Goal: Transaction & Acquisition: Purchase product/service

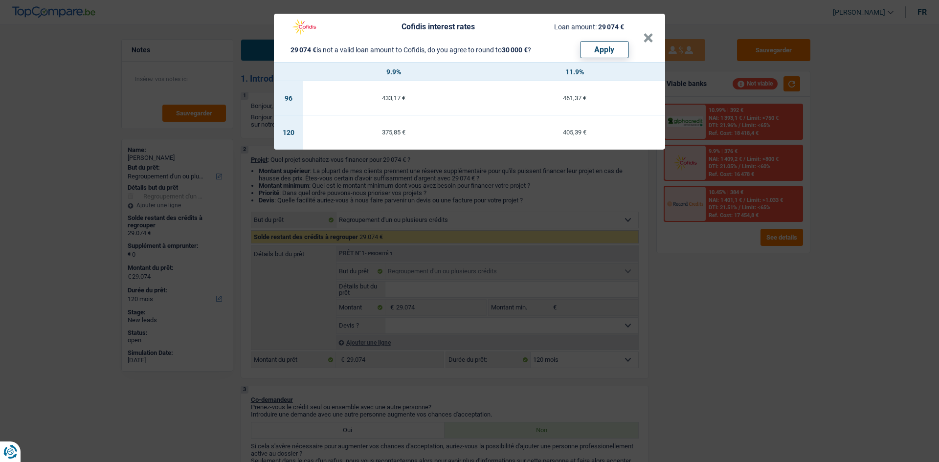
select select "refinancing"
select select "120"
select select "refinancing"
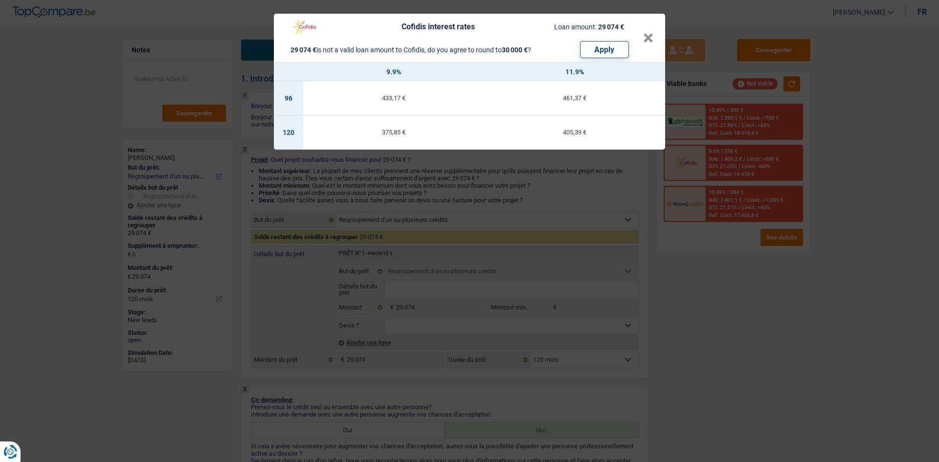
select select "120"
select select "retired"
select select "pension"
select select "ownerWithoutMortgage"
select select "personalLoan"
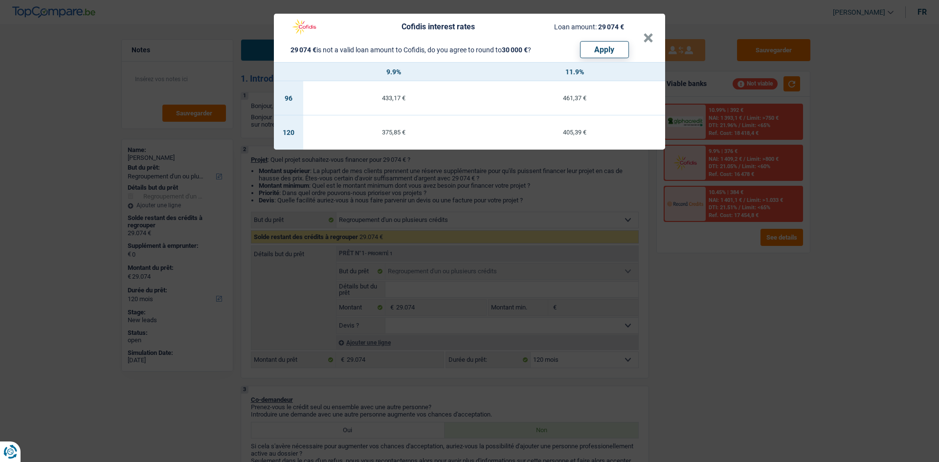
select select "loanRepayment"
select select "120"
select select "refinancing"
select select "120"
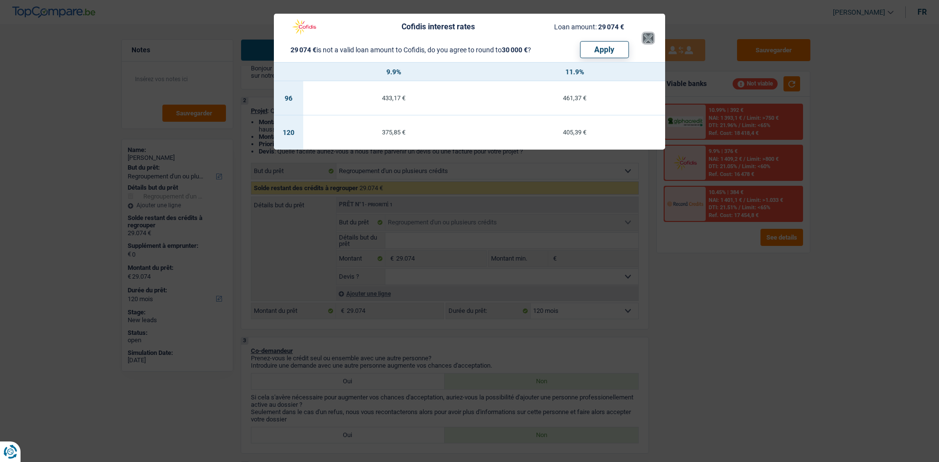
click at [651, 33] on button "×" at bounding box center [648, 38] width 10 height 10
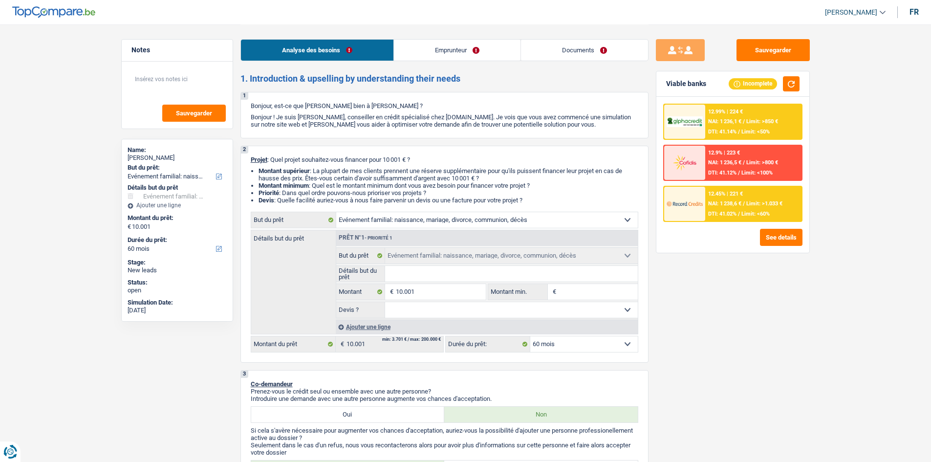
select select "familyEvent"
select select "60"
select select "familyEvent"
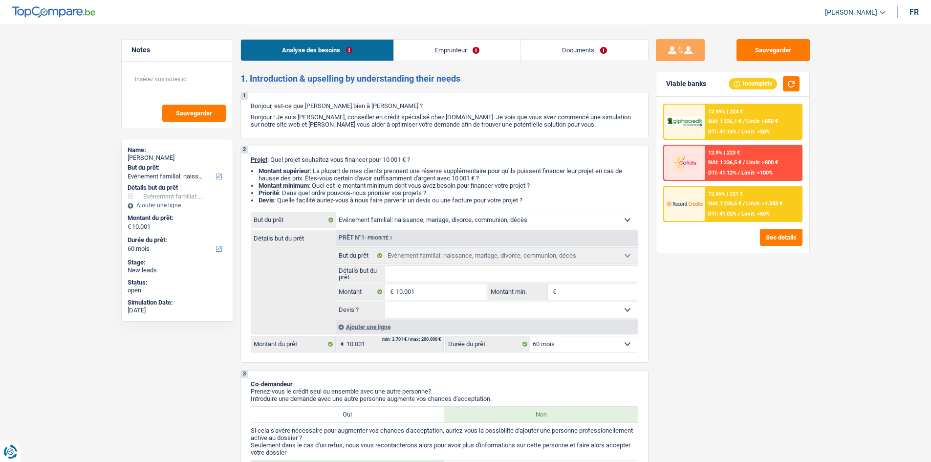
select select "60"
select select "worker"
select select "netSalary"
select select "rents"
select select "familyEvent"
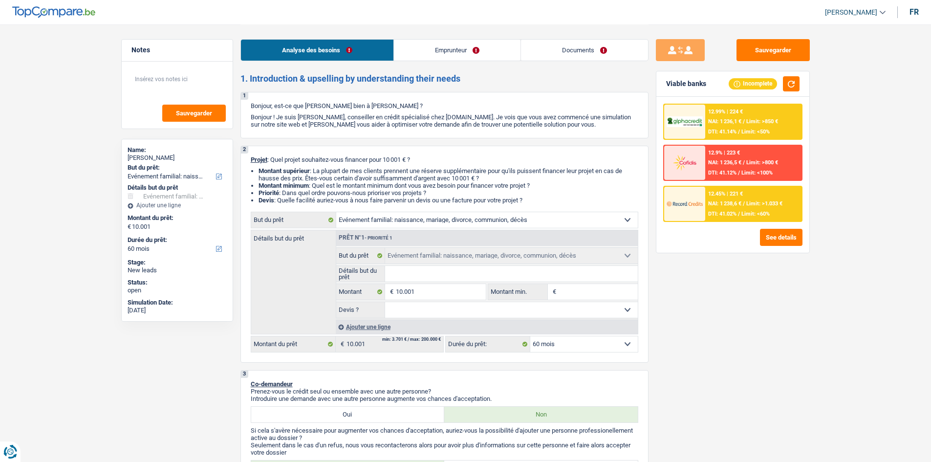
select select "familyEvent"
select select "60"
click at [435, 317] on select "Oui Non Non répondu Sélectionner une option" at bounding box center [511, 310] width 253 height 16
select select "yes"
click at [385, 302] on select "Oui Non Non répondu Sélectionner une option" at bounding box center [511, 310] width 253 height 16
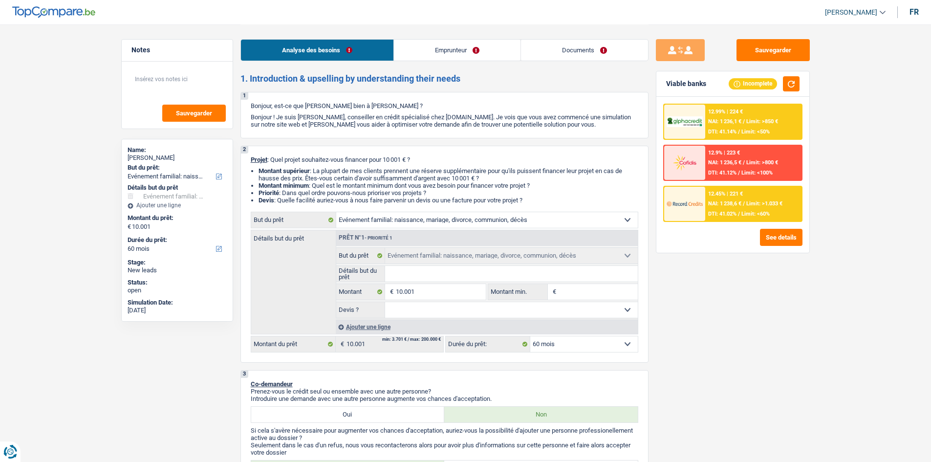
select select "yes"
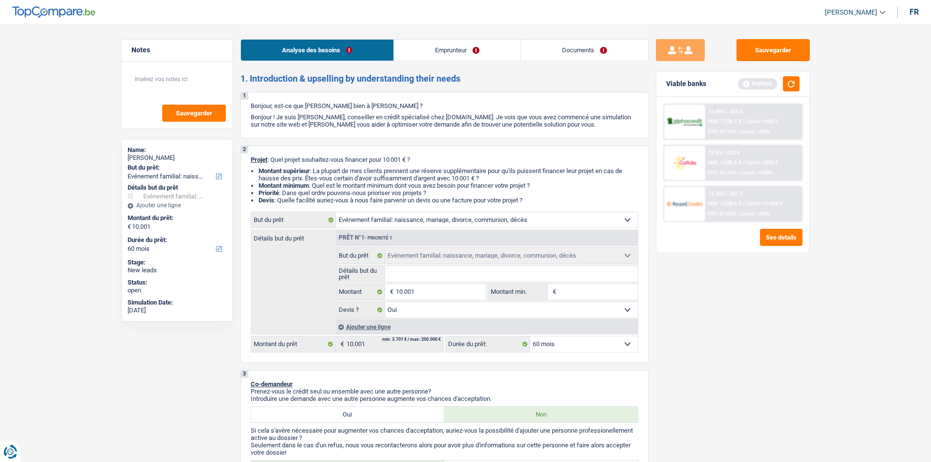
click at [566, 294] on input "Montant min." at bounding box center [598, 292] width 79 height 16
type input "1"
type input "10"
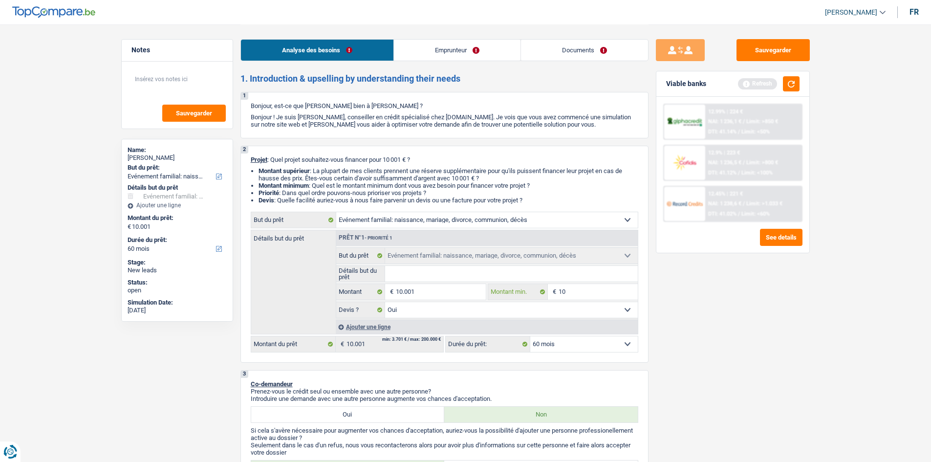
type input "100"
type input "1.000"
type input "10.001"
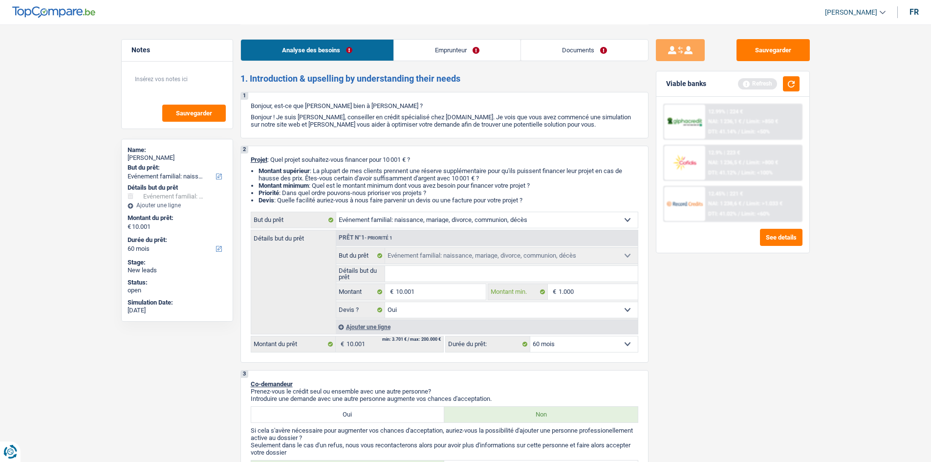
type input "10.001"
click at [712, 332] on div "Sauvegarder Viable banks Refresh 12.99% | 224 € NAI: 1 236,1 € / Limit: >850 € …" at bounding box center [733, 242] width 169 height 407
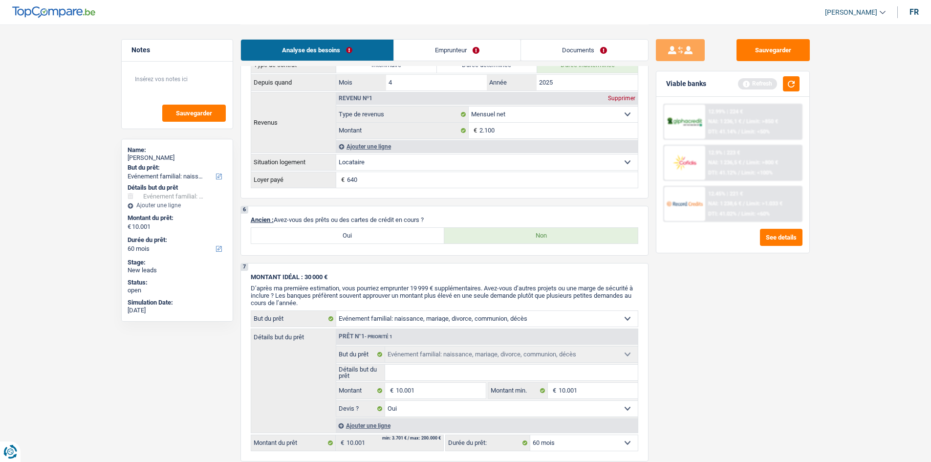
scroll to position [452, 0]
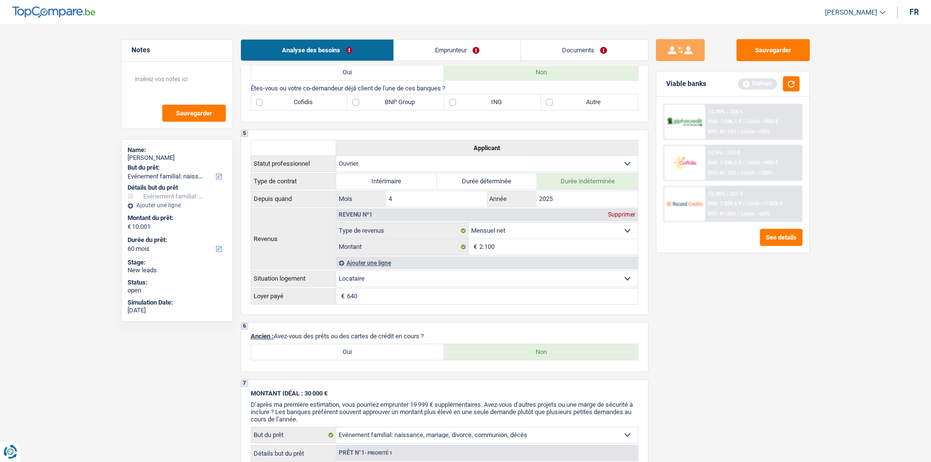
click at [393, 100] on label "BNP Group" at bounding box center [396, 102] width 97 height 16
click at [393, 100] on input "BNP Group" at bounding box center [396, 102] width 97 height 16
checkbox input "true"
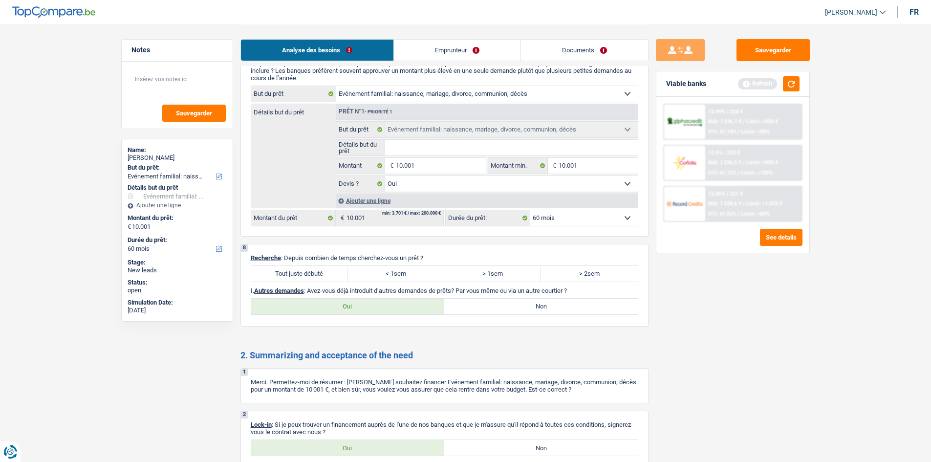
scroll to position [892, 0]
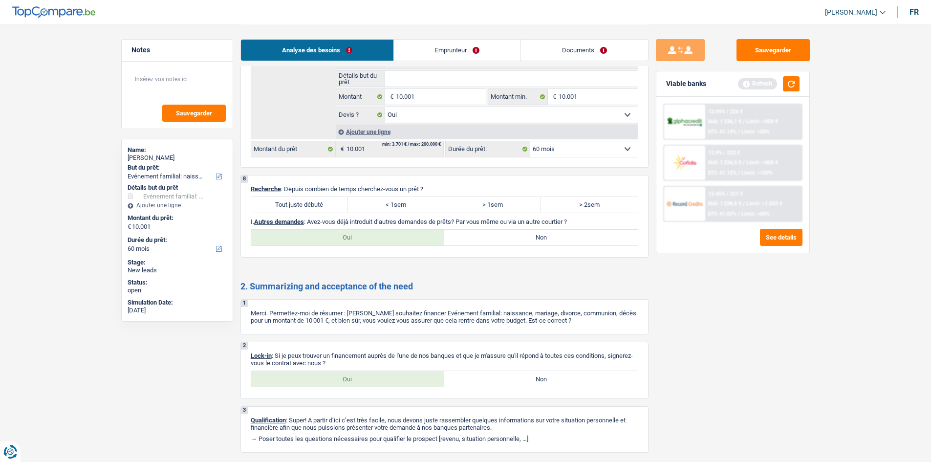
drag, startPoint x: 299, startPoint y: 203, endPoint x: 303, endPoint y: 197, distance: 7.5
click at [299, 203] on label "Tout juste débuté" at bounding box center [299, 205] width 97 height 16
click at [313, 209] on label "Tout juste débuté" at bounding box center [299, 205] width 97 height 16
click at [313, 209] on input "Tout juste débuté" at bounding box center [299, 205] width 97 height 16
radio input "true"
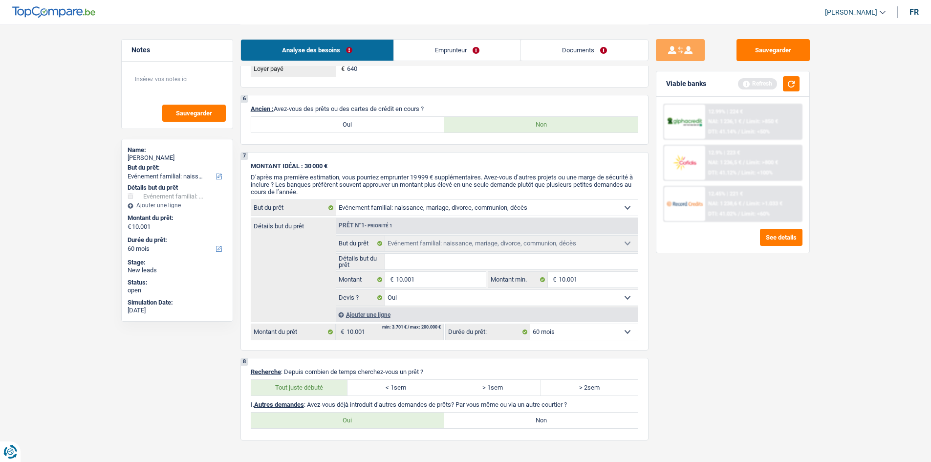
scroll to position [726, 0]
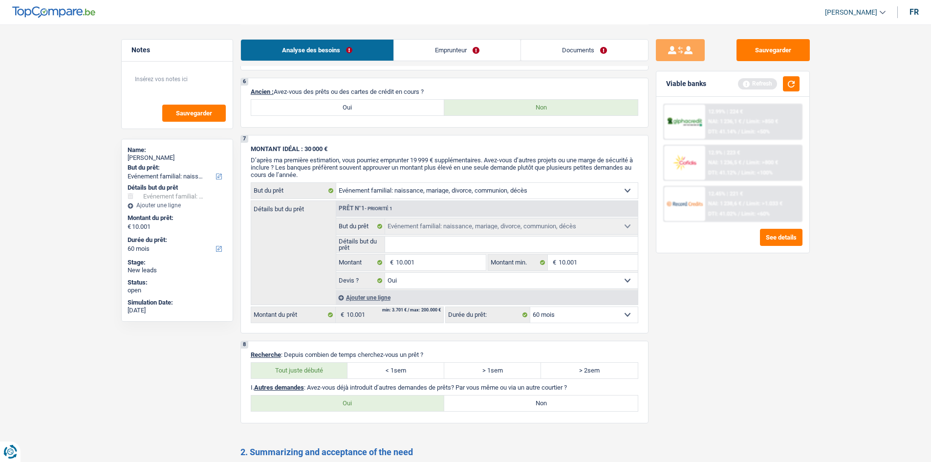
click at [305, 107] on label "Oui" at bounding box center [348, 108] width 194 height 16
click at [305, 107] on input "Oui" at bounding box center [348, 108] width 194 height 16
radio input "true"
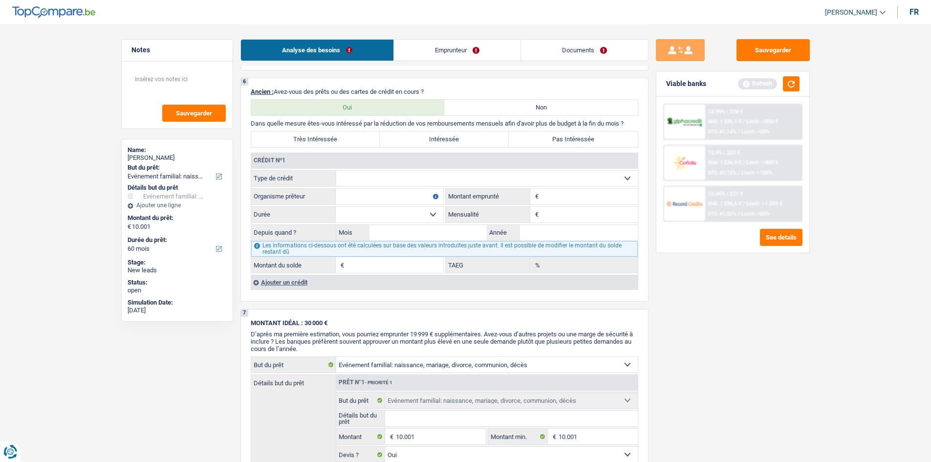
click at [496, 173] on select "Carte ou ouverture de crédit Prêt hypothécaire Vente à tempérament Prêt à tempé…" at bounding box center [487, 179] width 302 height 16
select select "cardOrCredit"
type input "0"
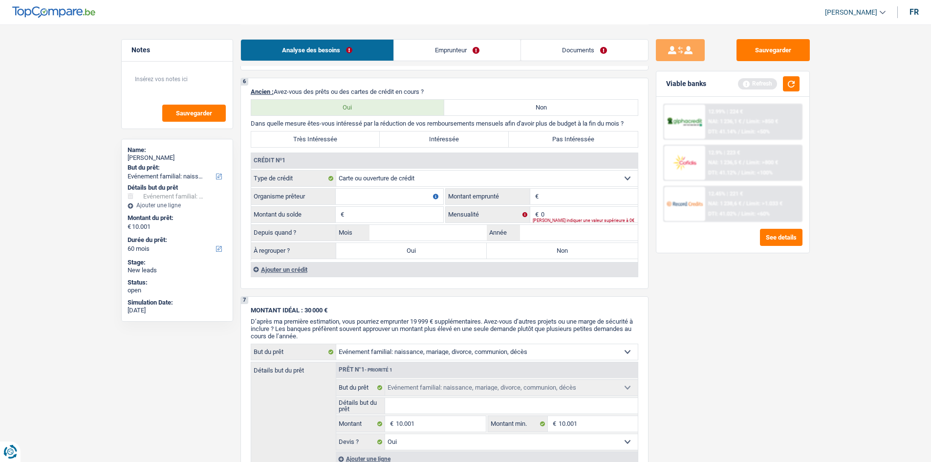
click at [367, 196] on input "Organisme prêteur" at bounding box center [390, 197] width 108 height 16
type input "bnp"
click at [562, 202] on input "Montant" at bounding box center [589, 197] width 97 height 16
type input "250"
click at [429, 210] on input "Montant du solde" at bounding box center [395, 215] width 97 height 16
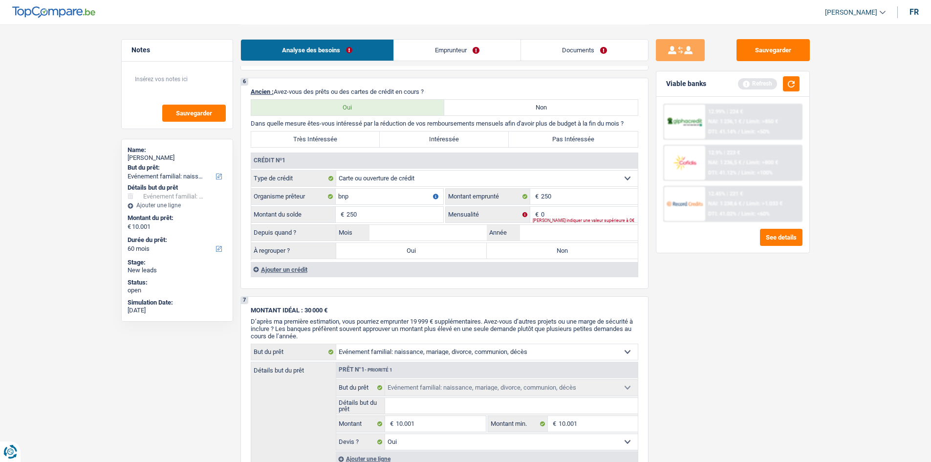
type input "250"
click at [565, 219] on div "Veuillez indiquer une valeur supérieure à 0€" at bounding box center [585, 221] width 105 height 4
click at [566, 219] on div "Veuillez indiquer une valeur supérieure à 0€" at bounding box center [585, 221] width 105 height 4
click at [562, 219] on div "Veuillez indiquer une valeur supérieure à 0€" at bounding box center [585, 221] width 105 height 4
click at [559, 215] on input "0" at bounding box center [589, 215] width 97 height 16
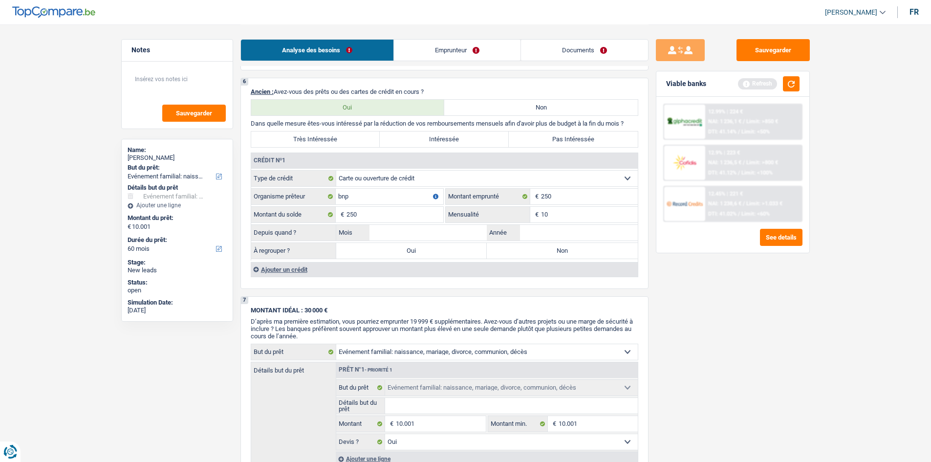
type input "10"
drag, startPoint x: 724, startPoint y: 323, endPoint x: 680, endPoint y: 307, distance: 46.9
click at [709, 319] on div "Sauvegarder Viable banks Refresh 12.99% | 224 € NAI: 1 236,1 € / Limit: >850 € …" at bounding box center [733, 242] width 169 height 407
click at [532, 236] on input "Année" at bounding box center [579, 233] width 118 height 16
type input "2020"
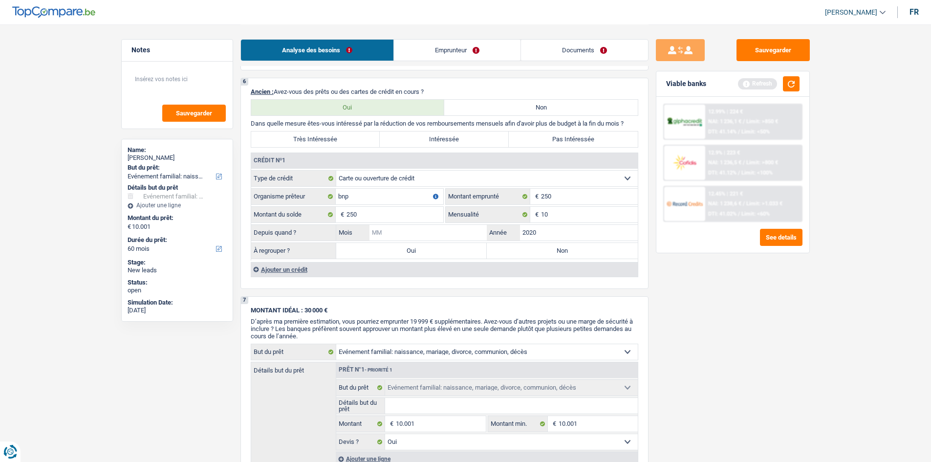
click at [425, 233] on input "Mois" at bounding box center [429, 233] width 118 height 16
type input "05"
click at [775, 351] on div "Sauvegarder Viable banks Refresh 12.99% | 224 € NAI: 1 236,1 € / Limit: >850 € …" at bounding box center [733, 242] width 169 height 407
click at [532, 253] on label "Non" at bounding box center [562, 251] width 151 height 16
click at [532, 253] on input "Non" at bounding box center [562, 251] width 151 height 16
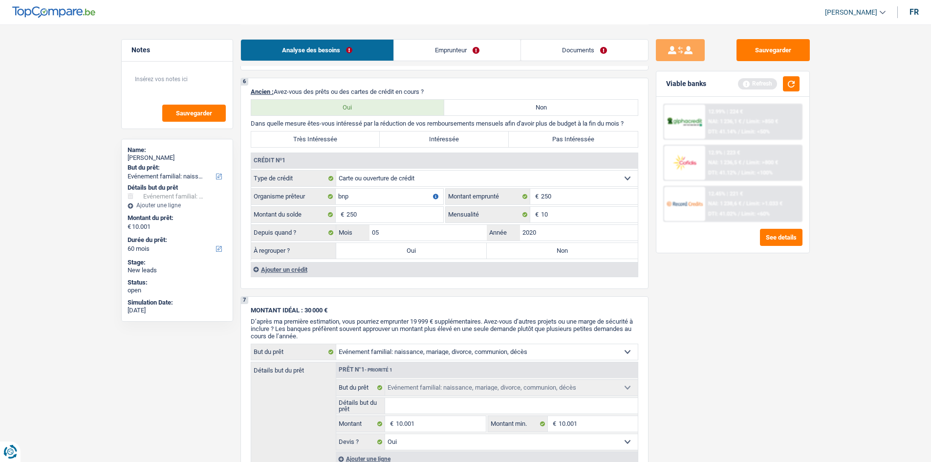
radio input "true"
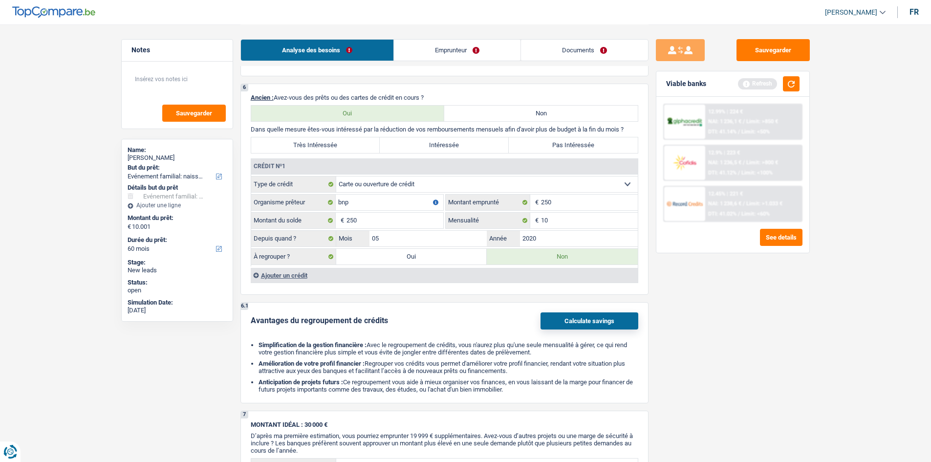
scroll to position [677, 0]
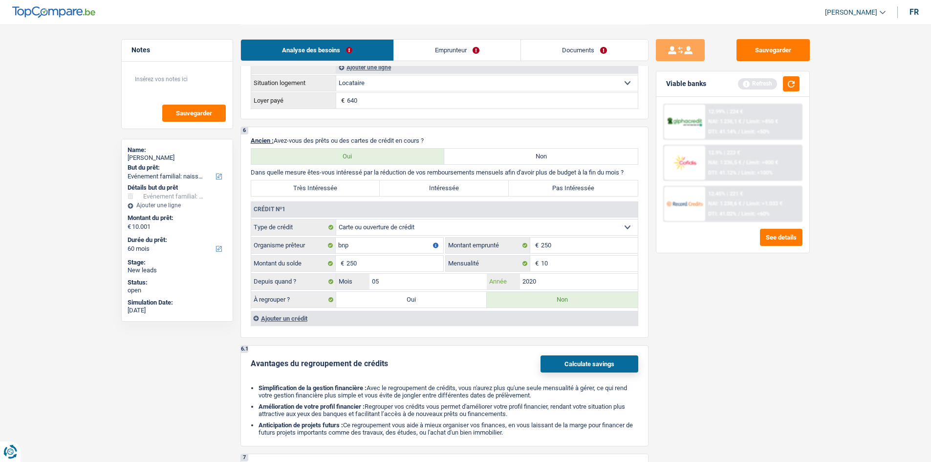
click at [551, 279] on input "2020" at bounding box center [579, 282] width 118 height 16
type input "2021"
click at [810, 375] on main "Notes Sauvegarder Name: Rachid Tayebi But du prêt: Confort maison: meubles, tex…" at bounding box center [465, 146] width 931 height 1646
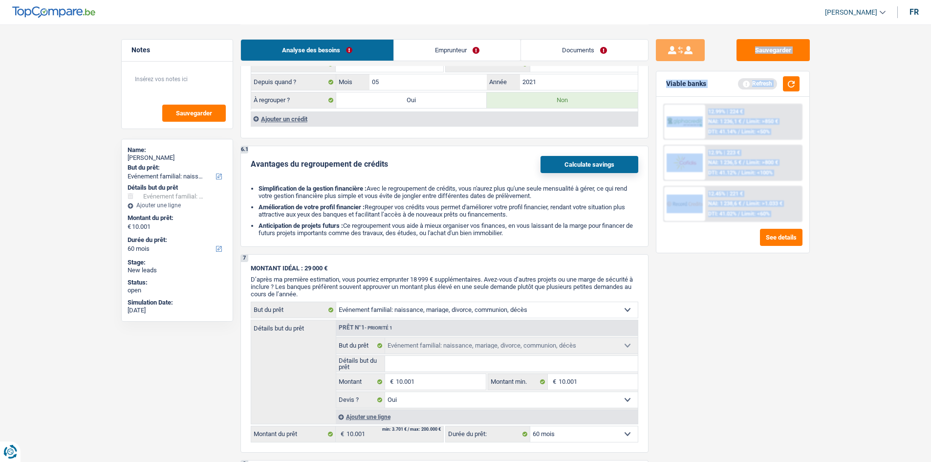
scroll to position [971, 0]
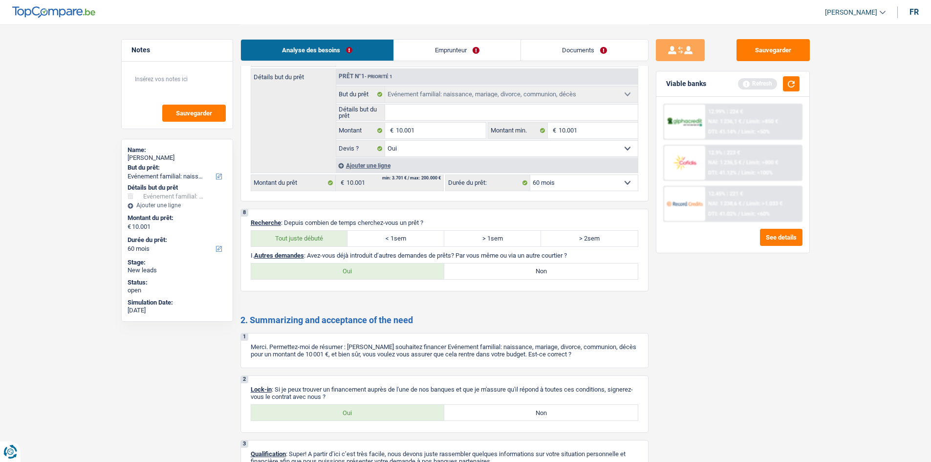
scroll to position [1192, 0]
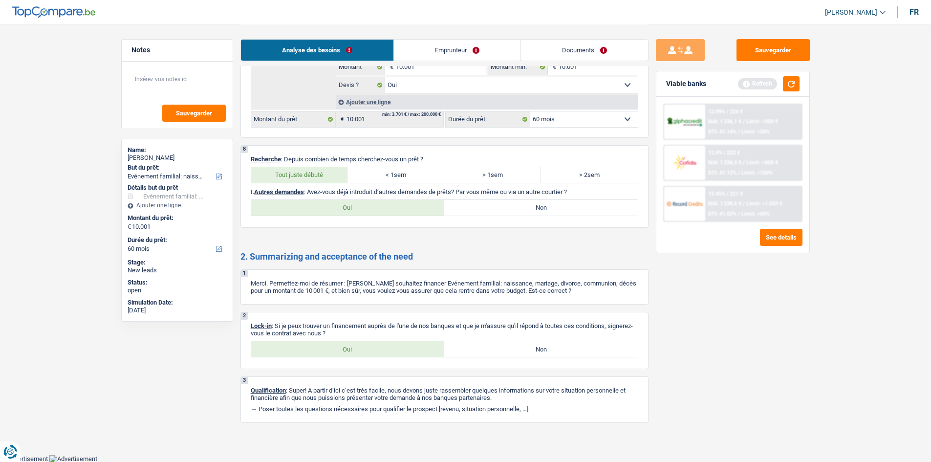
click at [350, 199] on div "Oui Non Tous les champs sont obligatoires. Veuillez sélectionner une option" at bounding box center [445, 207] width 388 height 17
click at [360, 208] on label "Oui" at bounding box center [348, 208] width 194 height 16
click at [360, 208] on input "Oui" at bounding box center [348, 208] width 194 height 16
radio input "true"
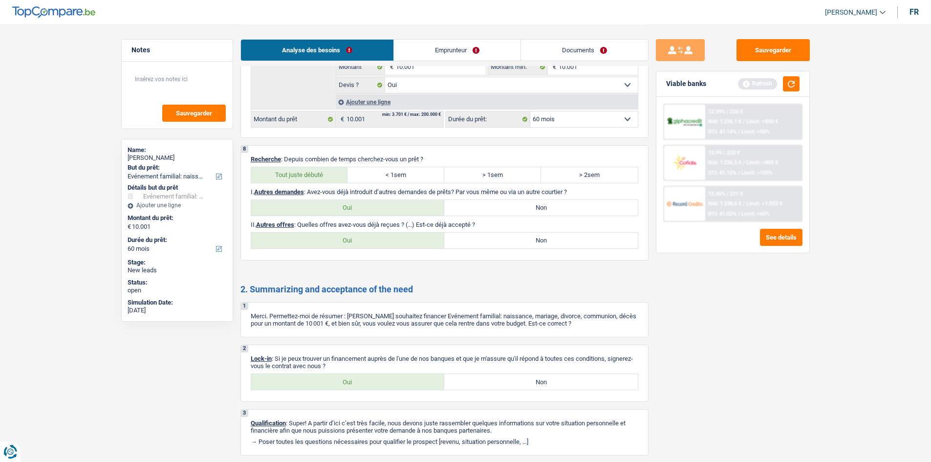
click at [469, 207] on label "Non" at bounding box center [541, 208] width 194 height 16
click at [469, 207] on input "Non" at bounding box center [541, 208] width 194 height 16
radio input "true"
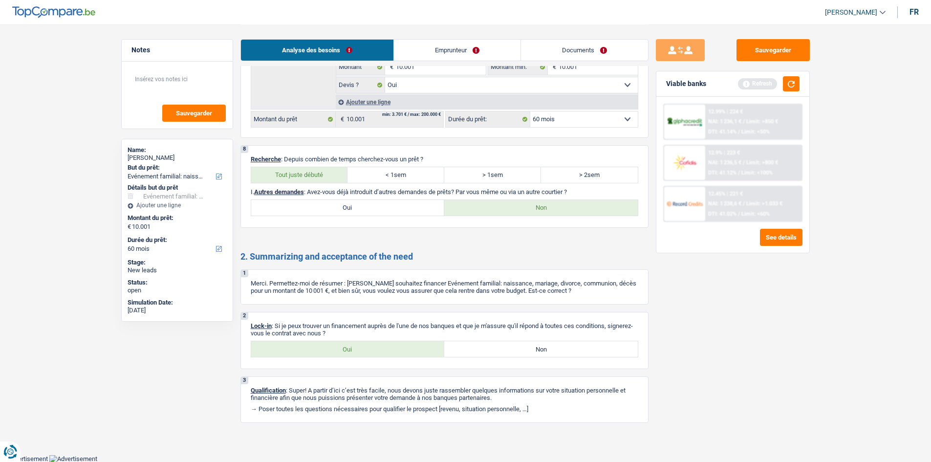
click at [343, 347] on label "Oui" at bounding box center [348, 349] width 194 height 16
click at [343, 347] on input "Oui" at bounding box center [348, 349] width 194 height 16
radio input "true"
click at [393, 215] on label "Oui" at bounding box center [348, 208] width 194 height 16
click at [393, 215] on input "Oui" at bounding box center [348, 208] width 194 height 16
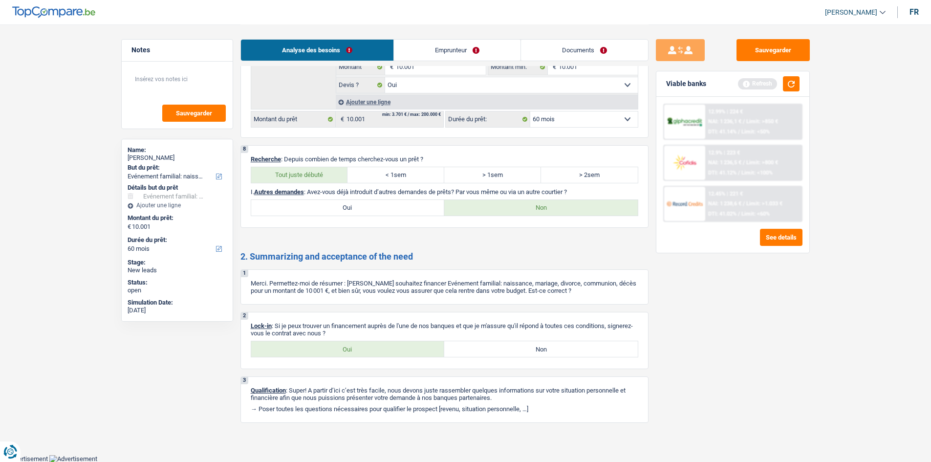
radio input "true"
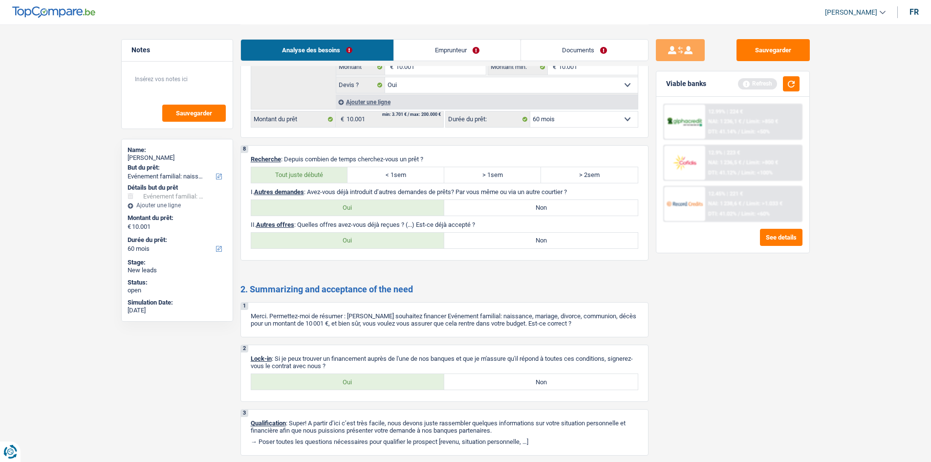
click at [477, 236] on label "Non" at bounding box center [541, 241] width 194 height 16
click at [477, 236] on input "Non" at bounding box center [541, 241] width 194 height 16
radio input "true"
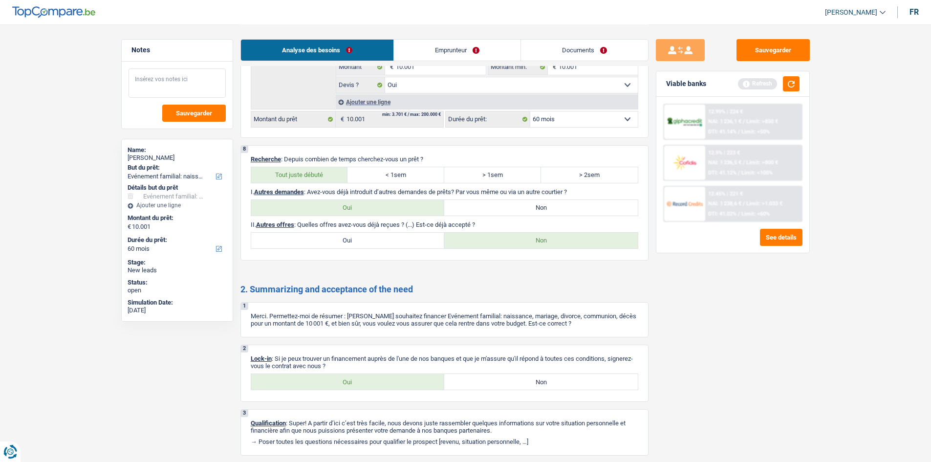
click at [191, 78] on textarea at bounding box center [177, 82] width 97 height 29
type textarea "refus cofidis et ing"
click at [188, 115] on span "Sauvegarder" at bounding box center [194, 113] width 36 height 6
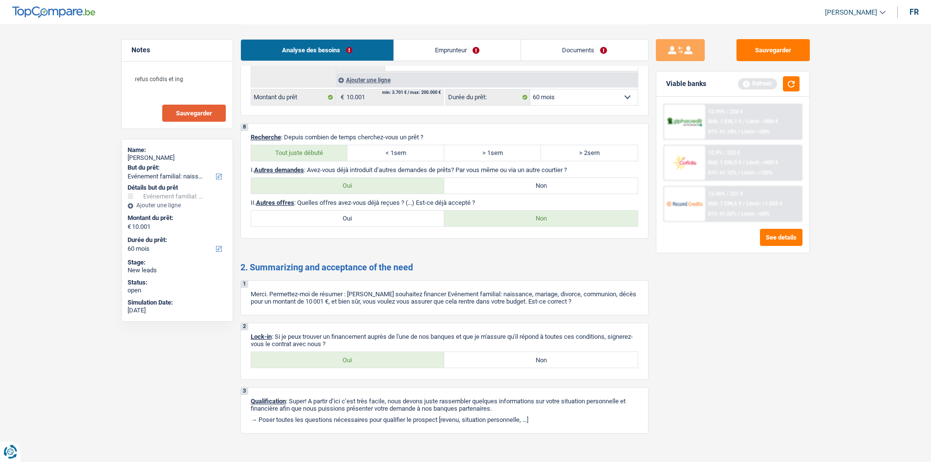
scroll to position [1224, 0]
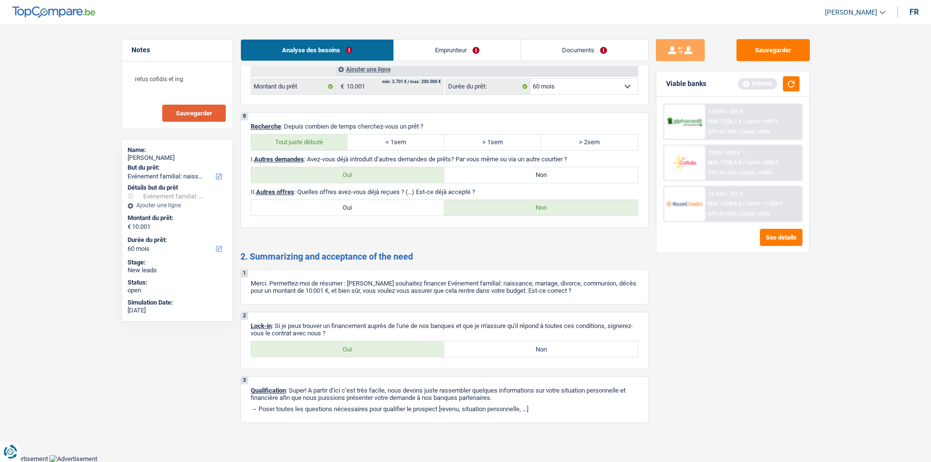
click at [464, 44] on link "Emprunteur" at bounding box center [457, 50] width 127 height 21
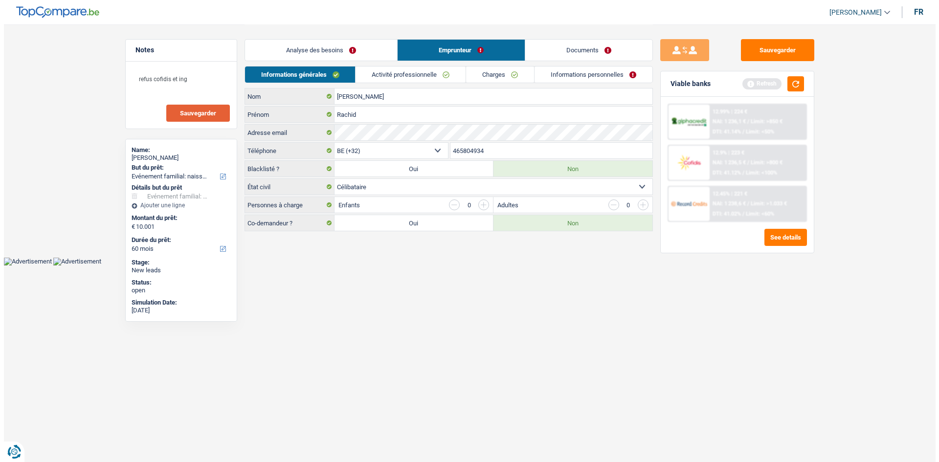
scroll to position [0, 0]
click at [386, 64] on div "Analyse des besoins Emprunteur Documents" at bounding box center [448, 45] width 408 height 42
click at [382, 68] on link "Activité professionnelle" at bounding box center [410, 74] width 110 height 16
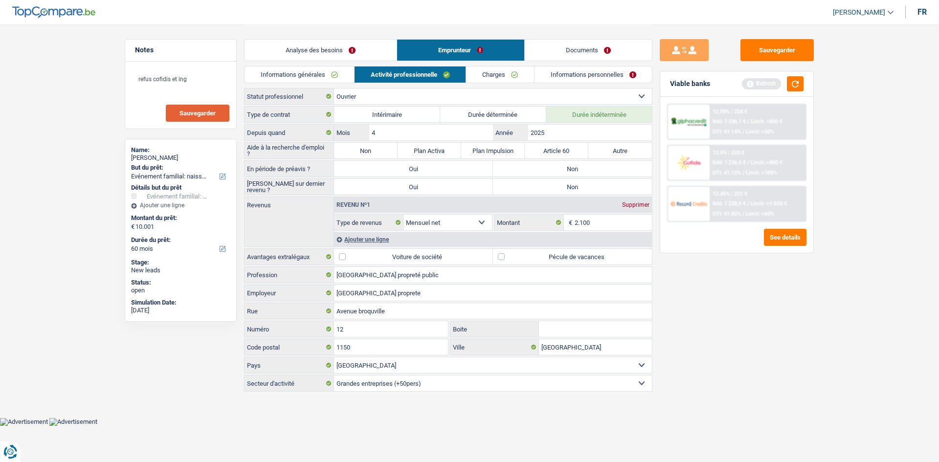
click at [336, 73] on link "Informations générales" at bounding box center [299, 74] width 110 height 16
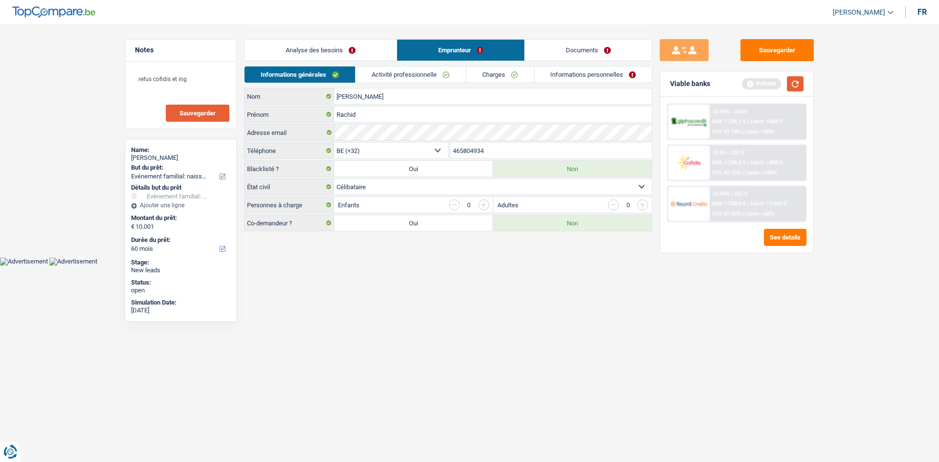
click at [799, 85] on button "button" at bounding box center [795, 83] width 17 height 15
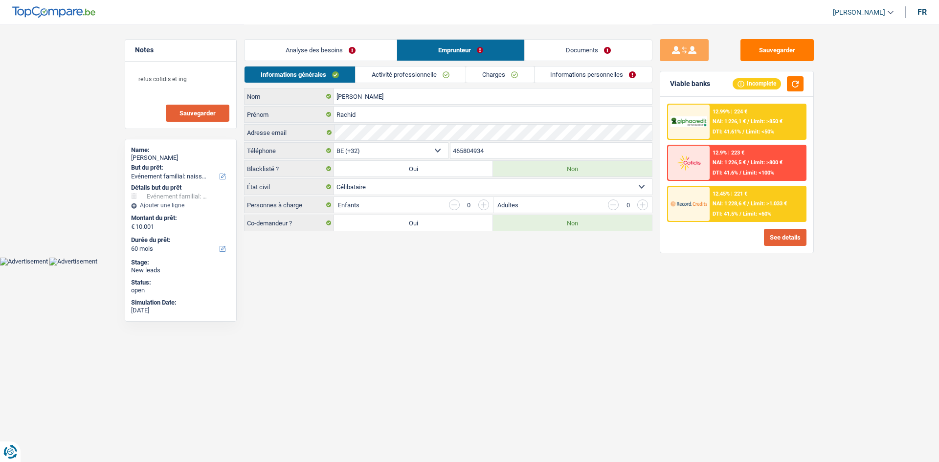
click at [781, 239] on button "See details" at bounding box center [785, 237] width 43 height 17
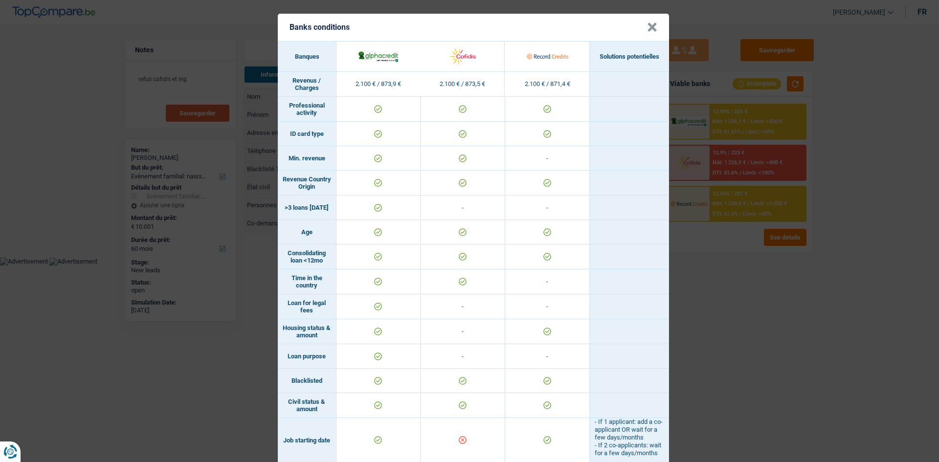
click at [808, 392] on div "Banks conditions × Banques Solutions potentielles Revenus / Charges 2.100 € / 8…" at bounding box center [469, 231] width 939 height 462
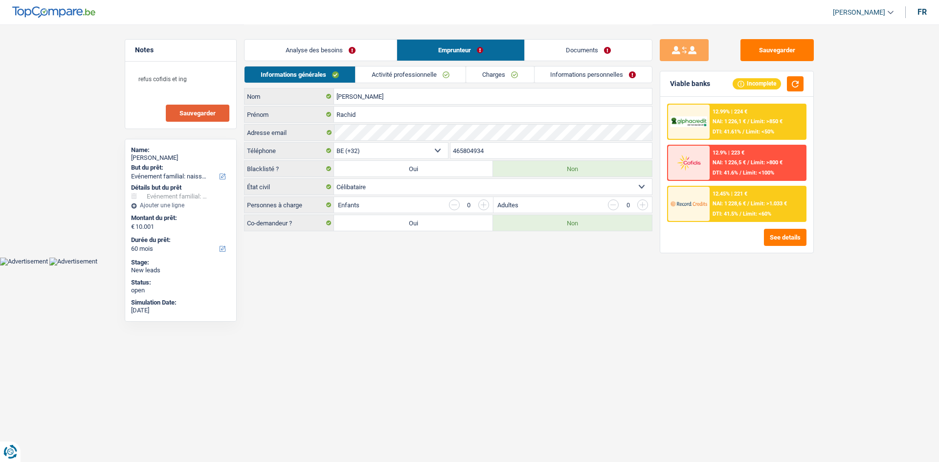
click at [483, 266] on html "Vous avez le contrôle de vos données Nous utilisons des cookies, tout comme nos…" at bounding box center [469, 133] width 939 height 266
click at [400, 71] on link "Activité professionnelle" at bounding box center [410, 74] width 110 height 16
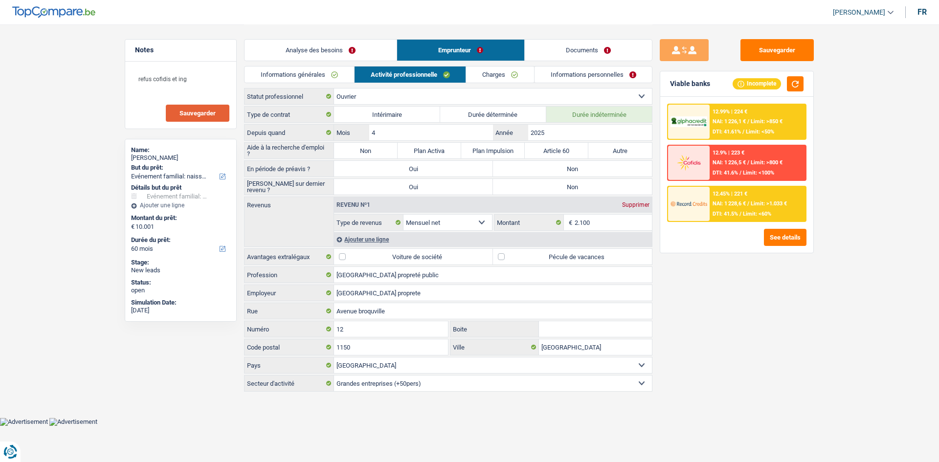
click at [492, 76] on link "Charges" at bounding box center [500, 74] width 68 height 16
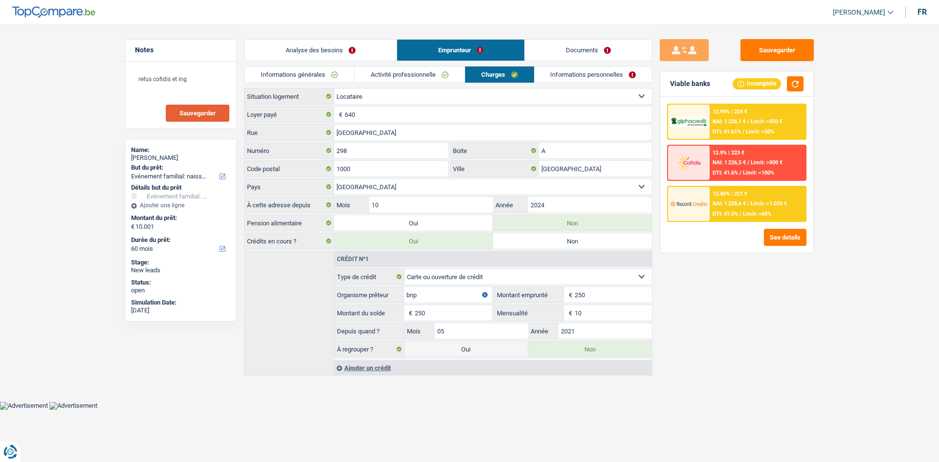
drag, startPoint x: 309, startPoint y: 68, endPoint x: 321, endPoint y: 78, distance: 15.7
click at [308, 68] on link "Informations générales" at bounding box center [299, 74] width 110 height 16
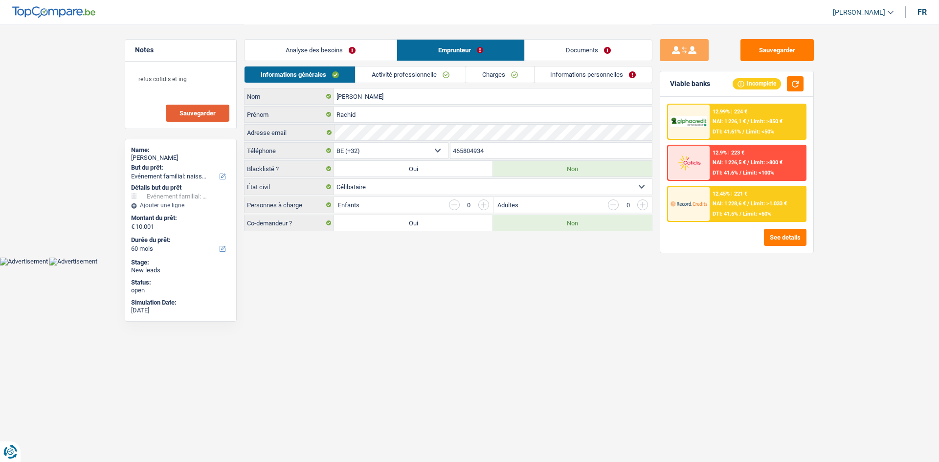
click at [385, 70] on link "Activité professionnelle" at bounding box center [410, 74] width 110 height 16
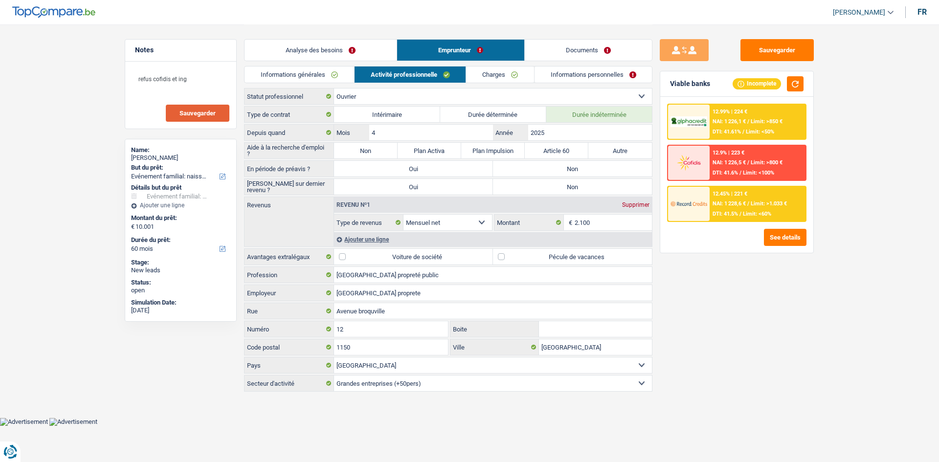
click at [530, 254] on label "Pécule de vacances" at bounding box center [572, 257] width 159 height 16
click at [530, 254] on input "Pécule de vacances" at bounding box center [572, 257] width 159 height 16
checkbox input "true"
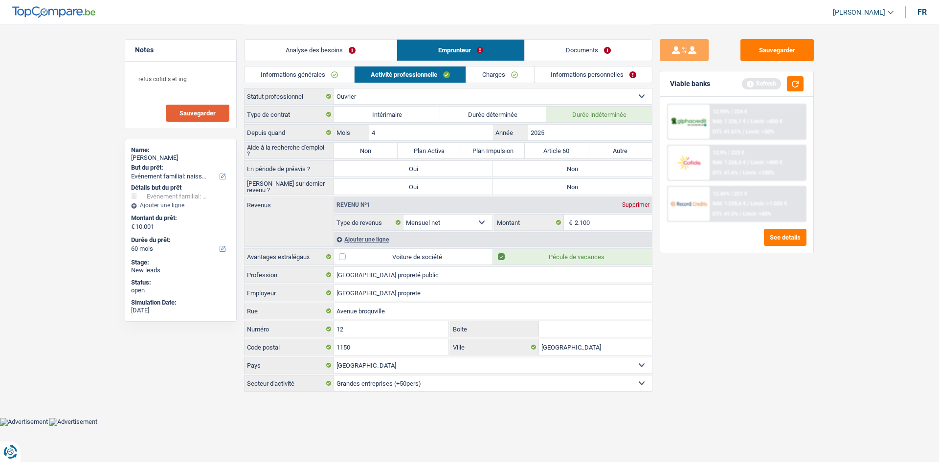
click at [534, 168] on label "Non" at bounding box center [572, 169] width 159 height 16
click at [534, 168] on input "Non" at bounding box center [572, 169] width 159 height 16
radio input "true"
click at [545, 189] on label "Non" at bounding box center [572, 187] width 159 height 16
click at [545, 189] on input "Non" at bounding box center [572, 187] width 159 height 16
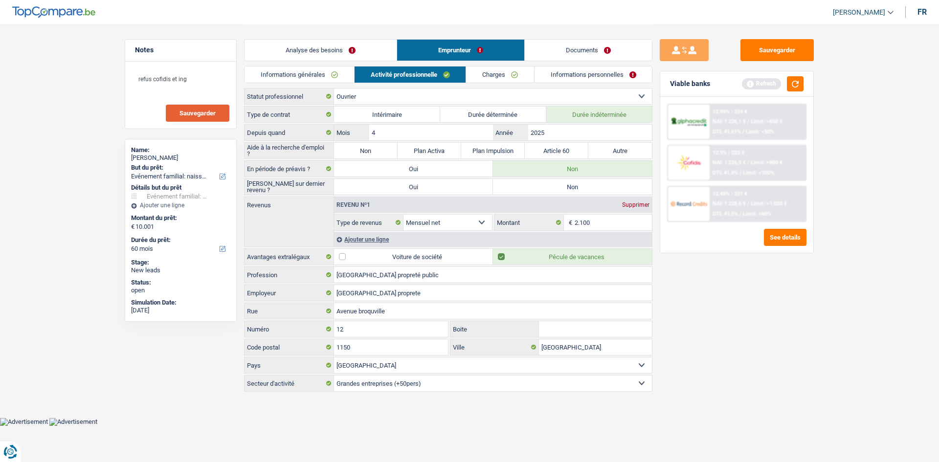
radio input "true"
click at [497, 75] on link "Charges" at bounding box center [500, 74] width 68 height 16
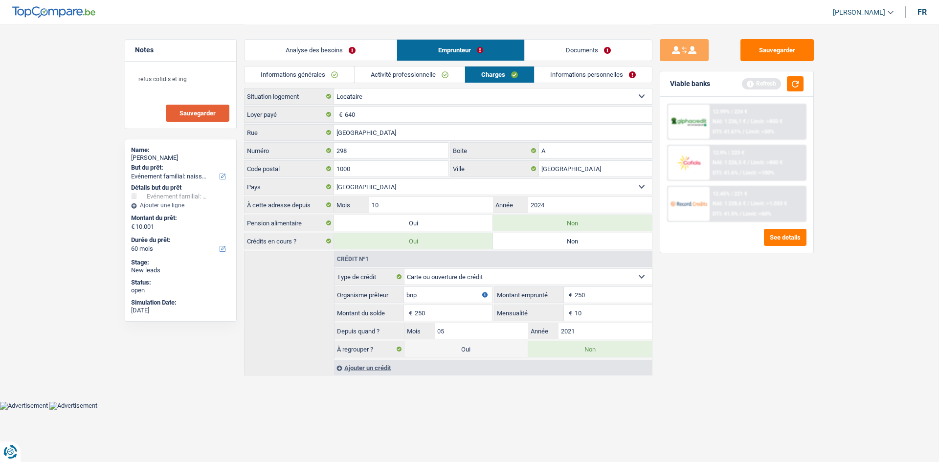
click at [714, 305] on div "Sauvegarder Viable banks Refresh 12.99% | 224 € NAI: 1 226,1 € / Limit: >850 € …" at bounding box center [736, 242] width 169 height 407
drag, startPoint x: 364, startPoint y: 113, endPoint x: 317, endPoint y: 119, distance: 47.3
click at [322, 119] on div "640 € Loyer payé" at bounding box center [447, 115] width 407 height 16
type input "520"
drag, startPoint x: 714, startPoint y: 352, endPoint x: 693, endPoint y: 350, distance: 21.6
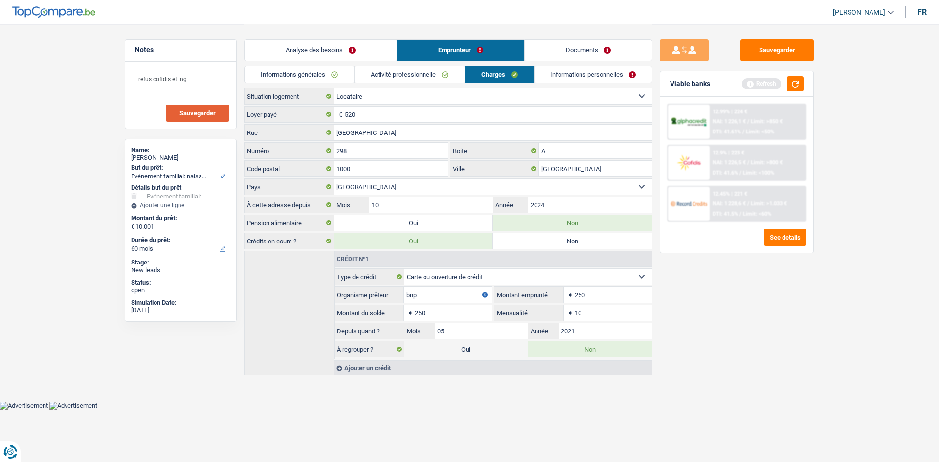
click at [709, 355] on div "Sauvegarder Viable banks Refresh 12.99% | 224 € NAI: 1 226,1 € / Limit: >850 € …" at bounding box center [736, 242] width 169 height 407
click at [571, 71] on link "Informations personnelles" at bounding box center [593, 74] width 118 height 16
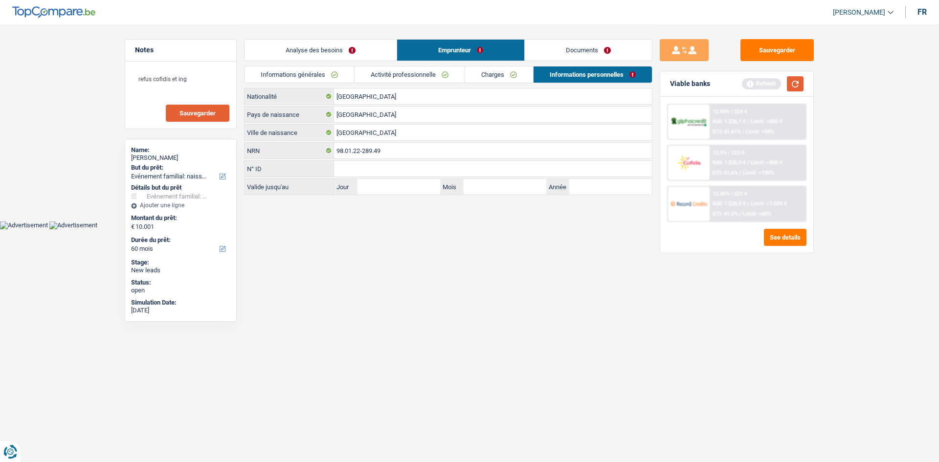
click at [794, 87] on button "button" at bounding box center [795, 83] width 17 height 15
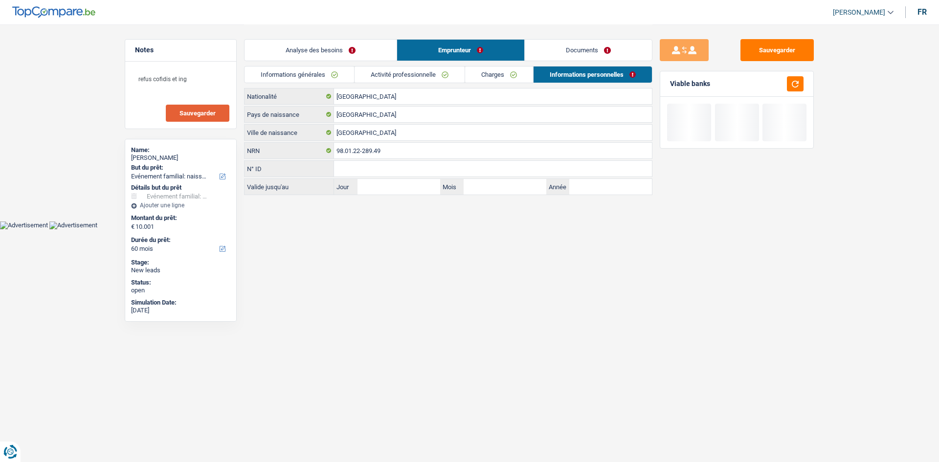
click at [350, 49] on link "Analyse des besoins" at bounding box center [320, 50] width 152 height 21
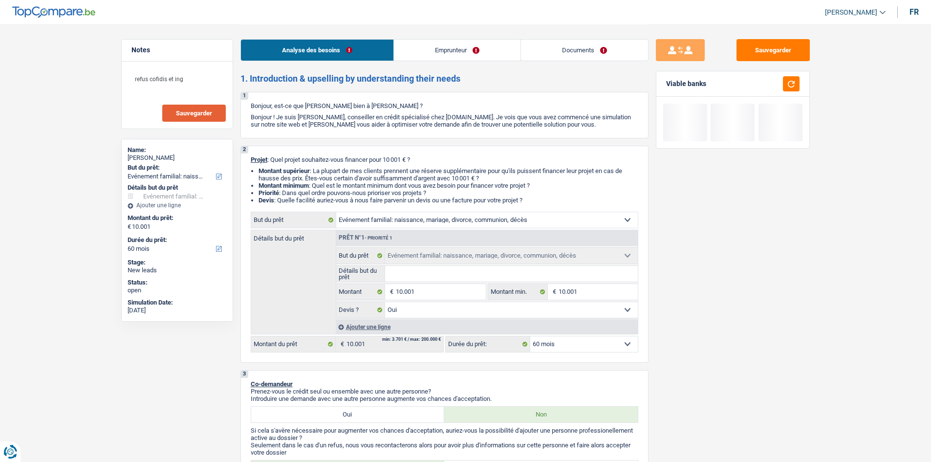
click at [659, 148] on div at bounding box center [733, 122] width 153 height 51
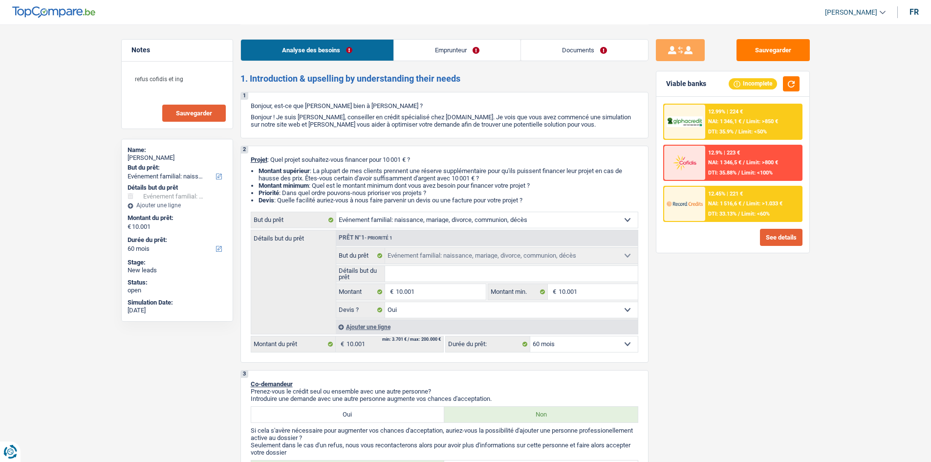
click at [774, 235] on button "See details" at bounding box center [781, 237] width 43 height 17
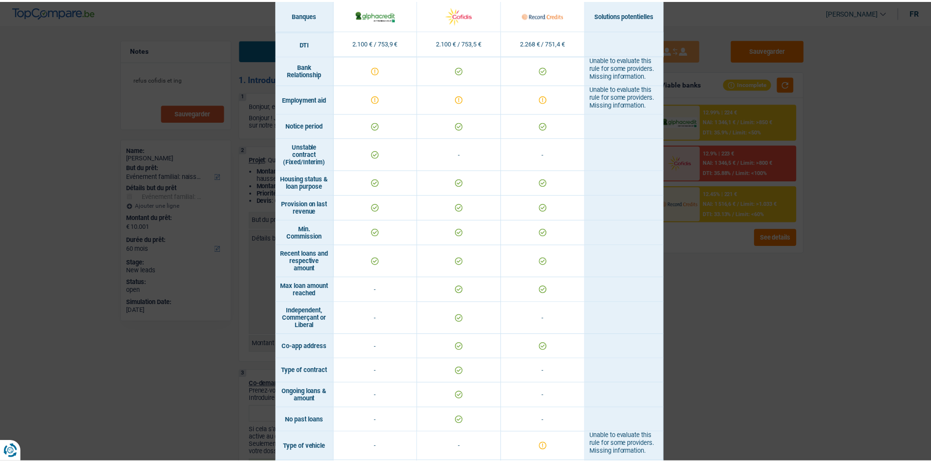
scroll to position [551, 0]
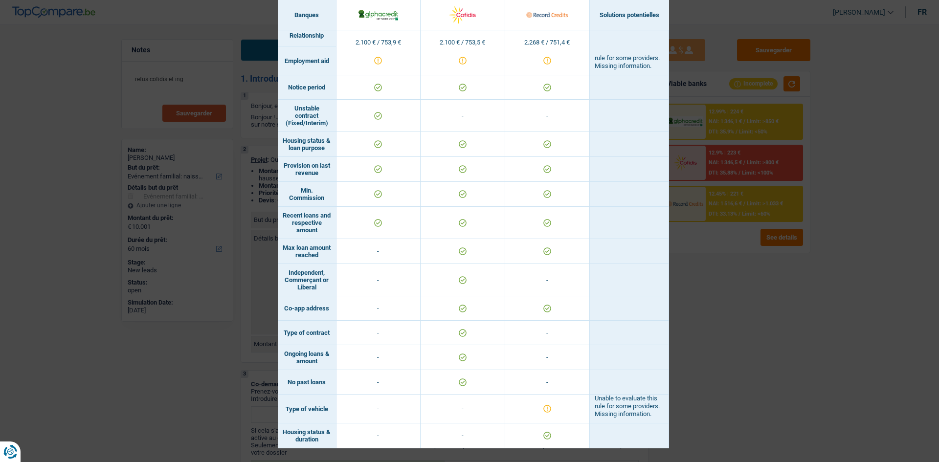
click at [797, 353] on div "Banks conditions × Banques Solutions potentielles Revenus / Charges 2.100 € / 7…" at bounding box center [469, 231] width 939 height 462
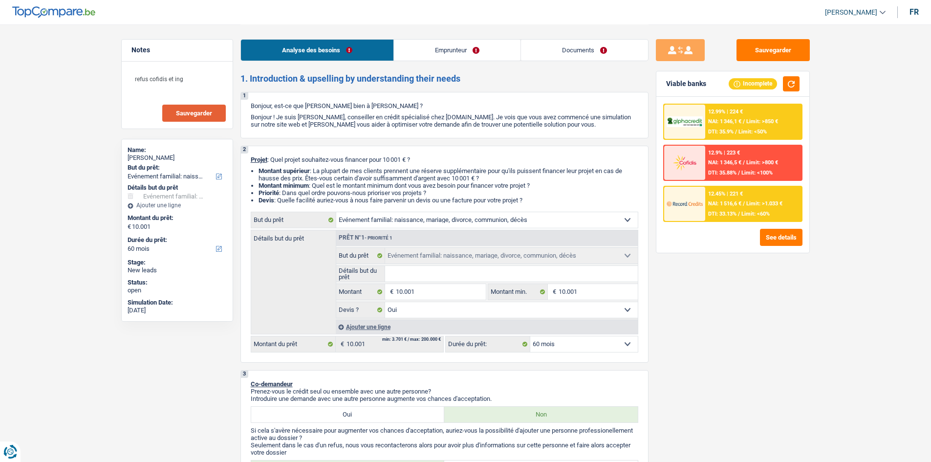
click at [730, 208] on div "12.45% | 221 € NAI: 1 516,6 € / Limit: >1.033 € DTI: 33.13% / Limit: <60%" at bounding box center [754, 204] width 96 height 34
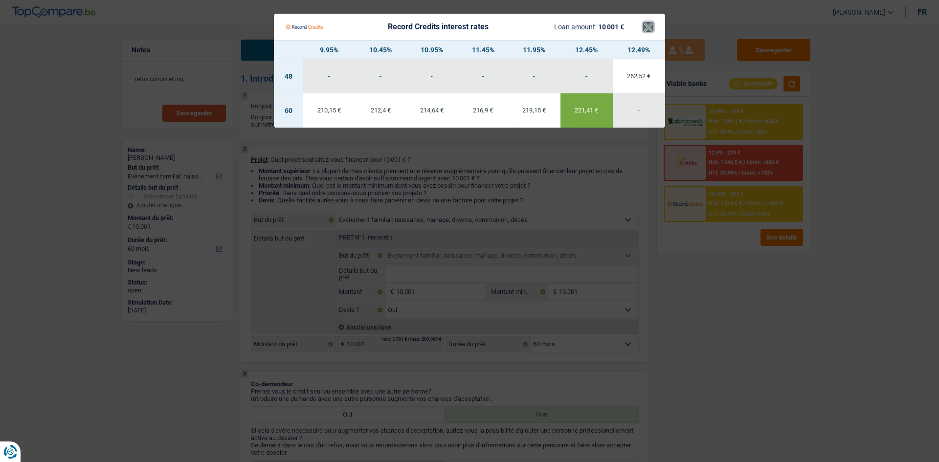
click at [644, 22] on button "×" at bounding box center [648, 27] width 10 height 10
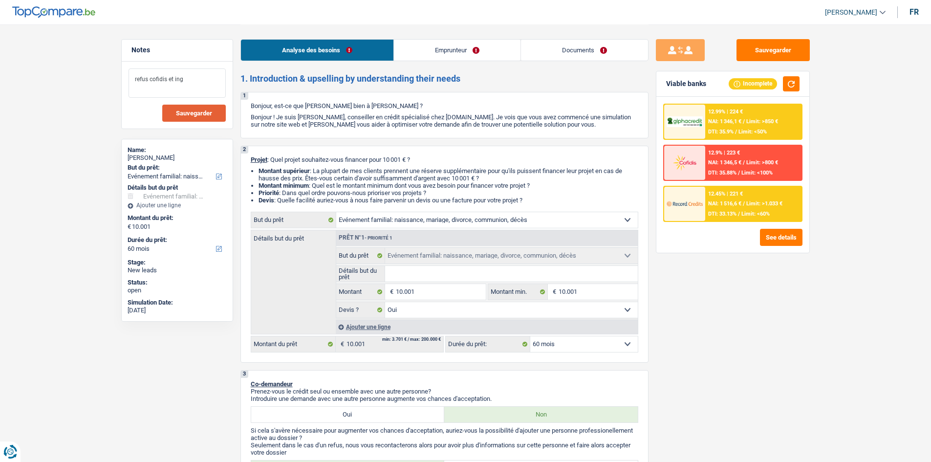
drag, startPoint x: 202, startPoint y: 80, endPoint x: 54, endPoint y: 92, distance: 148.7
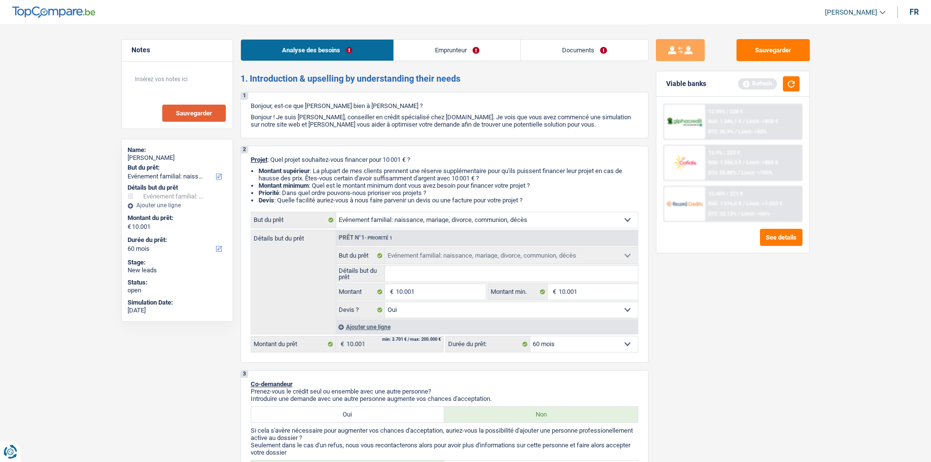
click at [794, 87] on button "button" at bounding box center [791, 83] width 17 height 15
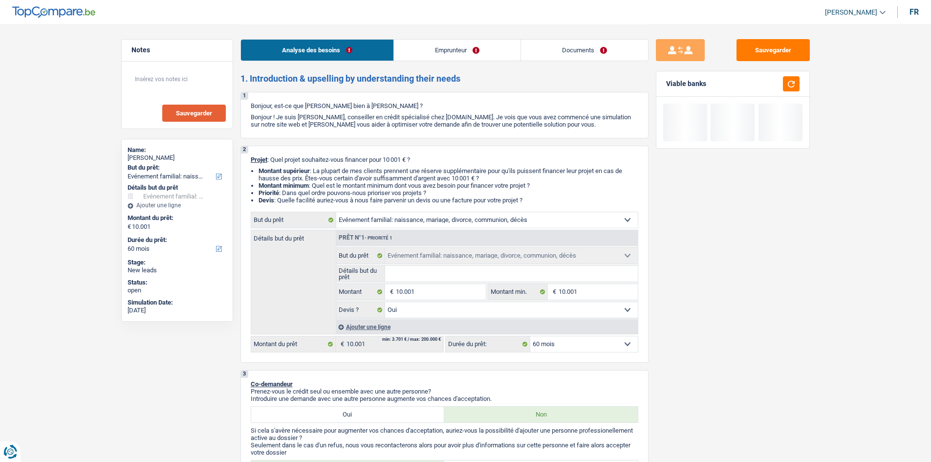
click at [183, 112] on span "Sauvegarder" at bounding box center [194, 113] width 36 height 6
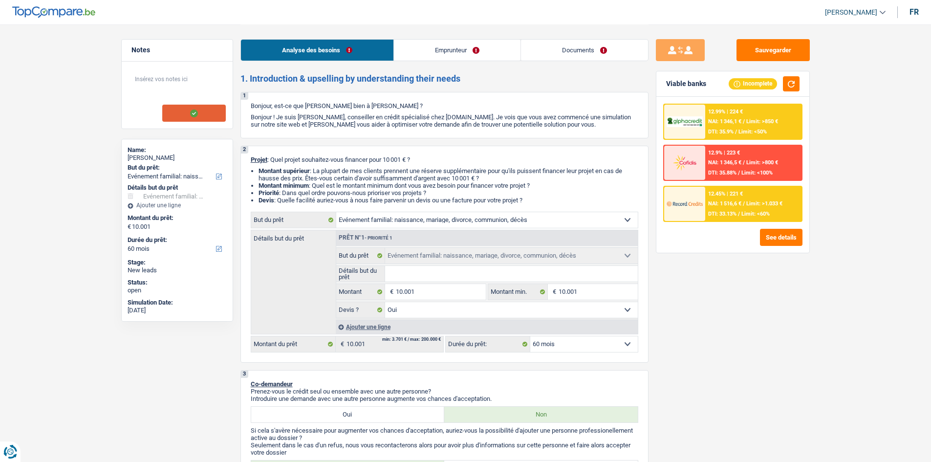
click at [745, 123] on span "/" at bounding box center [744, 121] width 2 height 6
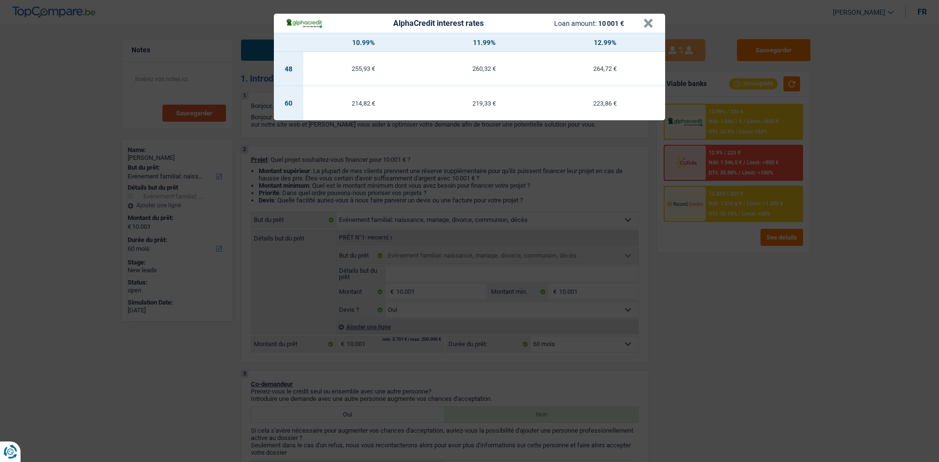
click at [781, 344] on div "AlphaCredit interest rates Loan amount: 10 001 € × 10.99% 11.99% 12.99% 48 255,…" at bounding box center [469, 231] width 939 height 462
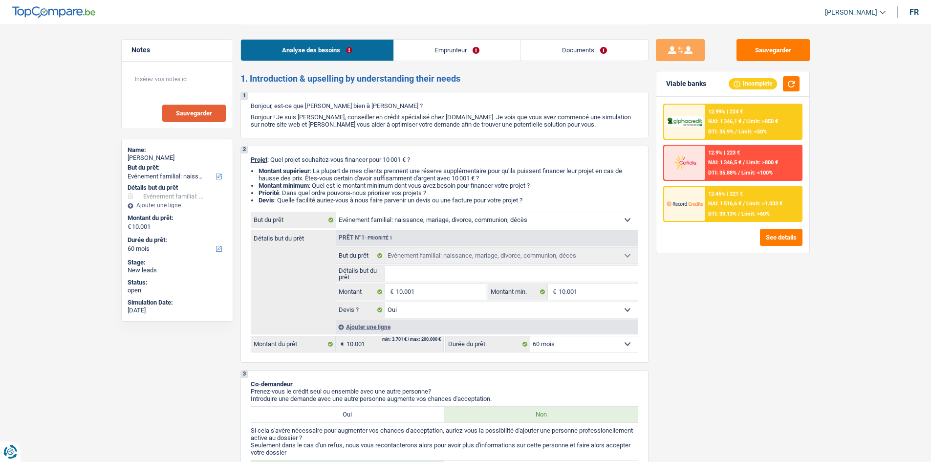
drag, startPoint x: 580, startPoint y: 340, endPoint x: 582, endPoint y: 346, distance: 5.7
click at [580, 341] on select "12 mois 18 mois 24 mois 30 mois 36 mois 42 mois 48 mois 60 mois Sélectionner un…" at bounding box center [585, 344] width 108 height 16
select select "48"
click at [531, 336] on select "12 mois 18 mois 24 mois 30 mois 36 mois 42 mois 48 mois 60 mois Sélectionner un…" at bounding box center [585, 344] width 108 height 16
select select "48"
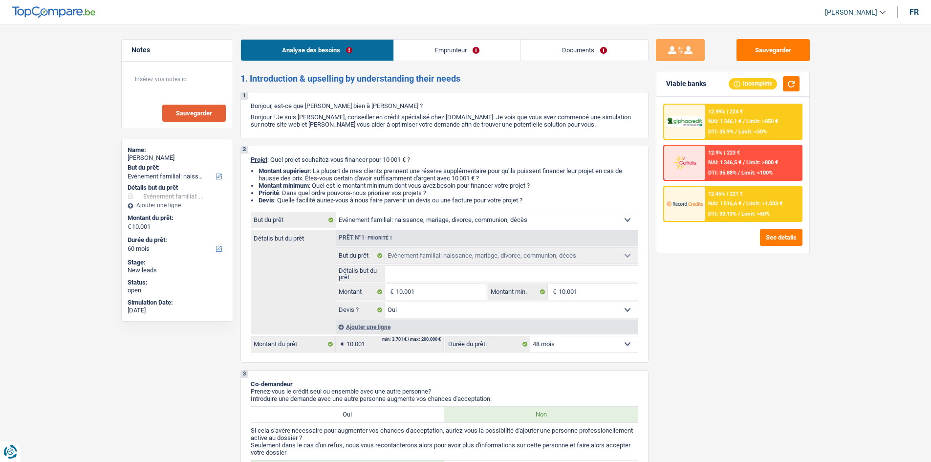
select select "48"
click at [687, 112] on div at bounding box center [685, 122] width 41 height 34
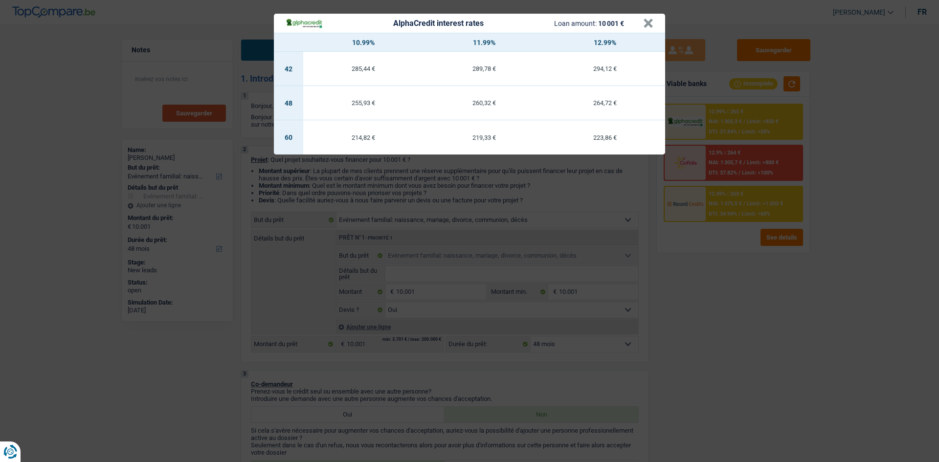
drag, startPoint x: 797, startPoint y: 350, endPoint x: 785, endPoint y: 348, distance: 12.4
click at [797, 350] on div "AlphaCredit interest rates Loan amount: 10 001 € × 10.99% 11.99% 12.99% 42 285,…" at bounding box center [469, 231] width 939 height 462
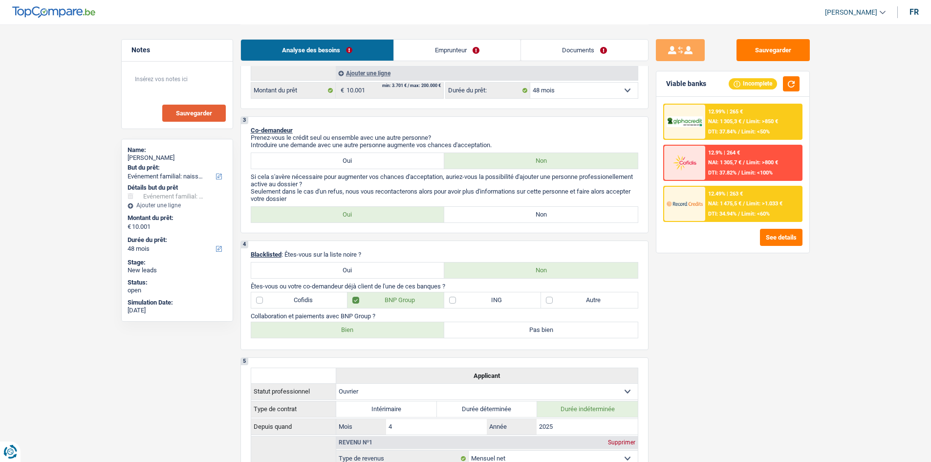
scroll to position [342, 0]
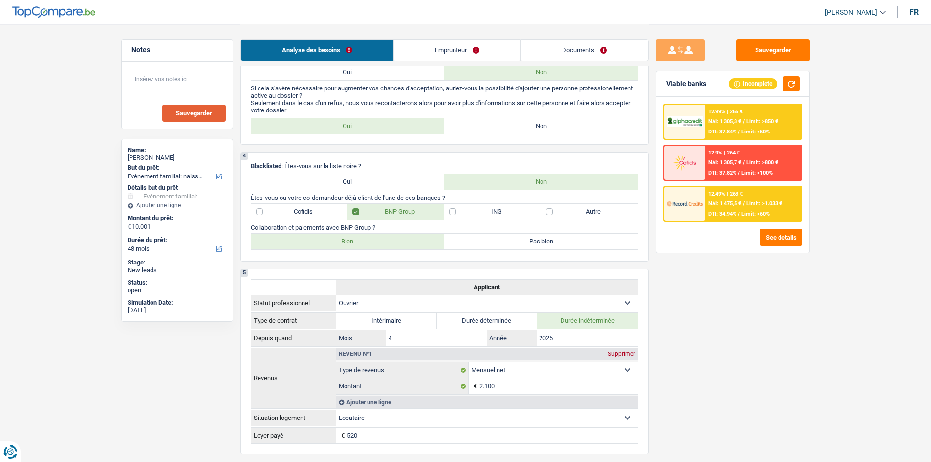
click at [474, 245] on label "Pas bien" at bounding box center [541, 242] width 194 height 16
click at [474, 245] on input "Pas bien" at bounding box center [541, 242] width 194 height 16
radio input "true"
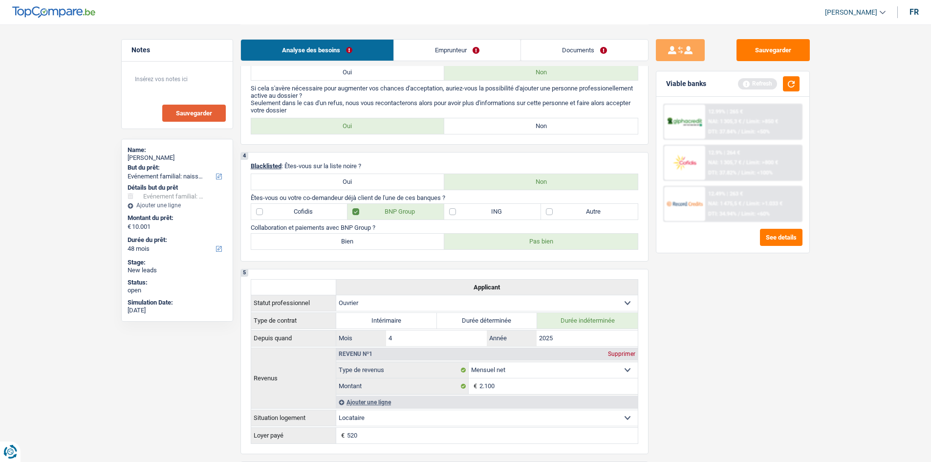
click at [689, 344] on div "Sauvegarder Viable banks Refresh 12.99% | 265 € NAI: 1 305,3 € / Limit: >850 € …" at bounding box center [733, 242] width 169 height 407
click at [700, 119] on img at bounding box center [685, 121] width 36 height 11
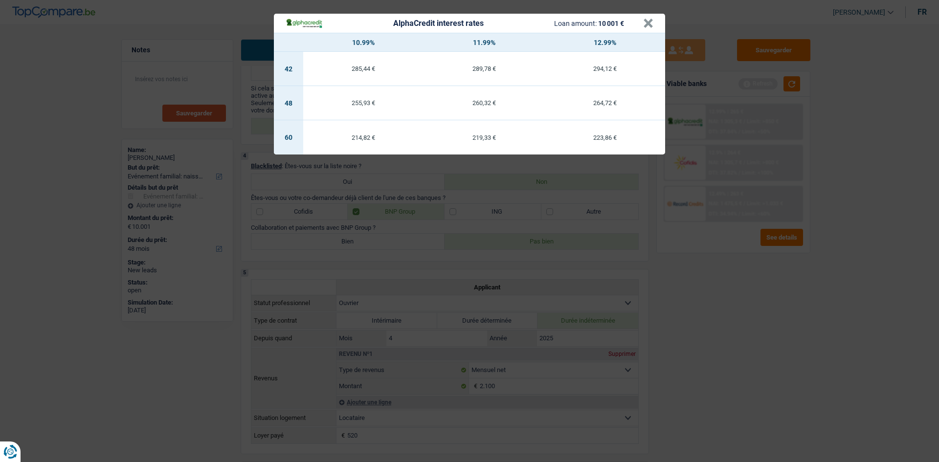
click at [662, 325] on div "AlphaCredit interest rates Loan amount: 10 001 € × 10.99% 11.99% 12.99% 42 285,…" at bounding box center [469, 231] width 939 height 462
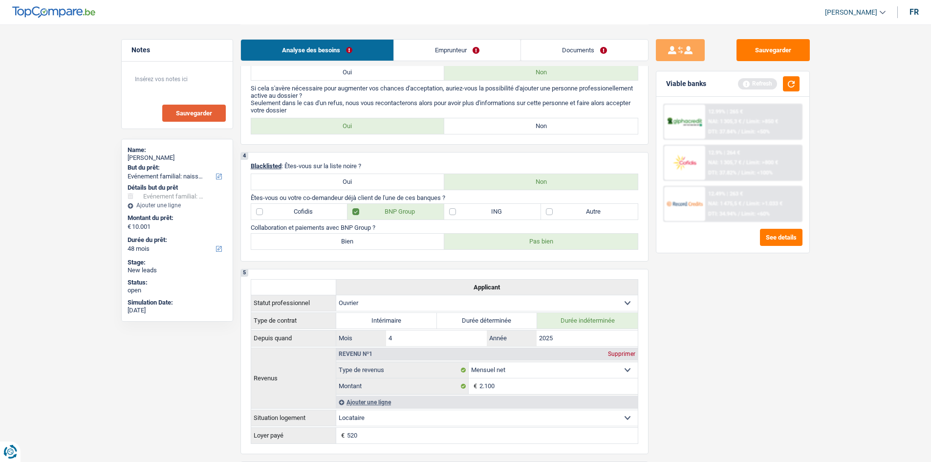
click at [688, 215] on div at bounding box center [685, 204] width 41 height 34
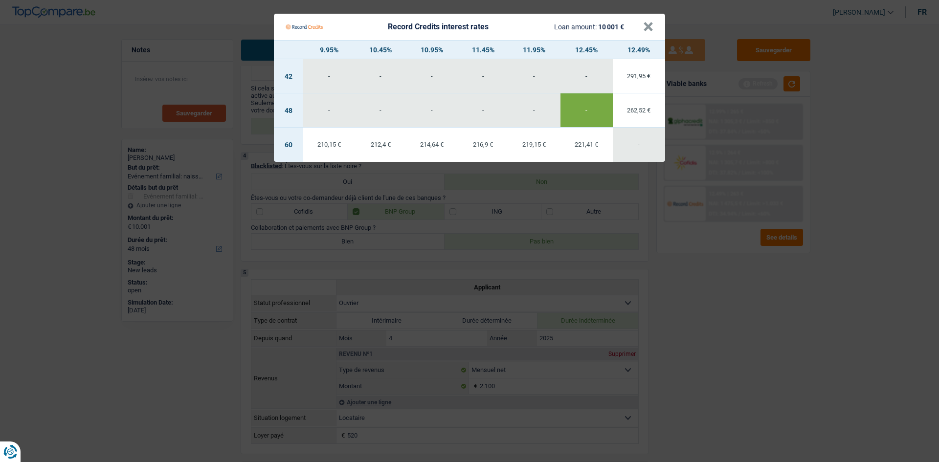
click at [686, 339] on Credits "Record Credits interest rates Loan amount: 10 001 € × 9.95% 10.45% 10.95% 11.45…" at bounding box center [469, 231] width 939 height 462
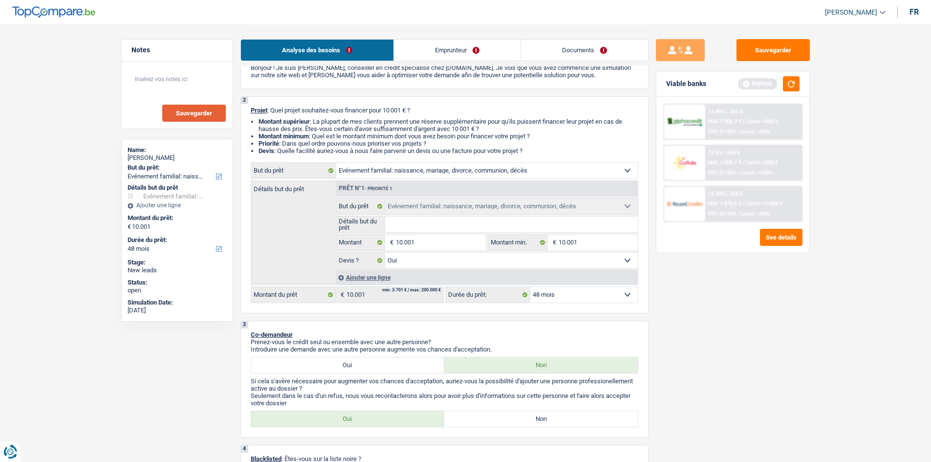
scroll to position [0, 0]
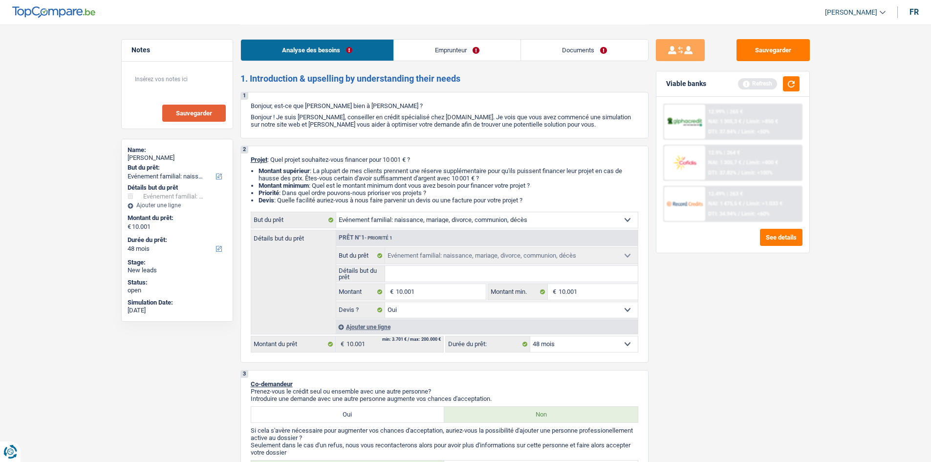
click at [590, 348] on select "12 mois 18 mois 24 mois 30 mois 36 mois 42 mois 48 mois 60 mois Sélectionner un…" at bounding box center [585, 344] width 108 height 16
select select "60"
click at [531, 336] on select "12 mois 18 mois 24 mois 30 mois 36 mois 42 mois 48 mois 60 mois Sélectionner un…" at bounding box center [585, 344] width 108 height 16
select select "60"
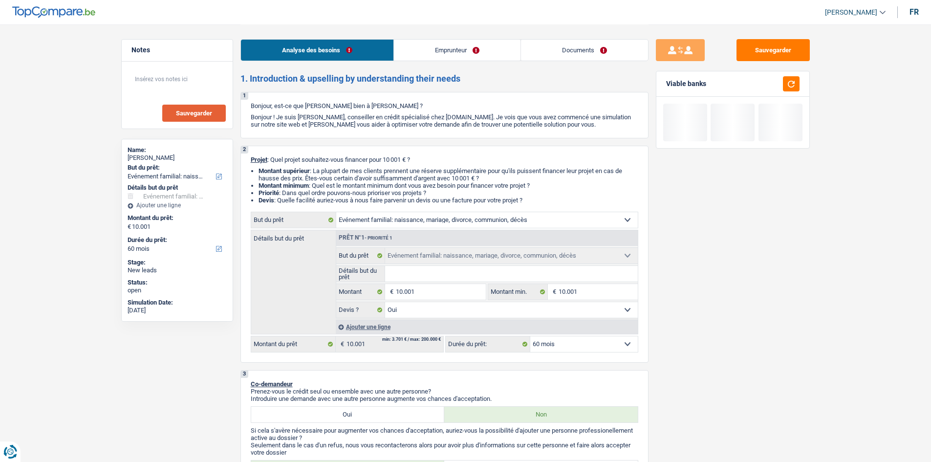
click at [689, 320] on div "Sauvegarder Viable banks" at bounding box center [733, 242] width 169 height 407
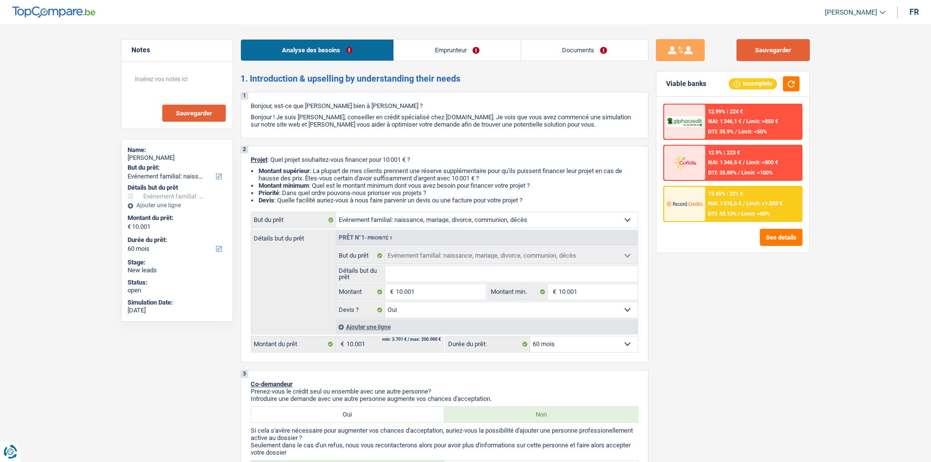
click at [780, 46] on button "Sauvegarder" at bounding box center [773, 50] width 73 height 22
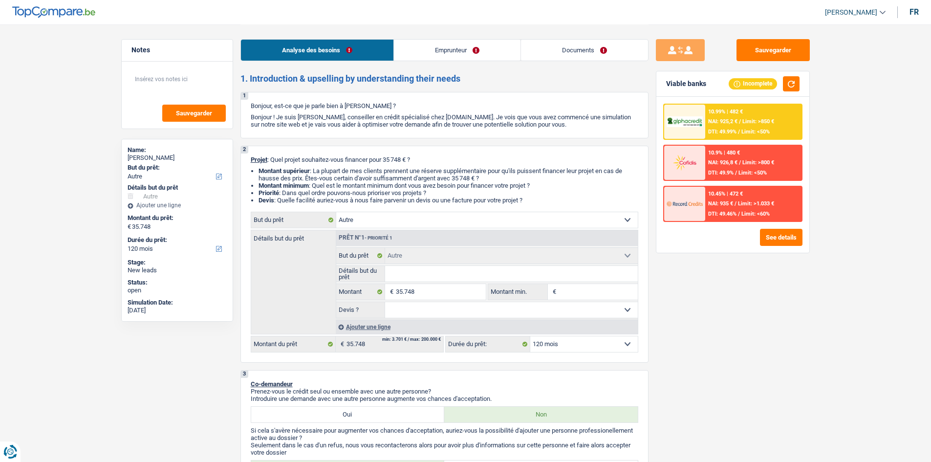
select select "other"
select select "120"
select select "other"
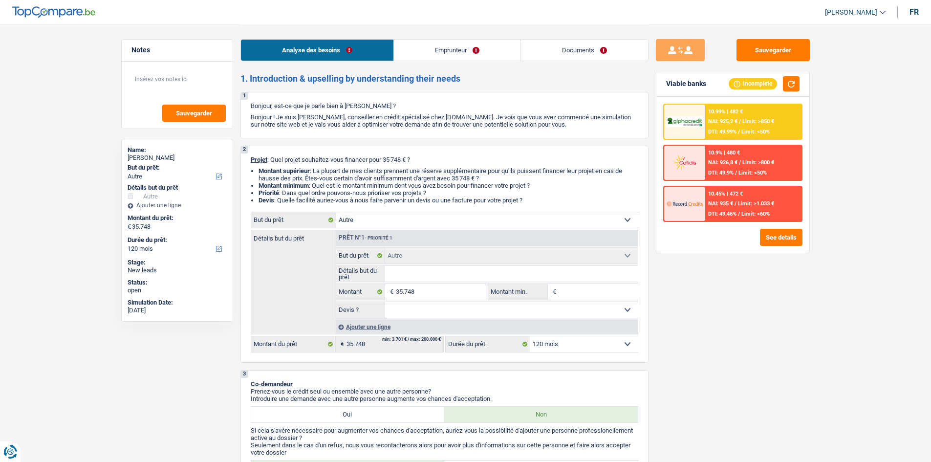
select select "120"
select select "independent"
select select "netSalary"
select select "rents"
select select "carLoan"
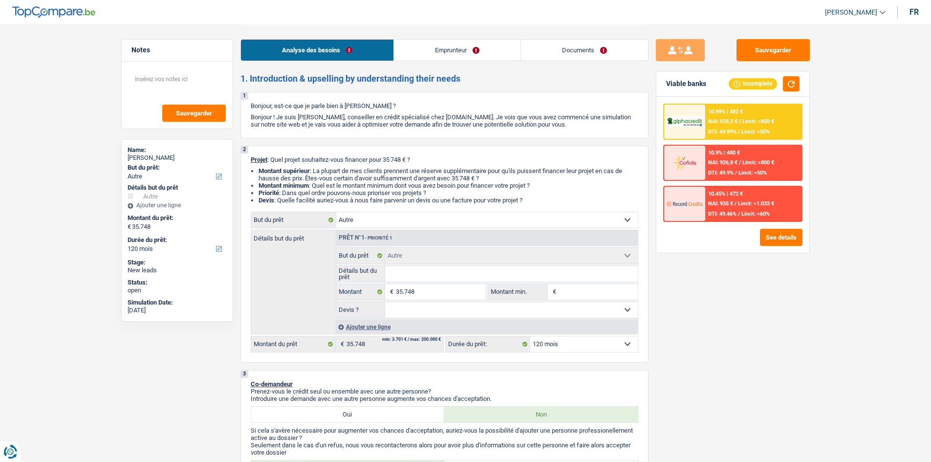
select select "72"
select select "other"
select select "120"
click at [712, 330] on div "Sauvegarder Viable banks Incomplete 10.99% | 482 € NAI: 925,2 € / Limit: >850 €…" at bounding box center [733, 242] width 169 height 407
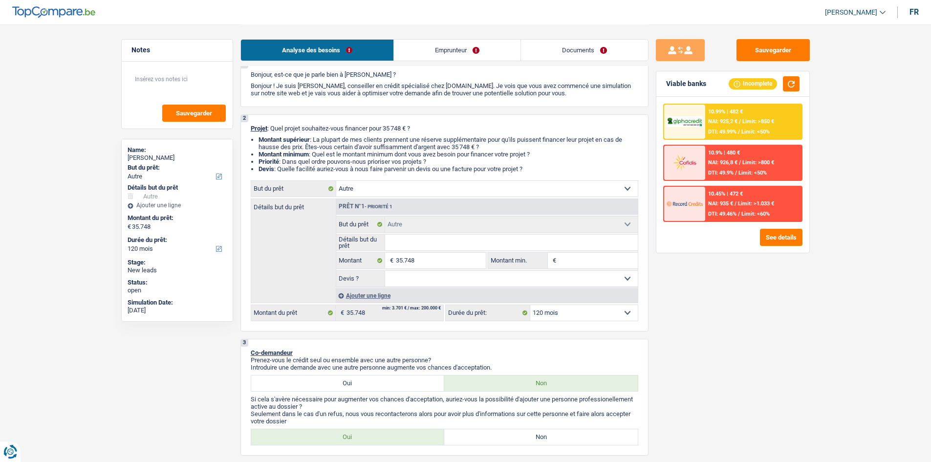
scroll to position [49, 0]
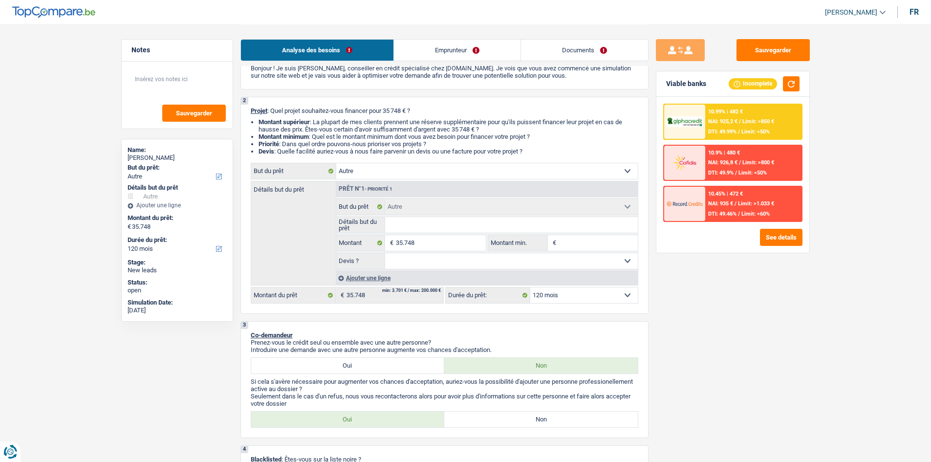
click at [687, 291] on div "Sauvegarder Viable banks Incomplete 10.99% | 482 € NAI: 925,2 € / Limit: >850 €…" at bounding box center [733, 242] width 169 height 407
click at [600, 46] on link "Documents" at bounding box center [584, 50] width 127 height 21
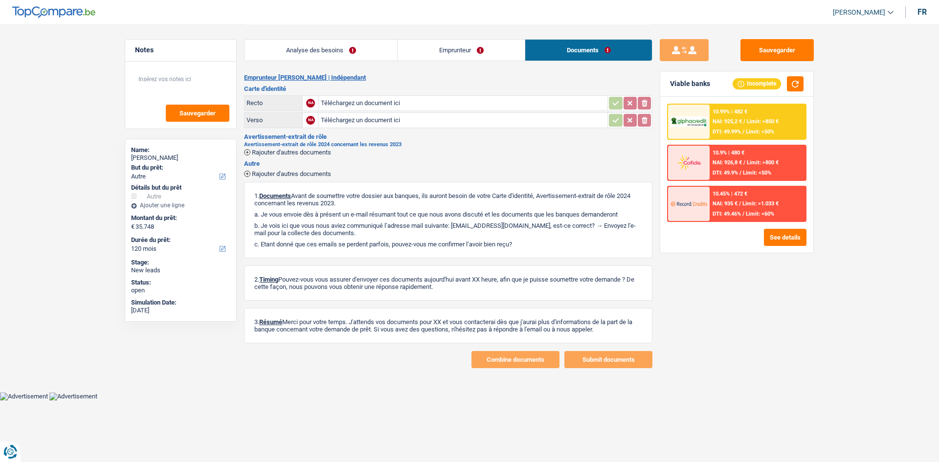
click at [452, 52] on link "Emprunteur" at bounding box center [461, 50] width 127 height 21
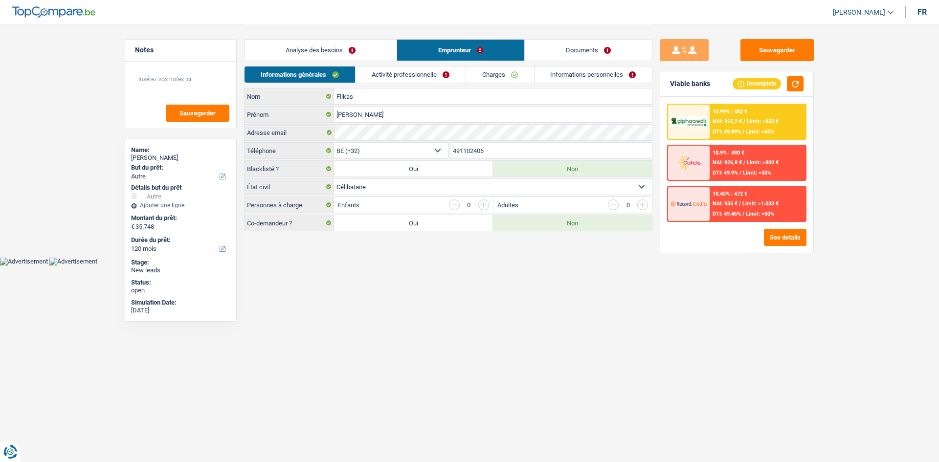
click at [364, 47] on link "Analyse des besoins" at bounding box center [320, 50] width 152 height 21
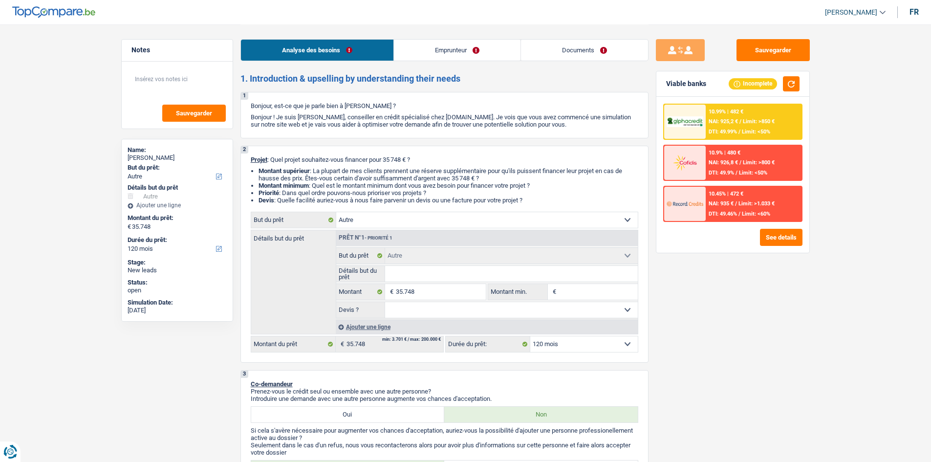
click at [438, 50] on link "Emprunteur" at bounding box center [457, 50] width 127 height 21
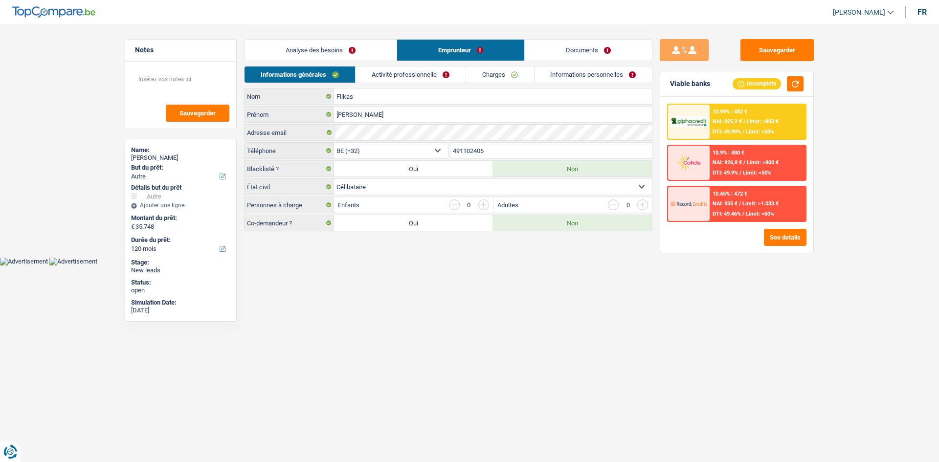
click at [420, 71] on link "Activité professionnelle" at bounding box center [410, 74] width 110 height 16
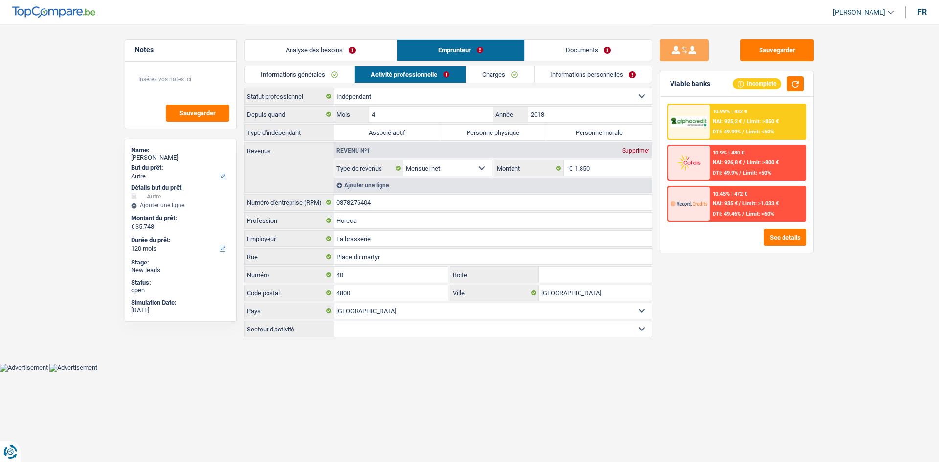
click at [494, 77] on link "Charges" at bounding box center [500, 74] width 68 height 16
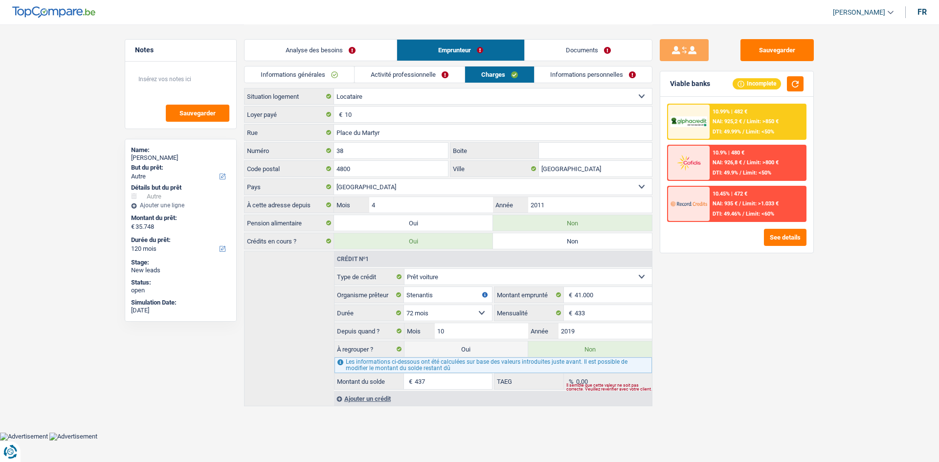
click at [434, 74] on link "Activité professionnelle" at bounding box center [410, 74] width 110 height 16
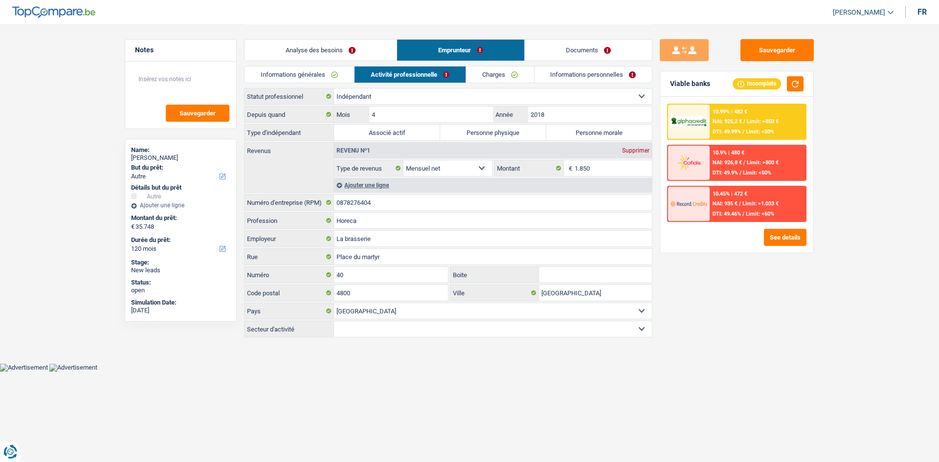
click at [299, 48] on link "Analyse des besoins" at bounding box center [320, 50] width 152 height 21
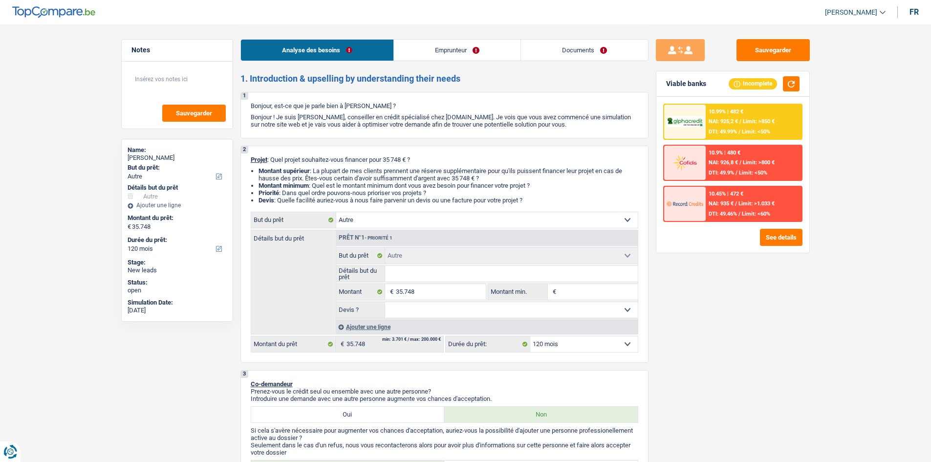
click at [543, 49] on link "Documents" at bounding box center [584, 50] width 127 height 21
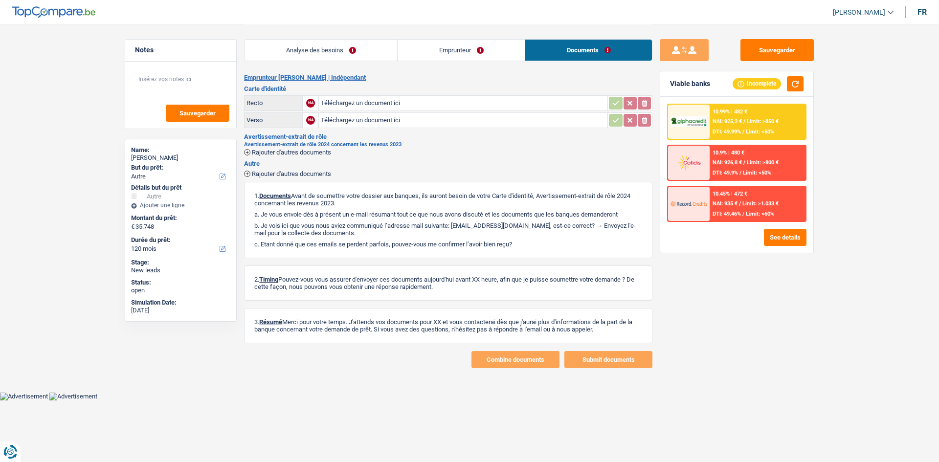
drag, startPoint x: 485, startPoint y: 59, endPoint x: 475, endPoint y: 59, distance: 9.8
click at [484, 59] on link "Emprunteur" at bounding box center [461, 50] width 127 height 21
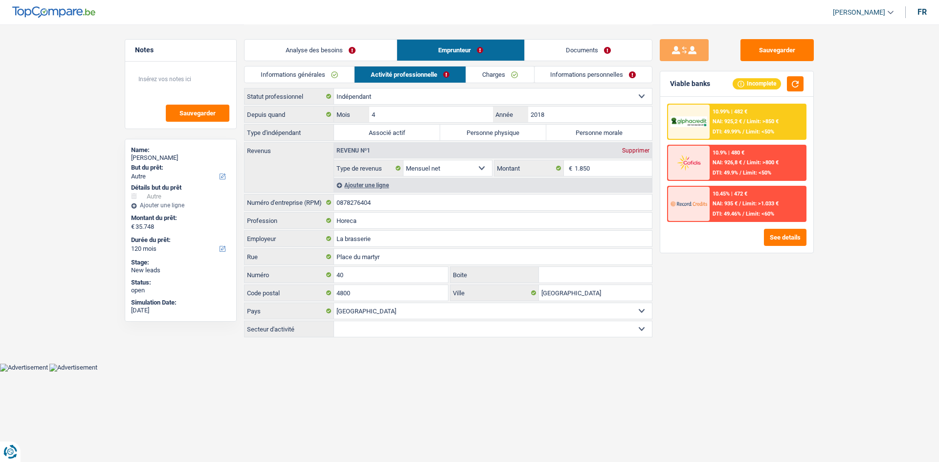
click at [336, 56] on link "Analyse des besoins" at bounding box center [320, 50] width 152 height 21
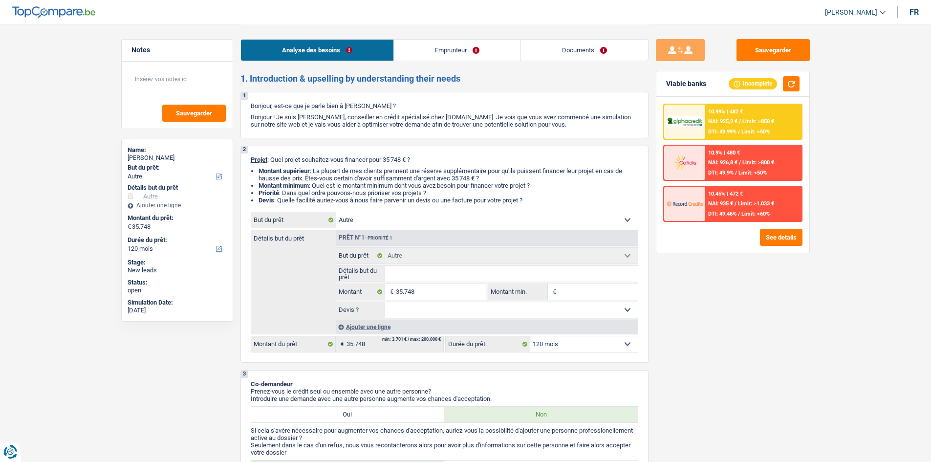
click at [451, 50] on link "Emprunteur" at bounding box center [457, 50] width 127 height 21
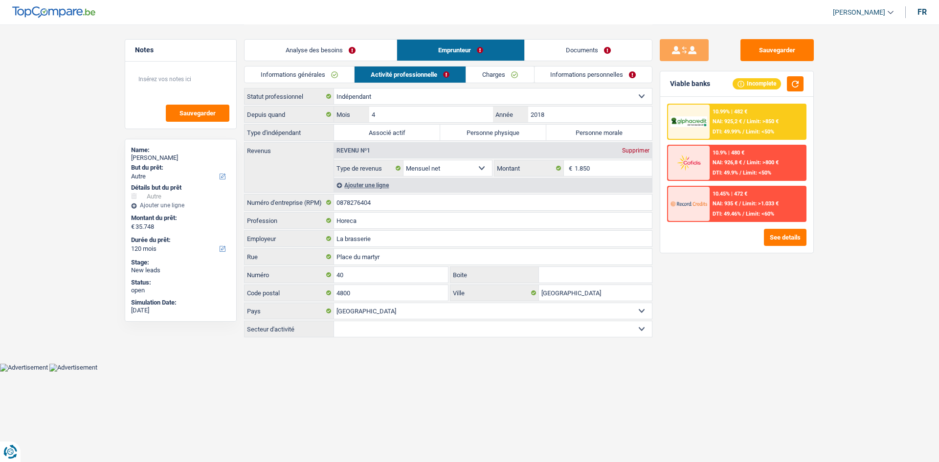
click at [499, 128] on label "Personne physique" at bounding box center [493, 133] width 106 height 16
click at [499, 128] on input "Personne physique" at bounding box center [493, 133] width 106 height 16
radio input "true"
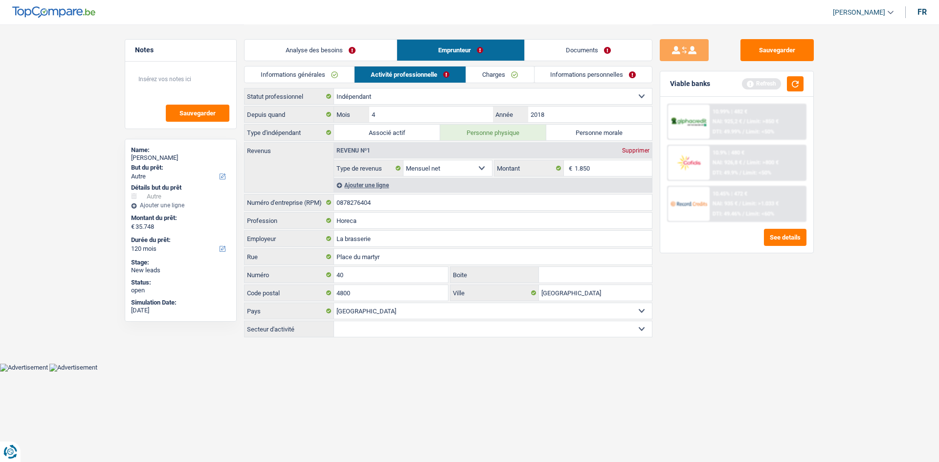
click at [512, 77] on link "Charges" at bounding box center [500, 74] width 68 height 16
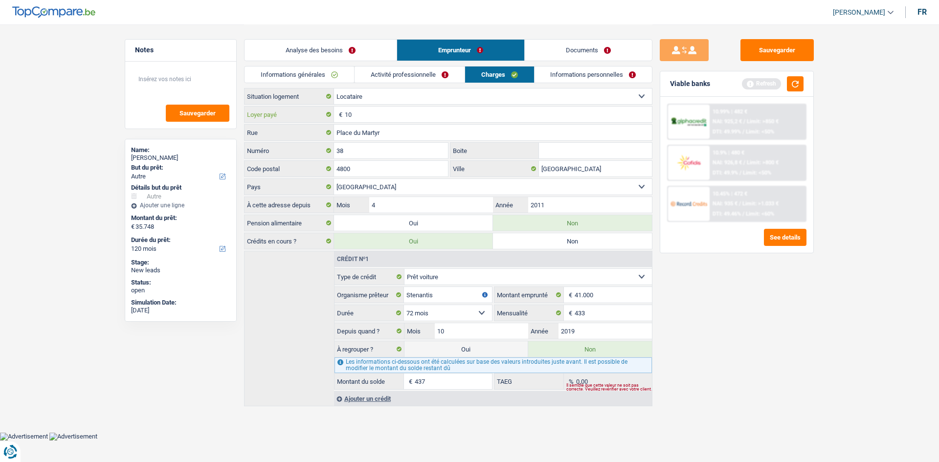
click at [406, 115] on input "10" at bounding box center [498, 115] width 307 height 16
click at [366, 96] on select "Locataire Propriétaire avec prêt hypothécaire Propriétaire sans prêt hypothécai…" at bounding box center [493, 97] width 318 height 16
select select "liveWithParents"
click at [334, 89] on select "Locataire Propriétaire avec prêt hypothécaire Propriétaire sans prêt hypothécai…" at bounding box center [493, 97] width 318 height 16
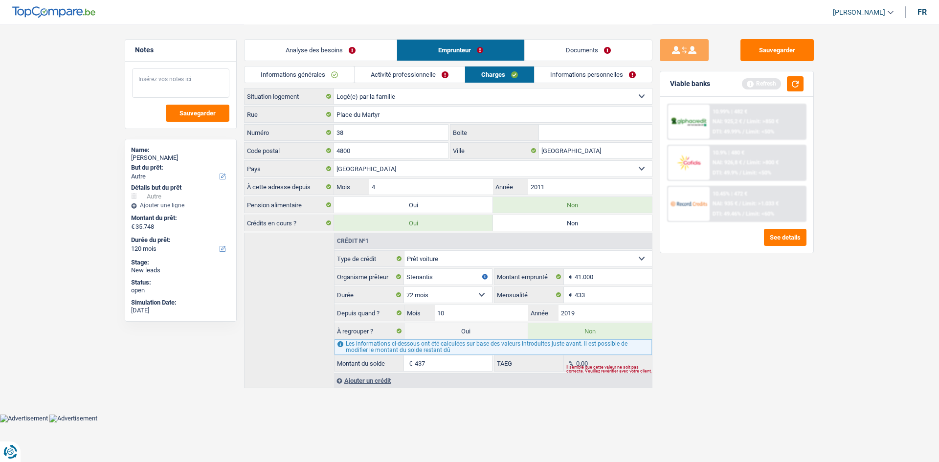
click at [183, 79] on textarea at bounding box center [180, 82] width 97 height 29
type textarea "société qui paie le commerci"
click at [564, 45] on link "Documents" at bounding box center [588, 50] width 127 height 21
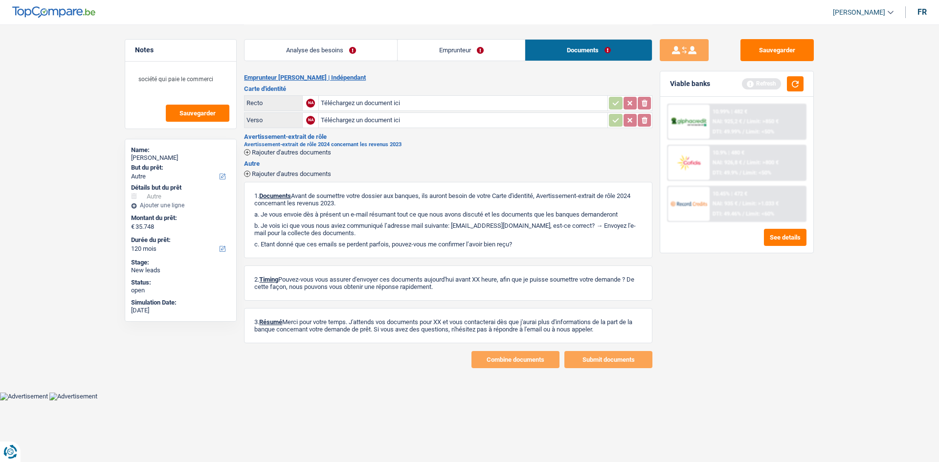
click at [334, 49] on link "Analyse des besoins" at bounding box center [320, 50] width 153 height 21
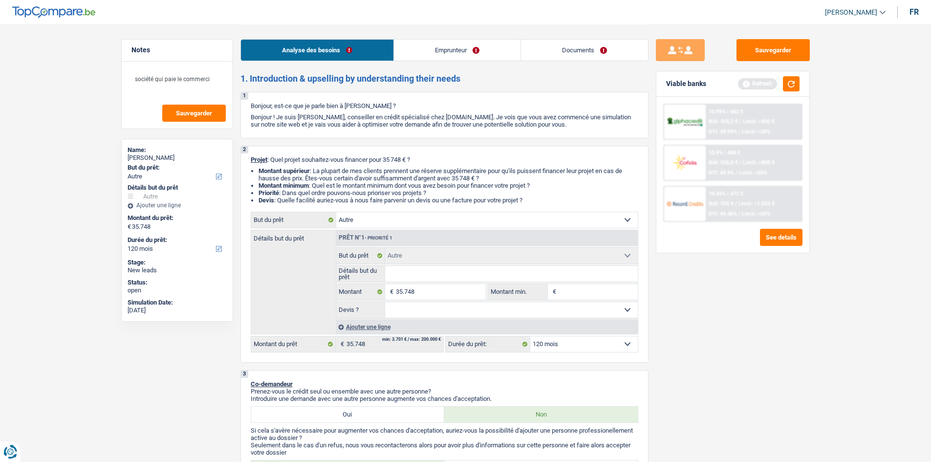
click at [449, 39] on div "Analyse des besoins Emprunteur Documents" at bounding box center [445, 45] width 408 height 42
click at [447, 42] on link "Emprunteur" at bounding box center [457, 50] width 127 height 21
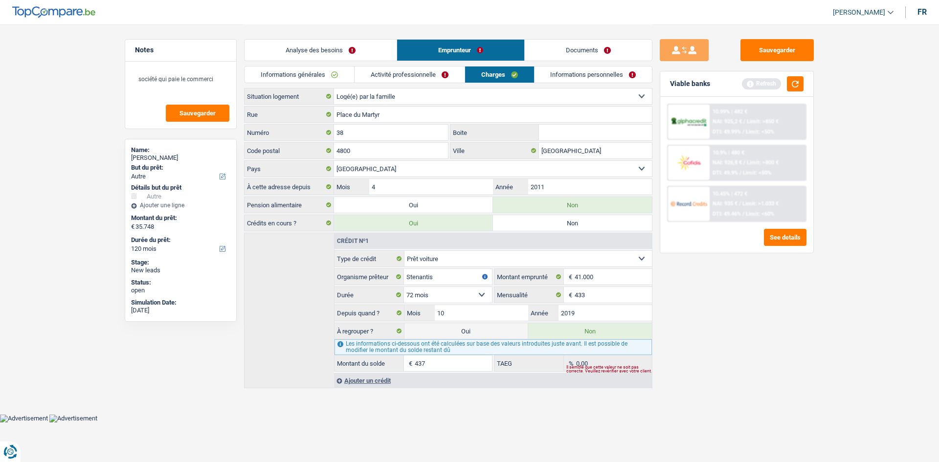
click at [589, 45] on link "Documents" at bounding box center [588, 50] width 127 height 21
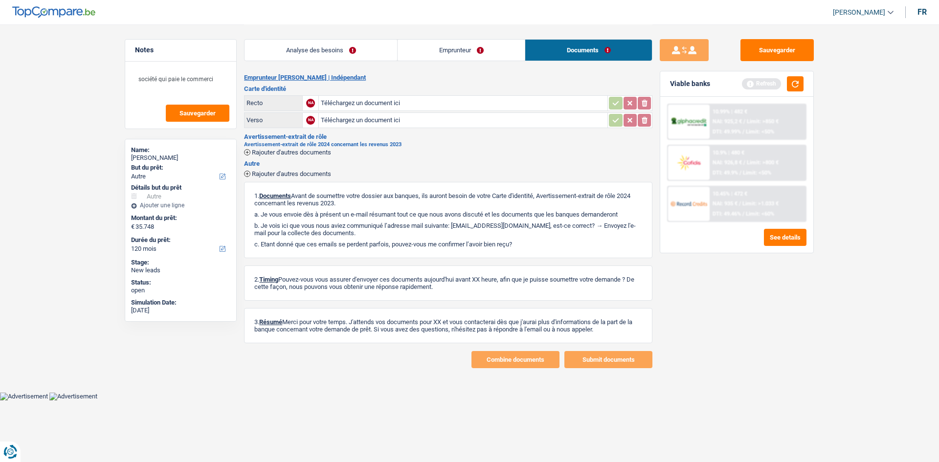
click at [487, 53] on link "Emprunteur" at bounding box center [461, 50] width 127 height 21
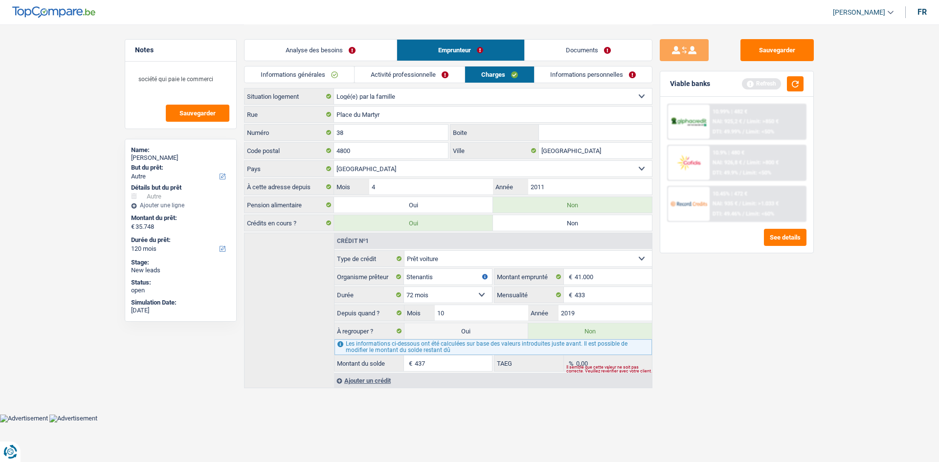
click at [368, 51] on link "Analyse des besoins" at bounding box center [320, 50] width 152 height 21
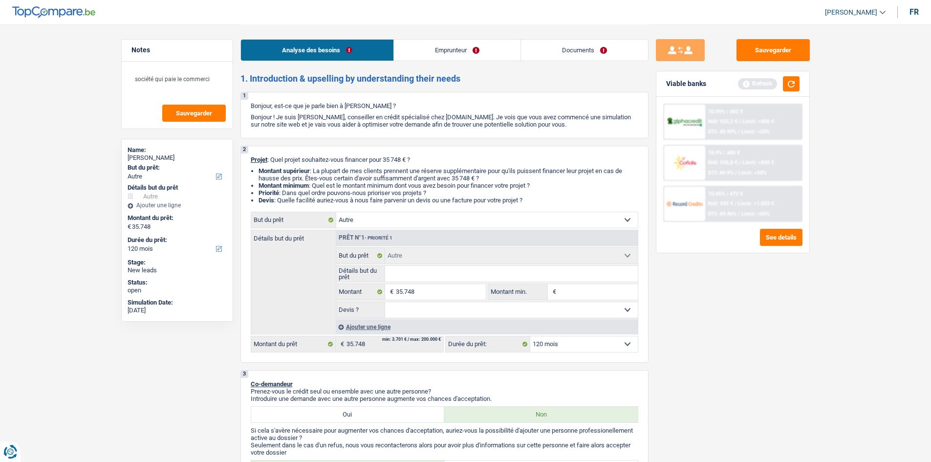
click at [467, 47] on link "Emprunteur" at bounding box center [457, 50] width 127 height 21
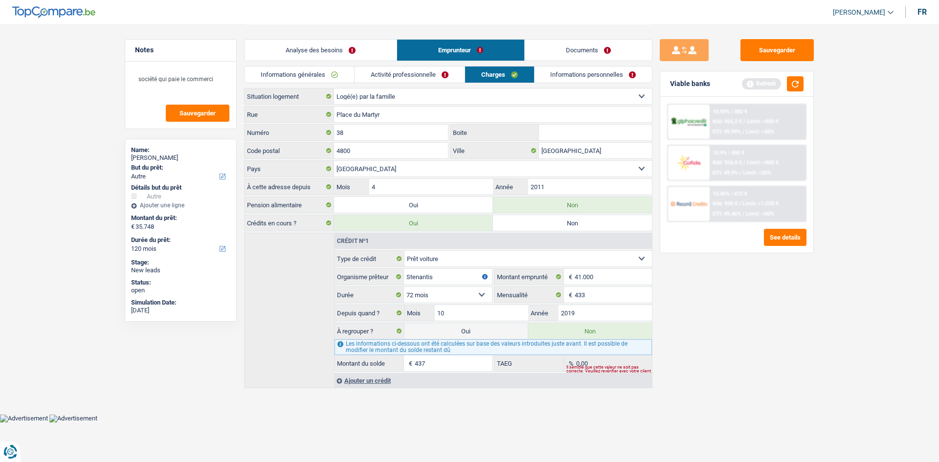
click at [570, 52] on link "Documents" at bounding box center [588, 50] width 127 height 21
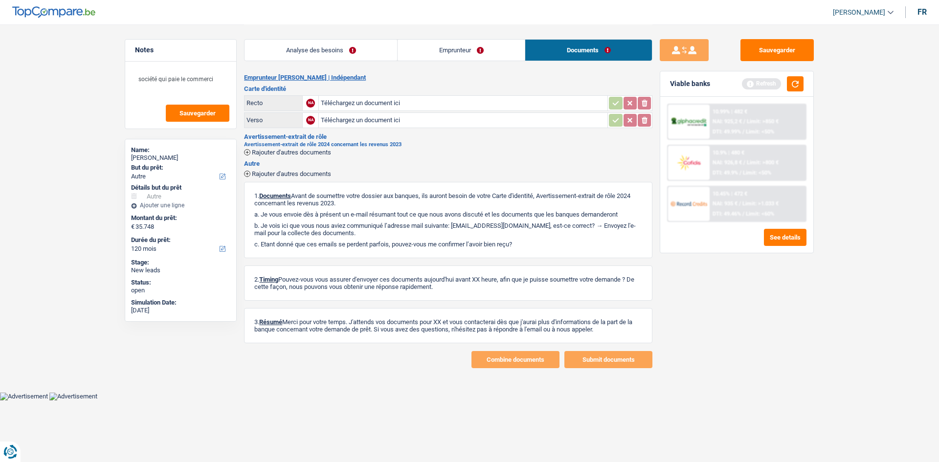
click at [434, 51] on link "Emprunteur" at bounding box center [461, 50] width 127 height 21
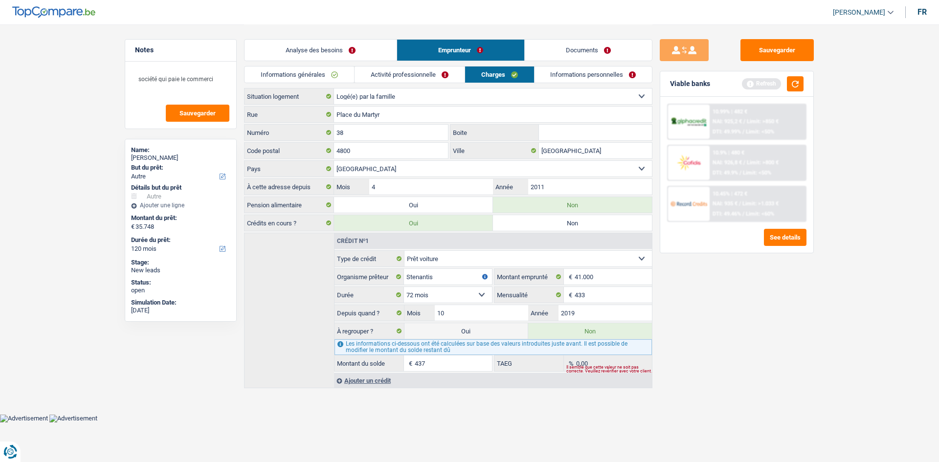
click at [307, 47] on link "Analyse des besoins" at bounding box center [320, 50] width 152 height 21
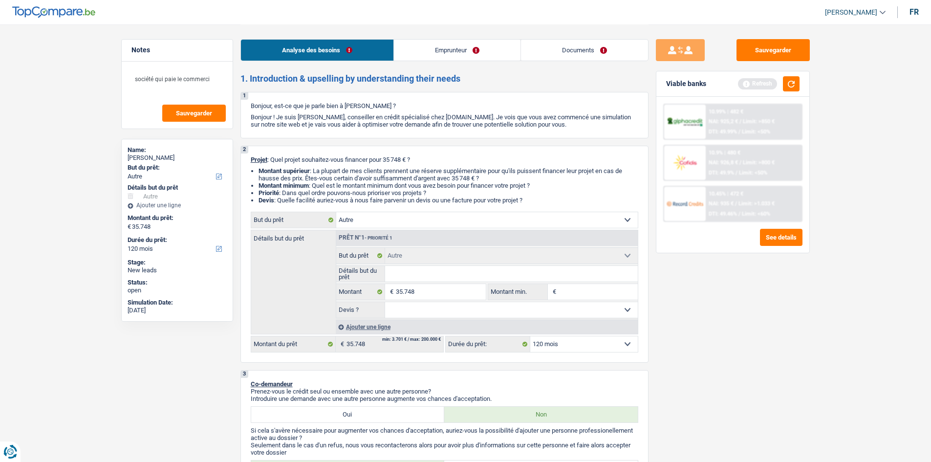
click at [434, 47] on link "Emprunteur" at bounding box center [457, 50] width 127 height 21
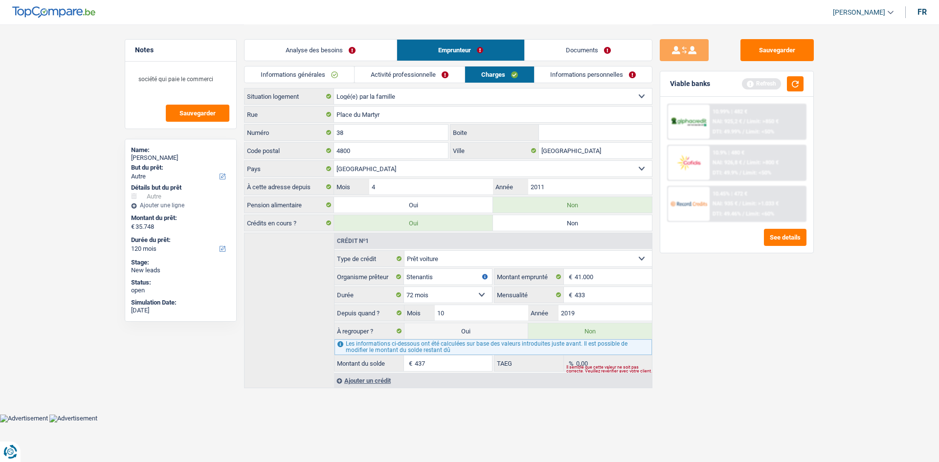
click at [556, 43] on link "Documents" at bounding box center [588, 50] width 127 height 21
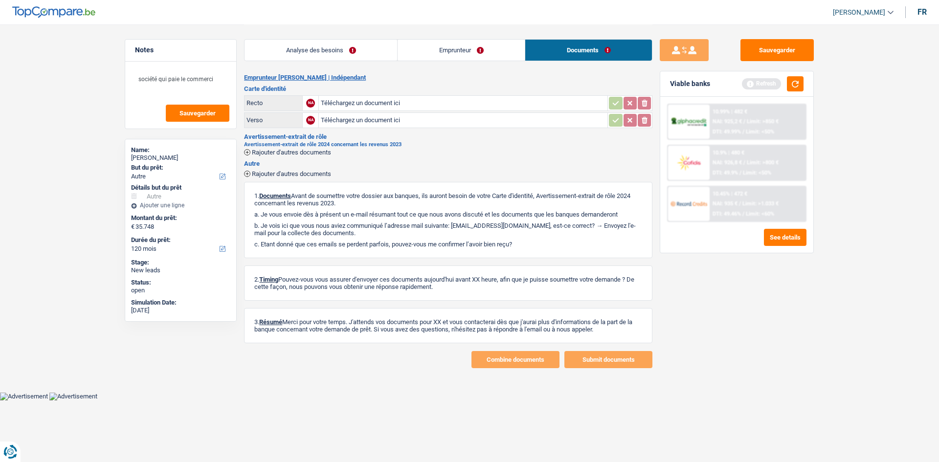
click at [309, 46] on link "Analyse des besoins" at bounding box center [320, 50] width 153 height 21
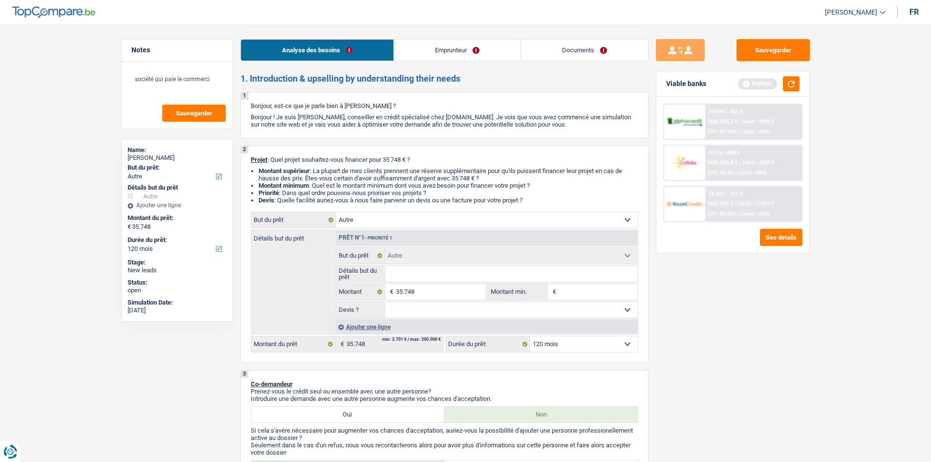
scroll to position [293, 0]
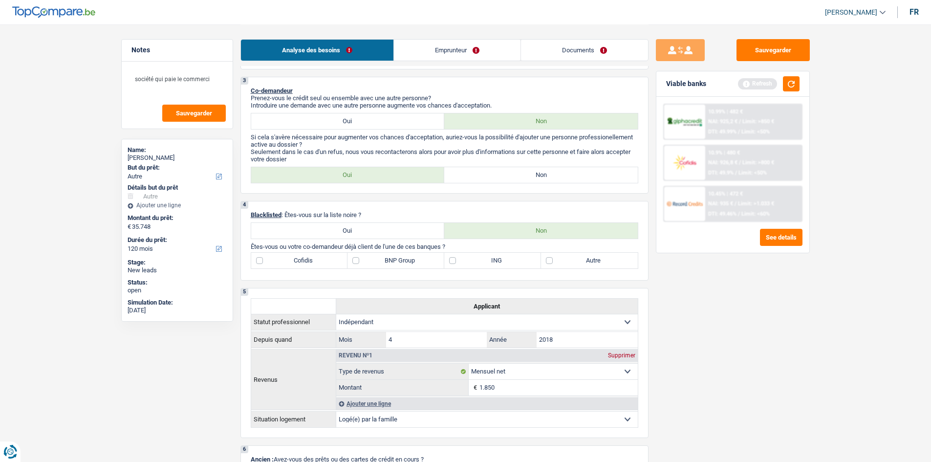
click at [423, 254] on label "BNP Group" at bounding box center [396, 261] width 97 height 16
click at [423, 254] on input "BNP Group" at bounding box center [396, 261] width 97 height 16
checkbox input "true"
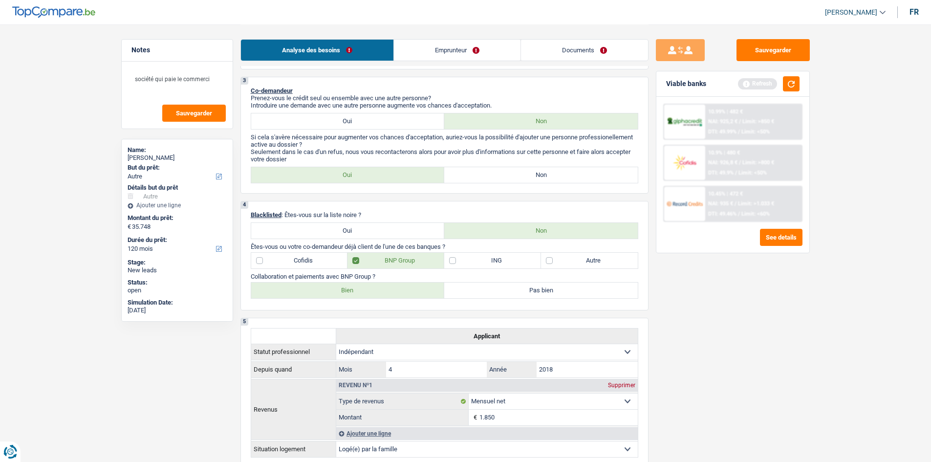
drag, startPoint x: 404, startPoint y: 258, endPoint x: 521, endPoint y: 277, distance: 118.9
click at [410, 258] on label "BNP Group" at bounding box center [396, 261] width 97 height 16
click at [569, 265] on label "Autre" at bounding box center [589, 261] width 97 height 16
click at [569, 265] on input "Autre" at bounding box center [589, 261] width 97 height 16
checkbox input "true"
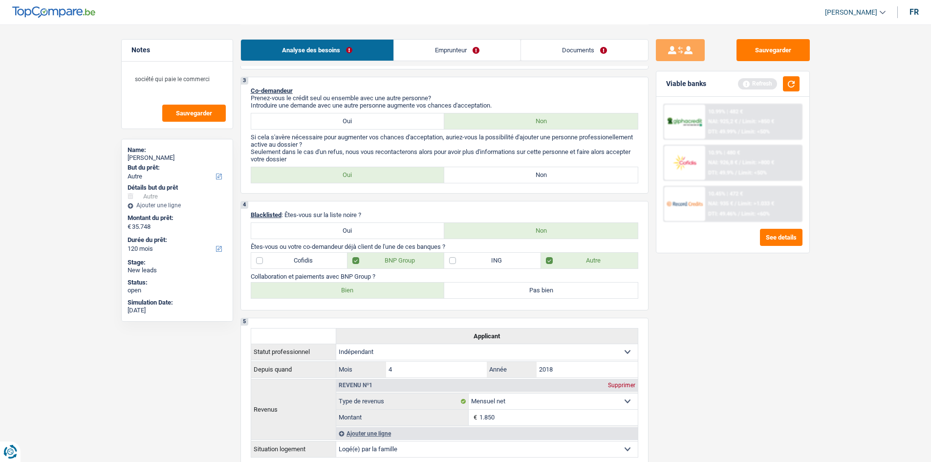
click at [352, 264] on label "BNP Group" at bounding box center [396, 261] width 97 height 16
click at [352, 264] on input "BNP Group" at bounding box center [396, 261] width 97 height 16
checkbox input "false"
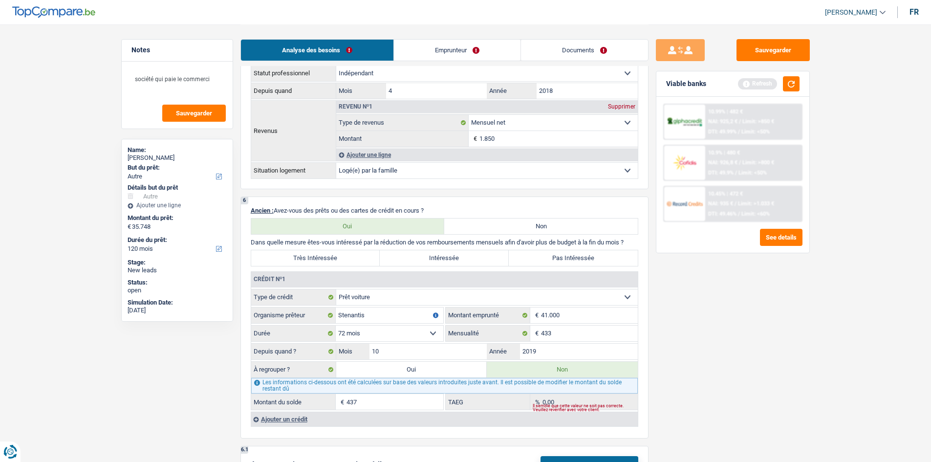
scroll to position [636, 0]
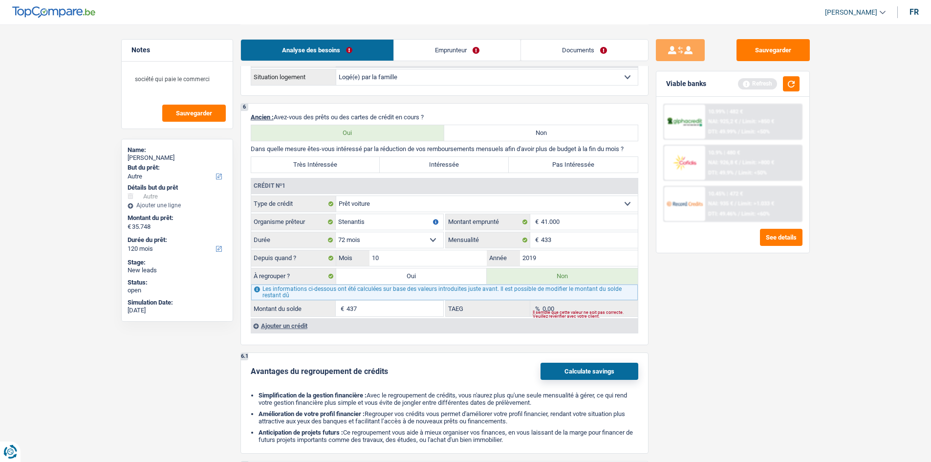
click at [272, 327] on div "Ajouter un crédit" at bounding box center [444, 325] width 387 height 15
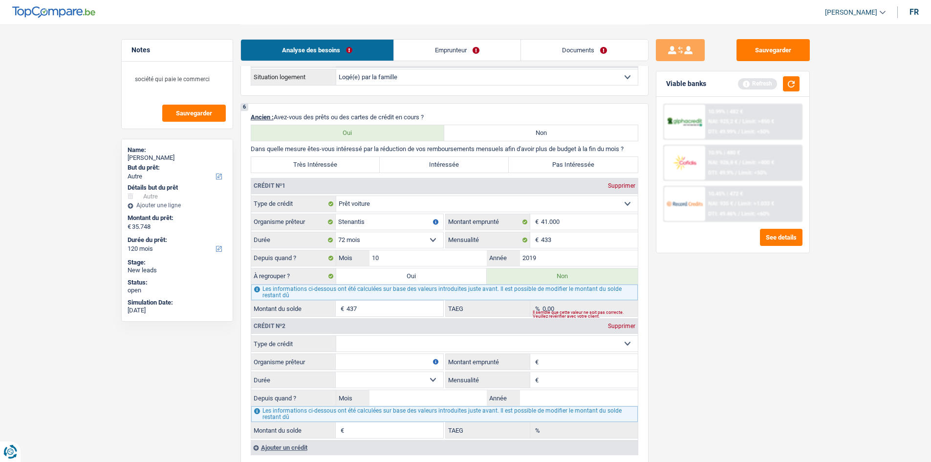
click at [383, 343] on select "Carte ou ouverture de crédit Prêt hypothécaire Vente à tempérament Prêt à tempé…" at bounding box center [487, 344] width 302 height 16
select select "cardOrCredit"
type input "0"
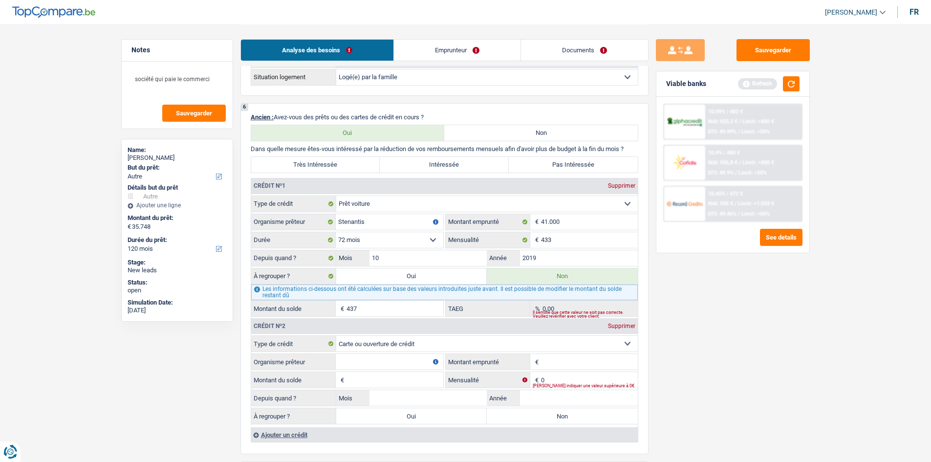
click at [363, 362] on input "Organisme prêteur" at bounding box center [390, 362] width 108 height 16
type input "alpha credit"
click at [551, 370] on fieldset "€ Montant emprunté Tous les champs sont obligatoires. Veuillez fournir une répo…" at bounding box center [542, 362] width 192 height 17
click at [550, 364] on input "Montant emprunté" at bounding box center [589, 362] width 97 height 16
type input "3.000"
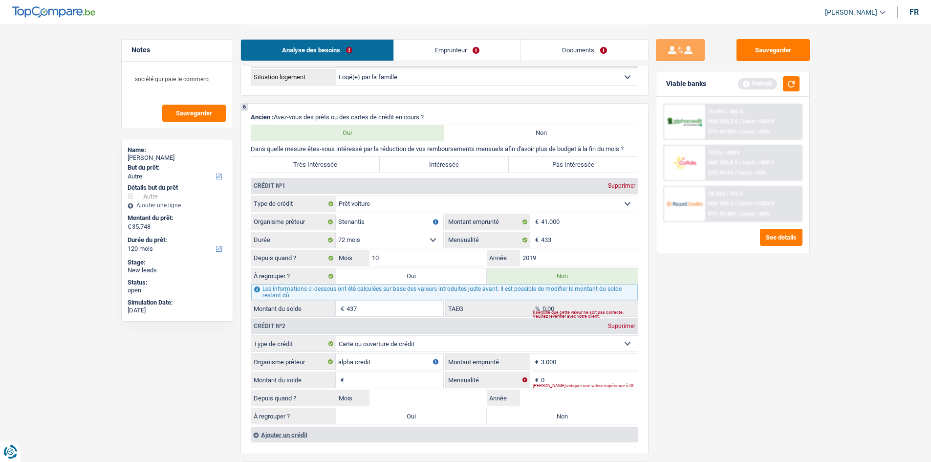
click at [642, 389] on div "6 Ancien : Avez-vous des prêts ou des cartes de crédit en cours ? Oui Non Dans …" at bounding box center [445, 278] width 408 height 351
click at [598, 377] on input "0" at bounding box center [589, 380] width 97 height 16
click at [415, 383] on input "Montant du solde" at bounding box center [395, 380] width 97 height 16
type input "3.000"
click at [571, 388] on div "Tous les champs sont obligatoires. Veuillez fournir une réponse plus longue" at bounding box center [585, 386] width 105 height 4
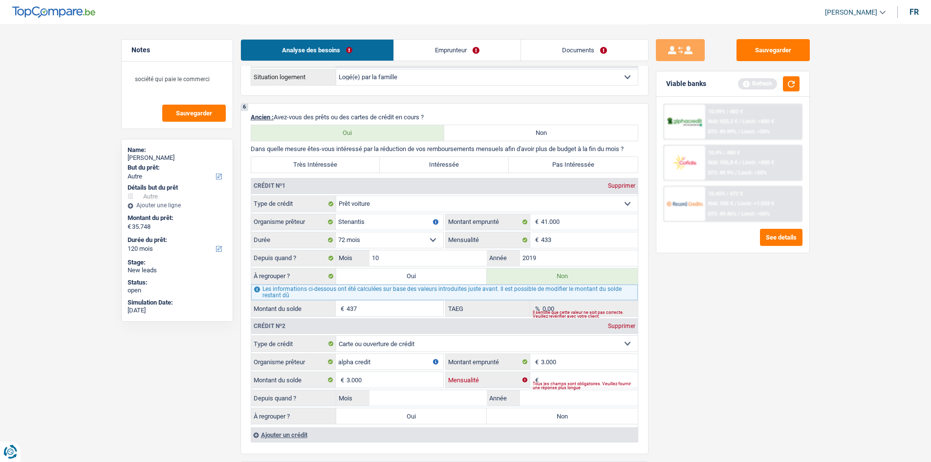
click at [557, 373] on input "Mensualité" at bounding box center [589, 380] width 97 height 16
type input "125"
click at [847, 428] on main "Notes société qui paie le commerci Sauvegarder Name: Nikolaos Flikas But du prê…" at bounding box center [465, 225] width 931 height 1722
click at [408, 402] on input "Mois" at bounding box center [429, 398] width 118 height 16
click at [542, 394] on input "Année" at bounding box center [579, 398] width 118 height 16
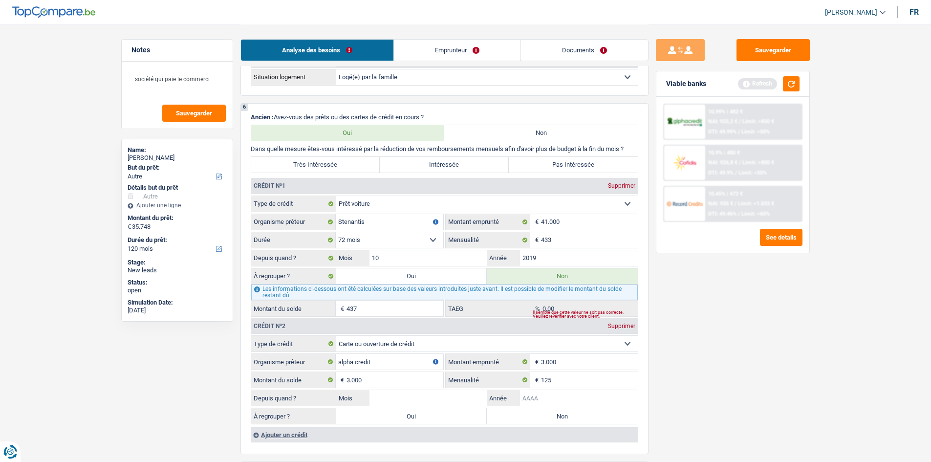
click at [526, 400] on input "Année" at bounding box center [579, 398] width 118 height 16
type input "5"
click at [421, 397] on input "Mois" at bounding box center [429, 398] width 118 height 16
click at [548, 397] on input "2025" at bounding box center [579, 398] width 118 height 16
type input "202"
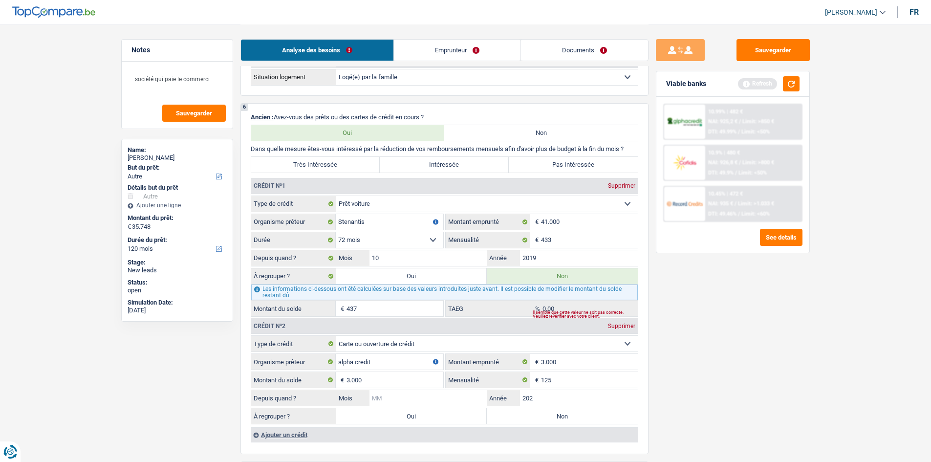
click at [448, 399] on input "Mois" at bounding box center [429, 398] width 118 height 16
type input "05"
click at [661, 412] on div "Sauvegarder Viable banks Refresh 10.99% | 482 € NAI: 925,2 € / Limit: >850 € DT…" at bounding box center [733, 242] width 169 height 407
click at [538, 396] on input "202" at bounding box center [579, 398] width 118 height 16
click at [668, 392] on div "Sauvegarder Viable banks Refresh 10.99% | 482 € NAI: 925,2 € / Limit: >850 € DT…" at bounding box center [733, 242] width 169 height 407
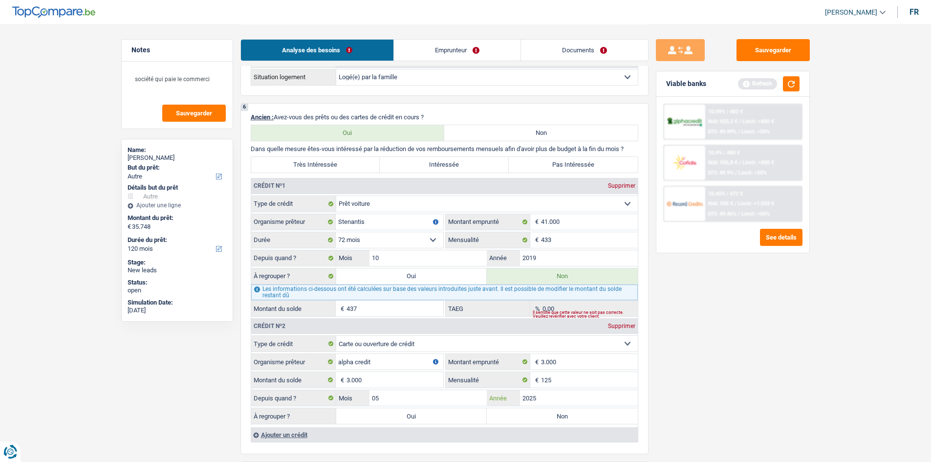
click at [578, 401] on input "2025" at bounding box center [579, 398] width 118 height 16
type input "2020"
drag, startPoint x: 750, startPoint y: 405, endPoint x: 676, endPoint y: 392, distance: 75.0
click at [747, 402] on div "Sauvegarder Viable banks Refresh 10.99% | 482 € NAI: 925,2 € / Limit: >850 € DT…" at bounding box center [733, 242] width 169 height 407
click at [531, 424] on fieldset "Carte ou ouverture de crédit Prêt hypothécaire Vente à tempérament Prêt à tempé…" at bounding box center [444, 380] width 387 height 90
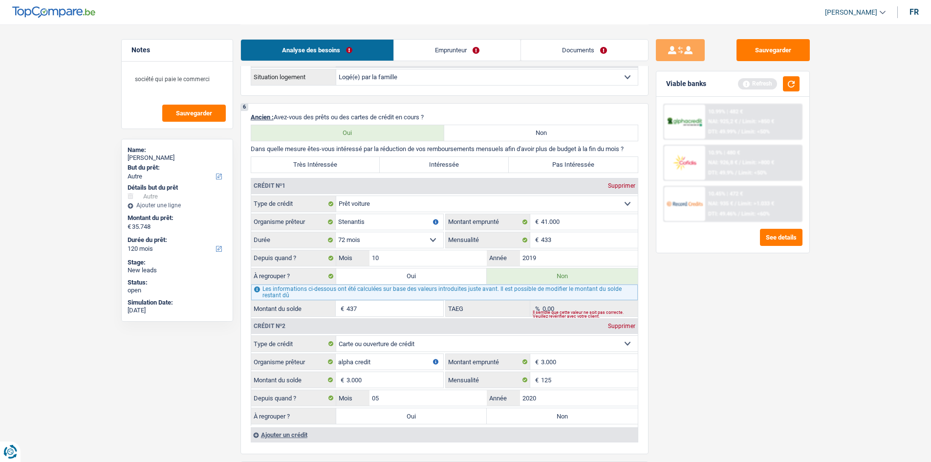
click at [530, 415] on label "Non" at bounding box center [562, 416] width 151 height 16
click at [530, 415] on input "Non" at bounding box center [562, 416] width 151 height 16
radio input "true"
click at [680, 365] on div "Sauvegarder Viable banks Refresh 10.99% | 482 € NAI: 925,2 € / Limit: >850 € DT…" at bounding box center [733, 242] width 169 height 407
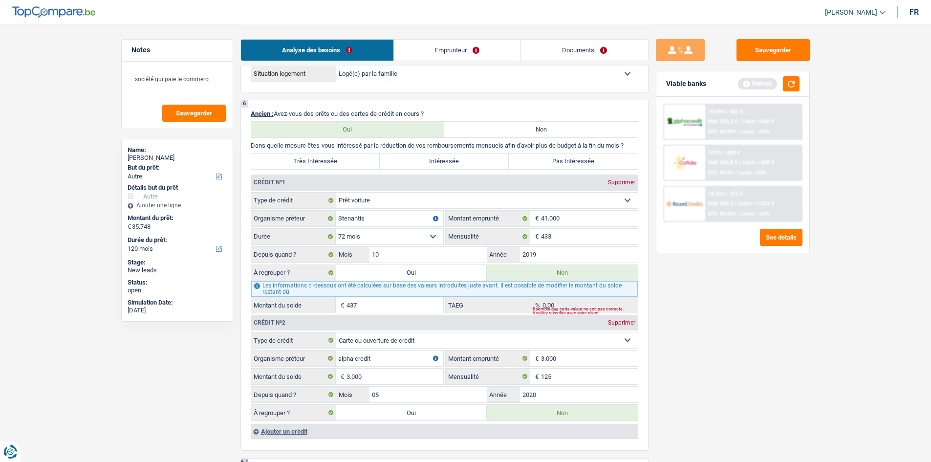
scroll to position [733, 0]
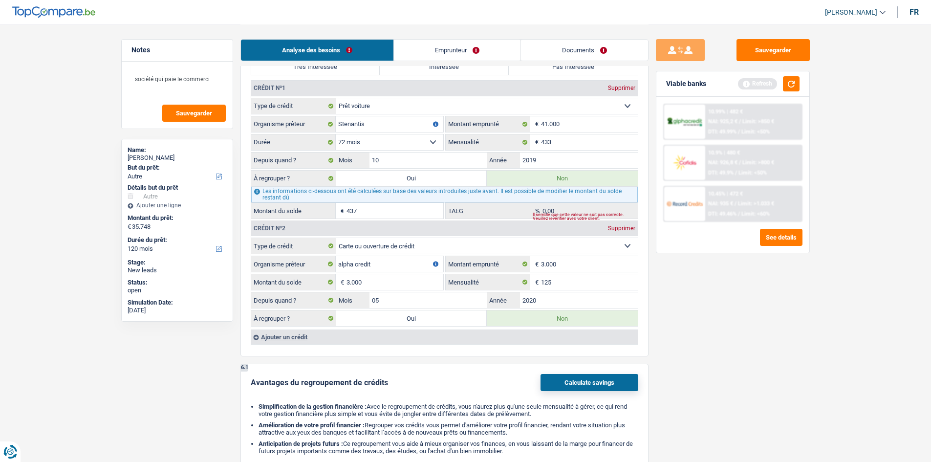
click at [367, 206] on input "437" at bounding box center [395, 211] width 97 height 16
type input "4"
click at [736, 296] on div "Sauvegarder Viable banks Refresh 10.99% | 482 € NAI: 925,2 € / Limit: >850 € DT…" at bounding box center [733, 242] width 169 height 407
click at [455, 177] on label "Oui" at bounding box center [411, 179] width 151 height 16
click at [455, 177] on input "Oui" at bounding box center [411, 179] width 151 height 16
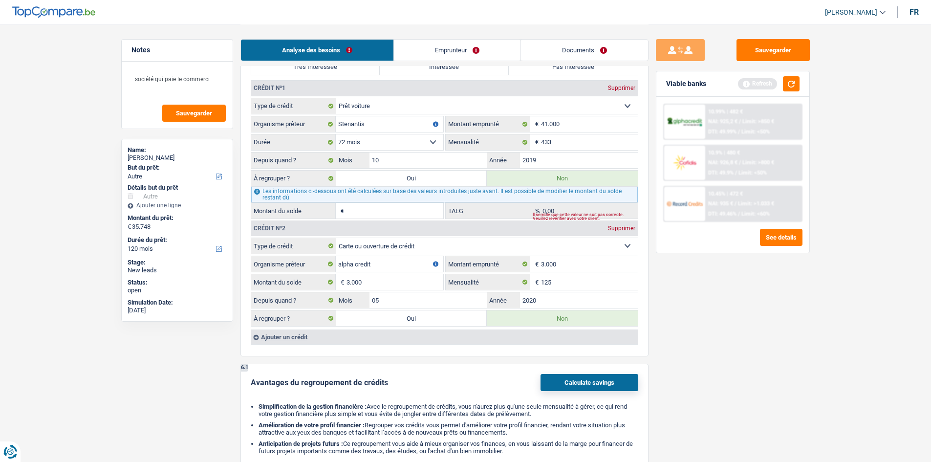
radio input "true"
type input "35.748"
type input "0"
radio input "false"
type input "0"
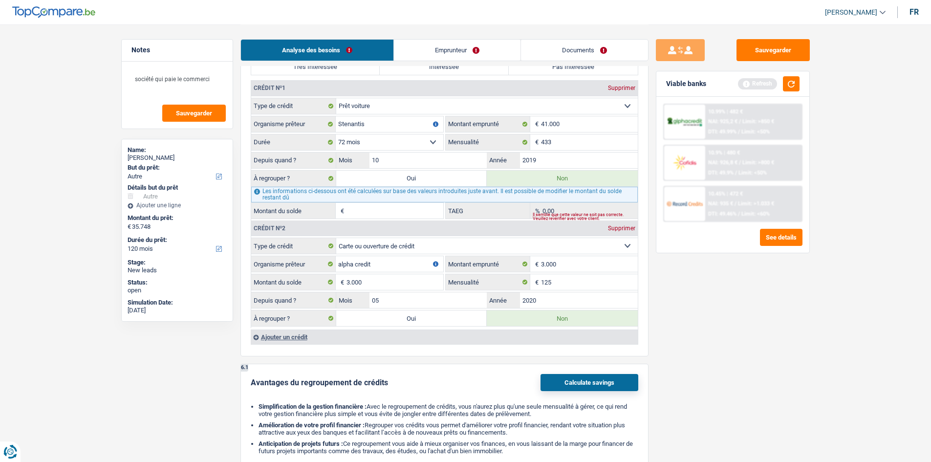
select select "refinancing"
select select "120"
select select "refinancing"
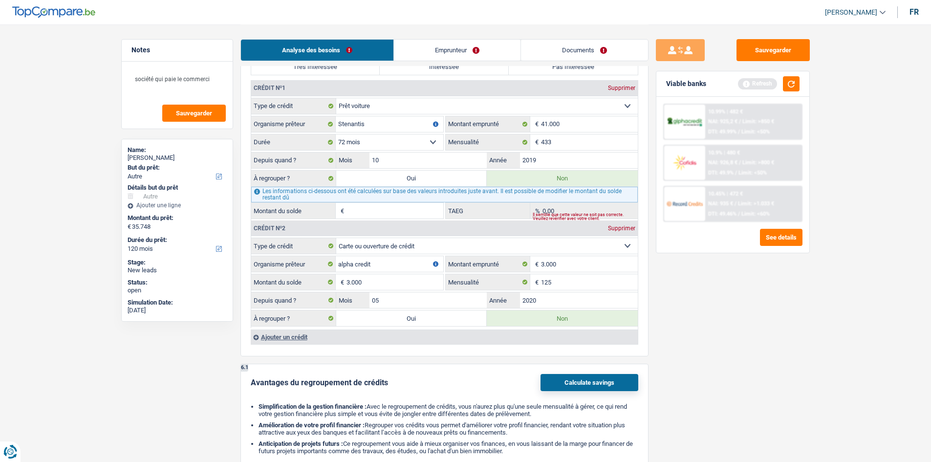
select select "refinancing"
select select "other"
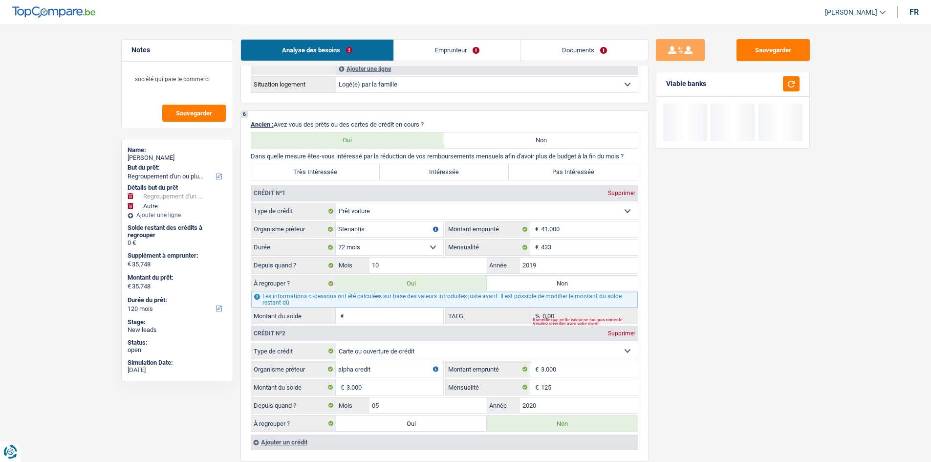
click at [524, 280] on label "Non" at bounding box center [562, 284] width 151 height 16
click at [524, 280] on input "Non" at bounding box center [562, 284] width 151 height 16
radio input "true"
select select "other"
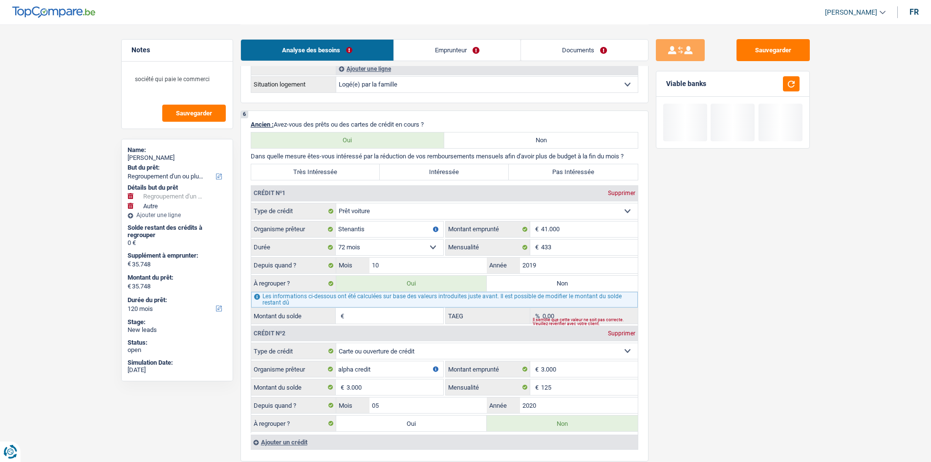
select select "other"
type input "35.748"
radio input "false"
select select "other"
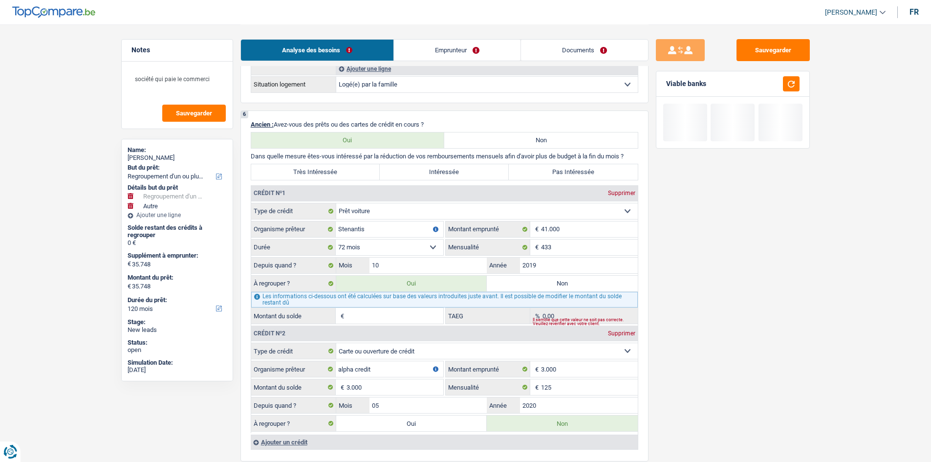
select select "other"
type input "35.748"
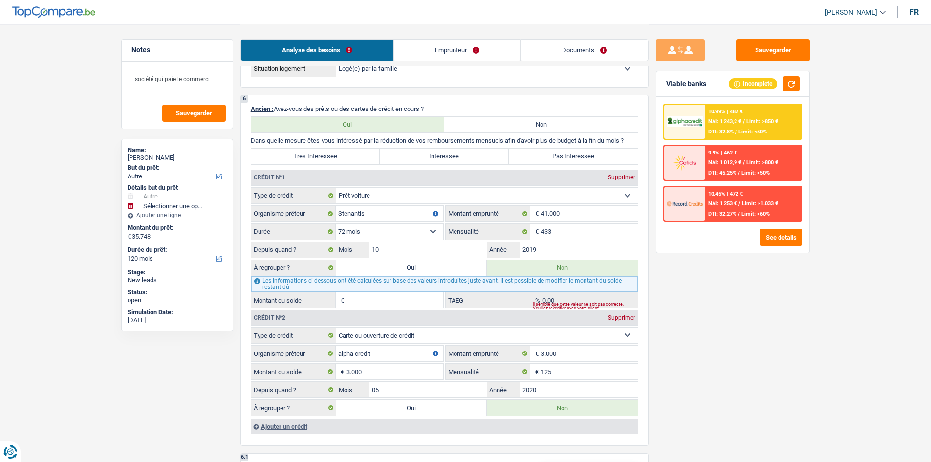
click at [705, 303] on div "Sauvegarder Viable banks Incomplete 10.99% | 482 € NAI: 1 243,2 € / Limit: >850…" at bounding box center [733, 242] width 169 height 407
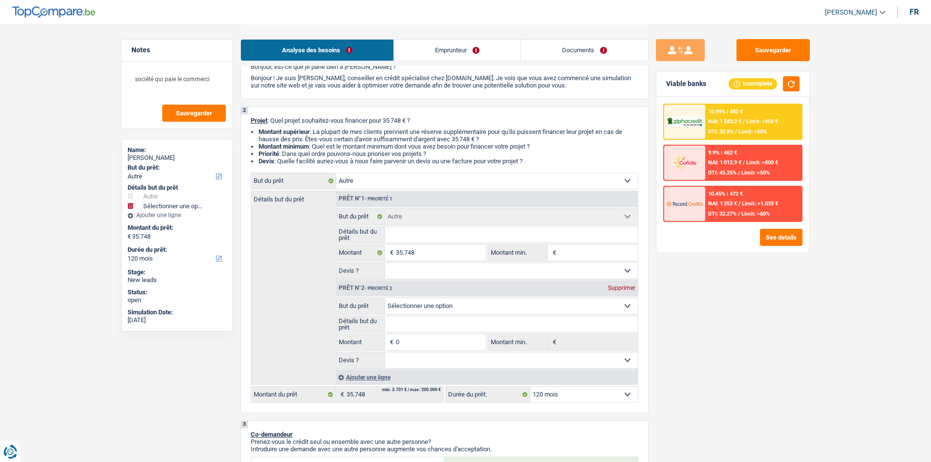
scroll to position [0, 0]
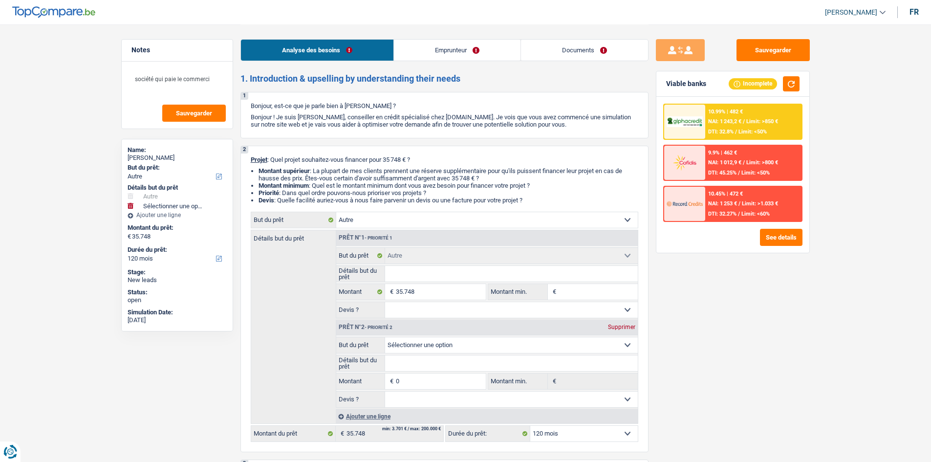
click at [694, 342] on div "Sauvegarder Viable banks Incomplete 10.99% | 482 € NAI: 1 243,2 € / Limit: >850…" at bounding box center [733, 242] width 169 height 407
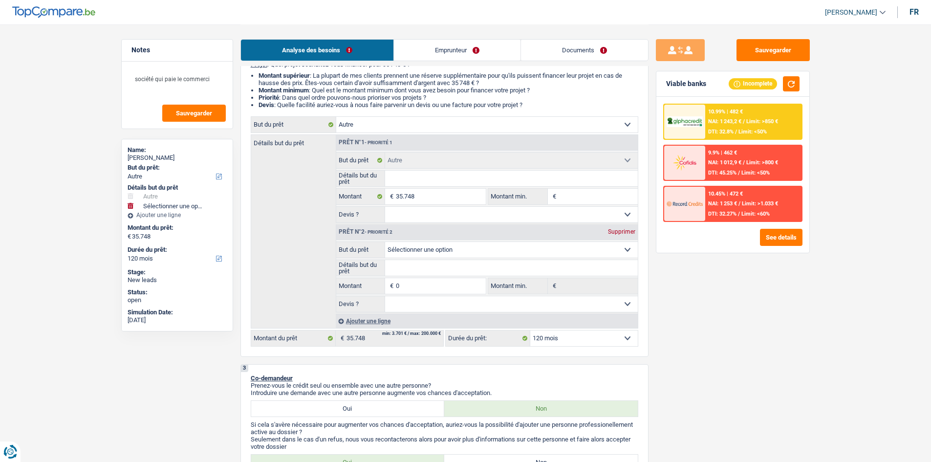
scroll to position [98, 0]
click at [620, 229] on div "Supprimer" at bounding box center [622, 229] width 32 height 6
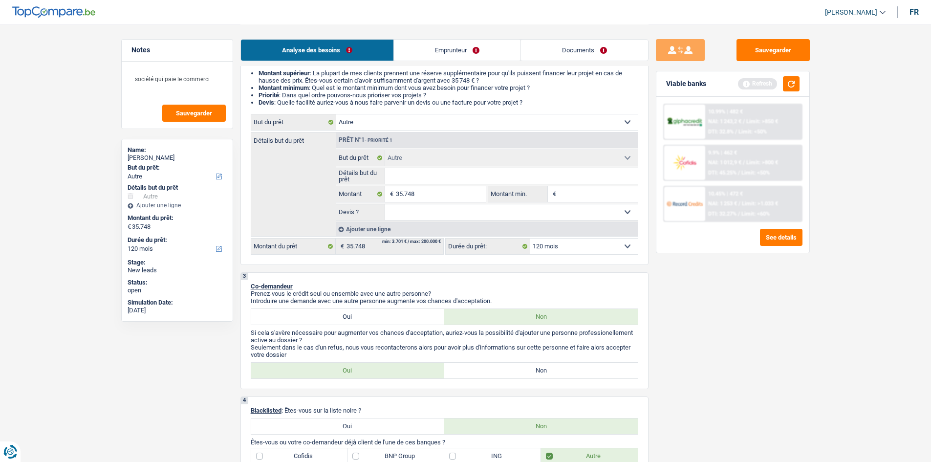
click at [397, 123] on select "Confort maison: meubles, textile, peinture, électroménager, outillage non-profe…" at bounding box center [487, 122] width 302 height 16
select select "houseOrGarden"
click at [336, 114] on select "Confort maison: meubles, textile, peinture, électroménager, outillage non-profe…" at bounding box center [487, 122] width 302 height 16
select select "houseOrGarden"
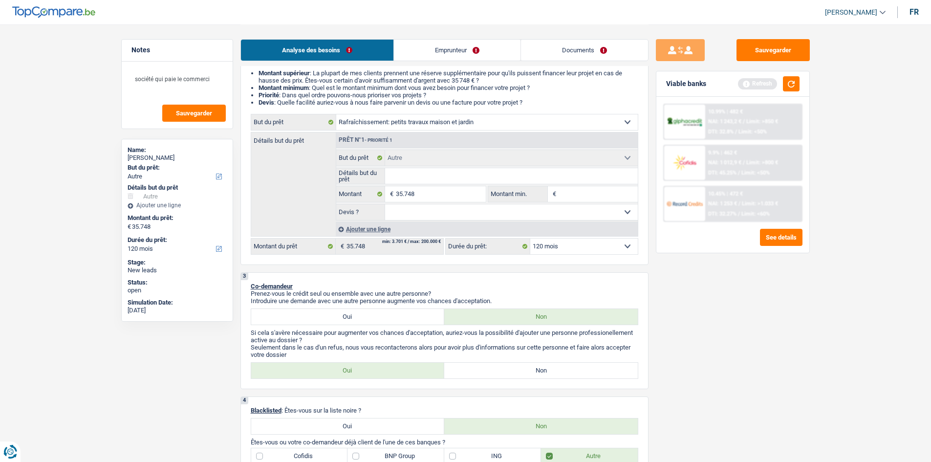
select select "houseOrGarden"
select select "other"
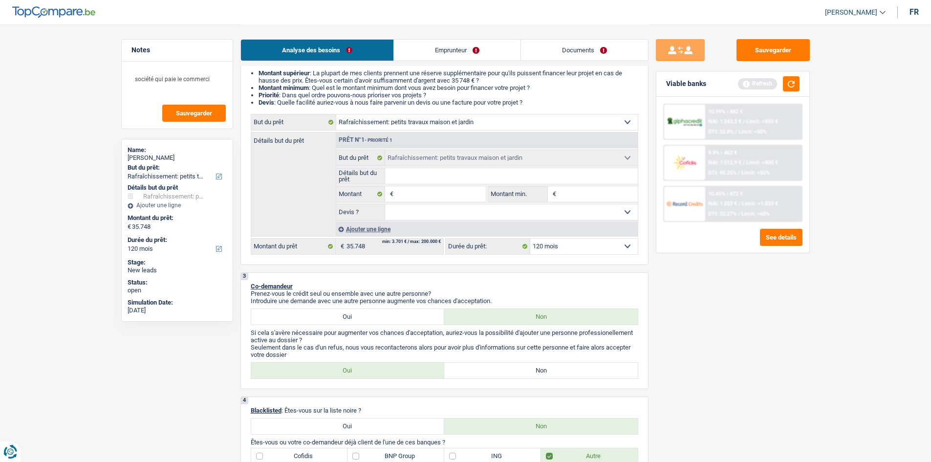
select select "other"
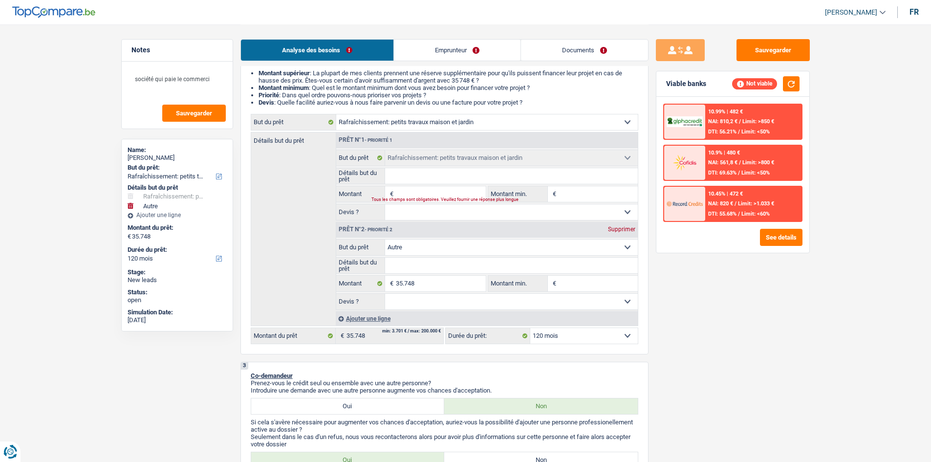
click at [619, 228] on div "Supprimer" at bounding box center [622, 229] width 32 height 6
select select
type input "0"
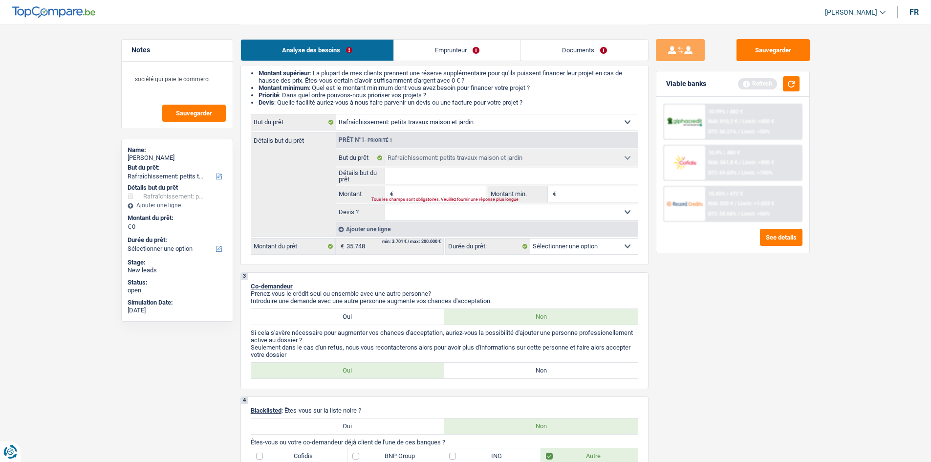
click at [449, 199] on div "Tous les champs sont obligatoires. Veuillez fournir une réponse plus longue" at bounding box center [423, 200] width 102 height 4
click at [417, 192] on input "Montant" at bounding box center [440, 194] width 89 height 16
type input "3"
type input "35"
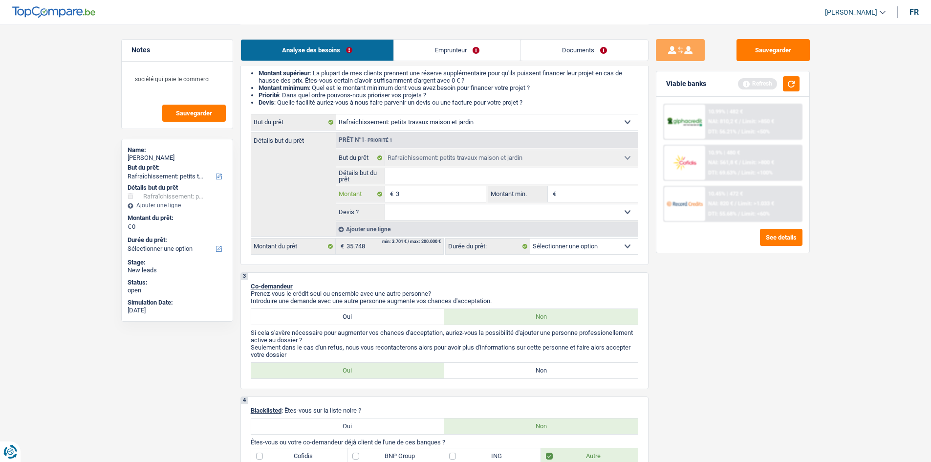
type input "35"
type input "357"
type input "3.575"
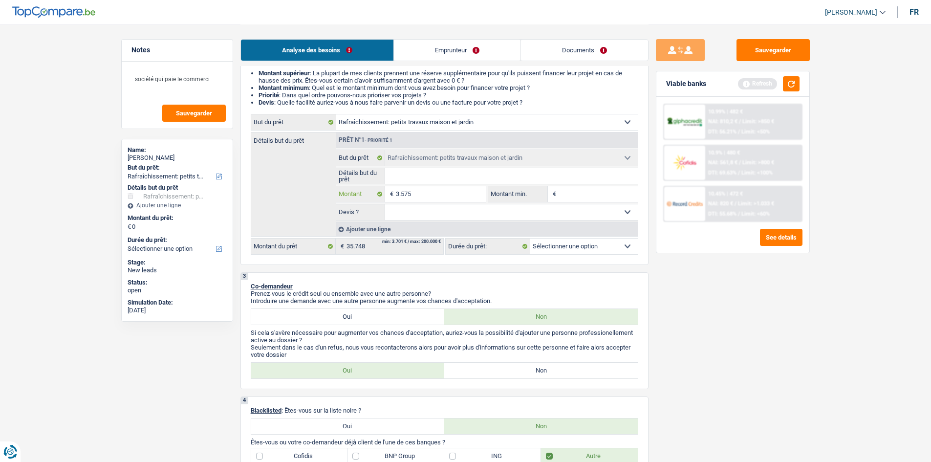
type input "35.750"
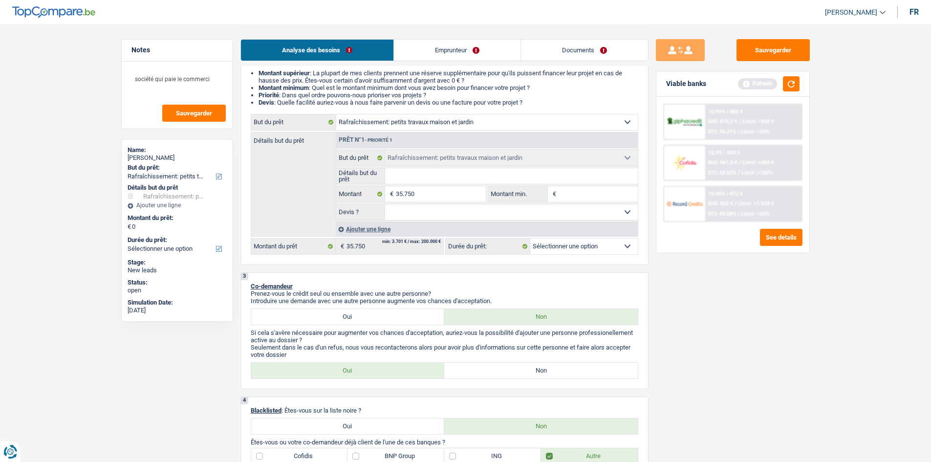
type input "35.750"
click at [690, 317] on div "Sauvegarder Viable banks Refresh 10.99% | 482 € NAI: 810,2 € / Limit: >850 € DT…" at bounding box center [733, 242] width 169 height 407
select select "120"
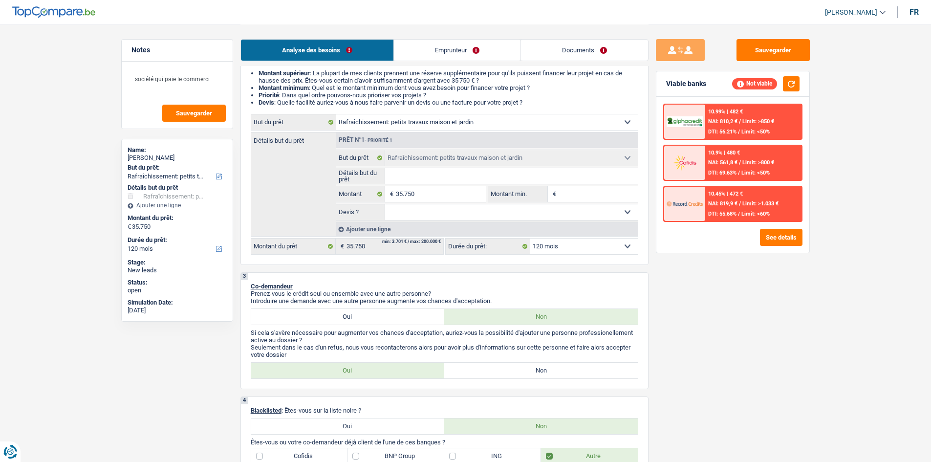
click at [464, 213] on select "Oui Non Non répondu Sélectionner une option" at bounding box center [511, 212] width 253 height 16
select select "yes"
click at [385, 204] on select "Oui Non Non répondu Sélectionner une option" at bounding box center [511, 212] width 253 height 16
select select "yes"
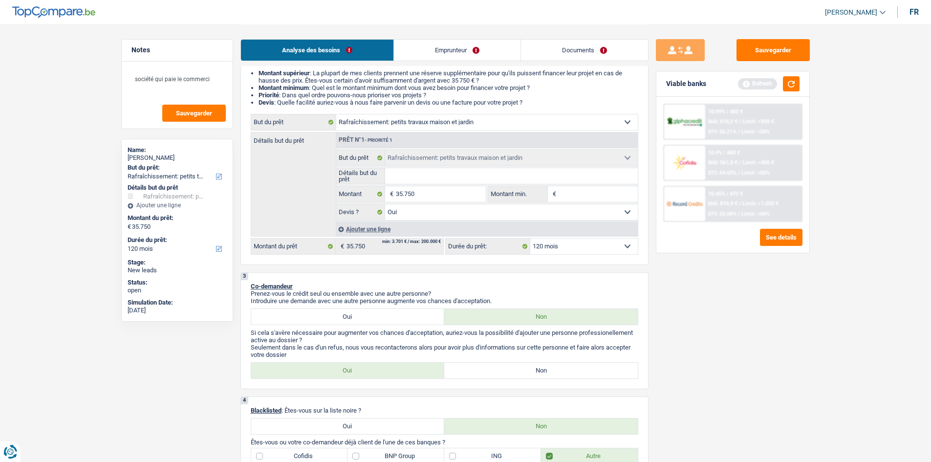
click at [483, 366] on label "Non" at bounding box center [541, 371] width 194 height 16
click at [483, 366] on input "Non" at bounding box center [541, 371] width 194 height 16
radio input "true"
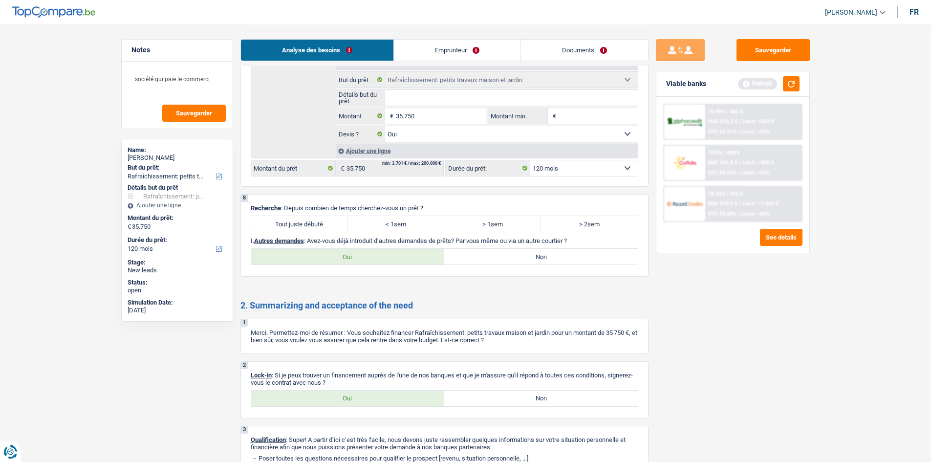
scroll to position [1260, 0]
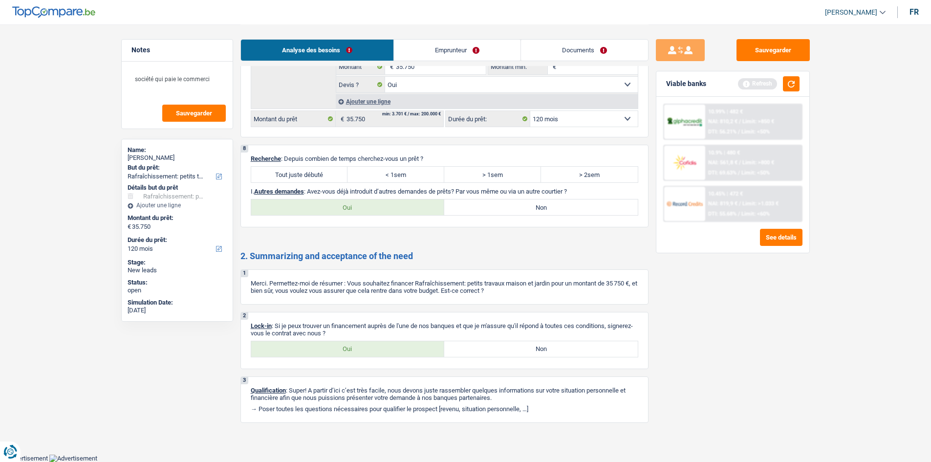
click at [390, 206] on label "Oui" at bounding box center [348, 207] width 194 height 16
click at [390, 206] on input "Oui" at bounding box center [348, 207] width 194 height 16
radio input "true"
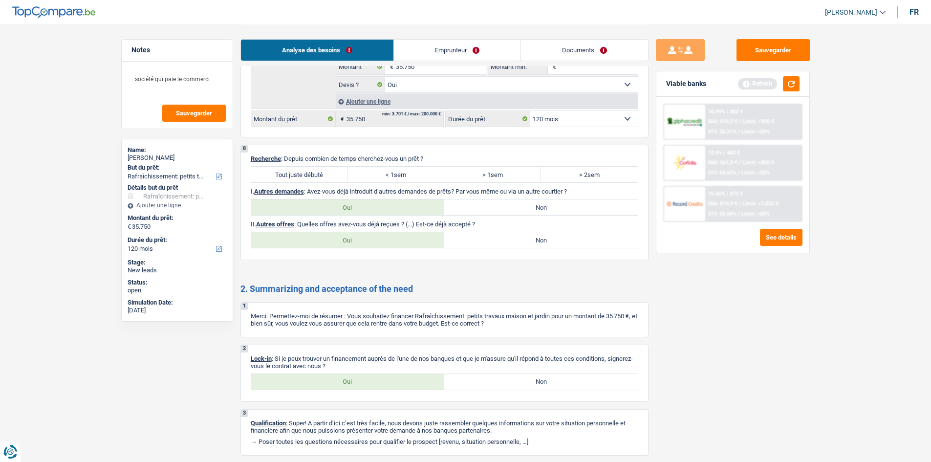
click at [485, 241] on label "Non" at bounding box center [541, 240] width 194 height 16
click at [485, 241] on input "Non" at bounding box center [541, 240] width 194 height 16
radio input "true"
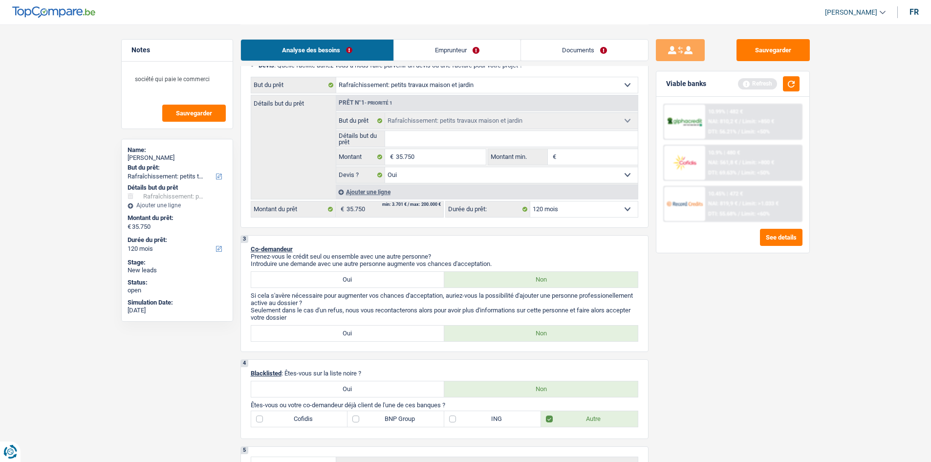
scroll to position [0, 0]
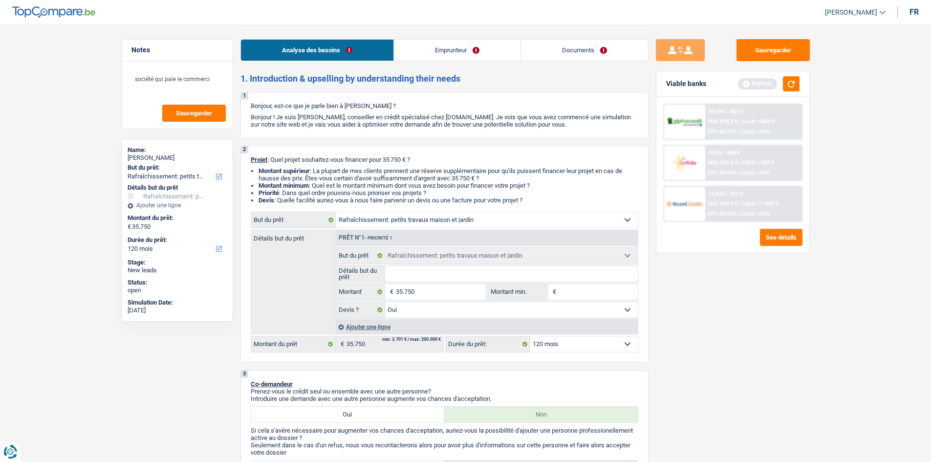
click at [450, 51] on link "Emprunteur" at bounding box center [457, 50] width 127 height 21
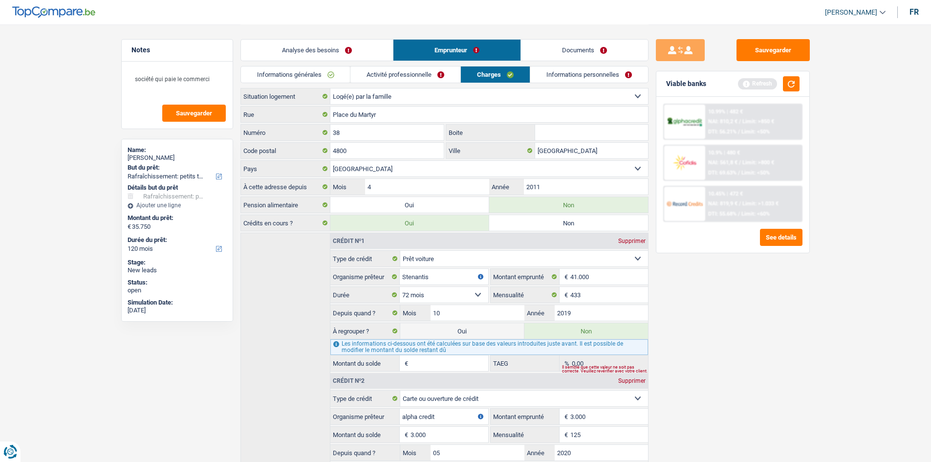
click at [345, 40] on li "Analyse des besoins" at bounding box center [317, 50] width 153 height 22
click at [342, 44] on link "Analyse des besoins" at bounding box center [317, 50] width 152 height 21
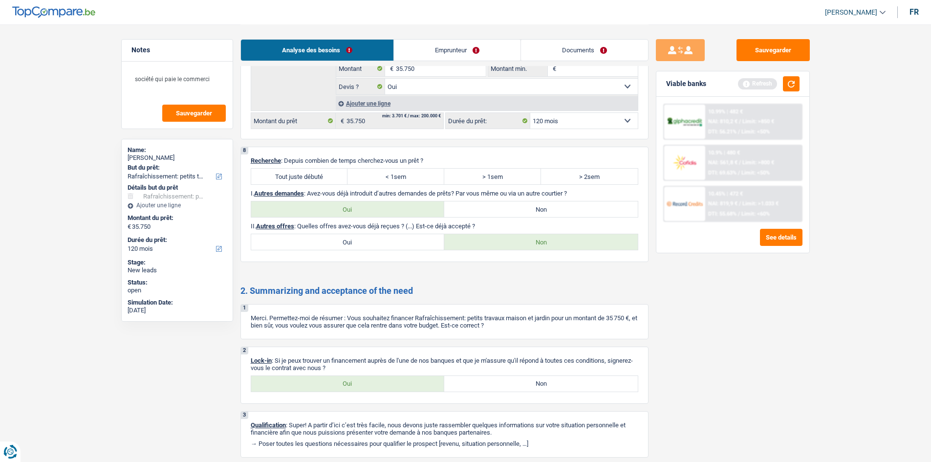
scroll to position [1292, 0]
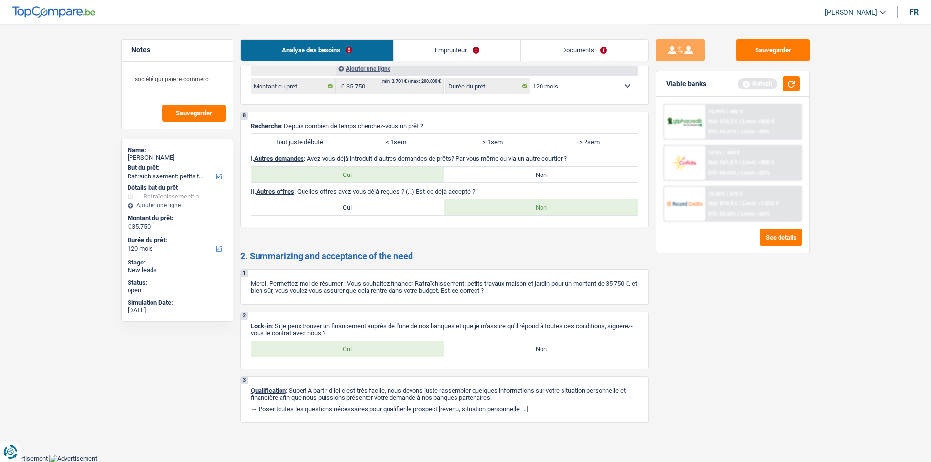
click at [313, 342] on label "Oui" at bounding box center [348, 349] width 194 height 16
click at [313, 342] on input "Oui" at bounding box center [348, 349] width 194 height 16
radio input "true"
click at [465, 56] on link "Emprunteur" at bounding box center [457, 50] width 127 height 21
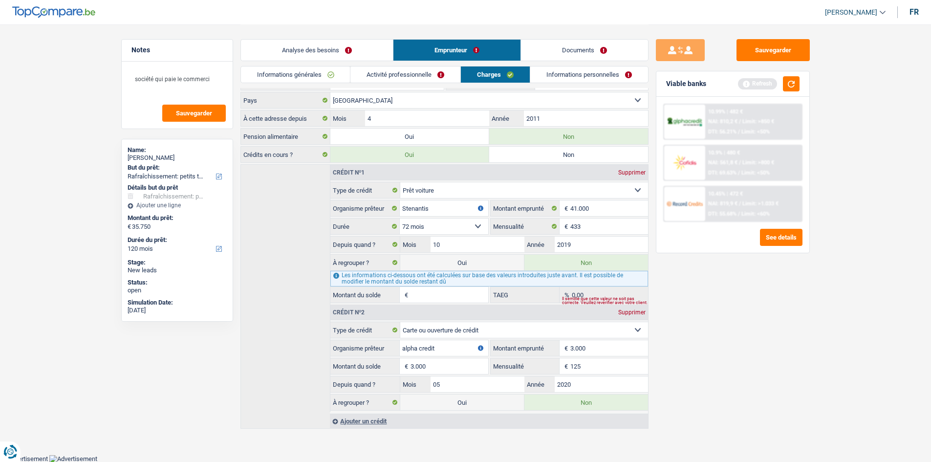
click at [571, 72] on link "Informations personnelles" at bounding box center [590, 74] width 118 height 16
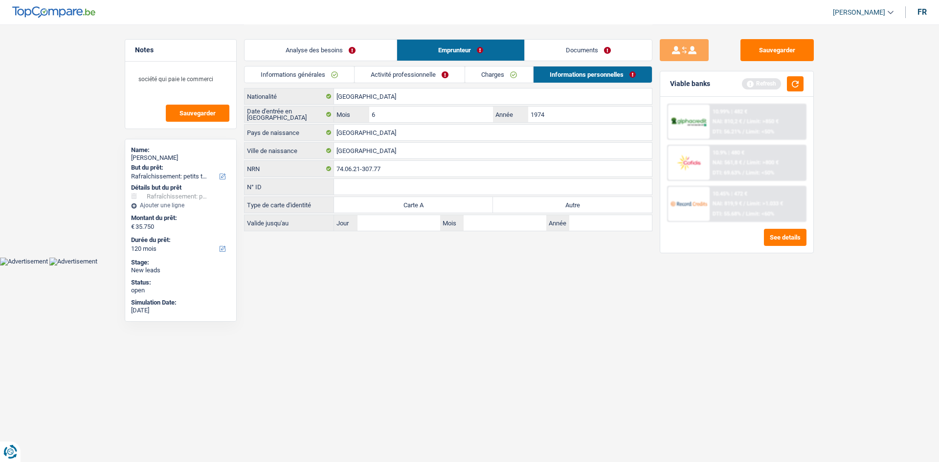
click at [315, 51] on link "Analyse des besoins" at bounding box center [320, 50] width 152 height 21
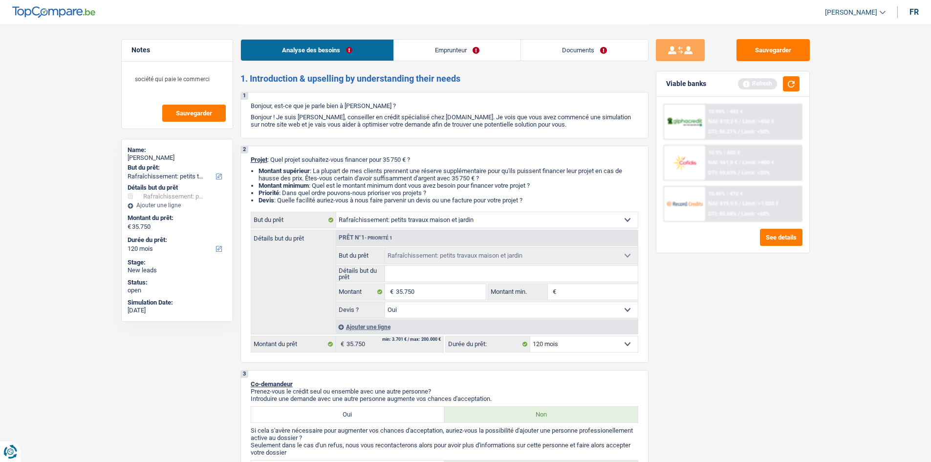
click at [454, 46] on link "Emprunteur" at bounding box center [457, 50] width 127 height 21
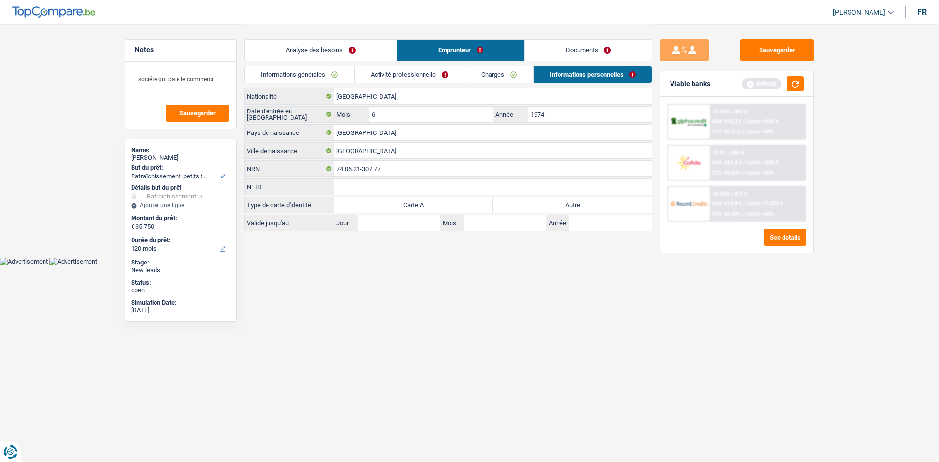
click at [506, 74] on link "Charges" at bounding box center [499, 74] width 68 height 16
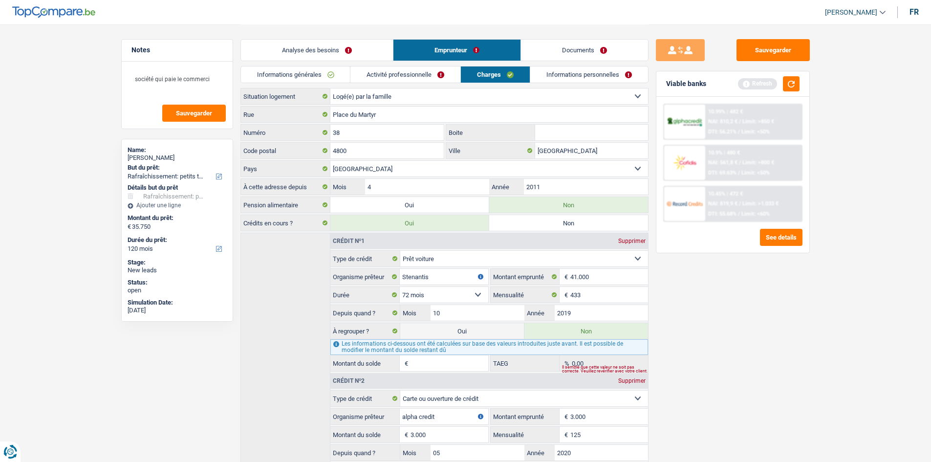
click at [558, 71] on link "Informations personnelles" at bounding box center [590, 74] width 118 height 16
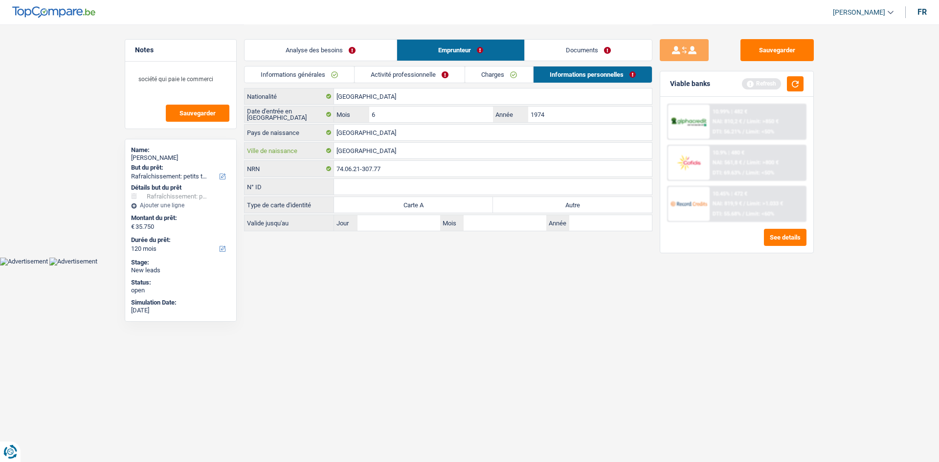
click at [379, 155] on input "Verviers" at bounding box center [493, 151] width 318 height 16
click at [379, 266] on html "Vous avez le contrôle de vos données Nous utilisons des cookies, tout comme nos…" at bounding box center [469, 133] width 939 height 266
click at [532, 205] on label "Autre" at bounding box center [572, 205] width 159 height 16
click at [532, 205] on input "Autre" at bounding box center [572, 205] width 159 height 16
radio input "true"
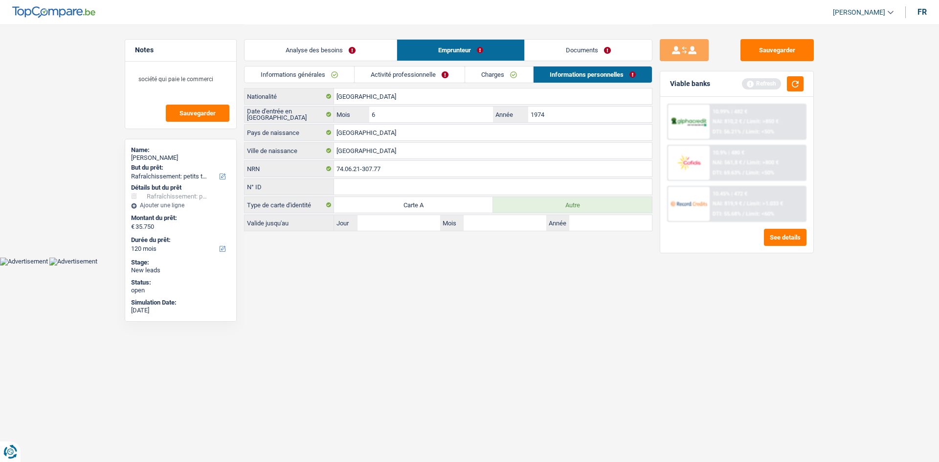
click at [539, 266] on html "Vous avez le contrôle de vos données Nous utilisons des cookies, tout comme nos…" at bounding box center [469, 133] width 939 height 266
click at [291, 51] on link "Analyse des besoins" at bounding box center [320, 50] width 152 height 21
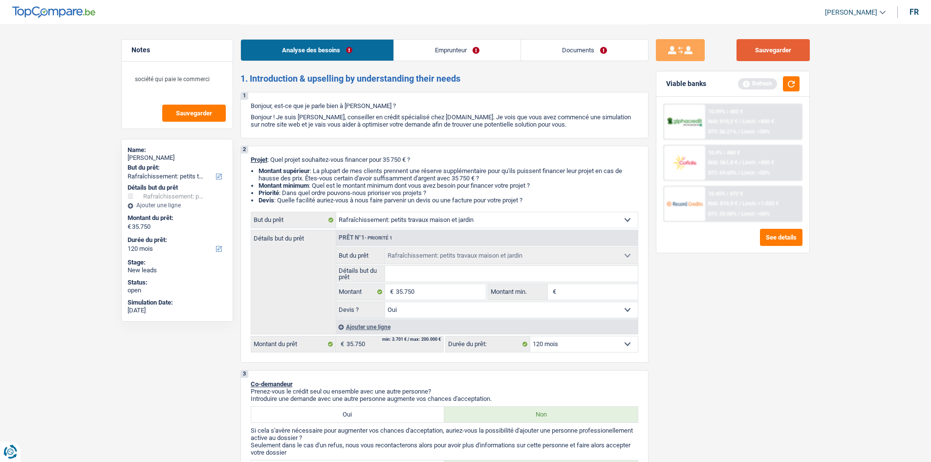
click at [758, 48] on button "Sauvegarder" at bounding box center [773, 50] width 73 height 22
click at [798, 91] on button "button" at bounding box center [791, 83] width 17 height 15
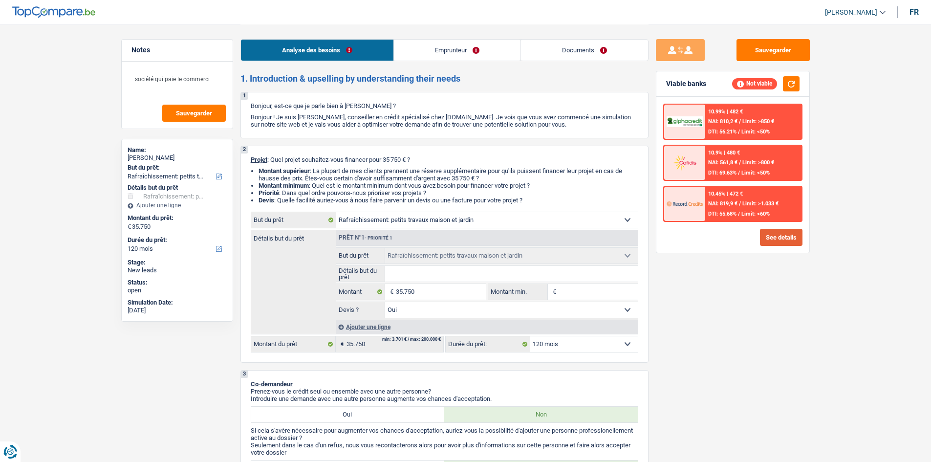
click at [775, 230] on button "See details" at bounding box center [781, 237] width 43 height 17
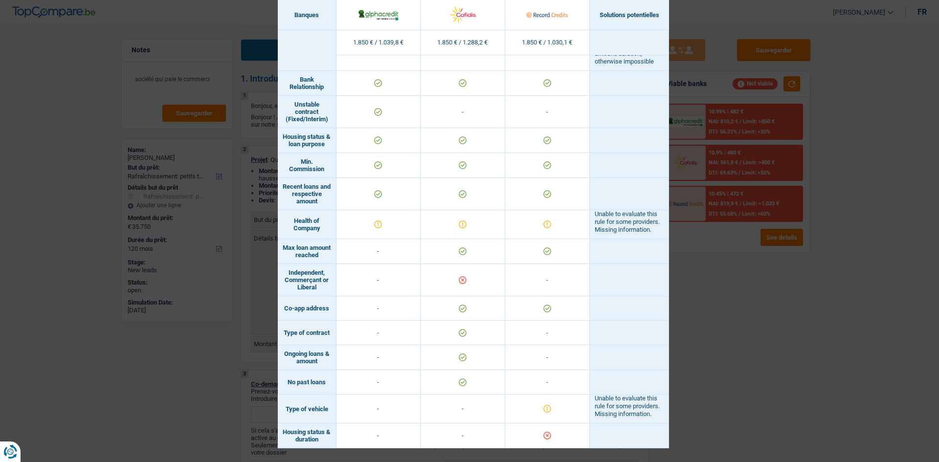
scroll to position [627, 0]
click at [820, 320] on div "Banks conditions × Banques Solutions potentielles Revenus / Charges 1.850 € / 1…" at bounding box center [469, 231] width 939 height 462
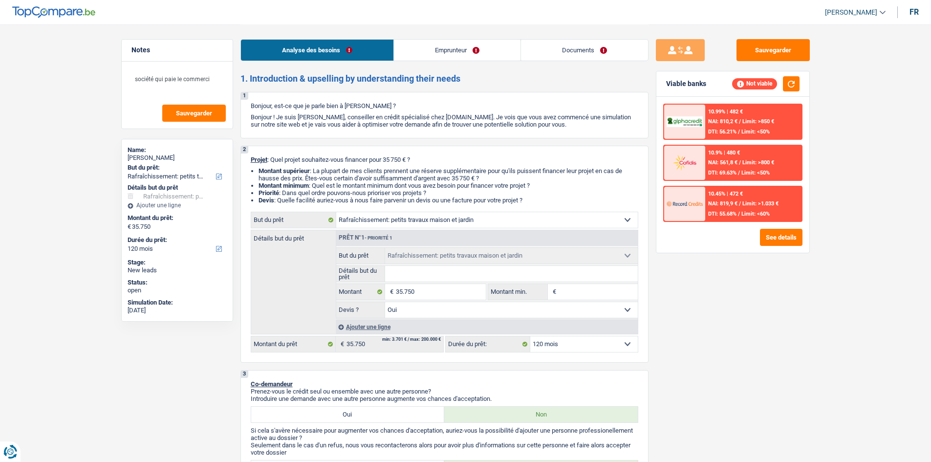
click at [421, 46] on link "Emprunteur" at bounding box center [457, 50] width 127 height 21
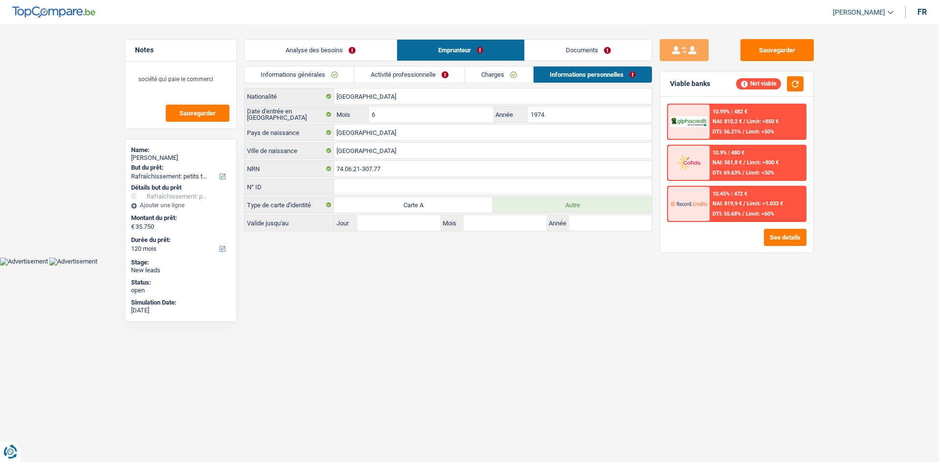
click at [415, 74] on link "Activité professionnelle" at bounding box center [410, 74] width 110 height 16
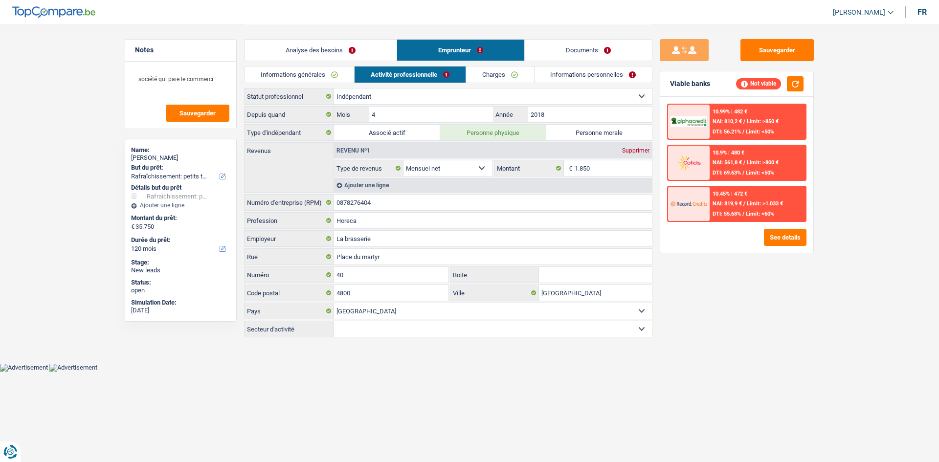
click at [310, 75] on link "Informations générales" at bounding box center [299, 74] width 110 height 16
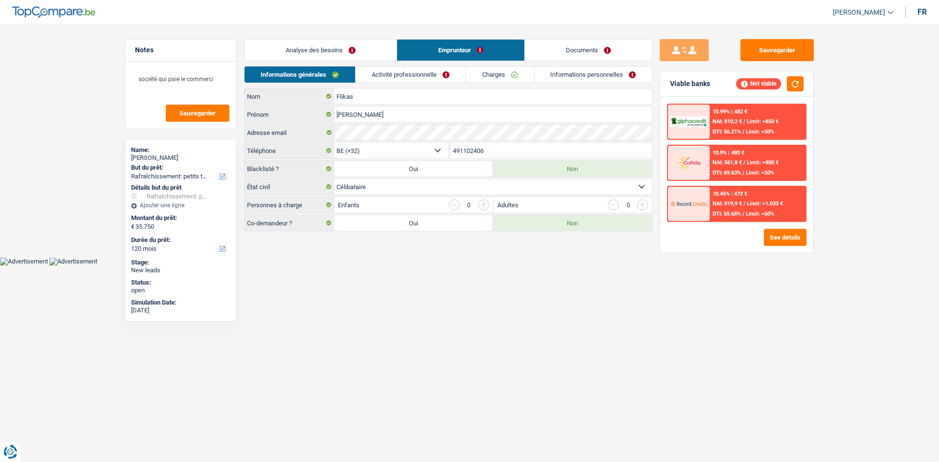
click at [411, 70] on link "Activité professionnelle" at bounding box center [410, 74] width 110 height 16
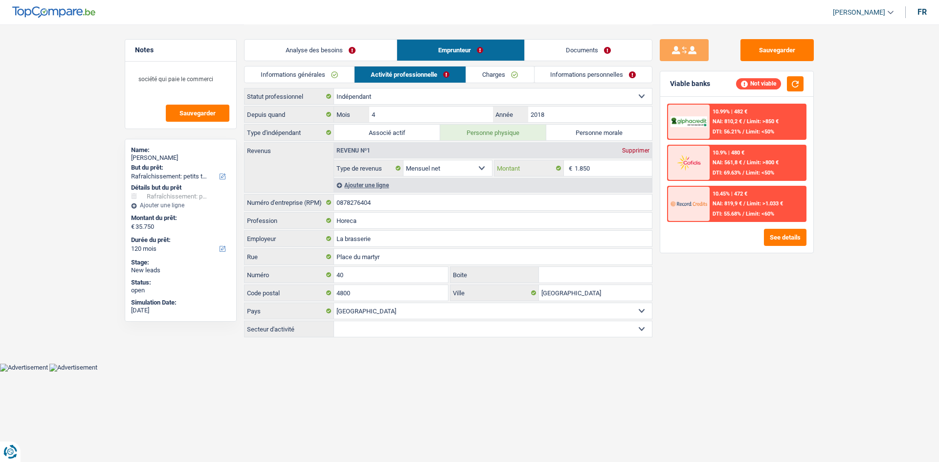
click at [596, 163] on input "1.850" at bounding box center [614, 168] width 78 height 16
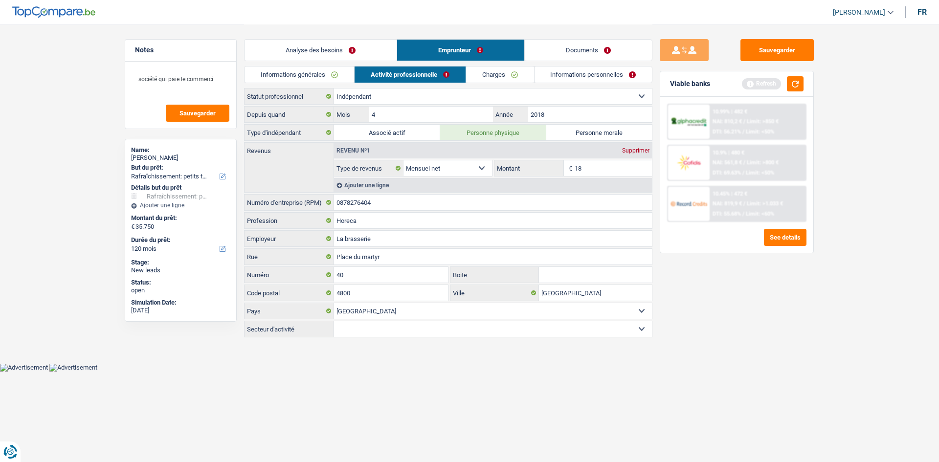
type input "1"
type input "2.000"
drag, startPoint x: 768, startPoint y: 362, endPoint x: 769, endPoint y: 356, distance: 5.5
click at [768, 362] on div "Sauvegarder Viable banks Refresh 10.99% | 482 € NAI: 810,2 € / Limit: >850 € DT…" at bounding box center [736, 242] width 169 height 407
click at [791, 85] on button "button" at bounding box center [795, 83] width 17 height 15
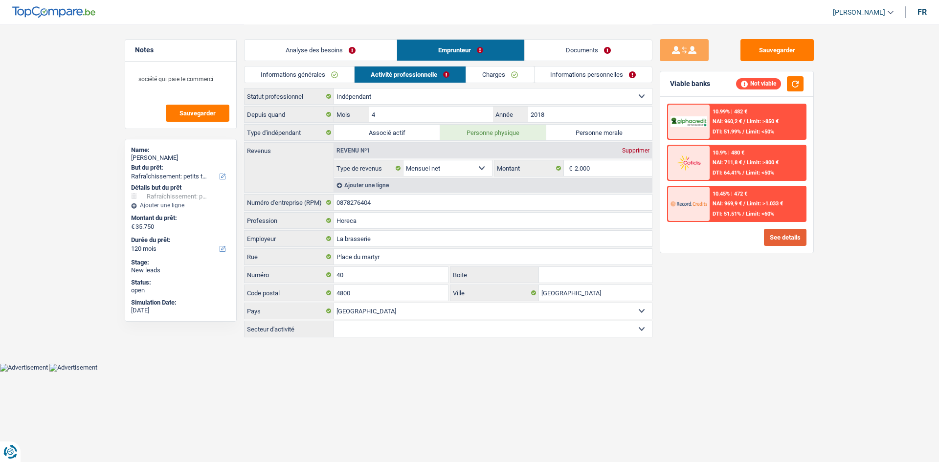
click at [769, 237] on button "See details" at bounding box center [785, 237] width 43 height 17
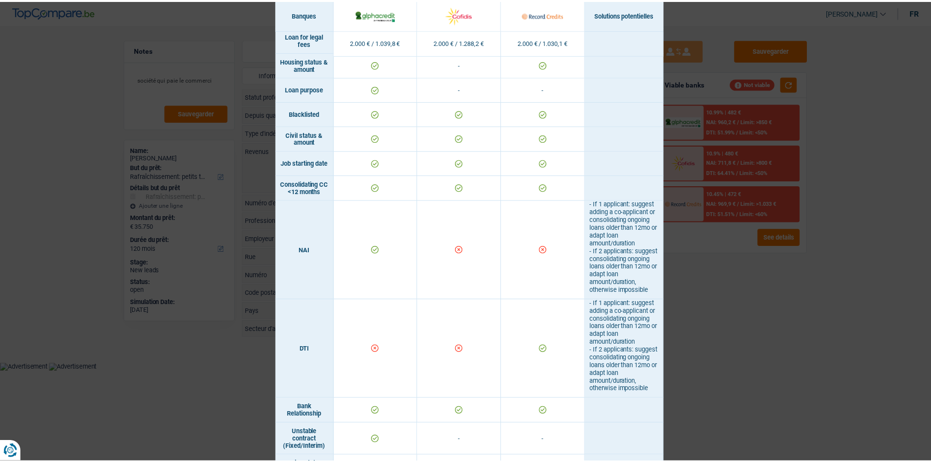
scroll to position [236, 0]
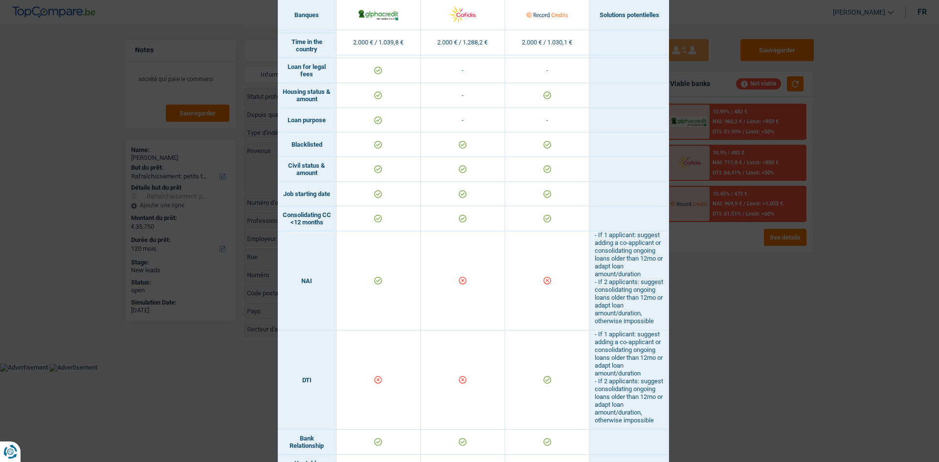
drag, startPoint x: 717, startPoint y: 350, endPoint x: 723, endPoint y: 332, distance: 18.6
click at [717, 355] on div "Banks conditions × Banques Solutions potentielles Revenus / Charges 2.000 € / 1…" at bounding box center [469, 231] width 939 height 462
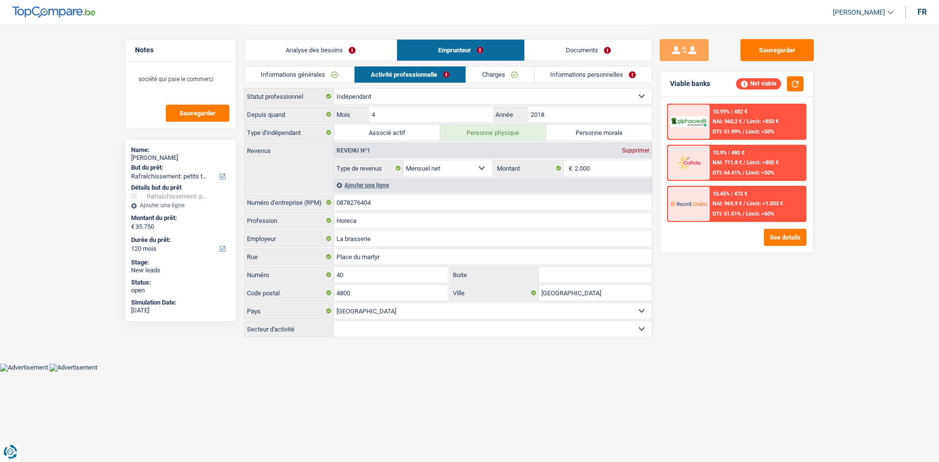
click at [313, 51] on link "Analyse des besoins" at bounding box center [320, 50] width 152 height 21
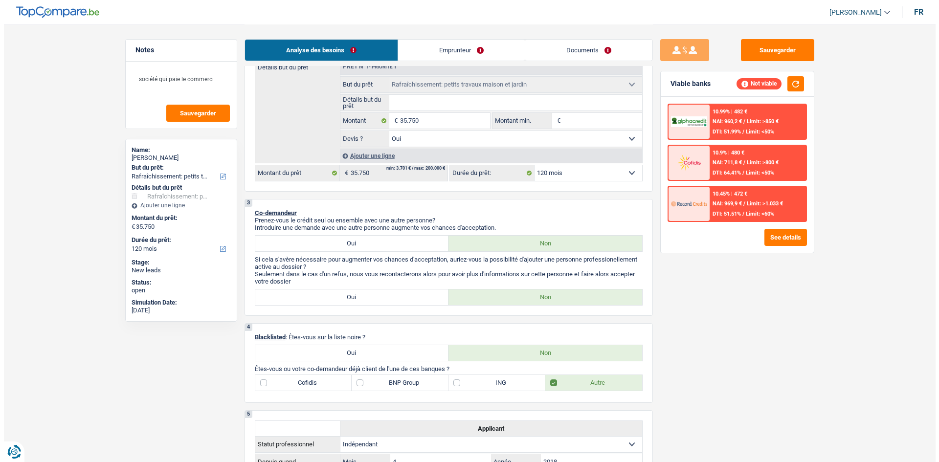
scroll to position [244, 0]
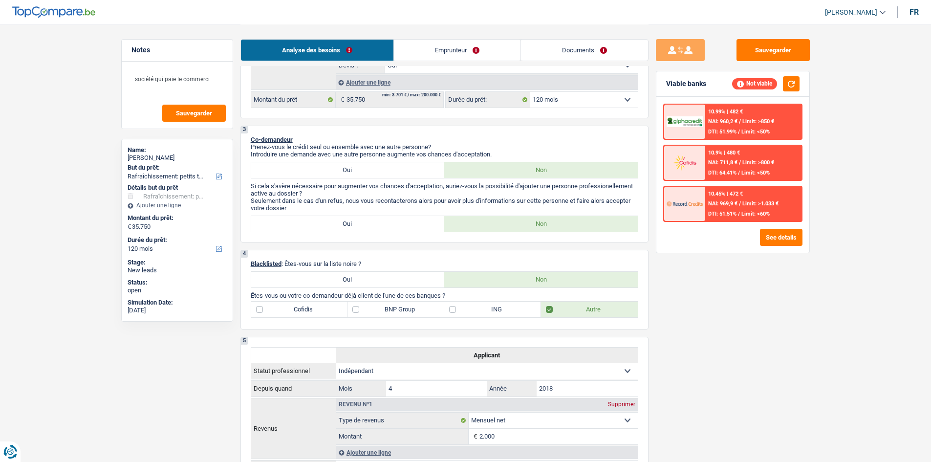
click at [479, 313] on label "ING" at bounding box center [492, 310] width 97 height 16
click at [479, 313] on input "ING" at bounding box center [492, 310] width 97 height 16
checkbox input "true"
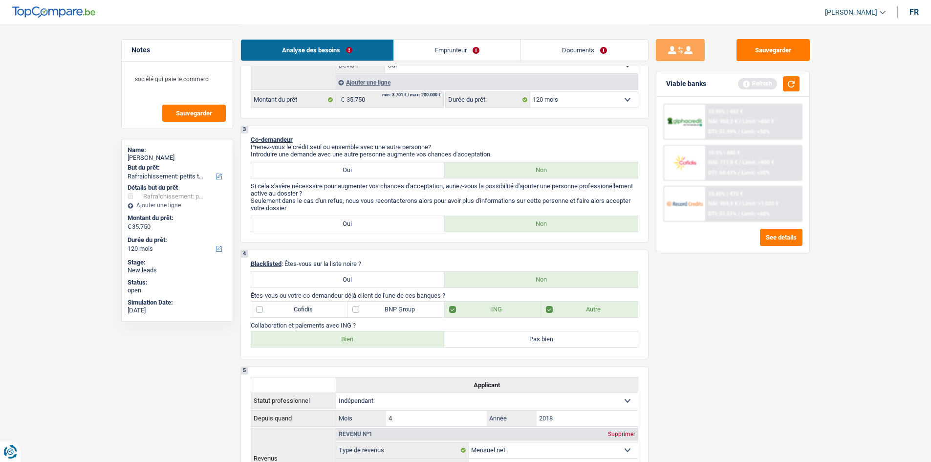
click at [381, 337] on label "Bien" at bounding box center [348, 340] width 194 height 16
click at [381, 337] on input "Bien" at bounding box center [348, 340] width 194 height 16
radio input "true"
click at [790, 84] on button "button" at bounding box center [791, 83] width 17 height 15
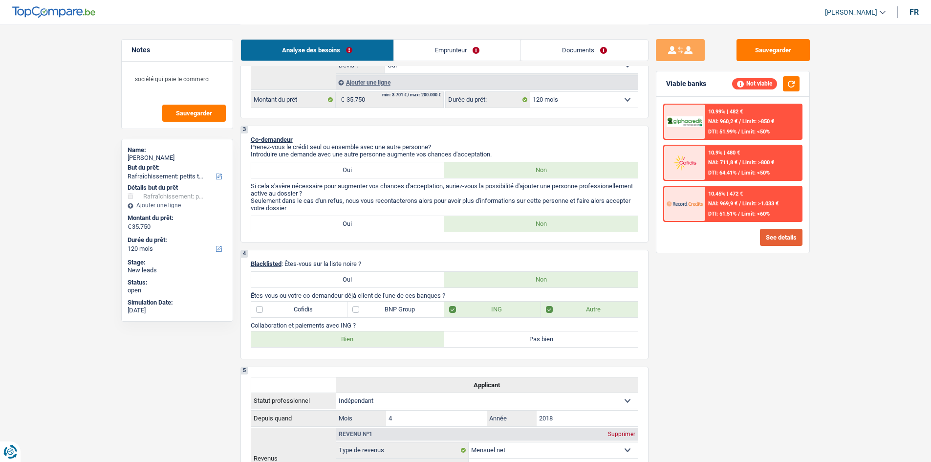
click at [779, 234] on button "See details" at bounding box center [781, 237] width 43 height 17
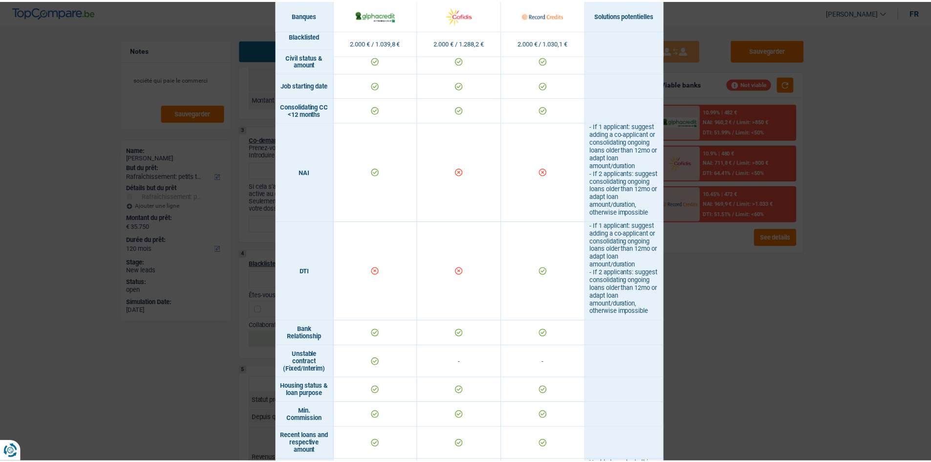
scroll to position [538, 0]
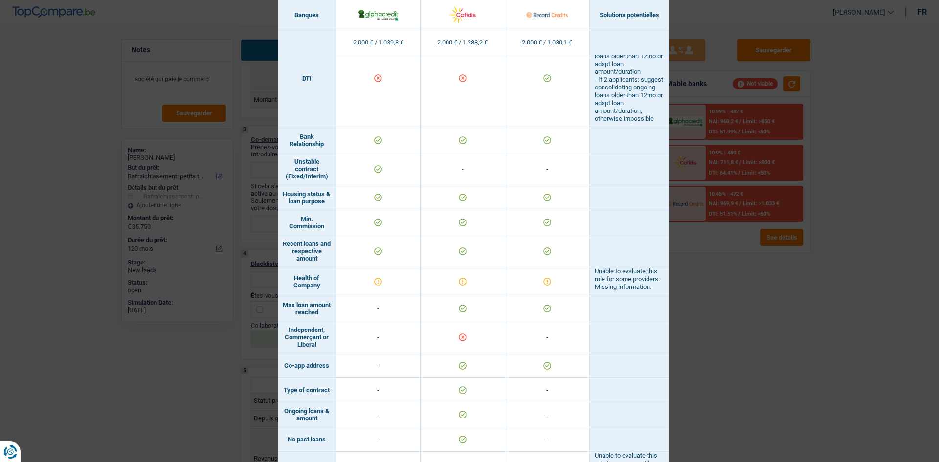
click at [803, 384] on div "Banks conditions × Banques Solutions potentielles Revenus / Charges 2.000 € / 1…" at bounding box center [469, 231] width 939 height 462
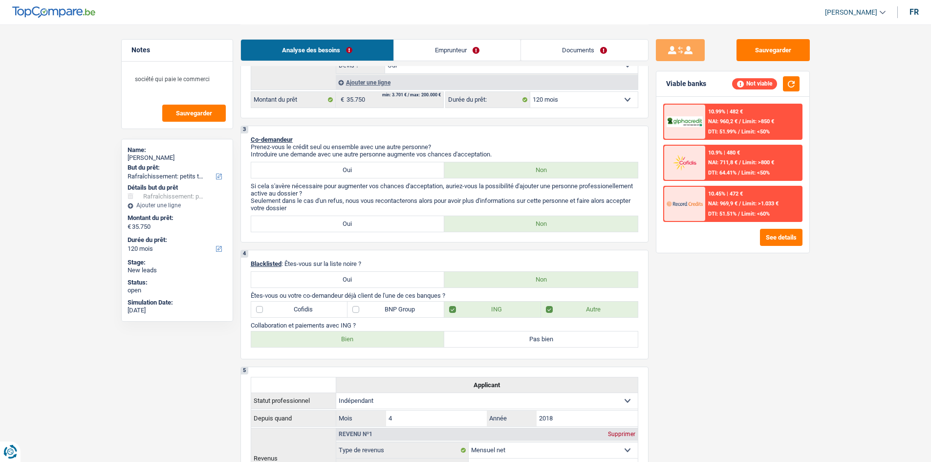
click at [481, 336] on label "Pas bien" at bounding box center [541, 340] width 194 height 16
click at [481, 336] on input "Pas bien" at bounding box center [541, 340] width 194 height 16
radio input "true"
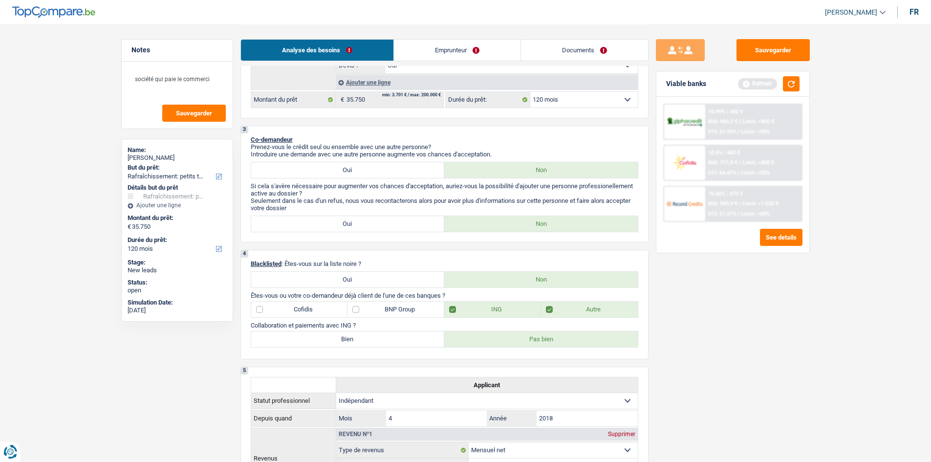
click at [419, 337] on label "Bien" at bounding box center [348, 340] width 194 height 16
click at [419, 337] on input "Bien" at bounding box center [348, 340] width 194 height 16
radio input "true"
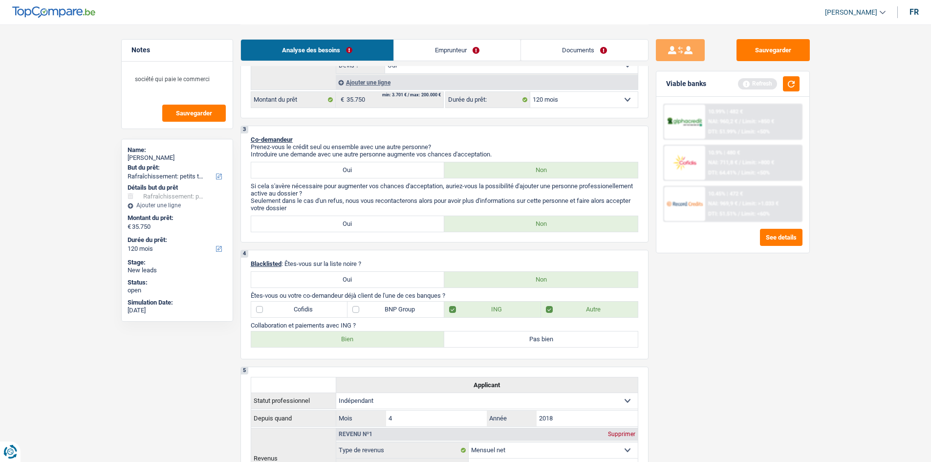
click at [478, 340] on label "Pas bien" at bounding box center [541, 340] width 194 height 16
click at [478, 340] on input "Pas bien" at bounding box center [541, 340] width 194 height 16
radio input "true"
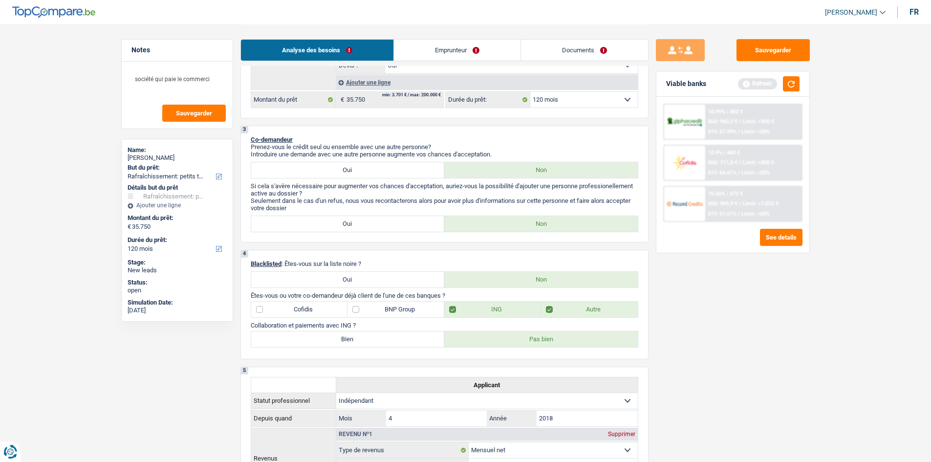
click at [495, 311] on label "ING" at bounding box center [492, 310] width 97 height 16
click at [495, 311] on input "ING" at bounding box center [492, 310] width 97 height 16
checkbox input "false"
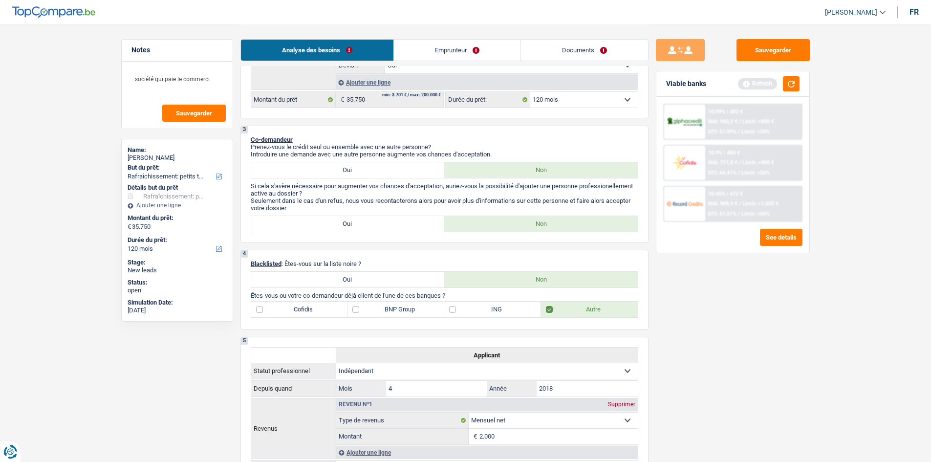
click at [554, 313] on label "Autre" at bounding box center [589, 310] width 97 height 16
click at [554, 313] on input "Autre" at bounding box center [589, 310] width 97 height 16
click at [565, 305] on label "Autre" at bounding box center [589, 310] width 97 height 16
click at [565, 305] on input "Autre" at bounding box center [589, 310] width 97 height 16
checkbox input "true"
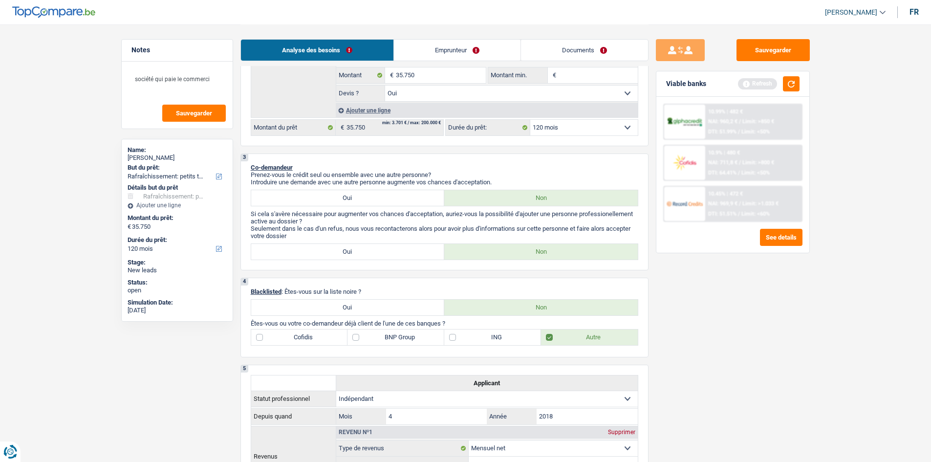
scroll to position [147, 0]
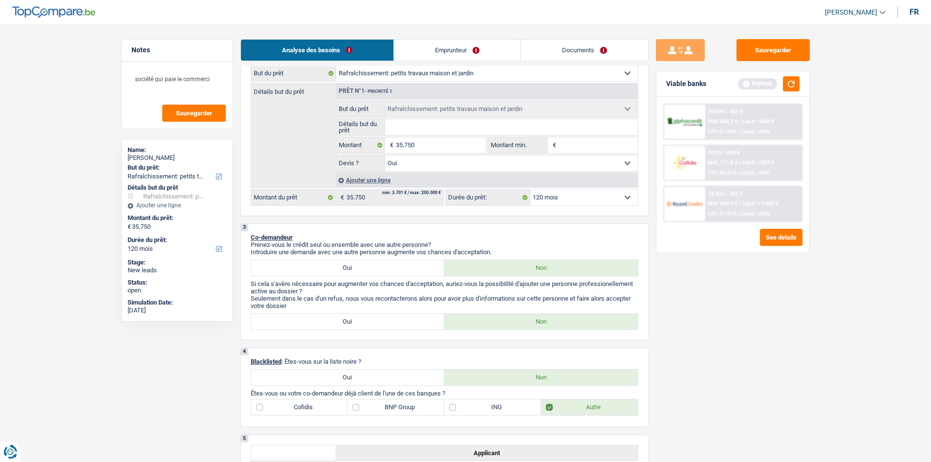
click at [434, 51] on link "Emprunteur" at bounding box center [457, 50] width 127 height 21
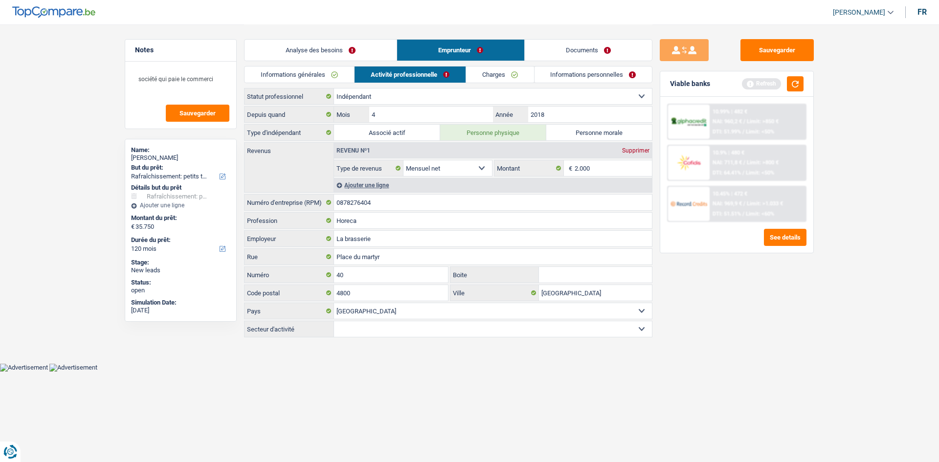
click at [318, 43] on link "Analyse des besoins" at bounding box center [320, 50] width 152 height 21
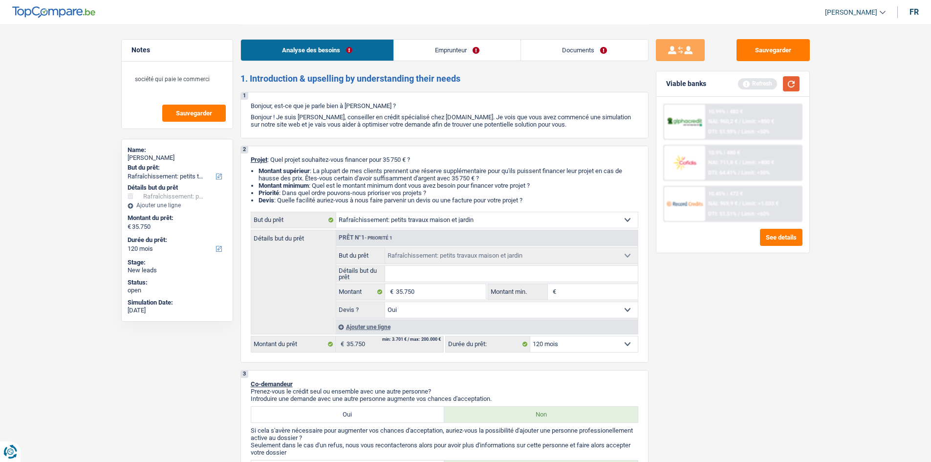
click at [789, 80] on button "button" at bounding box center [791, 83] width 17 height 15
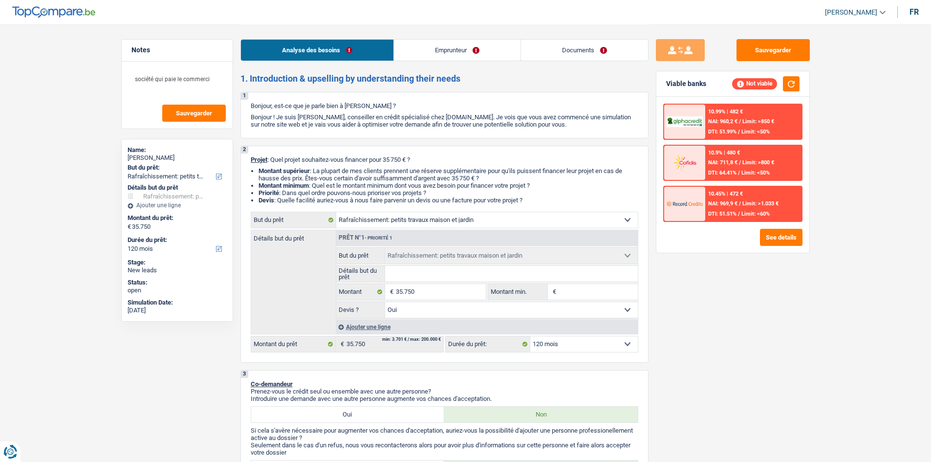
click at [479, 50] on link "Emprunteur" at bounding box center [457, 50] width 127 height 21
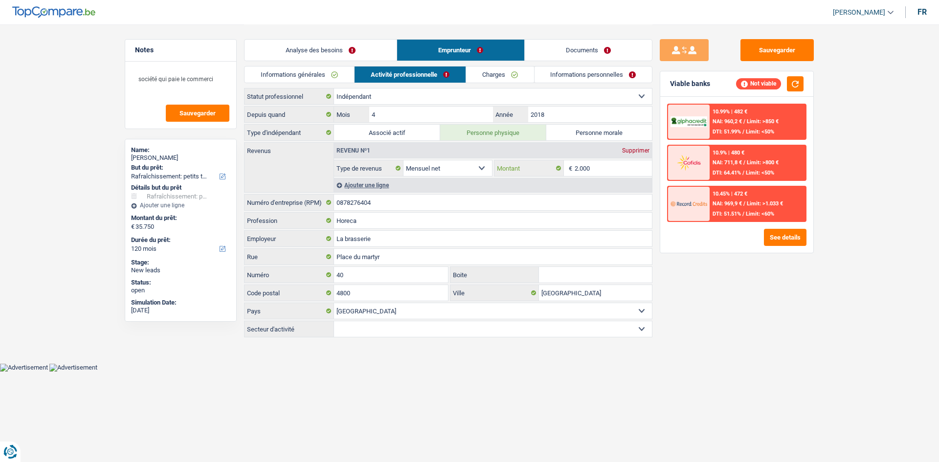
click at [609, 171] on input "2.000" at bounding box center [614, 168] width 78 height 16
click at [309, 45] on link "Analyse des besoins" at bounding box center [320, 50] width 152 height 21
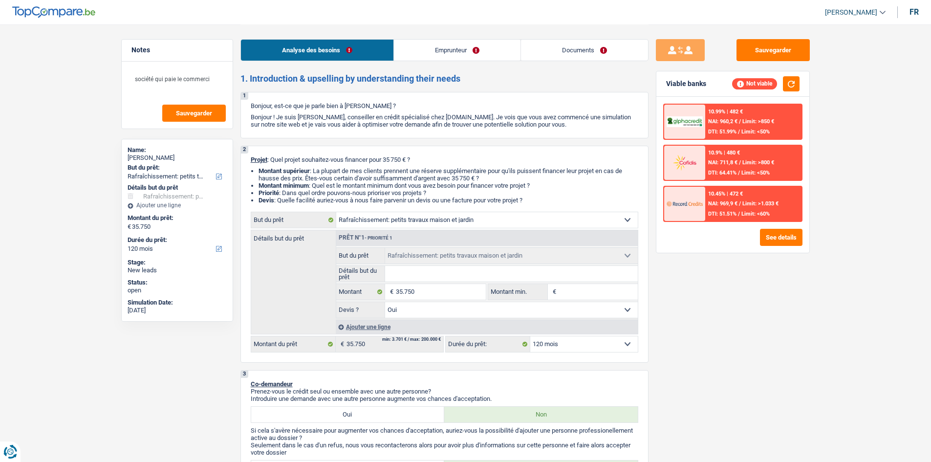
click at [441, 51] on link "Emprunteur" at bounding box center [457, 50] width 127 height 21
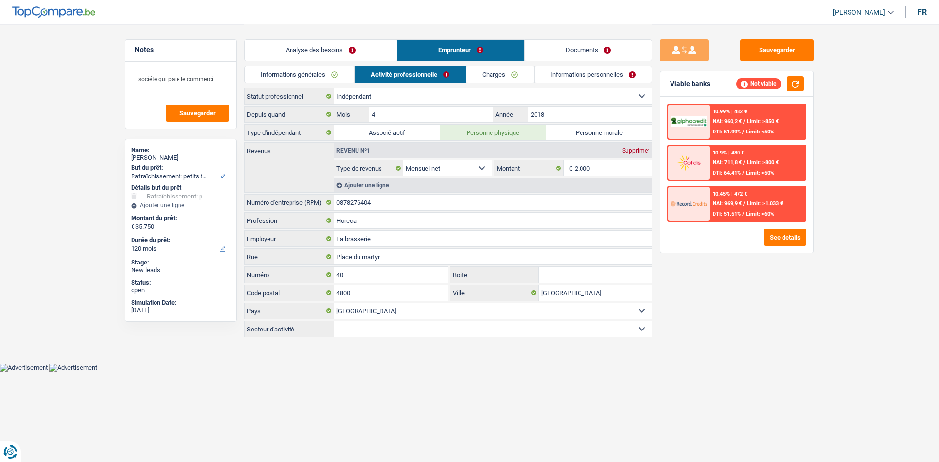
click at [726, 202] on span "NAI: 969,9 €" at bounding box center [726, 203] width 29 height 6
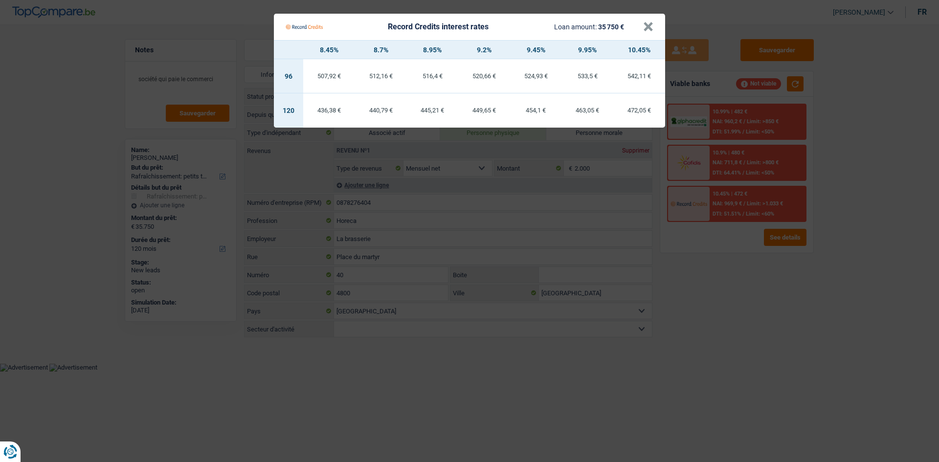
click at [733, 345] on Credits "Record Credits interest rates Loan amount: 35 750 € × 8.45% 8.7% 8.95% 9.2% 9.4…" at bounding box center [469, 231] width 939 height 462
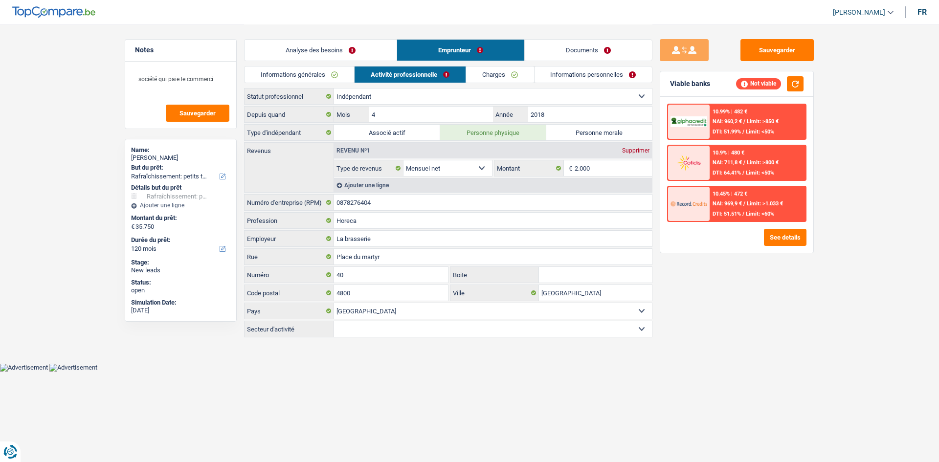
drag, startPoint x: 328, startPoint y: 45, endPoint x: 335, endPoint y: 68, distance: 24.4
click at [329, 46] on link "Analyse des besoins" at bounding box center [320, 50] width 152 height 21
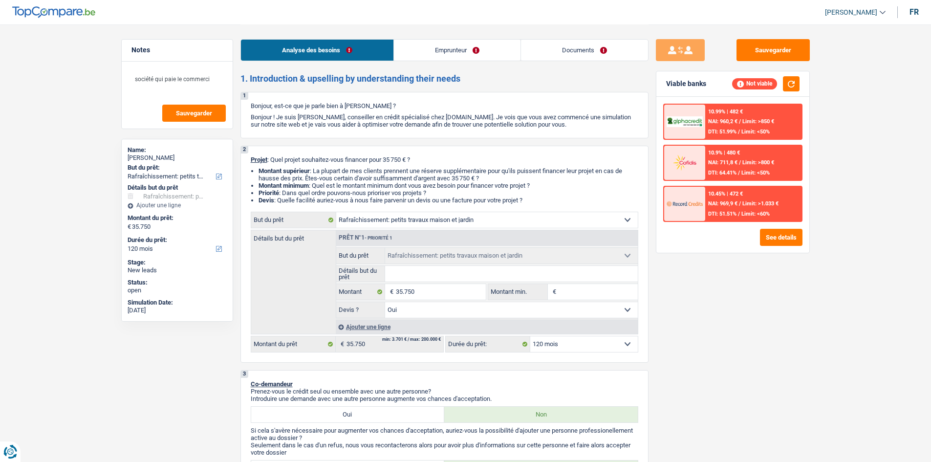
click at [608, 339] on select "12 mois 18 mois 24 mois 30 mois 36 mois 42 mois 48 mois 60 mois 72 mois 84 mois…" at bounding box center [585, 344] width 108 height 16
click at [683, 369] on div "Sauvegarder Viable banks Not viable 10.99% | 482 € NAI: 960,2 € / Limit: >850 €…" at bounding box center [733, 242] width 169 height 407
click at [378, 207] on div "2 Projet : Quel projet souhaitez-vous financer pour 35 750 € ? Montant supérieu…" at bounding box center [445, 254] width 408 height 217
click at [377, 216] on select "Confort maison: meubles, textile, peinture, électroménager, outillage non-profe…" at bounding box center [487, 220] width 302 height 16
click at [422, 44] on link "Emprunteur" at bounding box center [457, 50] width 127 height 21
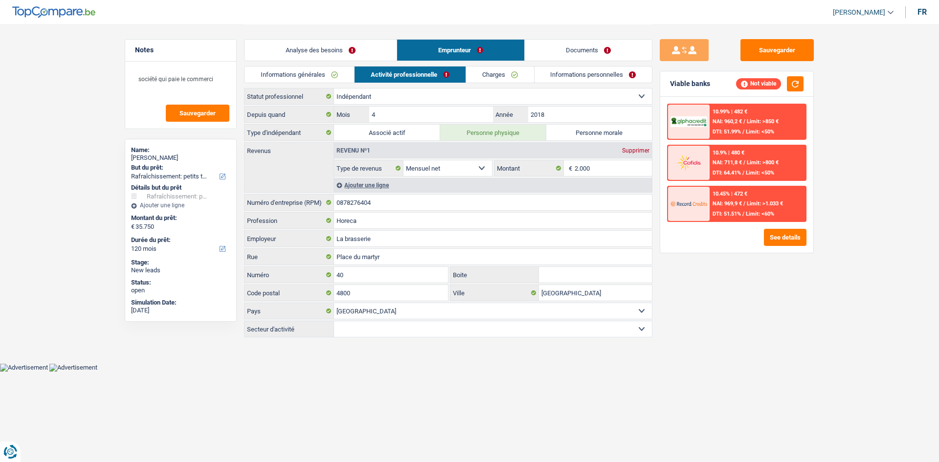
click at [391, 91] on select "Ouvrier Employé privé Employé public Invalide Indépendant Pensionné Chômeur Mut…" at bounding box center [493, 97] width 318 height 16
click at [488, 77] on link "Charges" at bounding box center [500, 74] width 68 height 16
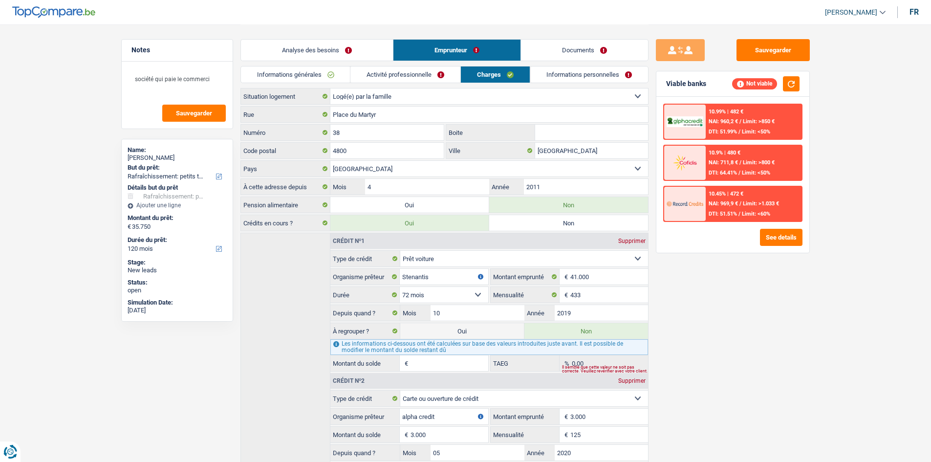
click at [365, 101] on select "Locataire Propriétaire avec prêt hypothécaire Propriétaire sans prêt hypothécai…" at bounding box center [490, 97] width 318 height 16
select select "ownerWithoutMortgage"
click at [331, 89] on select "Locataire Propriétaire avec prêt hypothécaire Propriétaire sans prêt hypothécai…" at bounding box center [490, 97] width 318 height 16
select select "ownerWithoutMortgage"
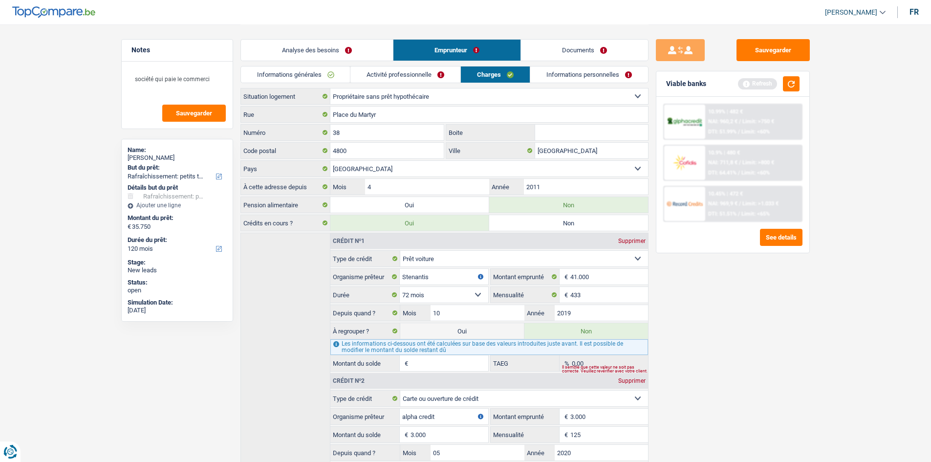
click at [314, 40] on link "Analyse des besoins" at bounding box center [317, 50] width 152 height 21
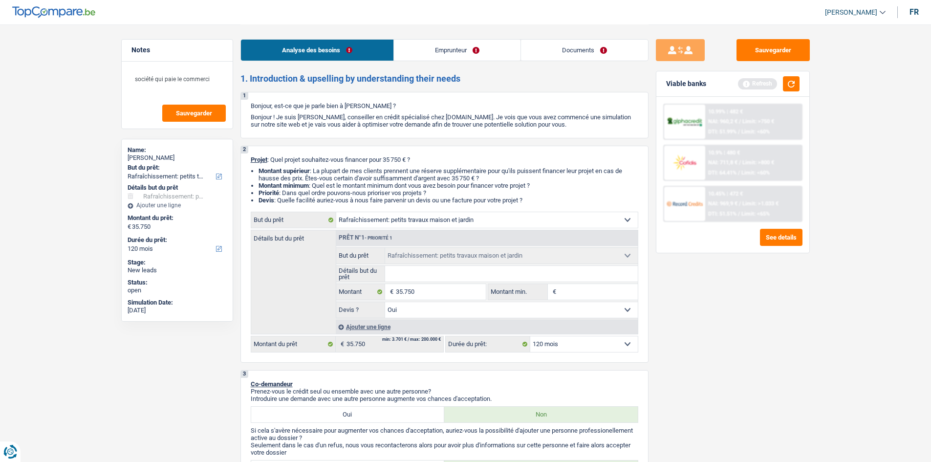
click at [386, 218] on select "Confort maison: meubles, textile, peinture, électroménager, outillage non-profe…" at bounding box center [487, 220] width 302 height 16
select select "renovation"
click at [336, 212] on select "Confort maison: meubles, textile, peinture, électroménager, outillage non-profe…" at bounding box center [487, 220] width 302 height 16
select select "renovation"
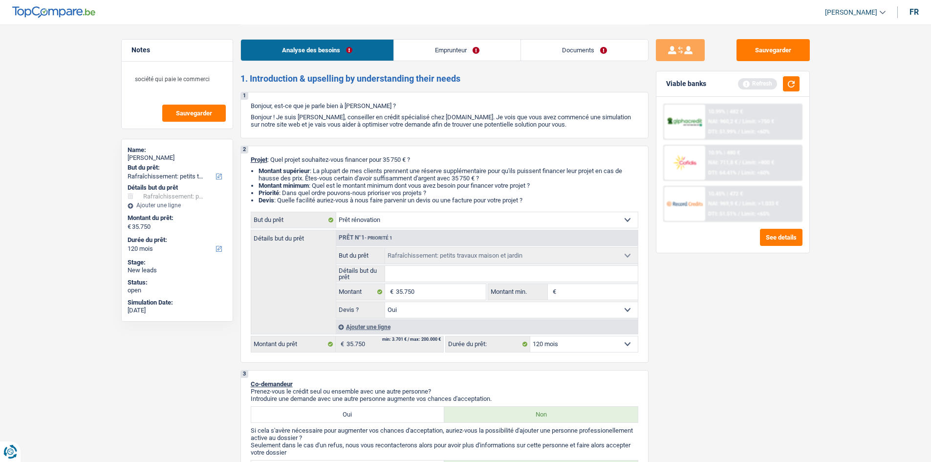
select select "renovation"
select select
select select "renovation"
select select
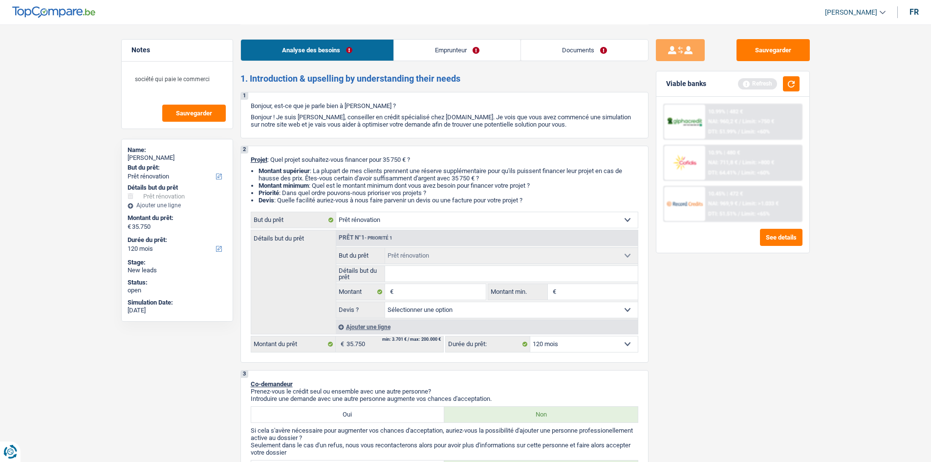
select select "houseOrGarden"
select select "yes"
select select "houseOrGarden"
select select "yes"
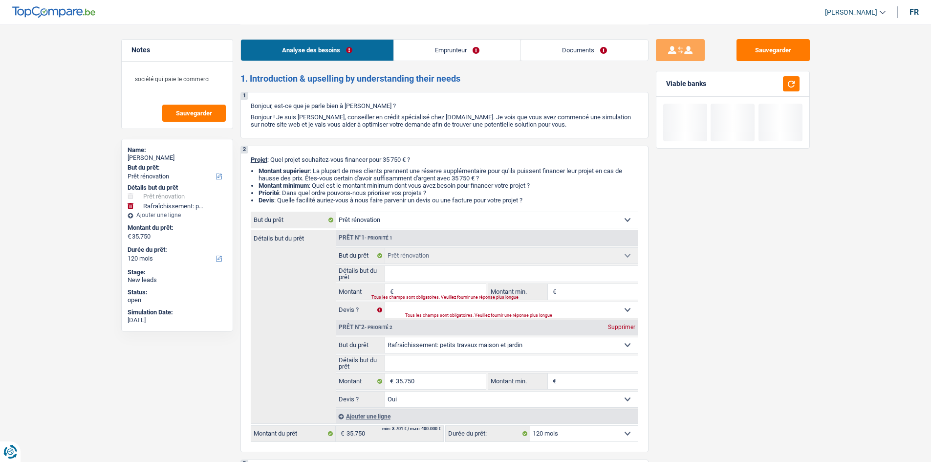
click at [621, 321] on div "Prêt n°2 - Priorité 2 Supprimer" at bounding box center [487, 328] width 302 height 16
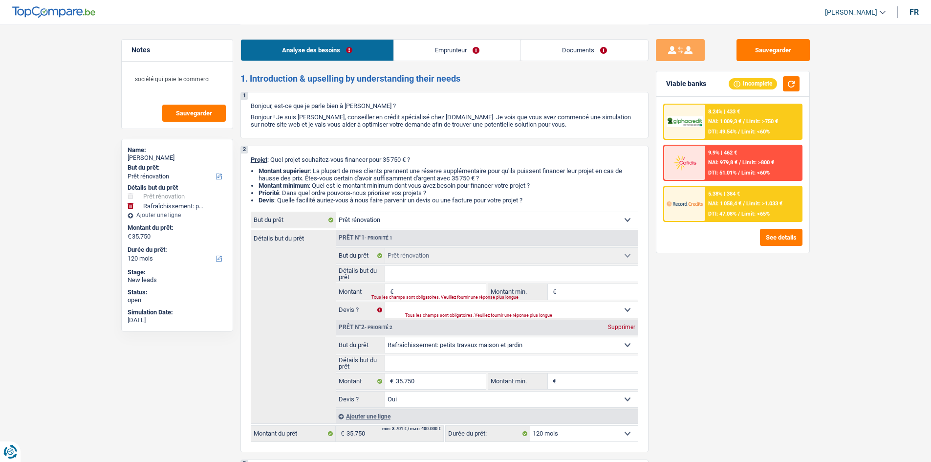
click at [620, 321] on div "Prêt n°2 - Priorité 2 Supprimer" at bounding box center [487, 328] width 302 height 16
click at [613, 329] on div "Supprimer" at bounding box center [622, 327] width 32 height 6
select select
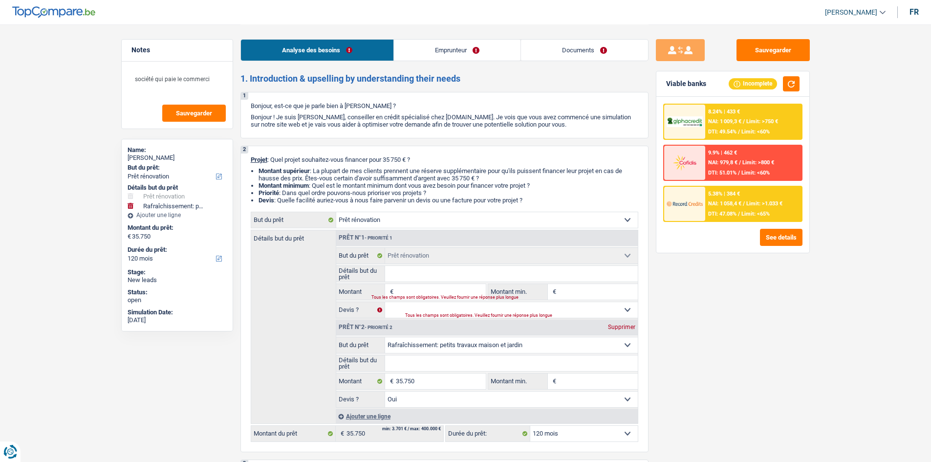
type input "0"
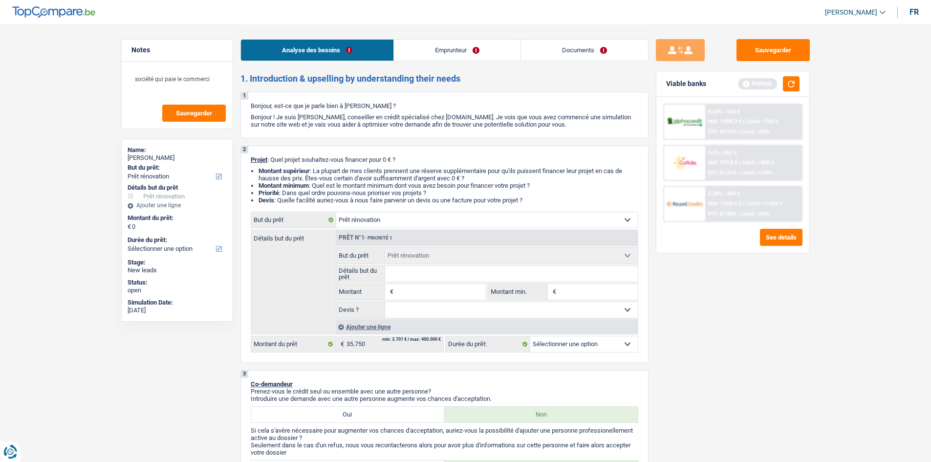
type input "3"
type input "35"
type input "357"
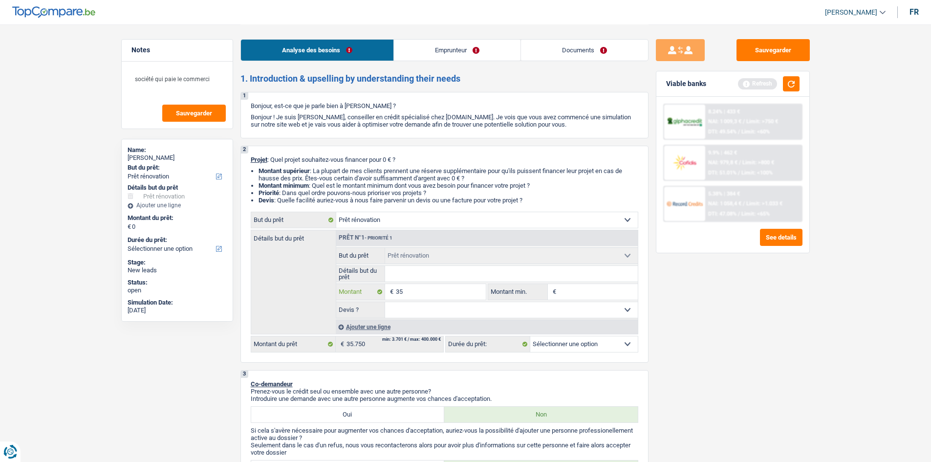
type input "357"
type input "3.575"
type input "35.750"
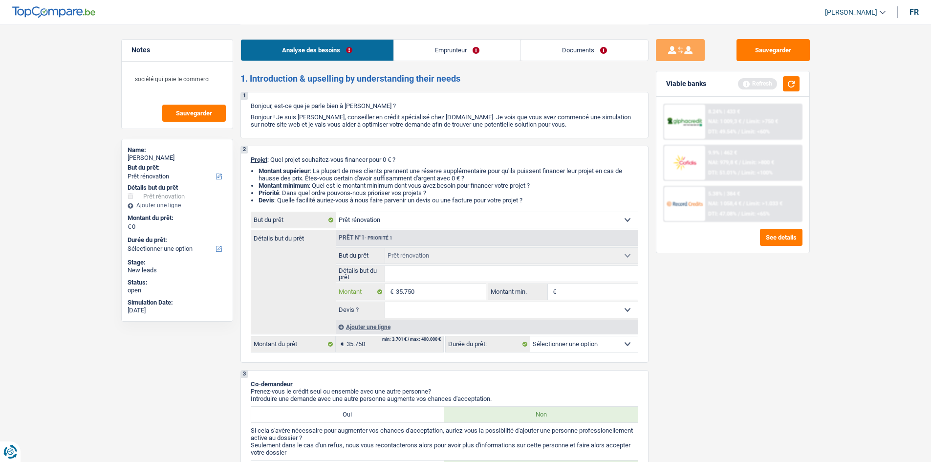
type input "35.750"
select select "120"
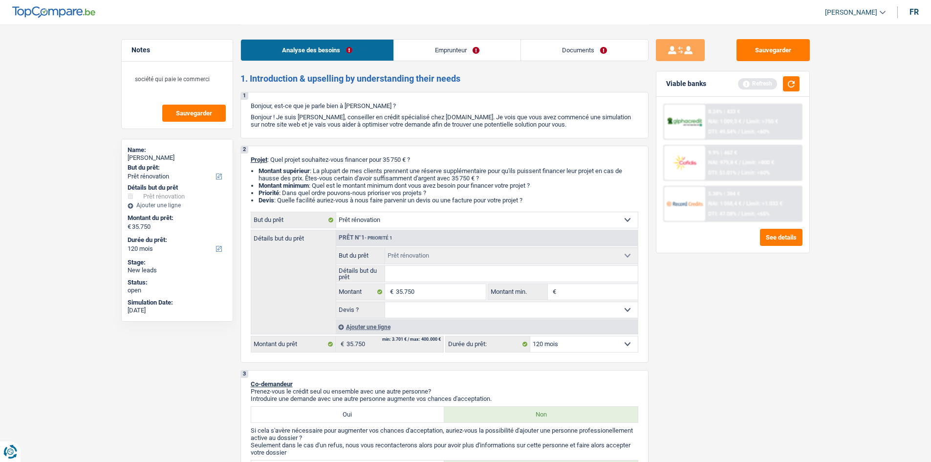
drag, startPoint x: 792, startPoint y: 353, endPoint x: 700, endPoint y: 346, distance: 91.7
click at [791, 355] on div "Sauvegarder Viable banks Refresh 8.24% | 433 € NAI: 1 009,3 € / Limit: >750 € D…" at bounding box center [733, 242] width 169 height 407
click at [627, 346] on select "12 mois 18 mois 24 mois 30 mois 36 mois 42 mois 48 mois 60 mois 72 mois 84 mois…" at bounding box center [585, 344] width 108 height 16
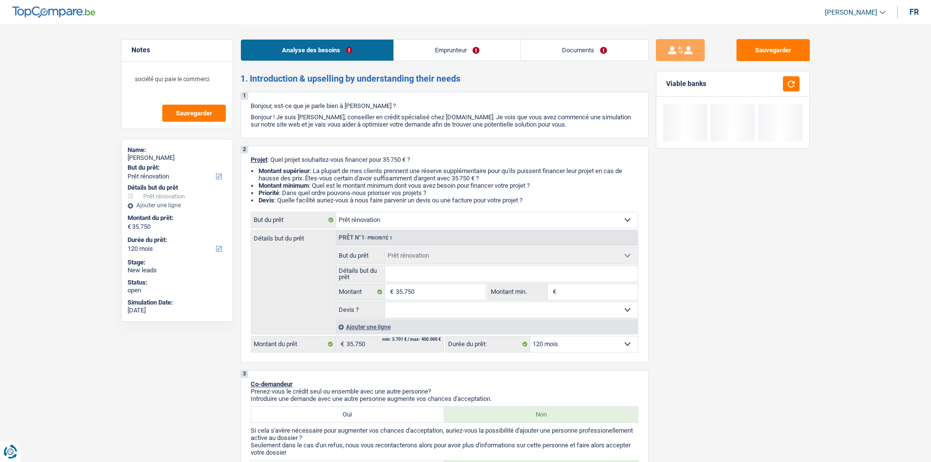
click at [628, 345] on select "12 mois 18 mois 24 mois 30 mois 36 mois 42 mois 48 mois 60 mois 72 mois 84 mois…" at bounding box center [585, 344] width 108 height 16
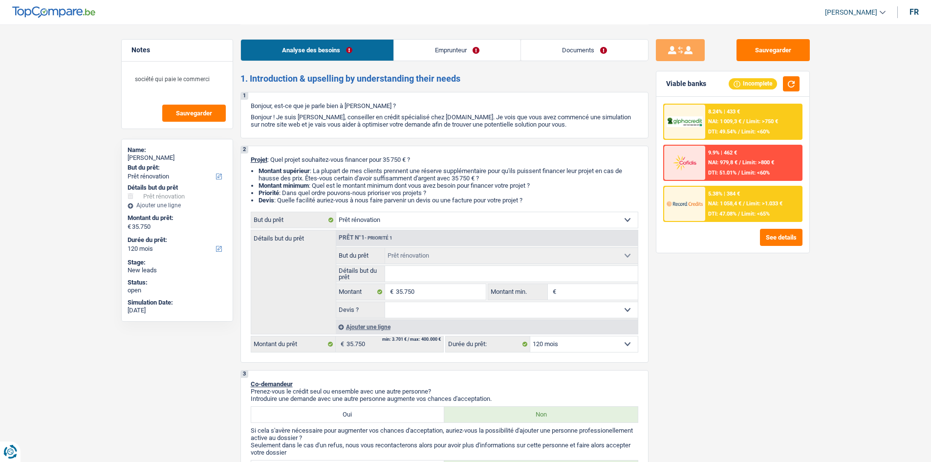
click at [735, 211] on span "DTI: 47.08%" at bounding box center [723, 214] width 28 height 6
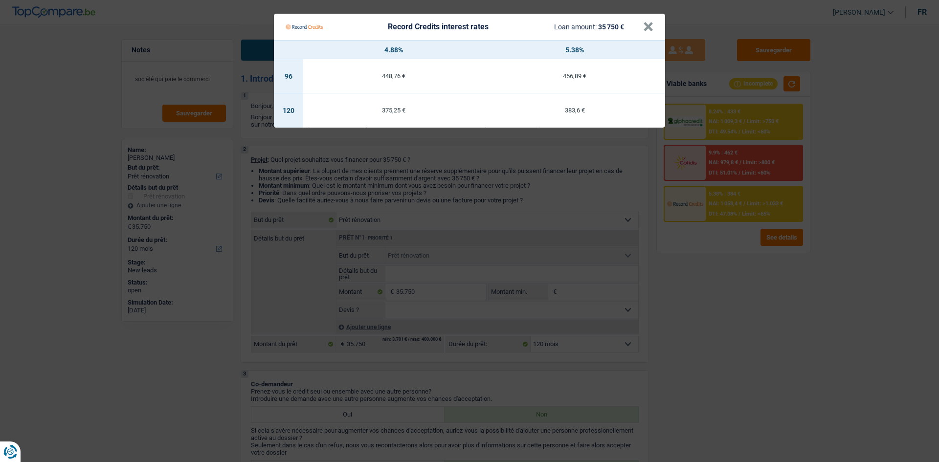
click at [713, 291] on Credits "Record Credits interest rates Loan amount: 35 750 € × 4.88% 5.38% 96 448,76 € 4…" at bounding box center [469, 231] width 939 height 462
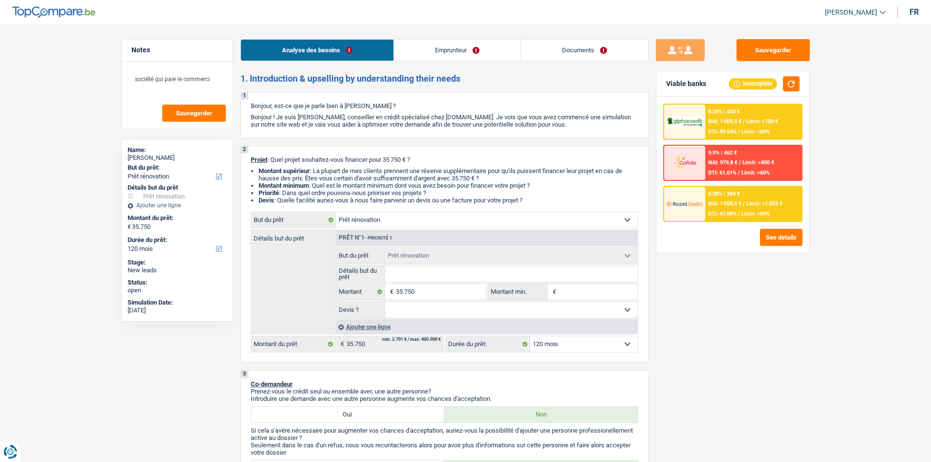
click at [700, 204] on img at bounding box center [685, 204] width 36 height 18
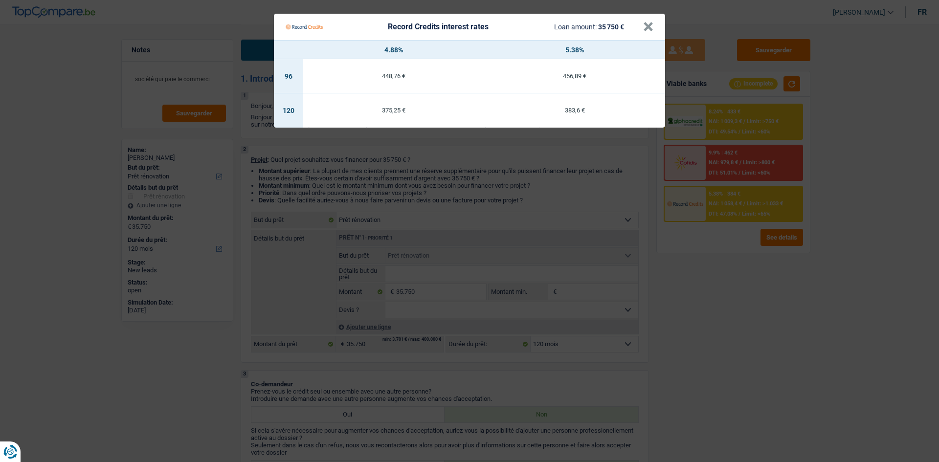
drag, startPoint x: 710, startPoint y: 338, endPoint x: 729, endPoint y: 296, distance: 46.2
click at [711, 340] on Credits "Record Credits interest rates Loan amount: 35 750 € × 4.88% 5.38% 96 448,76 € 4…" at bounding box center [469, 231] width 939 height 462
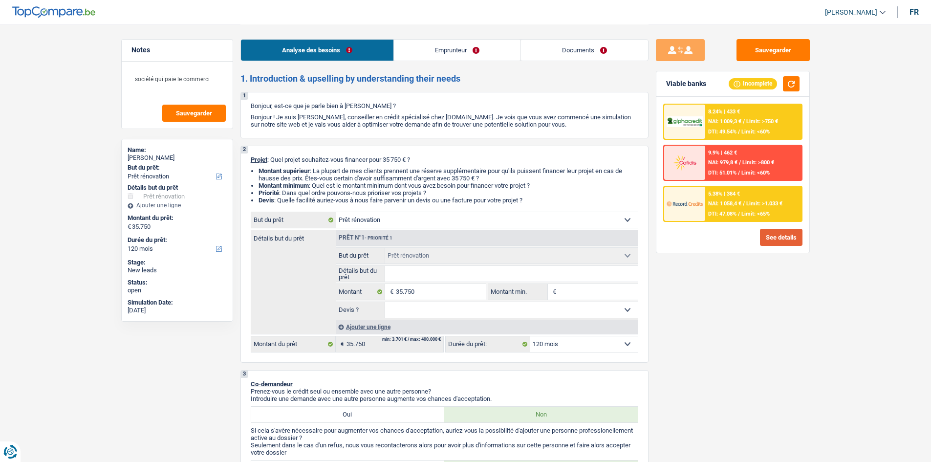
click at [767, 231] on button "See details" at bounding box center [781, 237] width 43 height 17
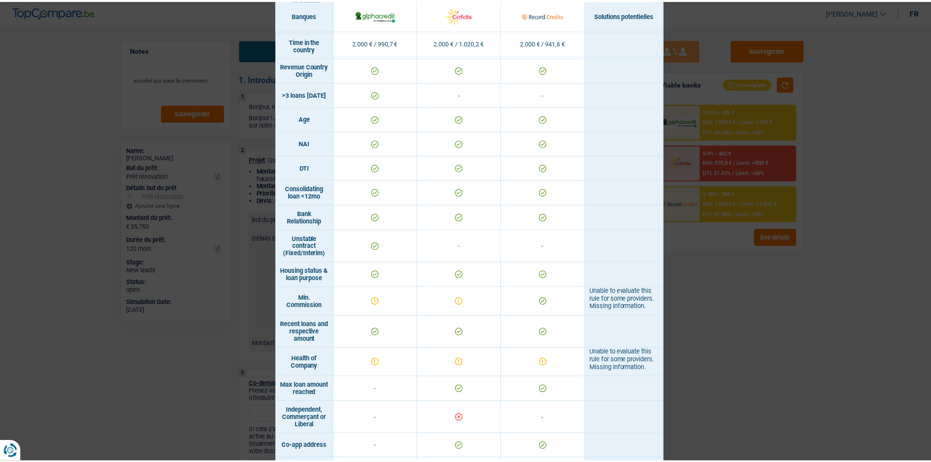
scroll to position [413, 0]
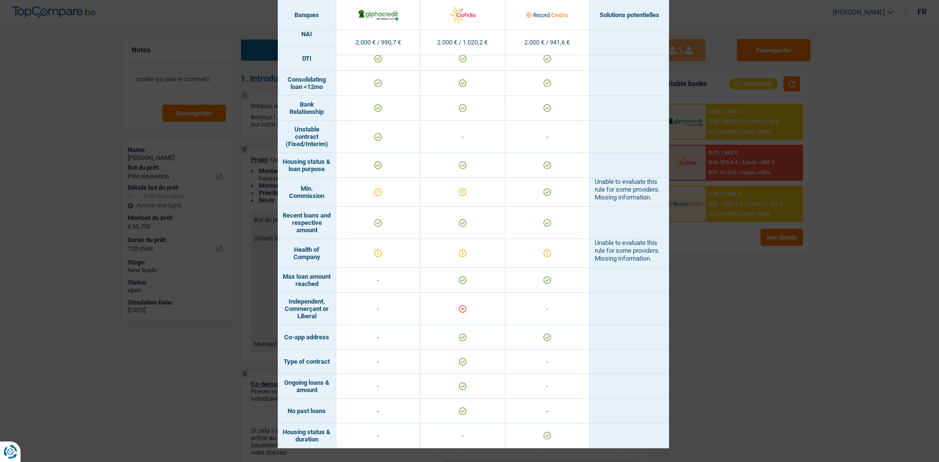
click at [775, 359] on div "Banks conditions × Banques Solutions potentielles Revenus / Charges 2.000 € / 9…" at bounding box center [469, 231] width 939 height 462
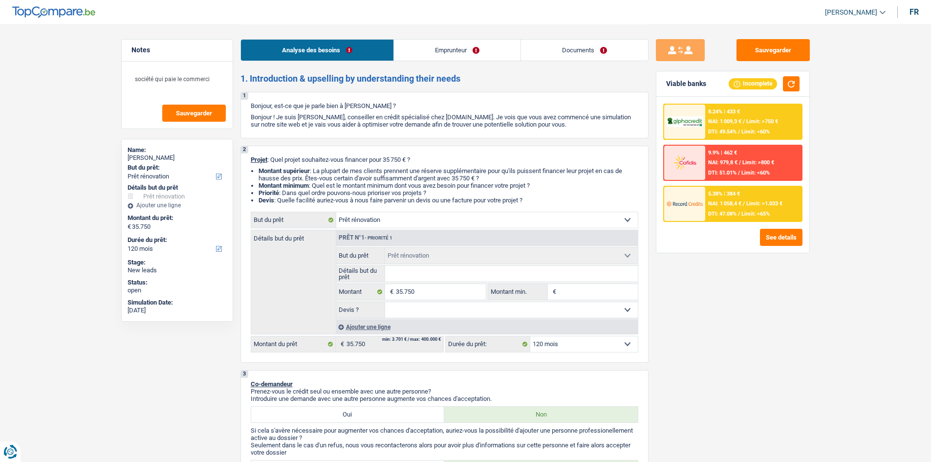
click at [414, 219] on select "Confort maison: meubles, textile, peinture, électroménager, outillage non-profe…" at bounding box center [487, 220] width 302 height 16
click at [422, 61] on div "Analyse des besoins Emprunteur Documents" at bounding box center [445, 45] width 408 height 42
click at [419, 57] on link "Emprunteur" at bounding box center [457, 50] width 127 height 21
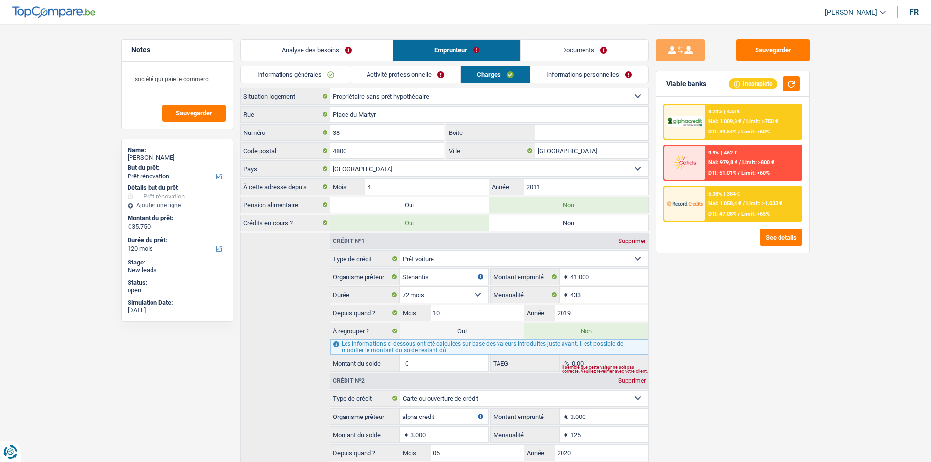
click at [387, 94] on select "Locataire Propriétaire avec prêt hypothécaire Propriétaire sans prêt hypothécai…" at bounding box center [490, 97] width 318 height 16
select select "liveWithParents"
click at [331, 89] on select "Locataire Propriétaire avec prêt hypothécaire Propriétaire sans prêt hypothécai…" at bounding box center [490, 97] width 318 height 16
select select "houseOrGarden"
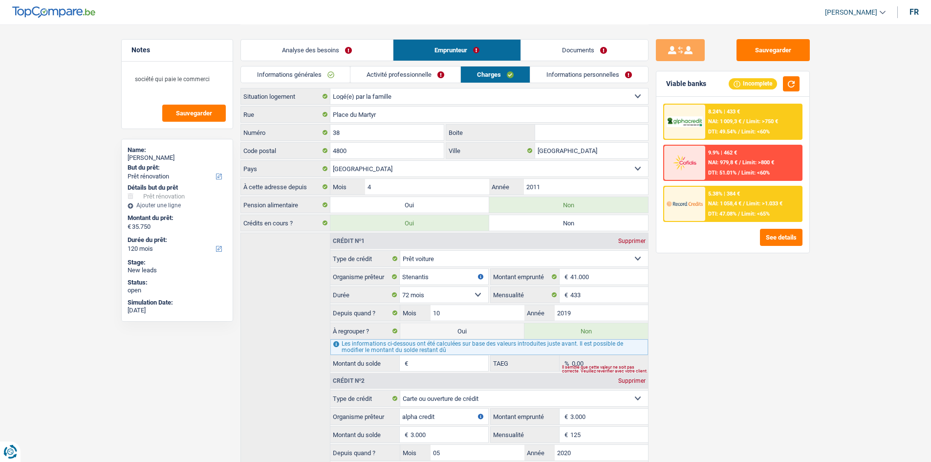
select select "houseOrGarden"
select select "liveWithParents"
select select "houseOrGarden"
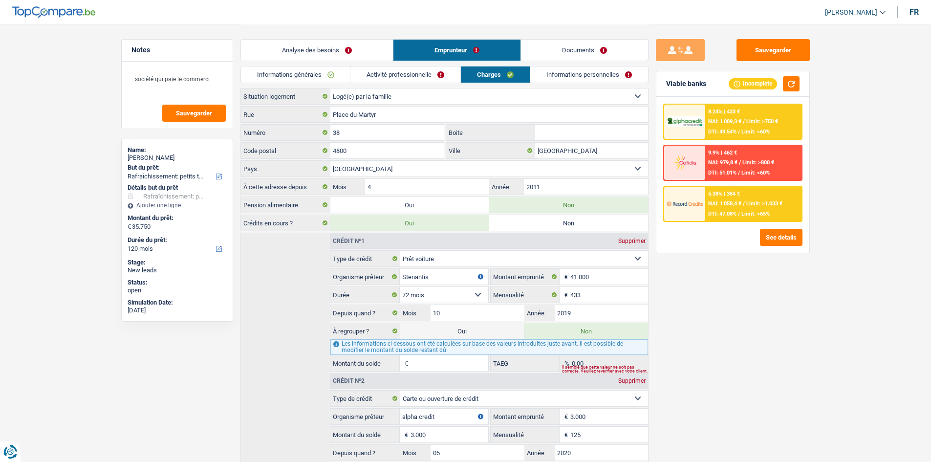
select select "renovation"
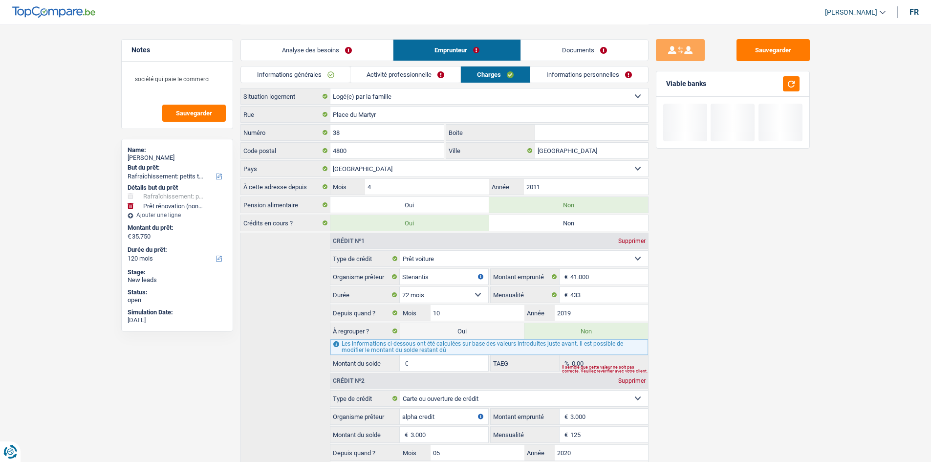
drag, startPoint x: 348, startPoint y: 48, endPoint x: 363, endPoint y: 62, distance: 20.1
click at [347, 48] on link "Analyse des besoins" at bounding box center [317, 50] width 152 height 21
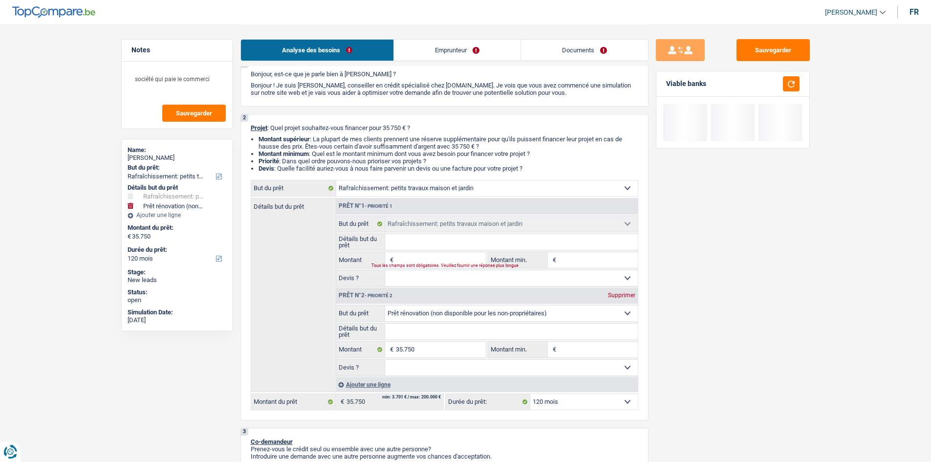
scroll to position [49, 0]
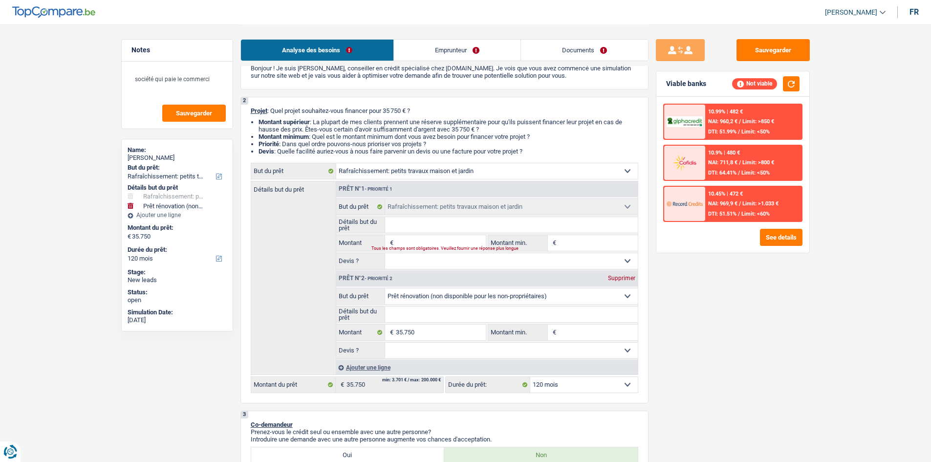
click at [624, 278] on div "Supprimer" at bounding box center [622, 278] width 32 height 6
select select
type input "0"
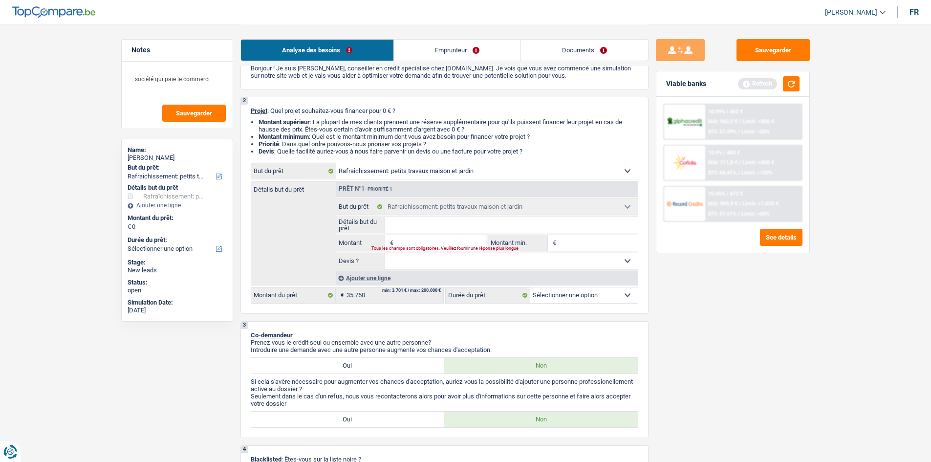
click at [417, 247] on div "Tous les champs sont obligatoires. Veuillez fournir une réponse plus longue" at bounding box center [423, 249] width 102 height 4
click at [417, 241] on input "Montant" at bounding box center [440, 243] width 89 height 16
type input "3"
type input "35"
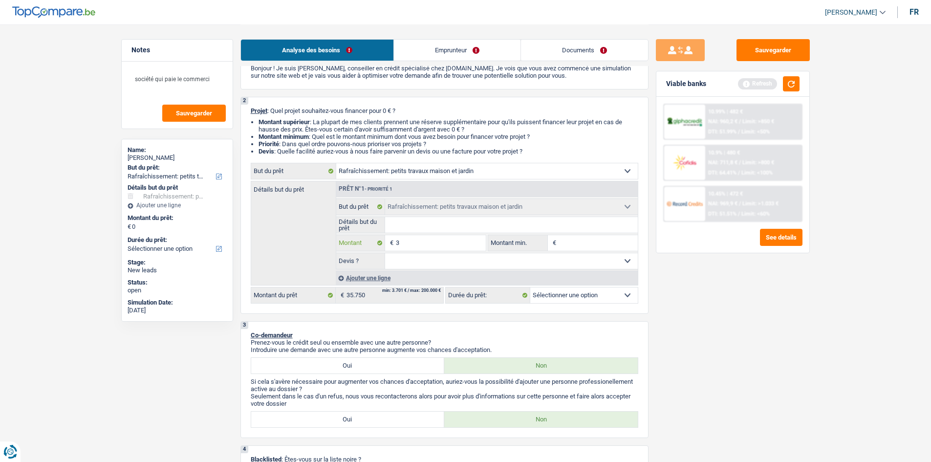
type input "35"
type input "357"
type input "3.575"
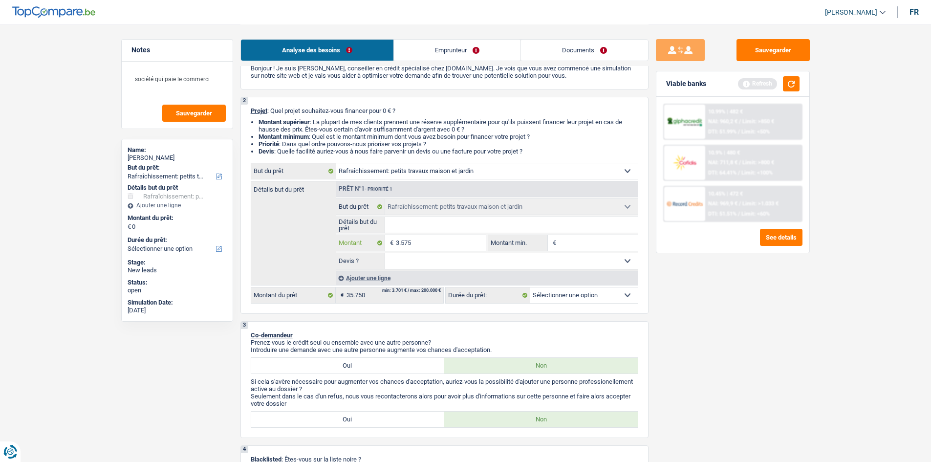
type input "35.752"
type input "357.520"
type input "35.752"
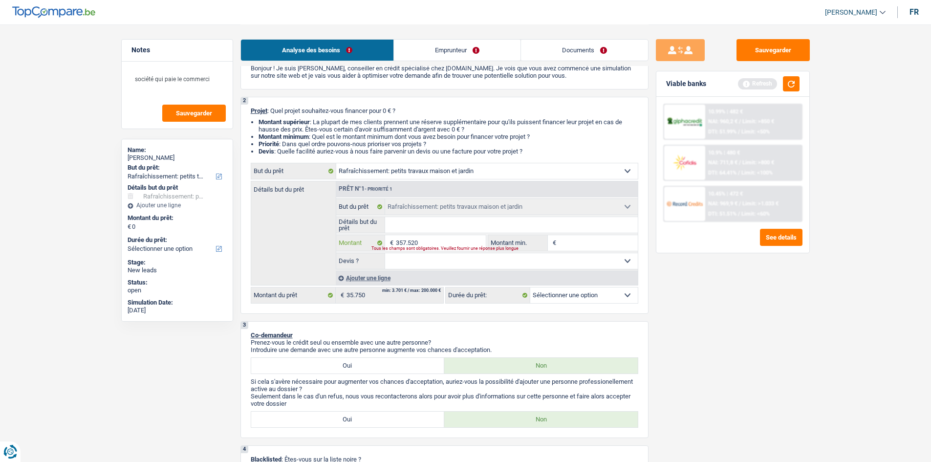
type input "35.752"
type input "3.575"
type input "357"
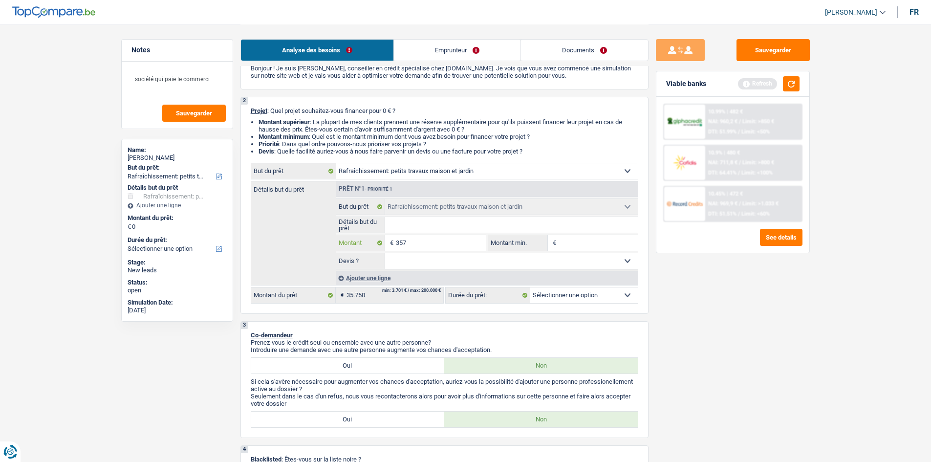
type input "35"
type input "357"
type input "3.575"
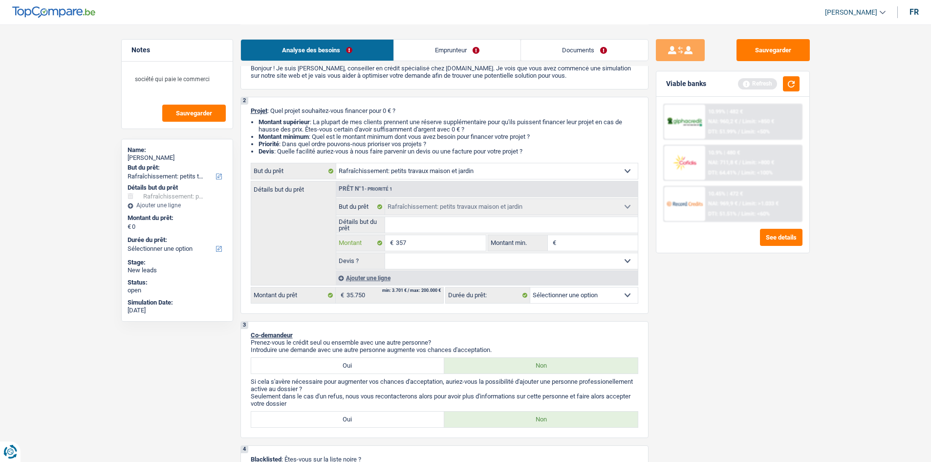
type input "3.575"
type input "35.750"
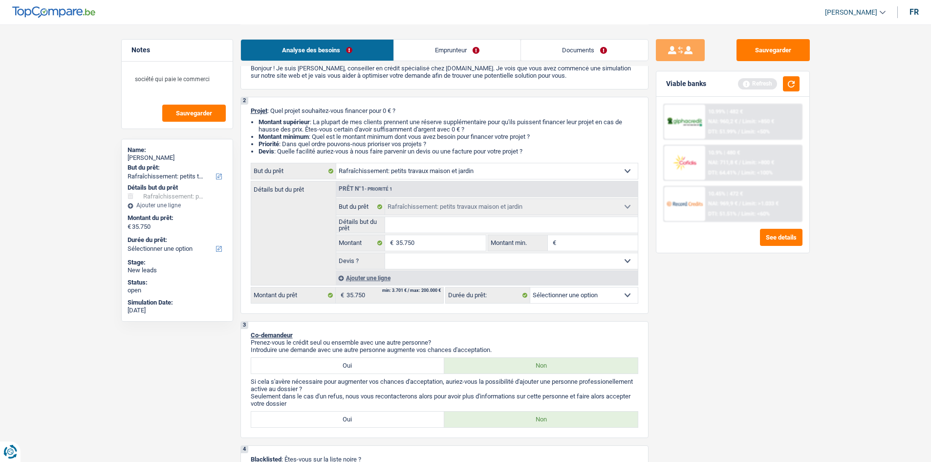
select select "120"
click at [549, 281] on div "Ajouter une ligne" at bounding box center [487, 278] width 302 height 14
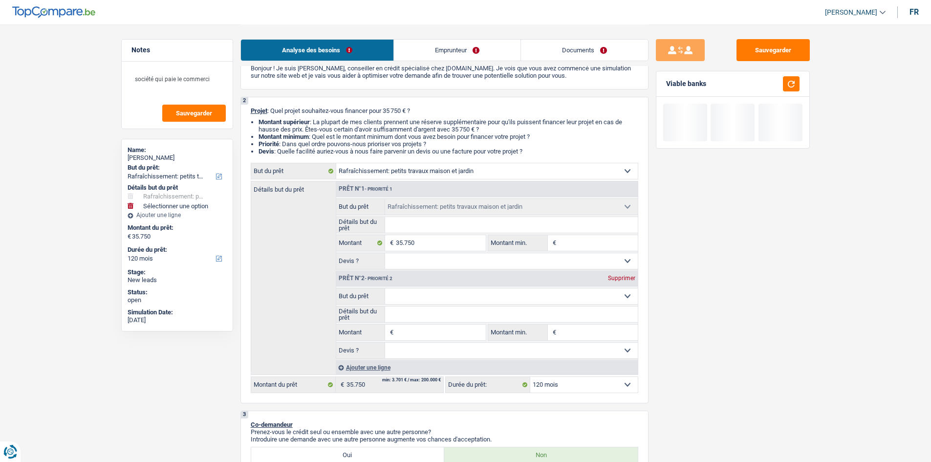
click at [627, 280] on div "Supprimer" at bounding box center [622, 278] width 32 height 6
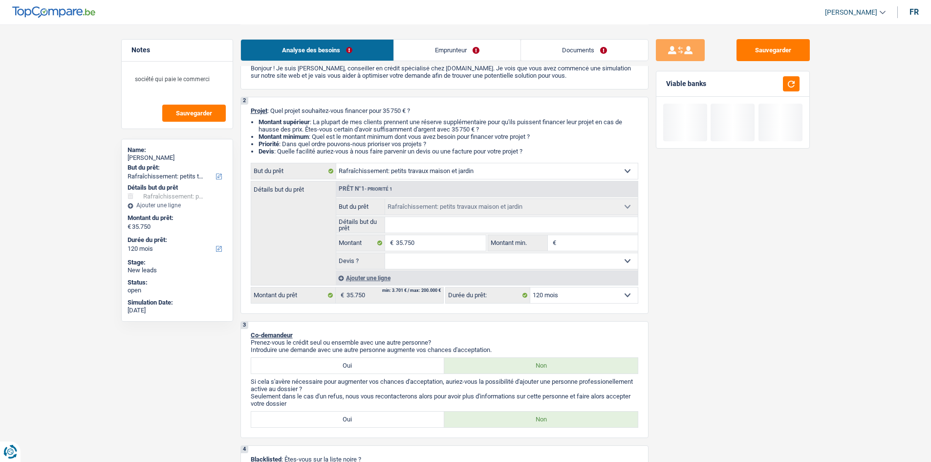
click at [601, 295] on select "12 mois 18 mois 24 mois 30 mois 36 mois 42 mois 48 mois 60 mois 72 mois 84 mois…" at bounding box center [585, 296] width 108 height 16
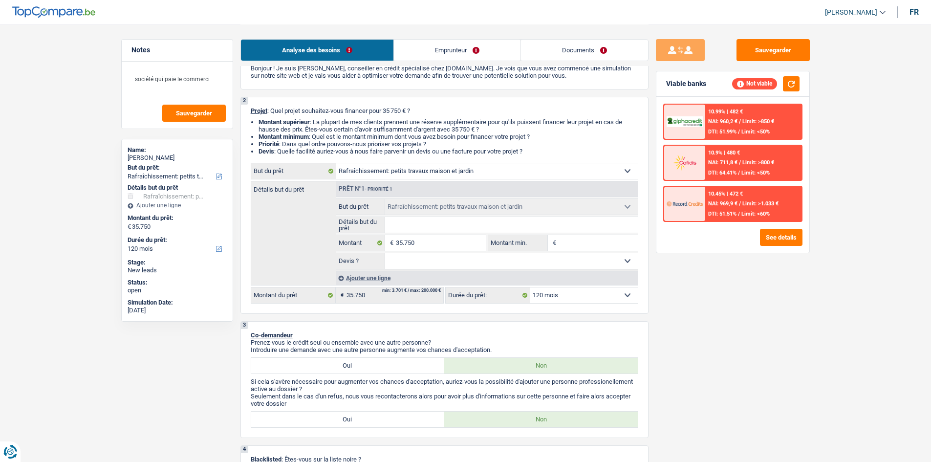
select select "84"
click at [531, 288] on select "12 mois 18 mois 24 mois 30 mois 36 mois 42 mois 48 mois 60 mois 72 mois 84 mois…" at bounding box center [585, 296] width 108 height 16
select select "84"
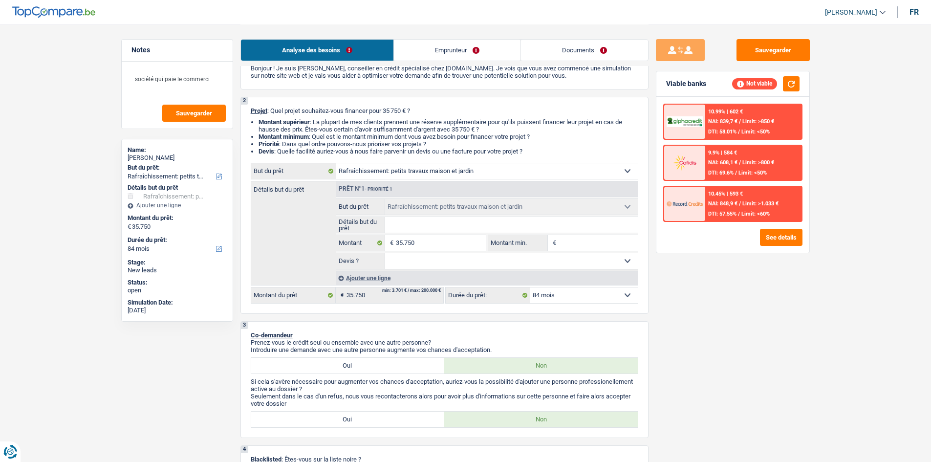
drag, startPoint x: 758, startPoint y: 22, endPoint x: 762, endPoint y: 27, distance: 6.9
drag, startPoint x: 767, startPoint y: 42, endPoint x: 788, endPoint y: 42, distance: 21.0
click at [767, 43] on button "Sauvegarder" at bounding box center [773, 50] width 73 height 22
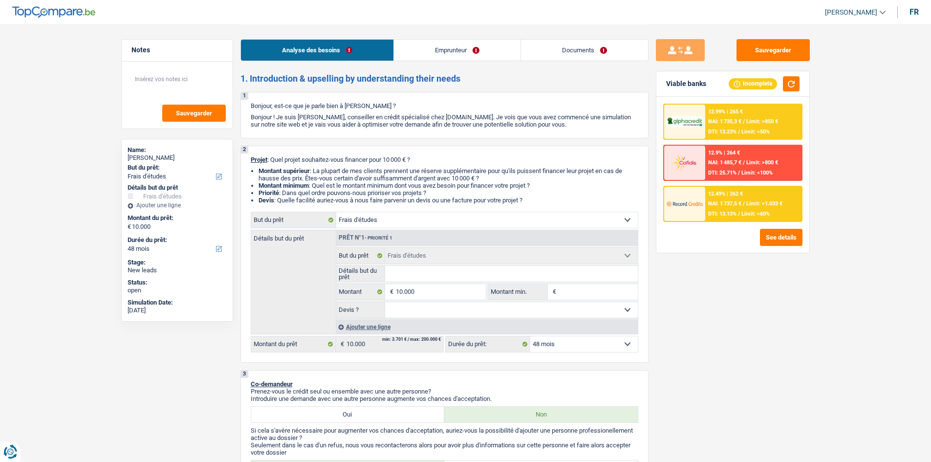
select select "study"
select select "48"
select select "study"
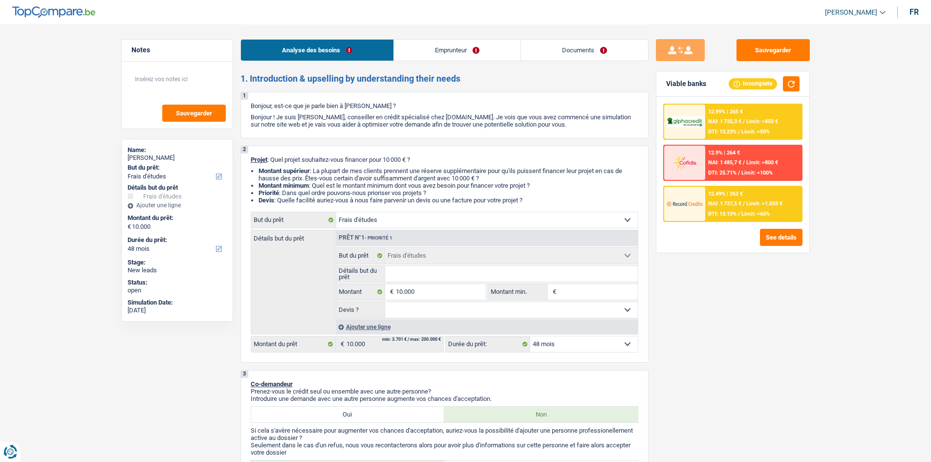
select select "48"
select select "worker"
select select "netSalary"
select select "liveWithParents"
select select "study"
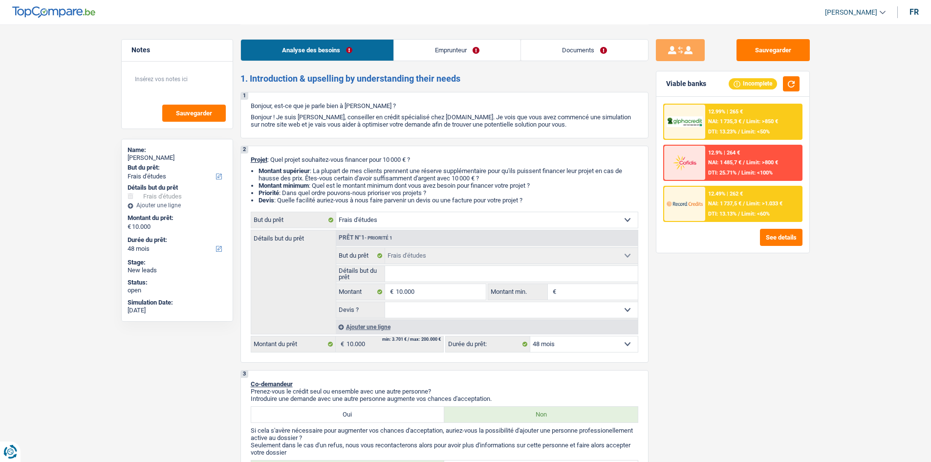
select select "study"
select select "48"
click at [453, 276] on input "Détails but du prêt" at bounding box center [511, 274] width 253 height 16
drag, startPoint x: 413, startPoint y: 311, endPoint x: 408, endPoint y: 310, distance: 5.6
click at [413, 311] on select "Oui Non Non répondu Sélectionner une option" at bounding box center [511, 310] width 253 height 16
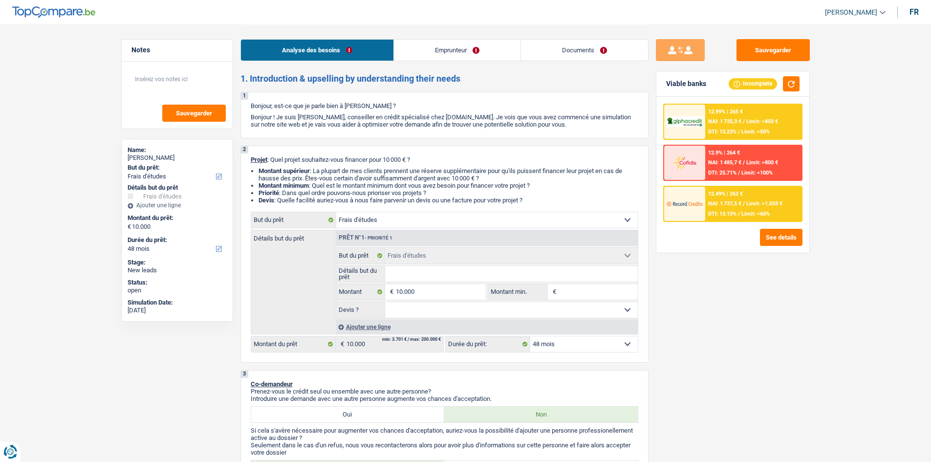
select select "yes"
click at [385, 302] on select "Oui Non Non répondu Sélectionner une option" at bounding box center [511, 310] width 253 height 16
select select "yes"
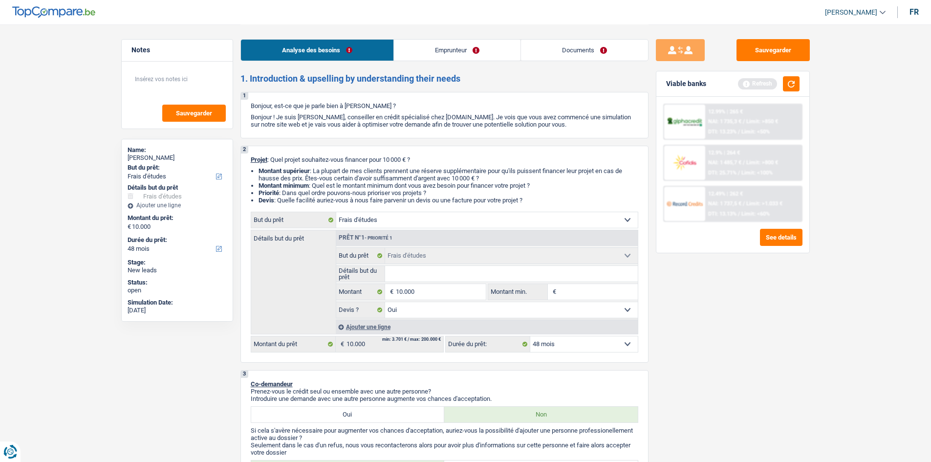
click at [416, 277] on input "Détails but du prêt" at bounding box center [511, 274] width 253 height 16
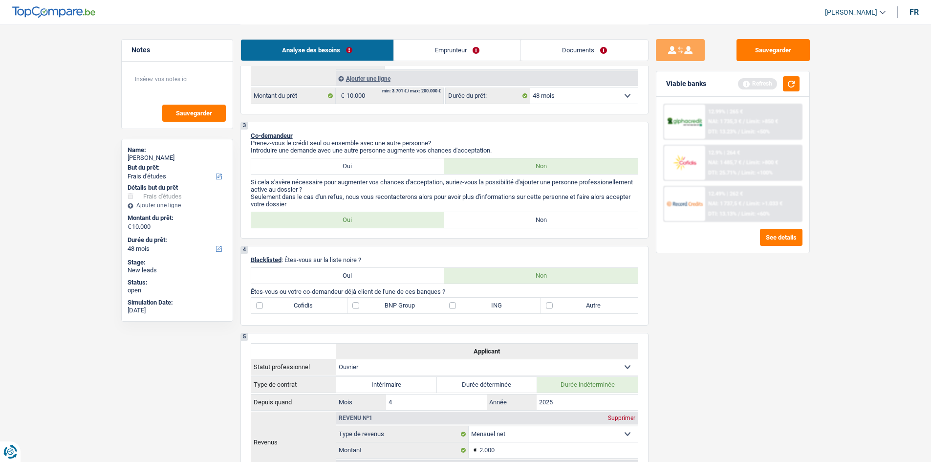
scroll to position [293, 0]
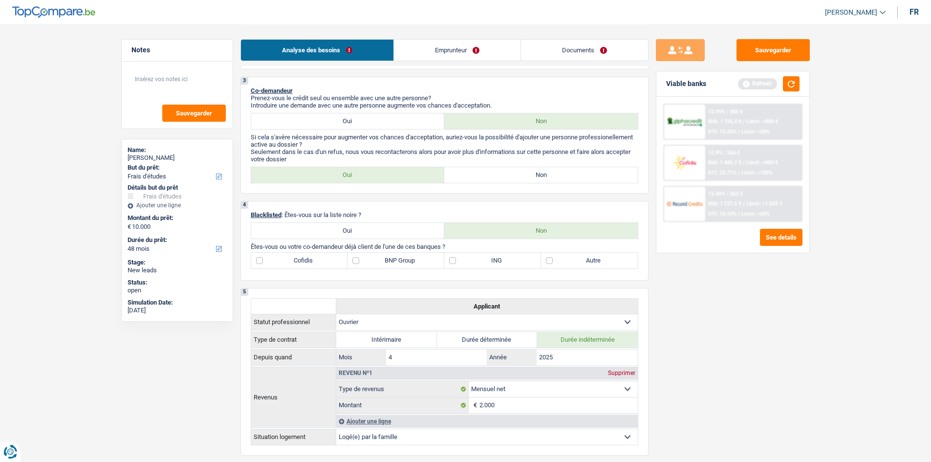
click at [522, 180] on label "Non" at bounding box center [541, 175] width 194 height 16
click at [522, 180] on input "Non" at bounding box center [541, 175] width 194 height 16
radio input "true"
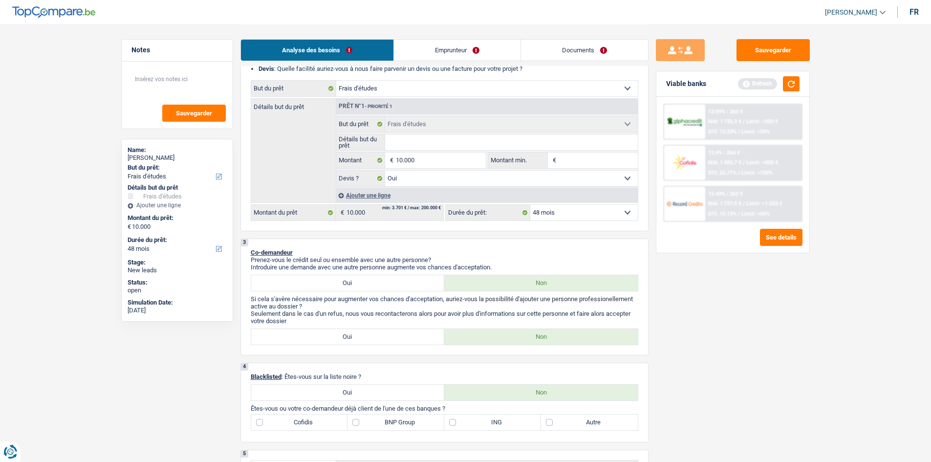
scroll to position [0, 0]
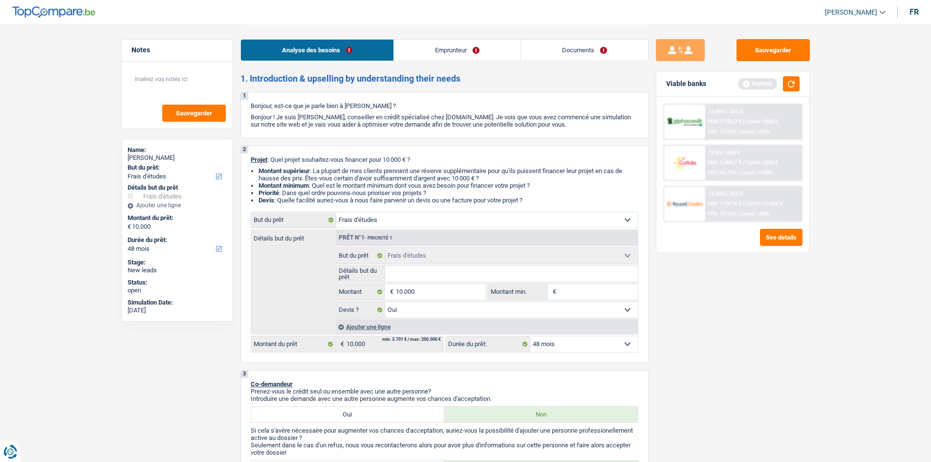
click at [464, 58] on link "Emprunteur" at bounding box center [457, 50] width 127 height 21
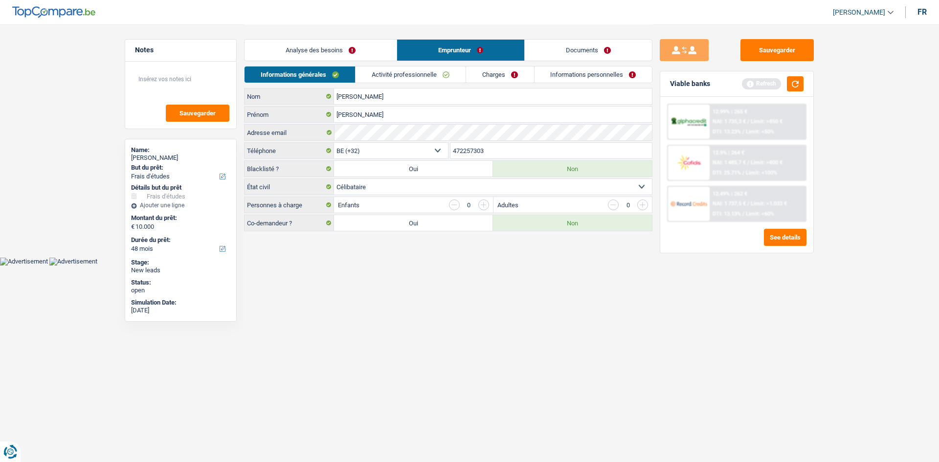
click at [314, 44] on link "Analyse des besoins" at bounding box center [320, 50] width 152 height 21
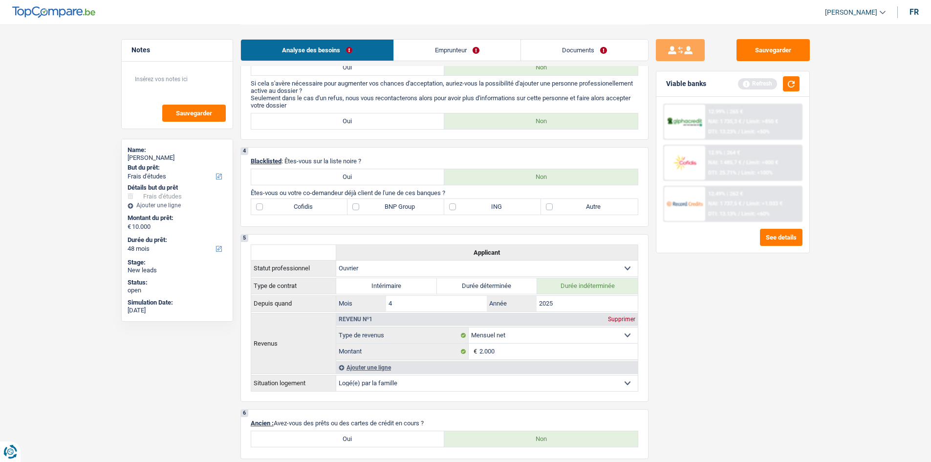
scroll to position [342, 0]
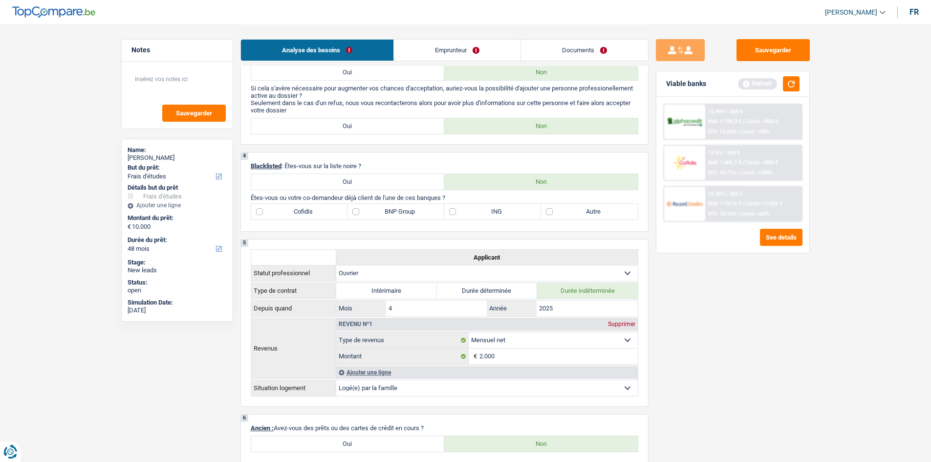
click at [479, 212] on label "ING" at bounding box center [492, 212] width 97 height 16
click at [479, 212] on input "ING" at bounding box center [492, 212] width 97 height 16
checkbox input "true"
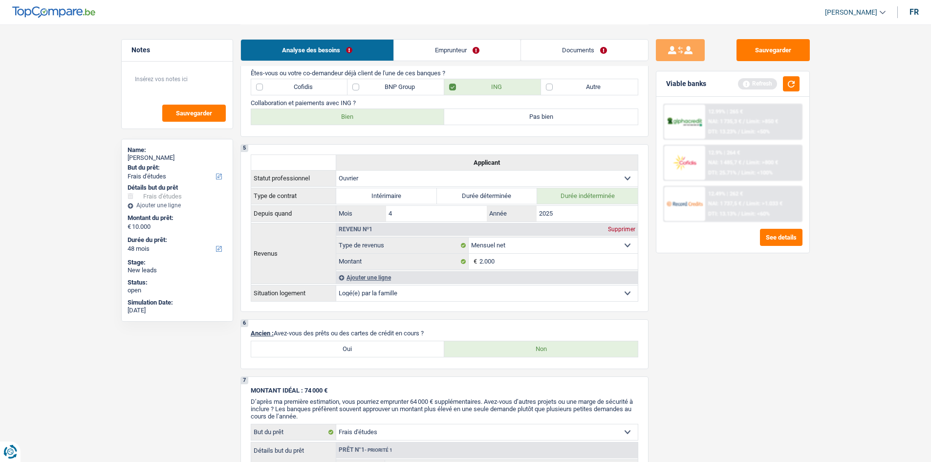
scroll to position [440, 0]
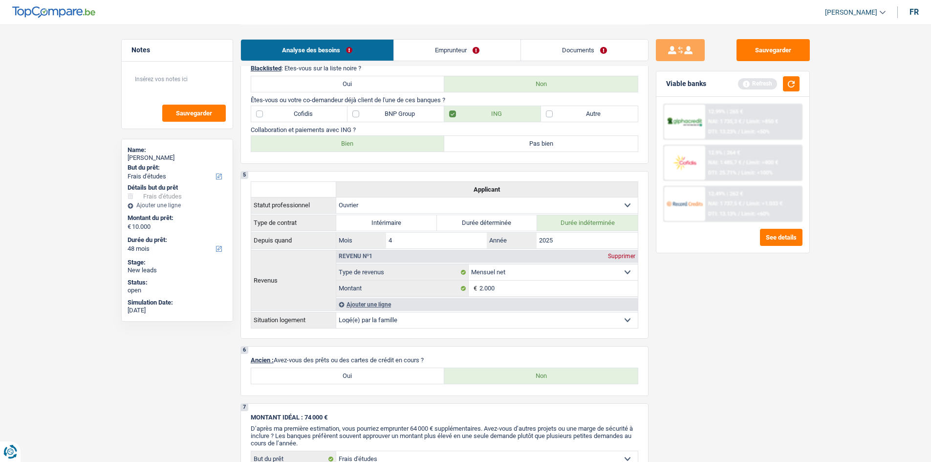
click at [407, 147] on label "Bien" at bounding box center [348, 144] width 194 height 16
click at [407, 147] on input "Bien" at bounding box center [348, 144] width 194 height 16
radio input "true"
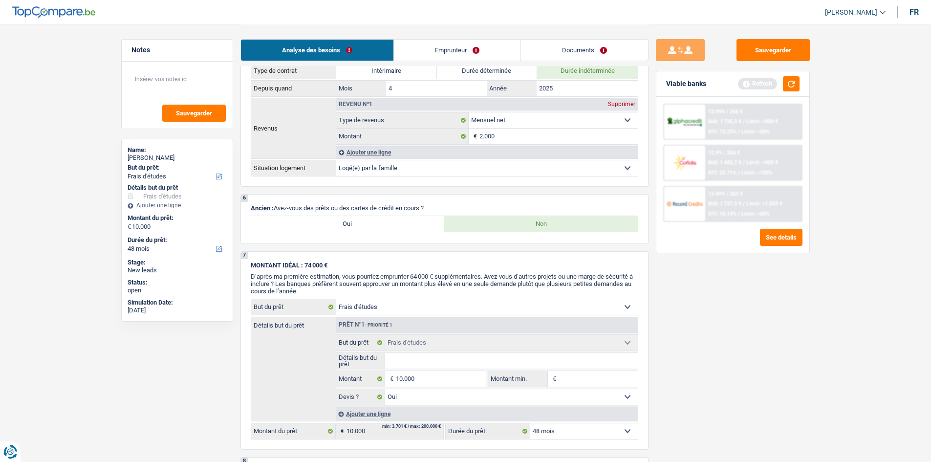
scroll to position [513, 0]
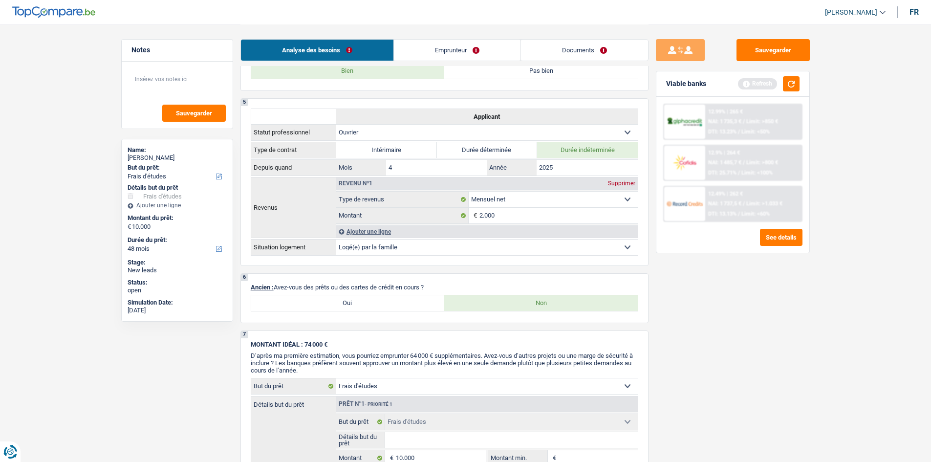
click at [432, 49] on link "Emprunteur" at bounding box center [457, 50] width 127 height 21
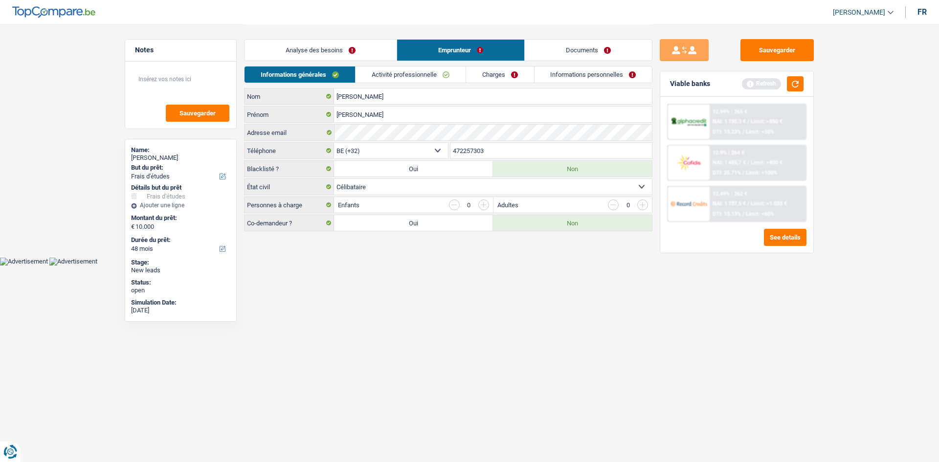
click at [342, 49] on link "Analyse des besoins" at bounding box center [320, 50] width 152 height 21
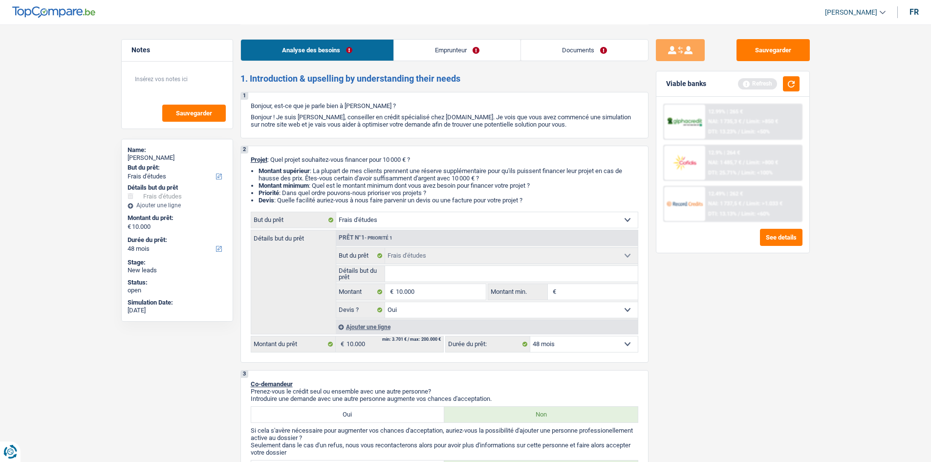
click at [424, 47] on link "Emprunteur" at bounding box center [457, 50] width 127 height 21
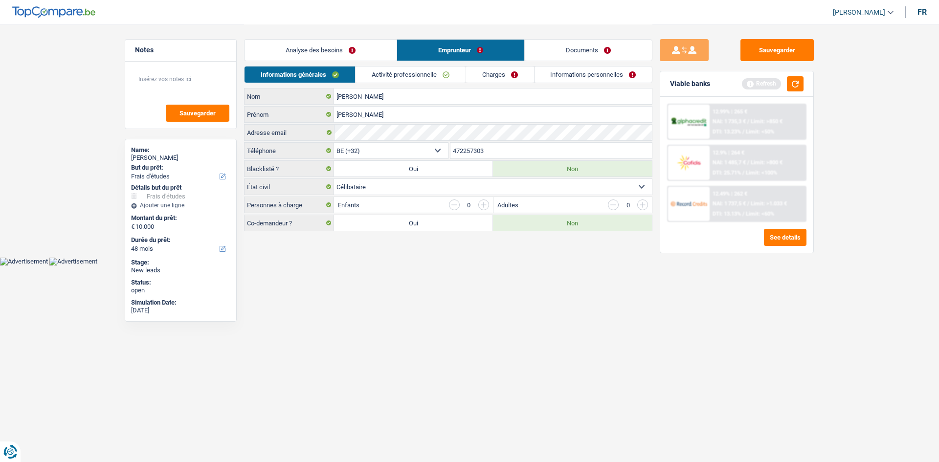
click at [346, 52] on link "Analyse des besoins" at bounding box center [320, 50] width 152 height 21
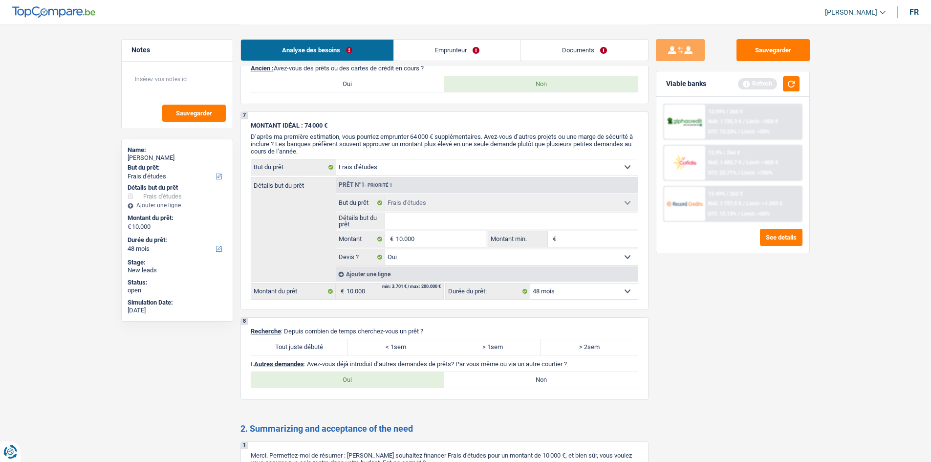
scroll to position [831, 0]
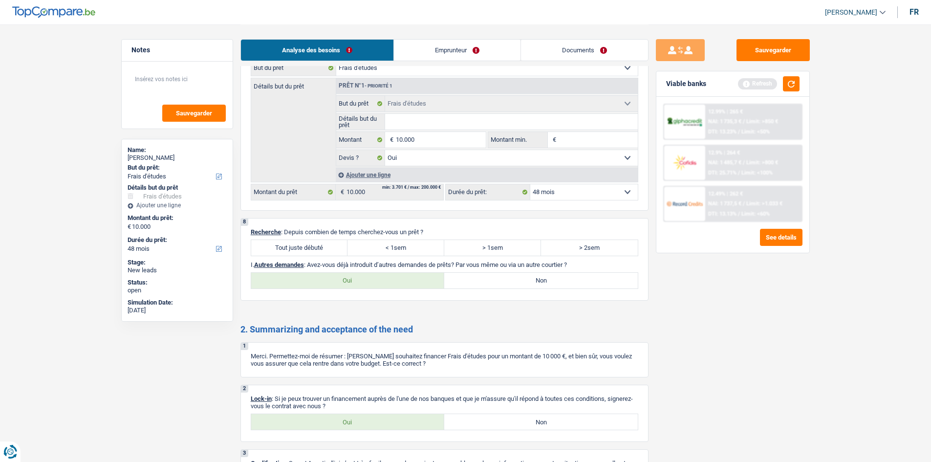
click at [292, 246] on label "Tout juste débuté" at bounding box center [299, 248] width 97 height 16
click at [292, 246] on input "Tout juste débuté" at bounding box center [299, 248] width 97 height 16
radio input "true"
click at [362, 277] on label "Oui" at bounding box center [348, 281] width 194 height 16
click at [362, 277] on input "Oui" at bounding box center [348, 281] width 194 height 16
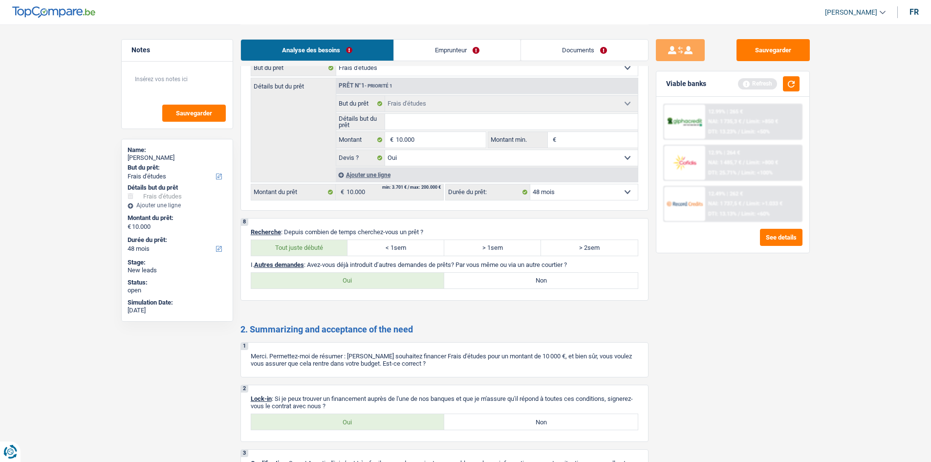
radio input "true"
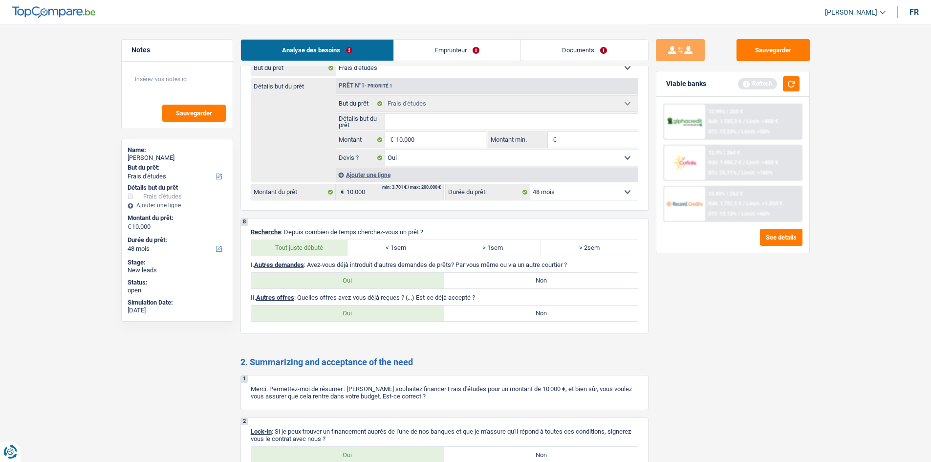
click at [462, 314] on label "Non" at bounding box center [541, 314] width 194 height 16
click at [462, 314] on input "Non" at bounding box center [541, 314] width 194 height 16
radio input "true"
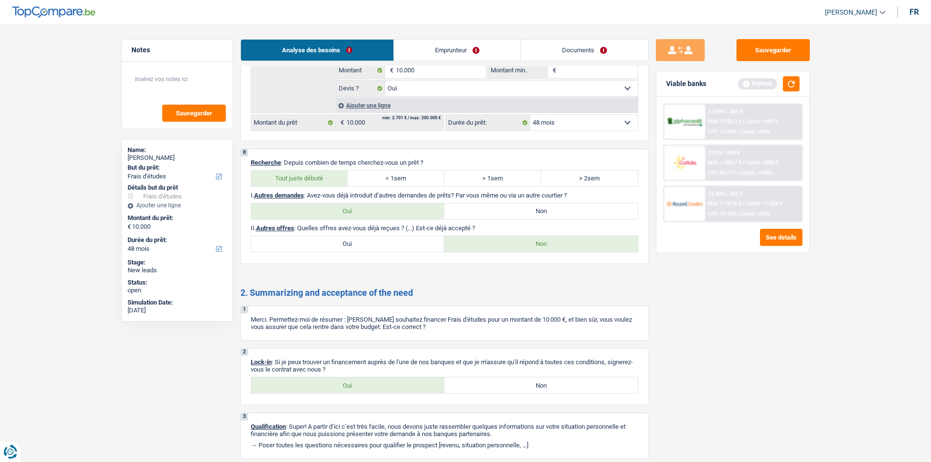
scroll to position [937, 0]
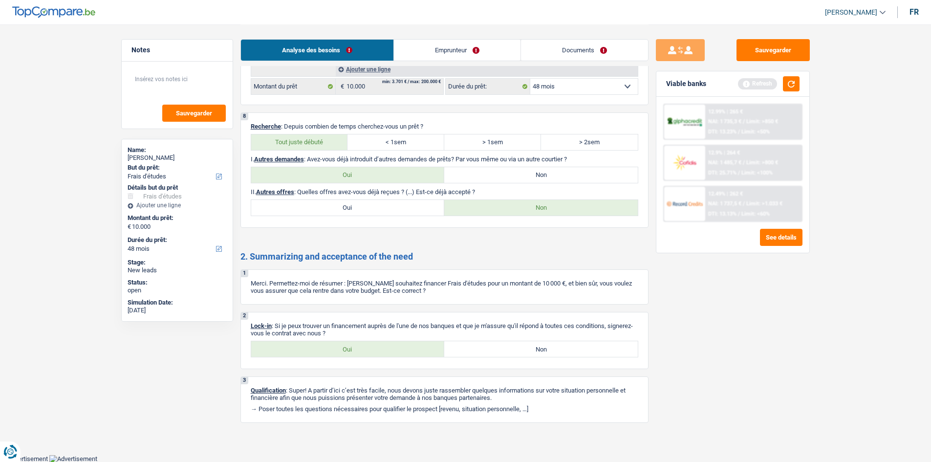
click at [318, 207] on label "Oui" at bounding box center [348, 208] width 194 height 16
click at [318, 207] on input "Oui" at bounding box center [348, 208] width 194 height 16
radio input "true"
select select "48"
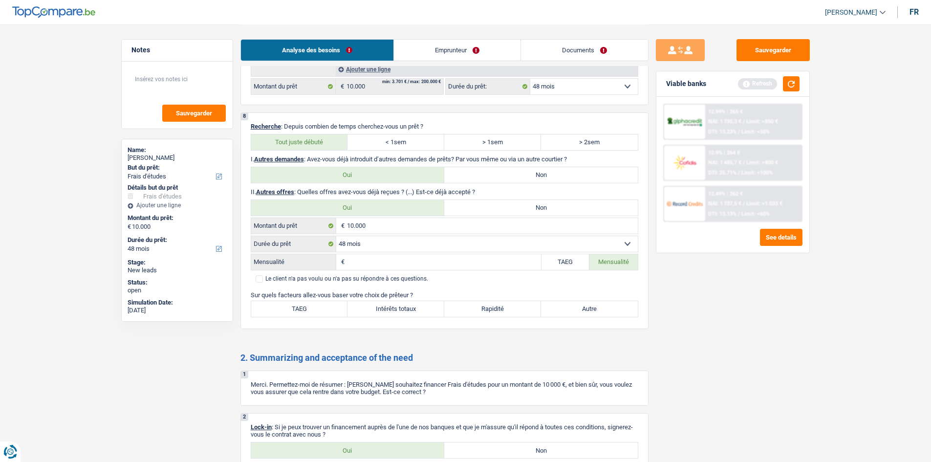
click at [459, 205] on label "Non" at bounding box center [541, 208] width 194 height 16
click at [459, 205] on input "Non" at bounding box center [541, 208] width 194 height 16
radio input "true"
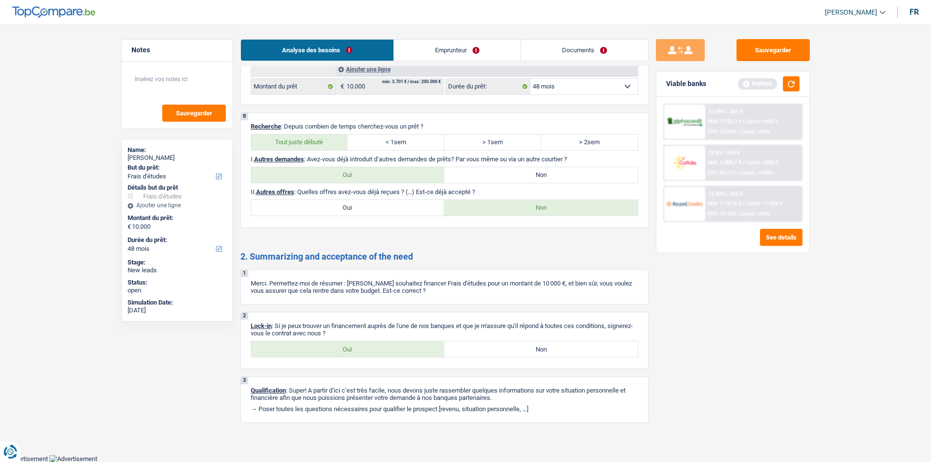
click at [346, 336] on p "Lock-in : Si je peux trouver un financement auprès de l'une de nos banques et q…" at bounding box center [445, 329] width 388 height 15
click at [347, 342] on label "Oui" at bounding box center [348, 349] width 194 height 16
click at [347, 342] on input "Oui" at bounding box center [348, 349] width 194 height 16
radio input "true"
drag, startPoint x: 450, startPoint y: 25, endPoint x: 453, endPoint y: 30, distance: 5.7
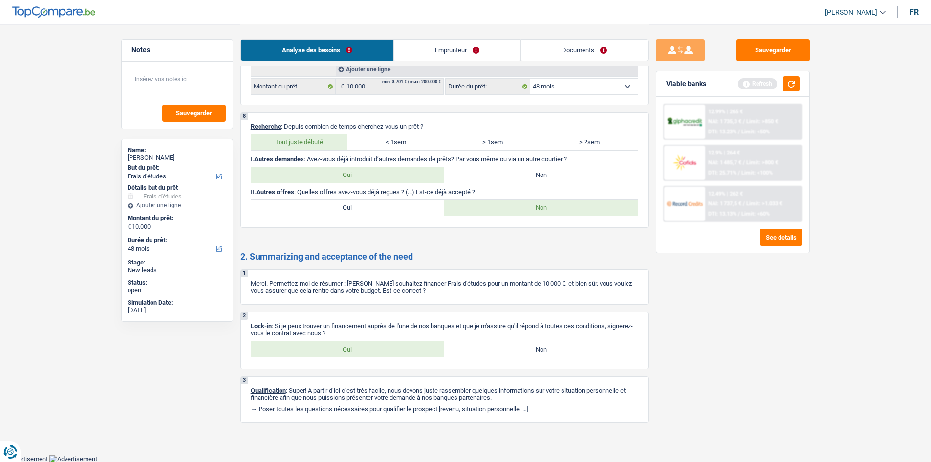
click at [452, 27] on div "Analyse des besoins Emprunteur Documents" at bounding box center [445, 45] width 408 height 42
click at [477, 53] on link "Emprunteur" at bounding box center [457, 50] width 127 height 21
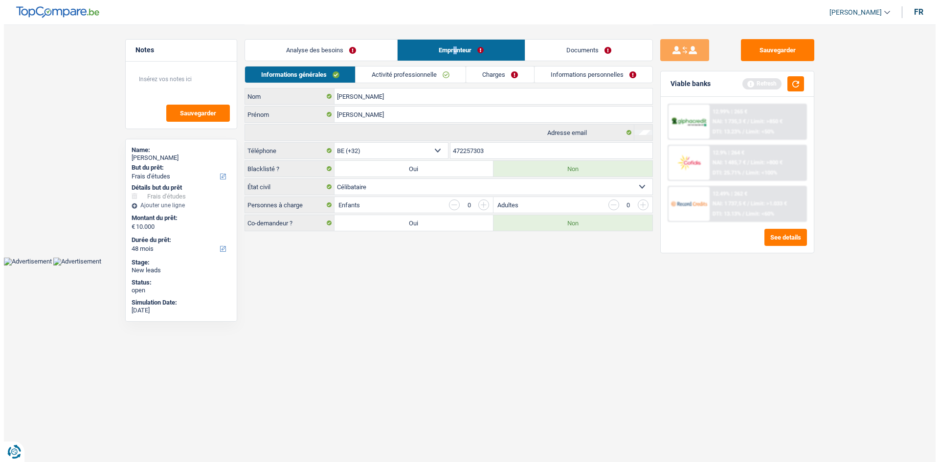
scroll to position [0, 0]
click at [410, 82] on link "Activité professionnelle" at bounding box center [410, 74] width 110 height 16
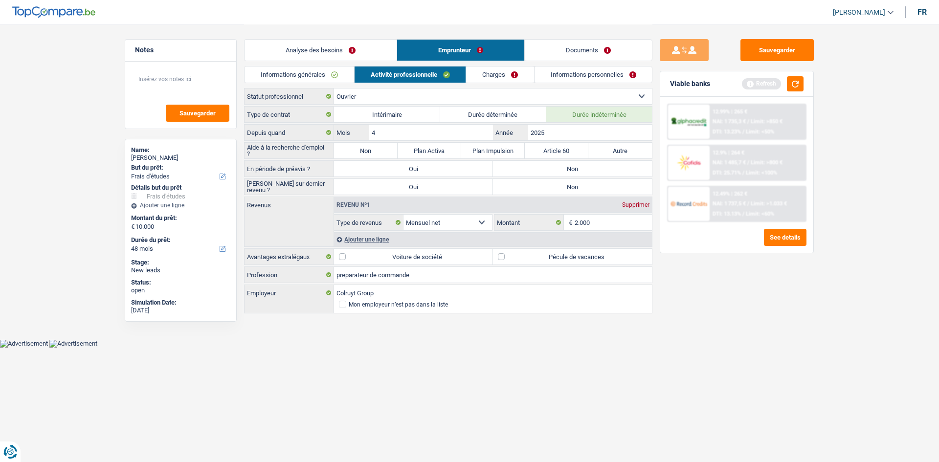
drag, startPoint x: 811, startPoint y: 381, endPoint x: 805, endPoint y: 379, distance: 5.6
click at [806, 379] on div "Sauvegarder Viable banks Refresh 12.99% | 265 € NAI: 1 735,3 € / Limit: >850 € …" at bounding box center [736, 242] width 169 height 407
click at [349, 236] on div "Ajouter une ligne" at bounding box center [493, 239] width 318 height 14
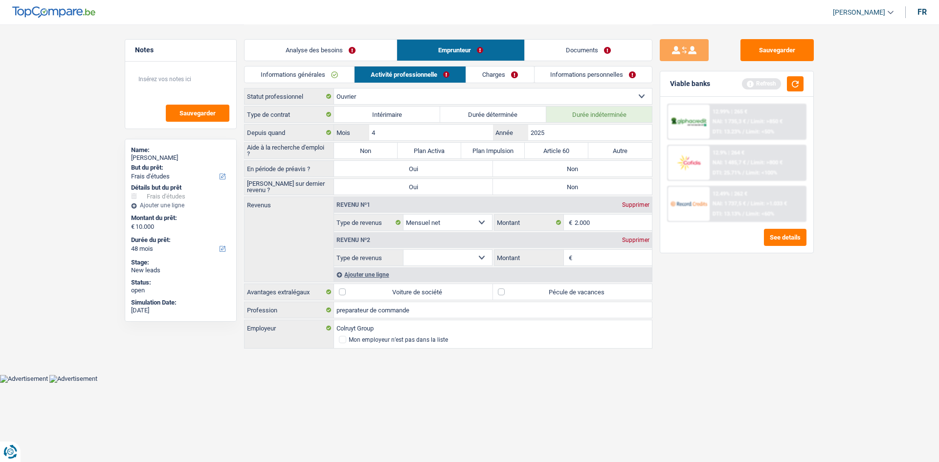
click at [477, 258] on select "Allocation d'handicap Allocations chômage Allocations familiales Chèques repas …" at bounding box center [447, 258] width 89 height 16
select select "mealVouchers"
click at [403, 250] on select "Allocation d'handicap Allocations chômage Allocations familiales Chèques repas …" at bounding box center [447, 258] width 89 height 16
click at [606, 258] on input "Montant par jour" at bounding box center [614, 258] width 78 height 16
type input "8"
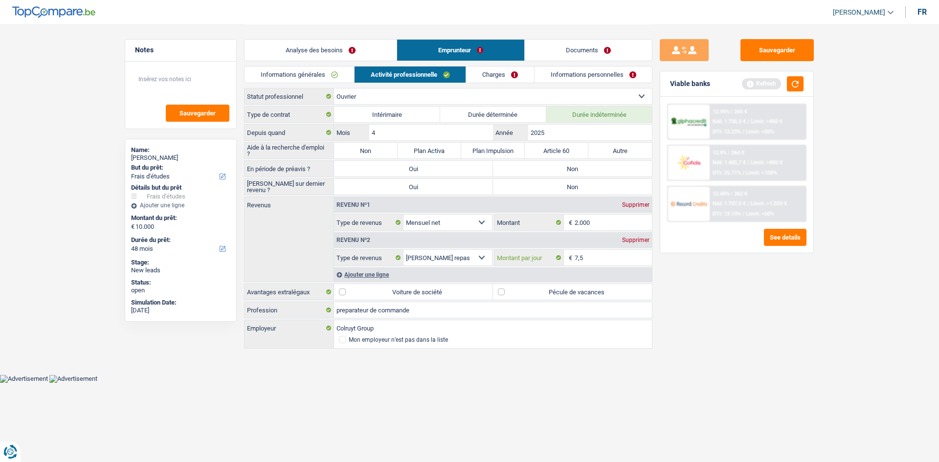
type input "7,5"
click at [858, 341] on main "Notes Sauvegarder Name: Ayko Braga Cabral But du prêt: Confort maison: meubles,…" at bounding box center [469, 187] width 939 height 375
click at [358, 149] on label "Non" at bounding box center [366, 151] width 64 height 16
click at [358, 149] on input "Non" at bounding box center [366, 151] width 64 height 16
radio input "true"
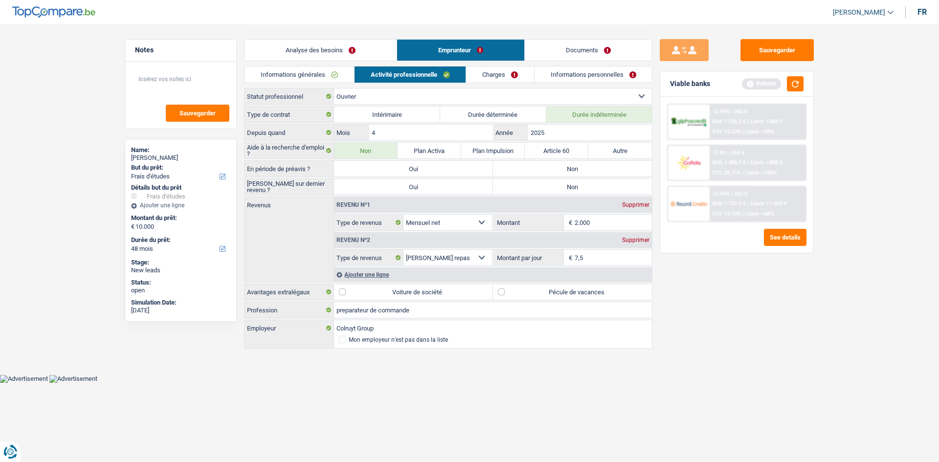
click at [537, 162] on label "Non" at bounding box center [572, 169] width 159 height 16
click at [537, 162] on input "Non" at bounding box center [572, 169] width 159 height 16
radio input "true"
click at [532, 293] on label "Pécule de vacances" at bounding box center [572, 292] width 159 height 16
click at [532, 293] on input "Pécule de vacances" at bounding box center [572, 292] width 159 height 16
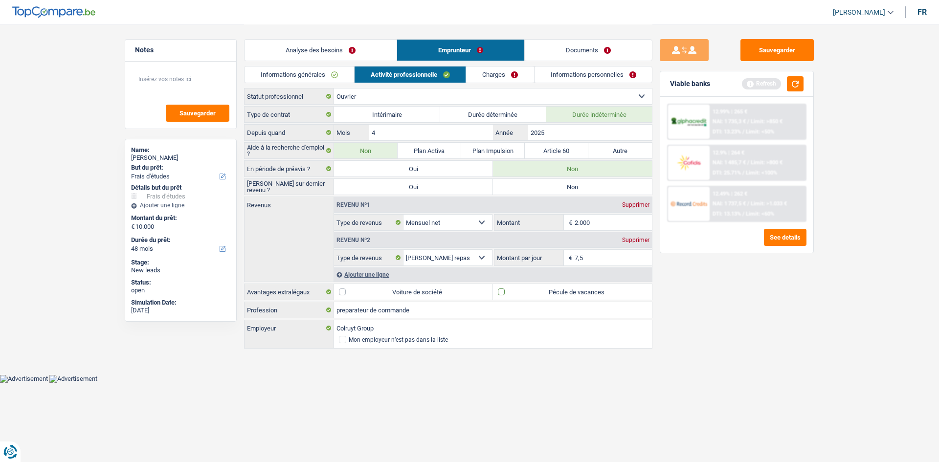
checkbox input "true"
drag, startPoint x: 842, startPoint y: 363, endPoint x: 827, endPoint y: 310, distance: 55.8
click at [844, 357] on main "Notes Sauvegarder Name: Ayko Braga Cabral But du prêt: Confort maison: meubles,…" at bounding box center [469, 187] width 939 height 375
click at [412, 93] on select "Ouvrier Employé privé Employé public Invalide Indépendant Pensionné Chômeur Mut…" at bounding box center [493, 97] width 318 height 16
drag, startPoint x: 506, startPoint y: 77, endPoint x: 510, endPoint y: 73, distance: 6.3
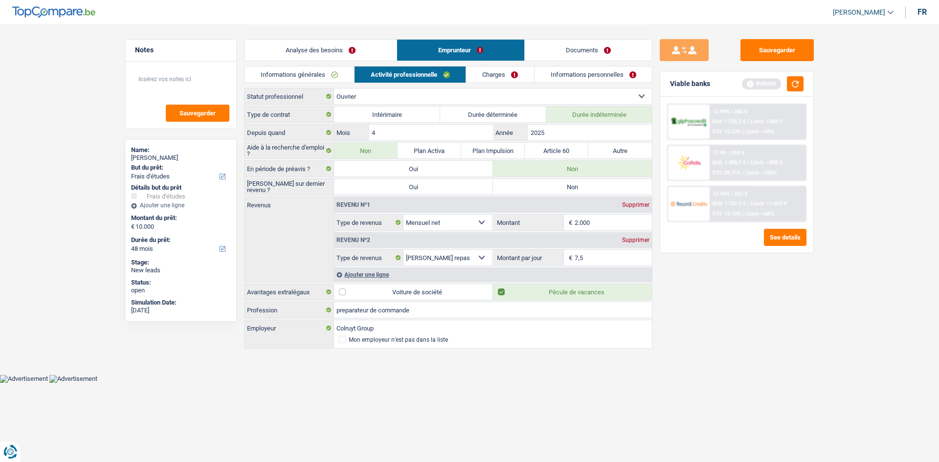
click at [506, 77] on link "Charges" at bounding box center [500, 74] width 68 height 16
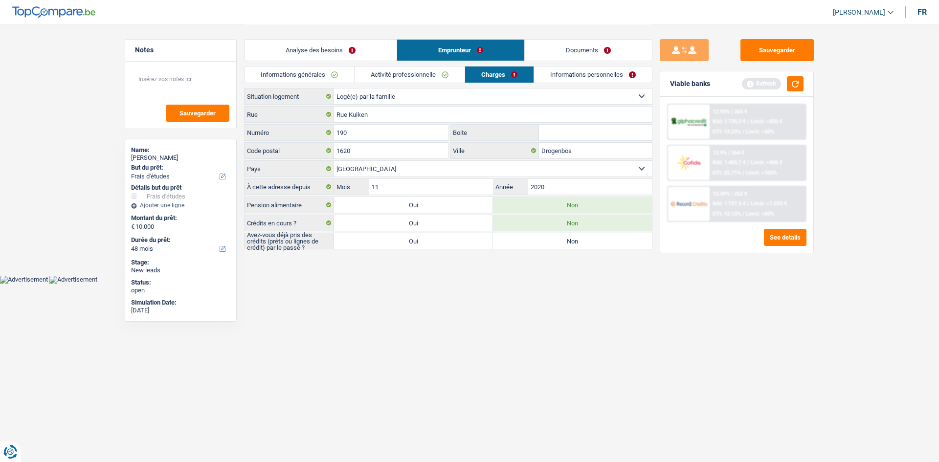
click at [576, 66] on li "Informations personnelles" at bounding box center [592, 74] width 119 height 17
click at [569, 71] on link "Informations personnelles" at bounding box center [593, 74] width 118 height 16
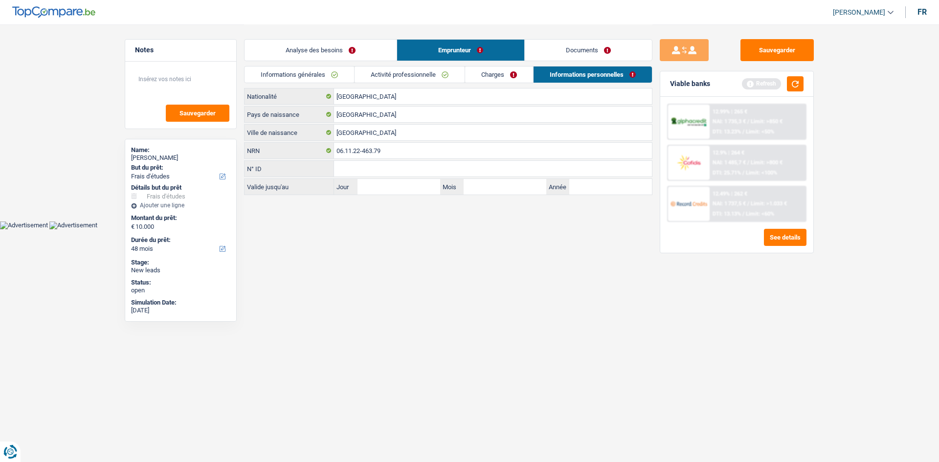
click at [570, 36] on div "Analyse des besoins Emprunteur Documents" at bounding box center [448, 45] width 408 height 42
drag, startPoint x: 558, startPoint y: 46, endPoint x: 553, endPoint y: 47, distance: 5.5
click at [558, 47] on link "Documents" at bounding box center [588, 50] width 127 height 21
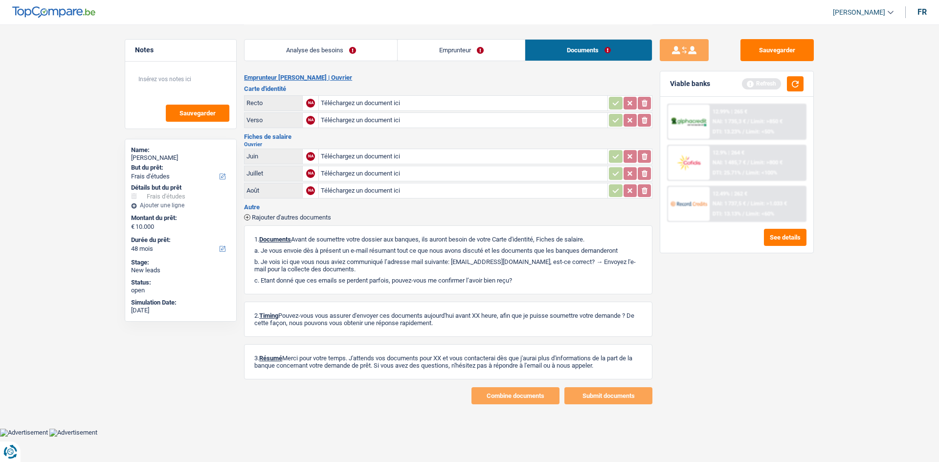
drag, startPoint x: 479, startPoint y: 52, endPoint x: 460, endPoint y: 52, distance: 19.1
click at [479, 52] on link "Emprunteur" at bounding box center [461, 50] width 127 height 21
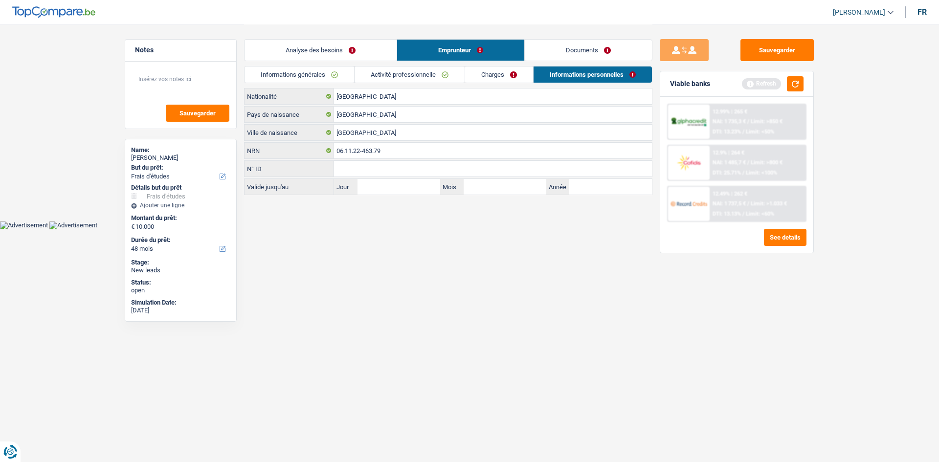
click at [436, 76] on link "Activité professionnelle" at bounding box center [410, 74] width 110 height 16
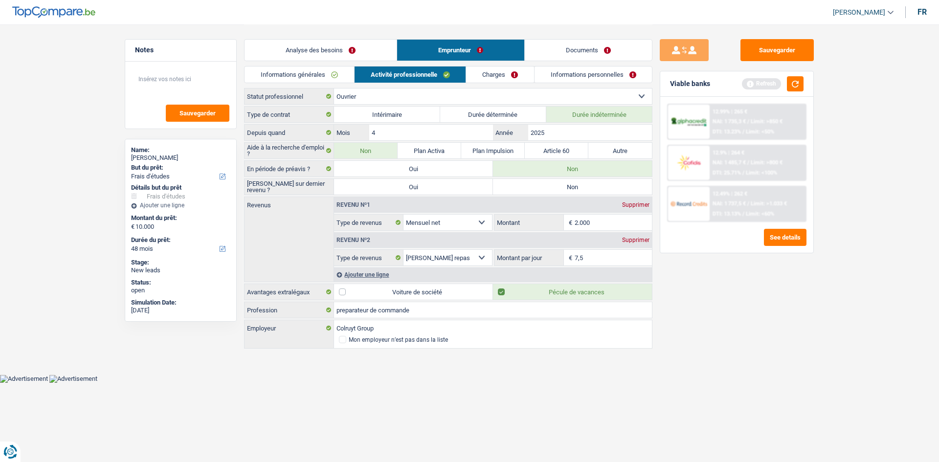
click at [425, 74] on link "Activité professionnelle" at bounding box center [410, 74] width 111 height 16
click at [493, 66] on li "Charges" at bounding box center [499, 74] width 68 height 17
click at [492, 74] on link "Charges" at bounding box center [500, 74] width 68 height 16
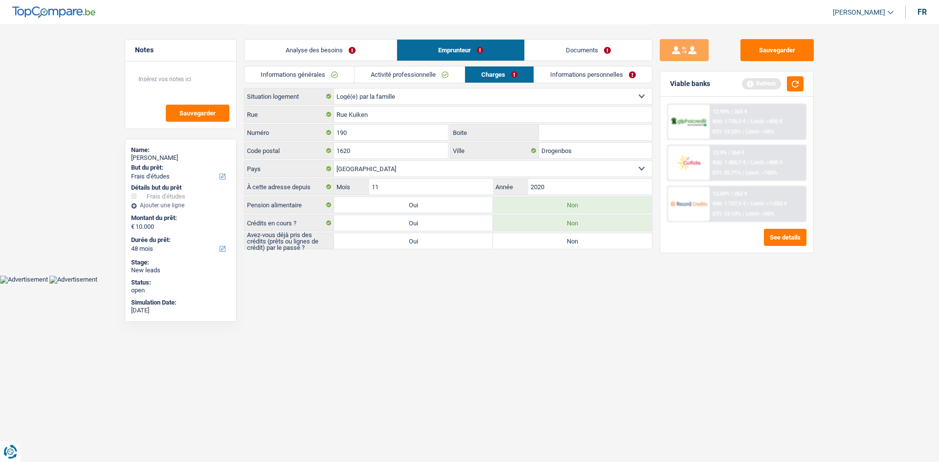
click at [554, 73] on link "Informations personnelles" at bounding box center [593, 74] width 118 height 16
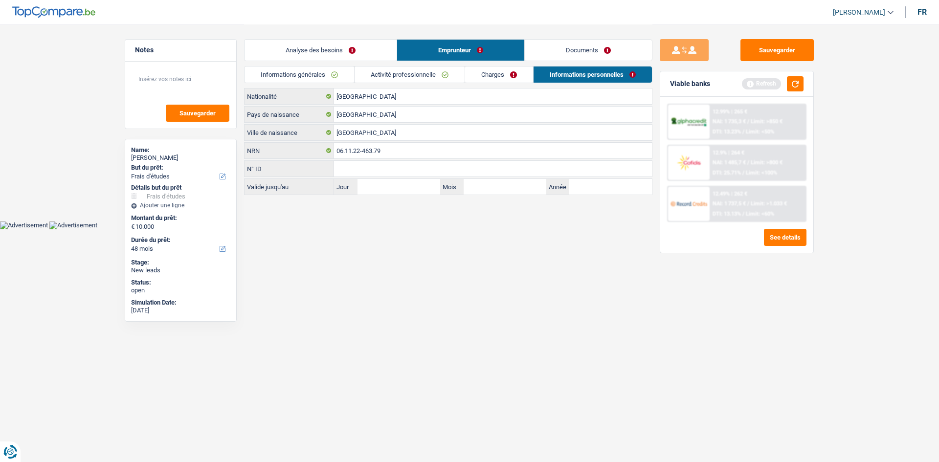
click at [445, 78] on link "Activité professionnelle" at bounding box center [410, 74] width 110 height 16
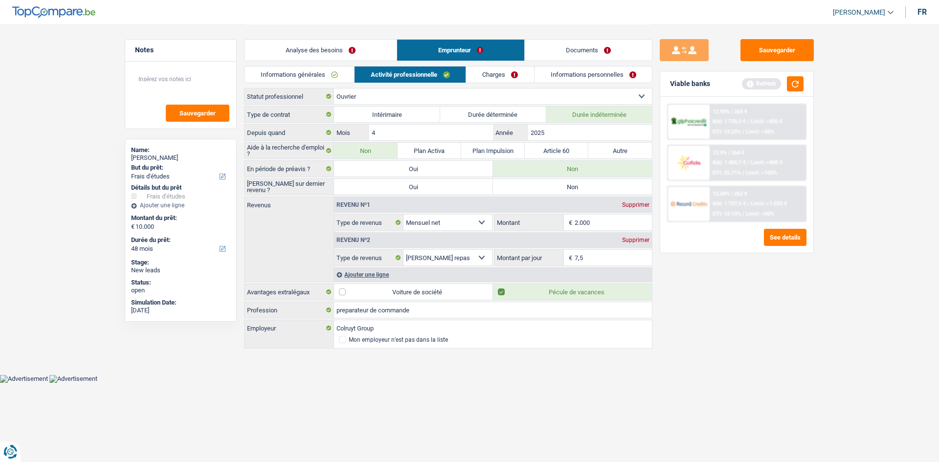
click at [325, 76] on link "Informations générales" at bounding box center [299, 74] width 110 height 16
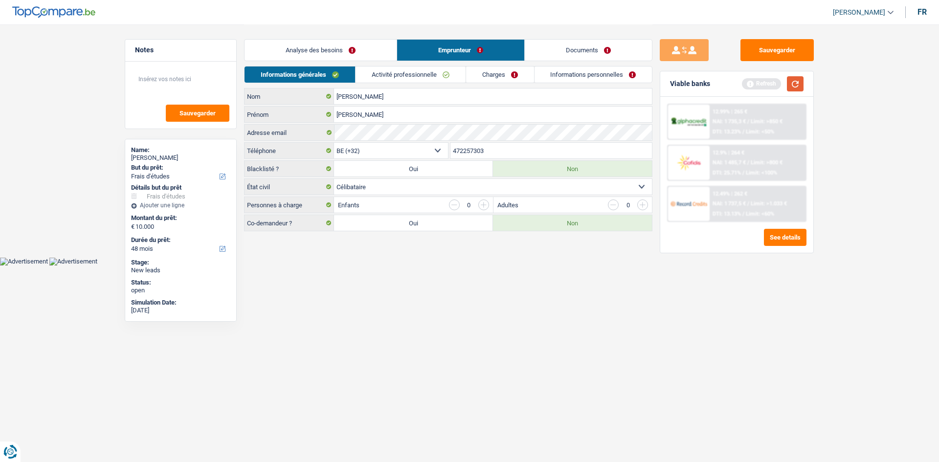
click at [796, 90] on button "button" at bounding box center [795, 83] width 17 height 15
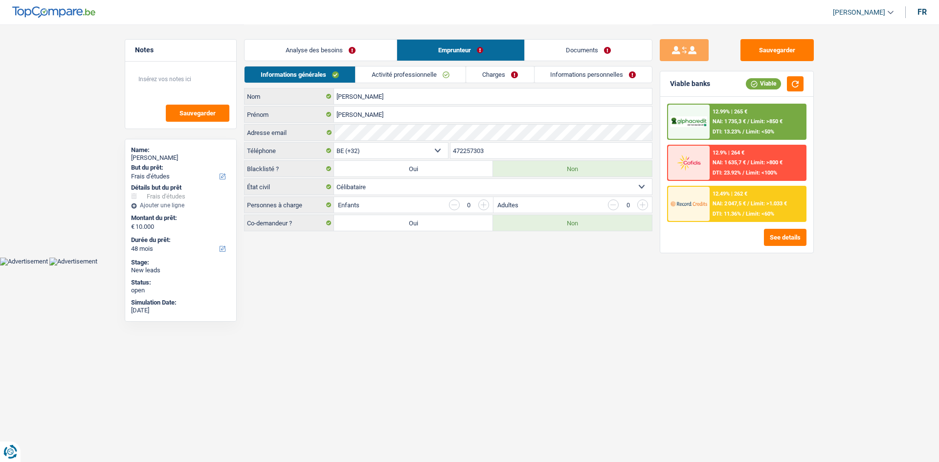
click at [418, 76] on link "Activité professionnelle" at bounding box center [410, 74] width 110 height 16
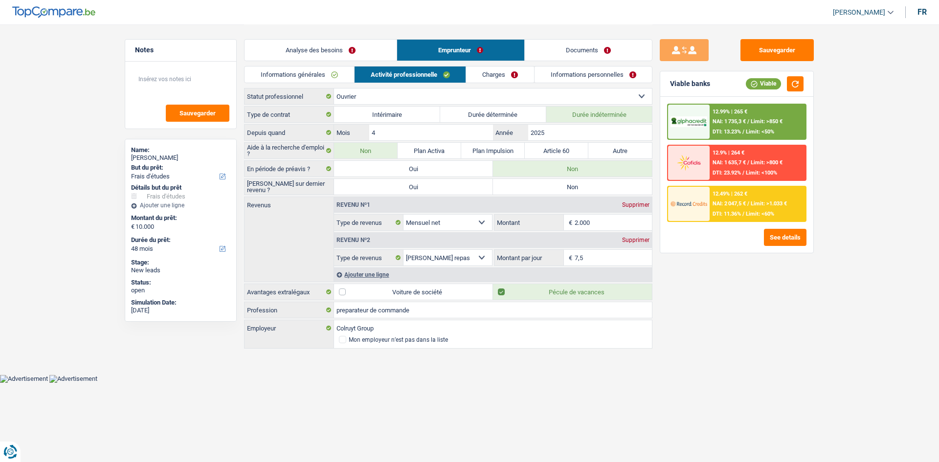
click at [482, 76] on link "Charges" at bounding box center [500, 74] width 68 height 16
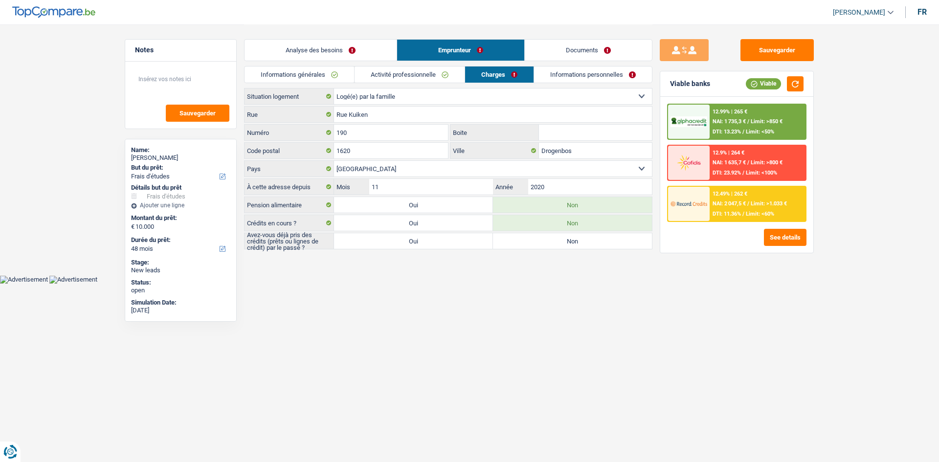
click at [458, 53] on link "Emprunteur" at bounding box center [460, 50] width 127 height 21
click at [565, 43] on link "Documents" at bounding box center [588, 50] width 127 height 21
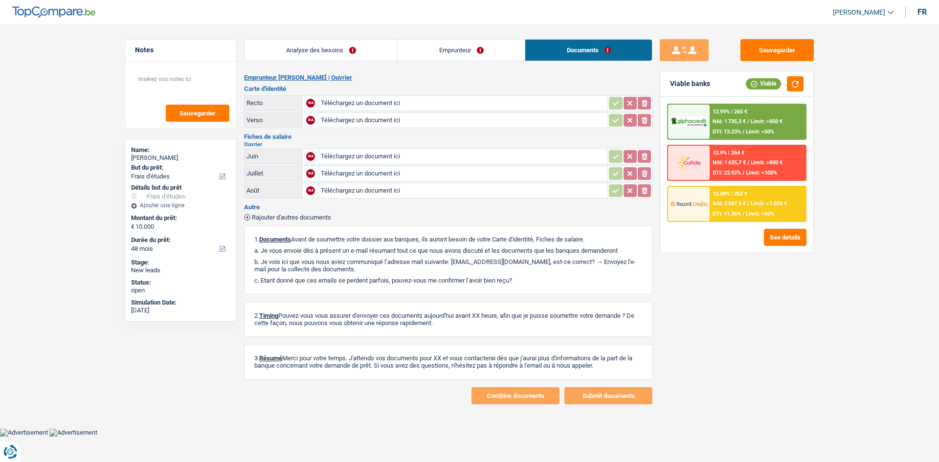
click at [301, 53] on link "Analyse des besoins" at bounding box center [320, 50] width 153 height 21
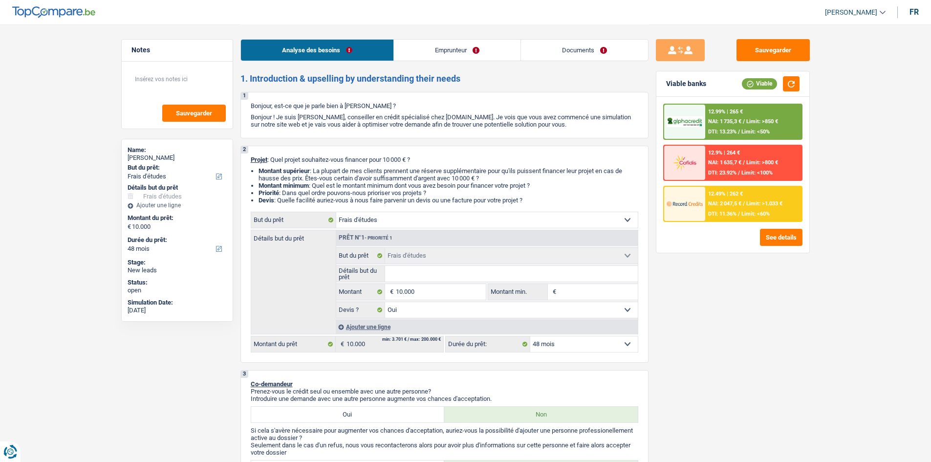
click at [568, 347] on select "12 mois 18 mois 24 mois 30 mois 36 mois 42 mois 48 mois Sélectionner une option" at bounding box center [585, 344] width 108 height 16
select select "24"
click at [531, 336] on select "12 mois 18 mois 24 mois 30 mois 36 mois 42 mois 48 mois Sélectionner une option" at bounding box center [585, 344] width 108 height 16
select select "24"
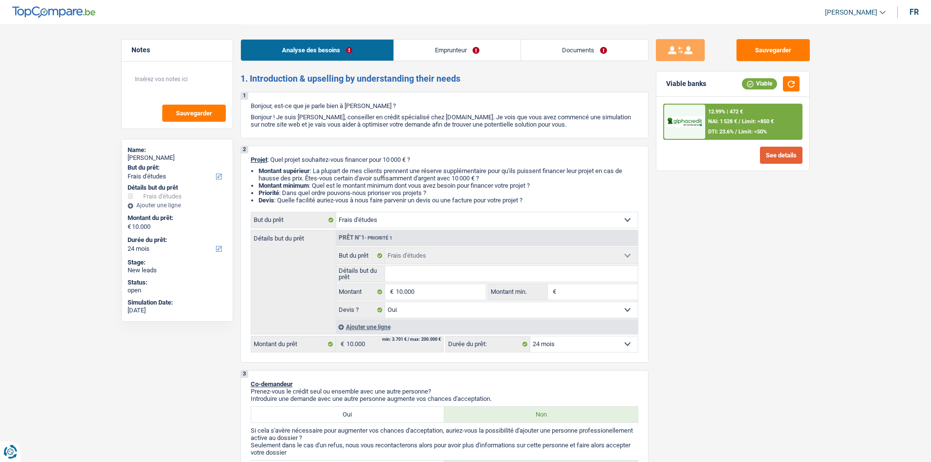
click at [783, 155] on button "See details" at bounding box center [781, 155] width 43 height 17
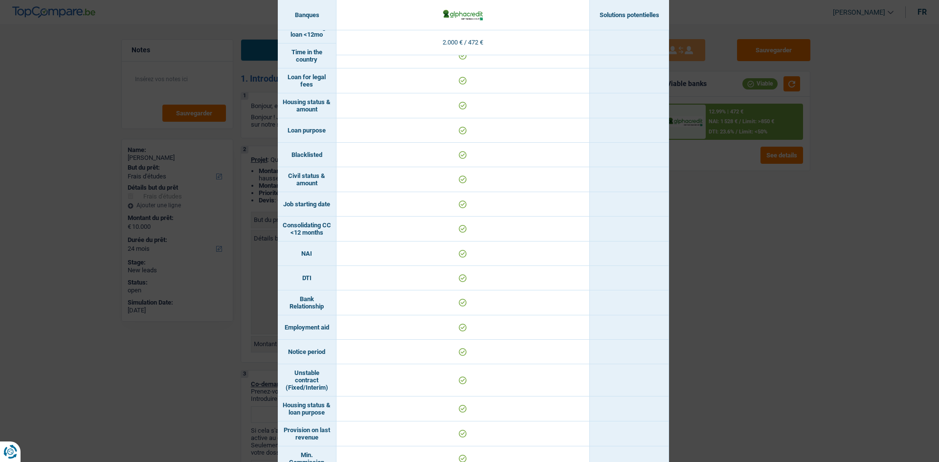
scroll to position [282, 0]
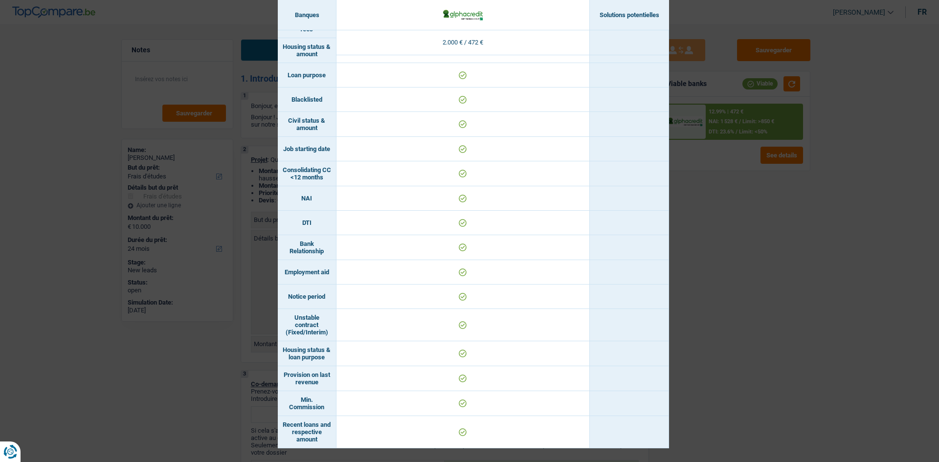
drag, startPoint x: 796, startPoint y: 309, endPoint x: 794, endPoint y: 313, distance: 5.5
click at [792, 316] on div "Banks conditions × Banques Solutions potentielles Revenus / Charges 2.000 € / 4…" at bounding box center [469, 231] width 939 height 462
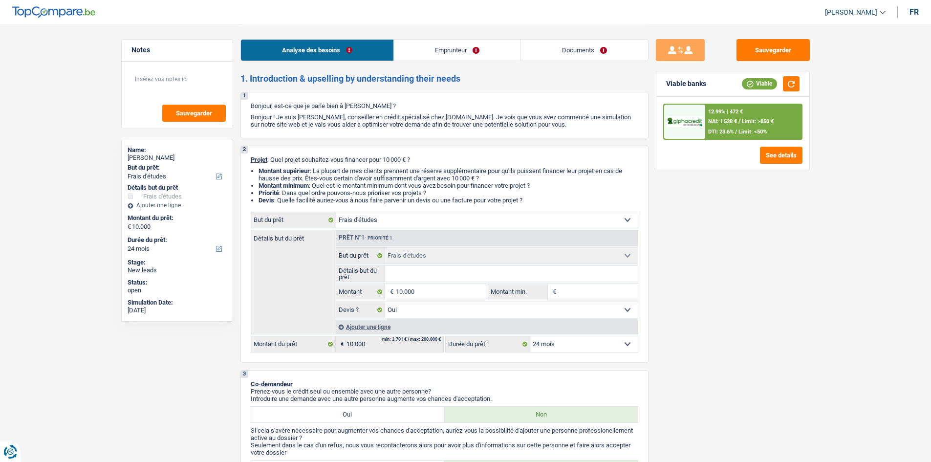
drag, startPoint x: 467, startPoint y: 52, endPoint x: 468, endPoint y: 57, distance: 5.5
click at [466, 52] on link "Emprunteur" at bounding box center [457, 50] width 127 height 21
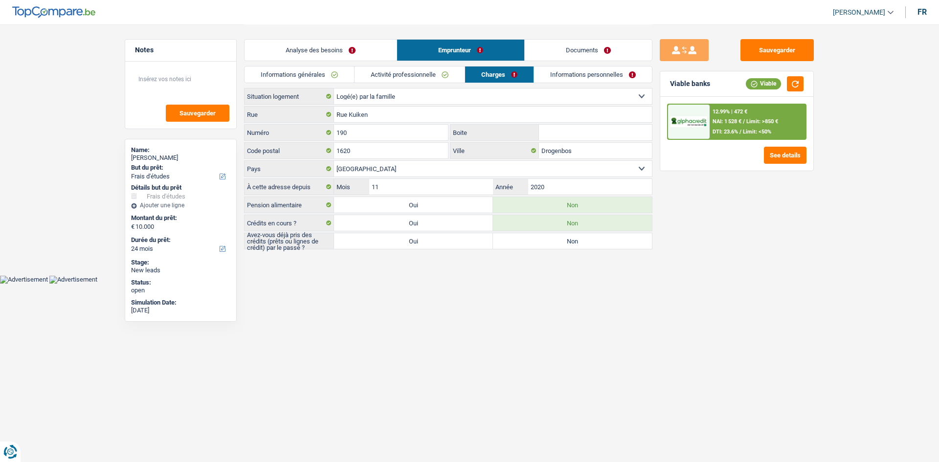
click at [407, 72] on link "Activité professionnelle" at bounding box center [410, 74] width 110 height 16
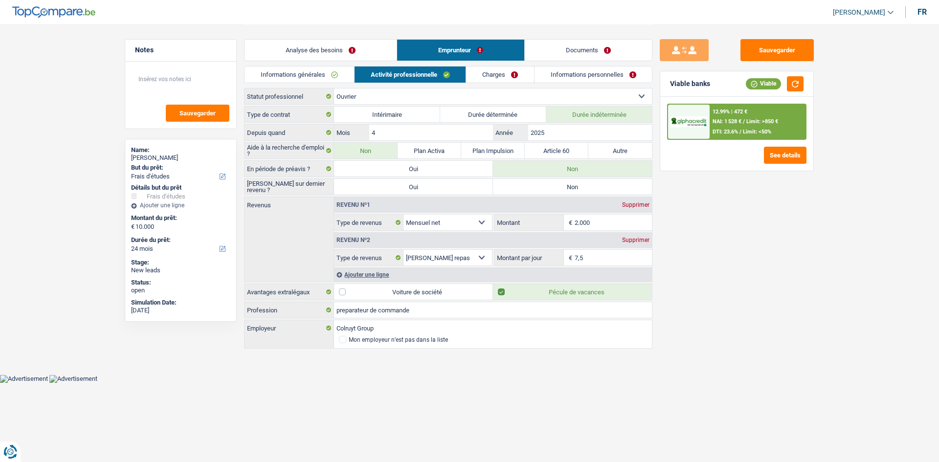
click at [305, 68] on link "Informations générales" at bounding box center [299, 74] width 110 height 16
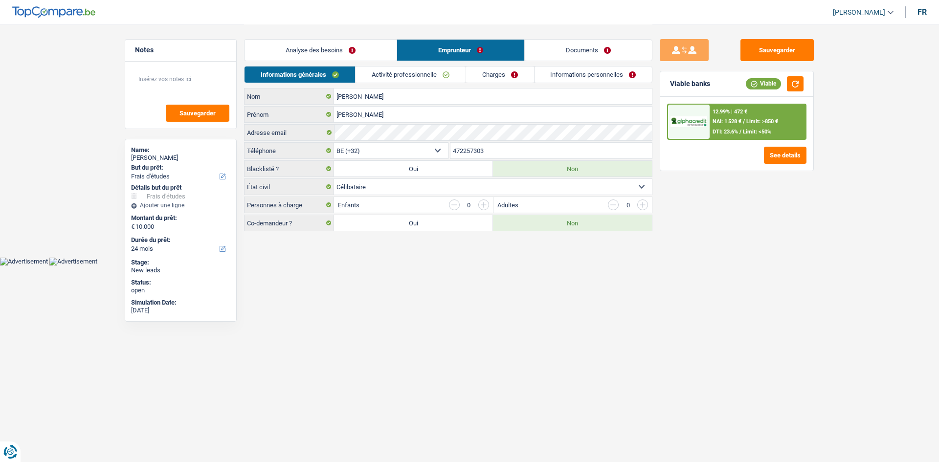
click at [348, 51] on link "Analyse des besoins" at bounding box center [320, 50] width 152 height 21
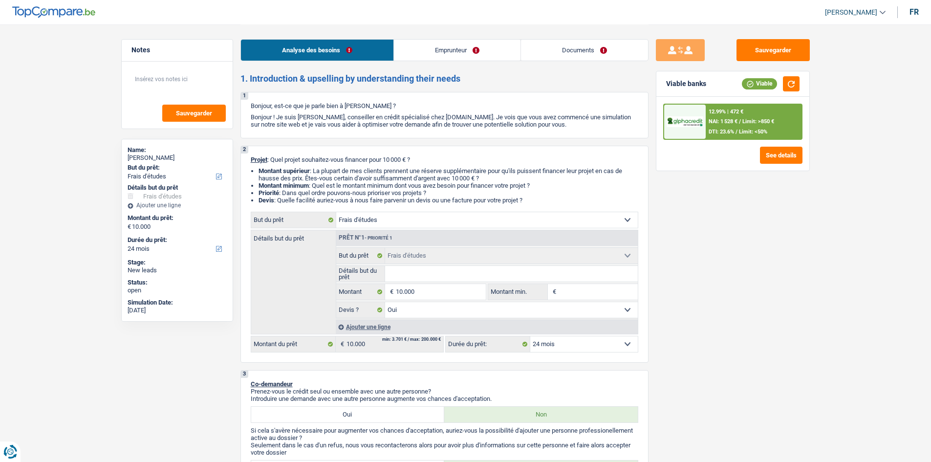
click at [428, 56] on link "Emprunteur" at bounding box center [457, 50] width 127 height 21
